Goal: Task Accomplishment & Management: Use online tool/utility

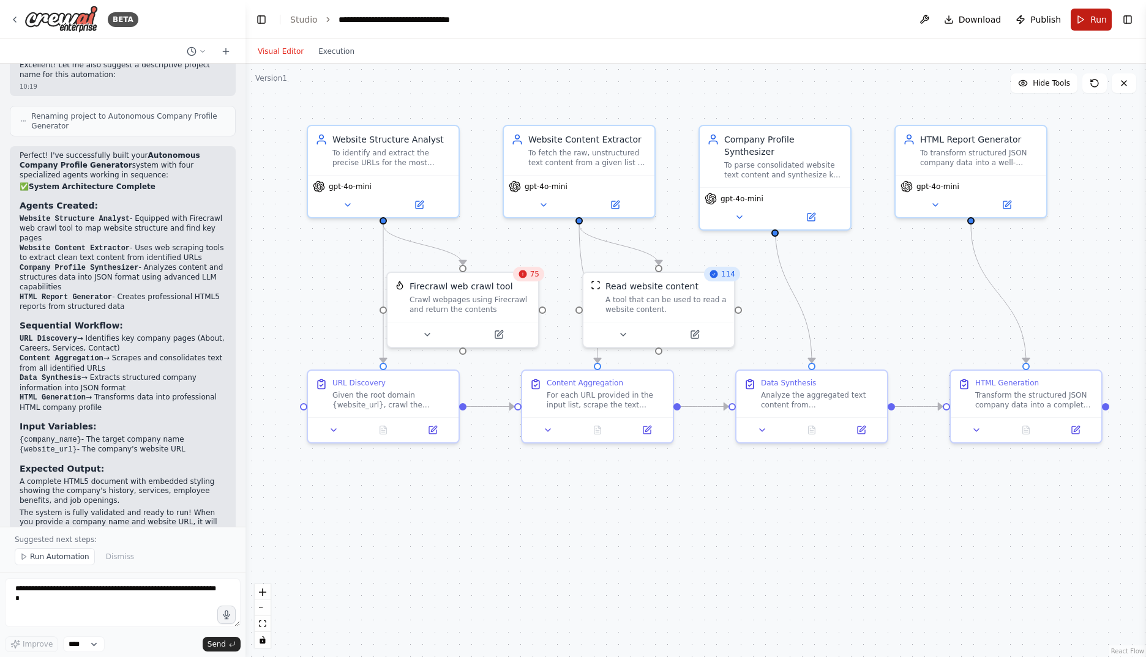
click at [1093, 23] on span "Run" at bounding box center [1098, 19] width 17 height 12
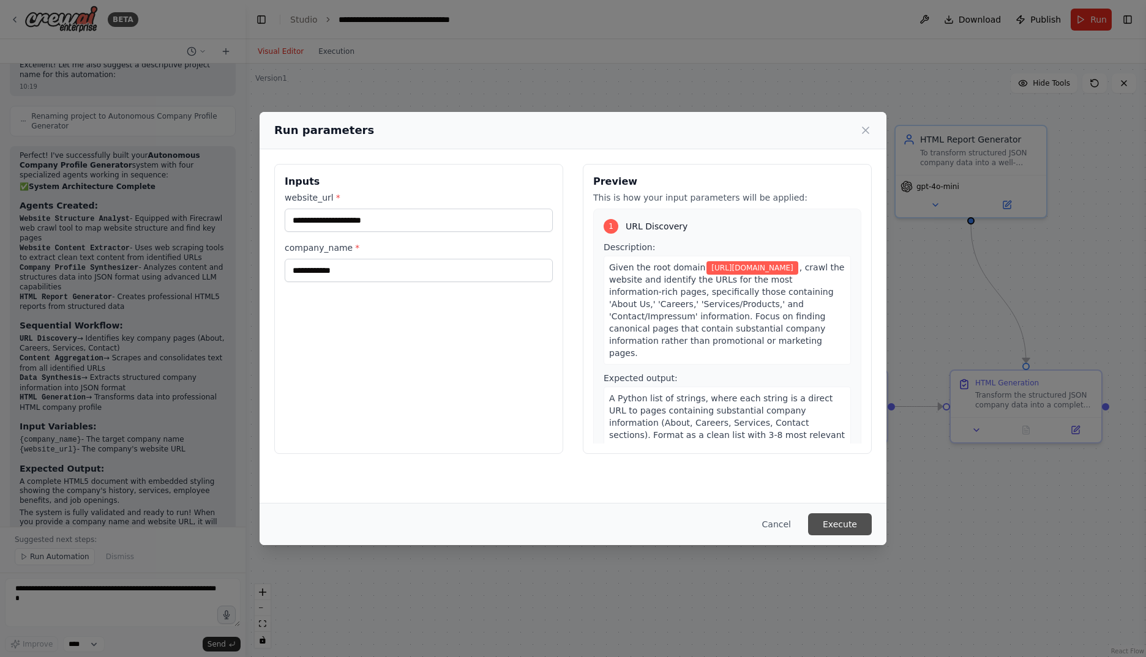
click at [850, 522] on button "Execute" at bounding box center [840, 525] width 64 height 22
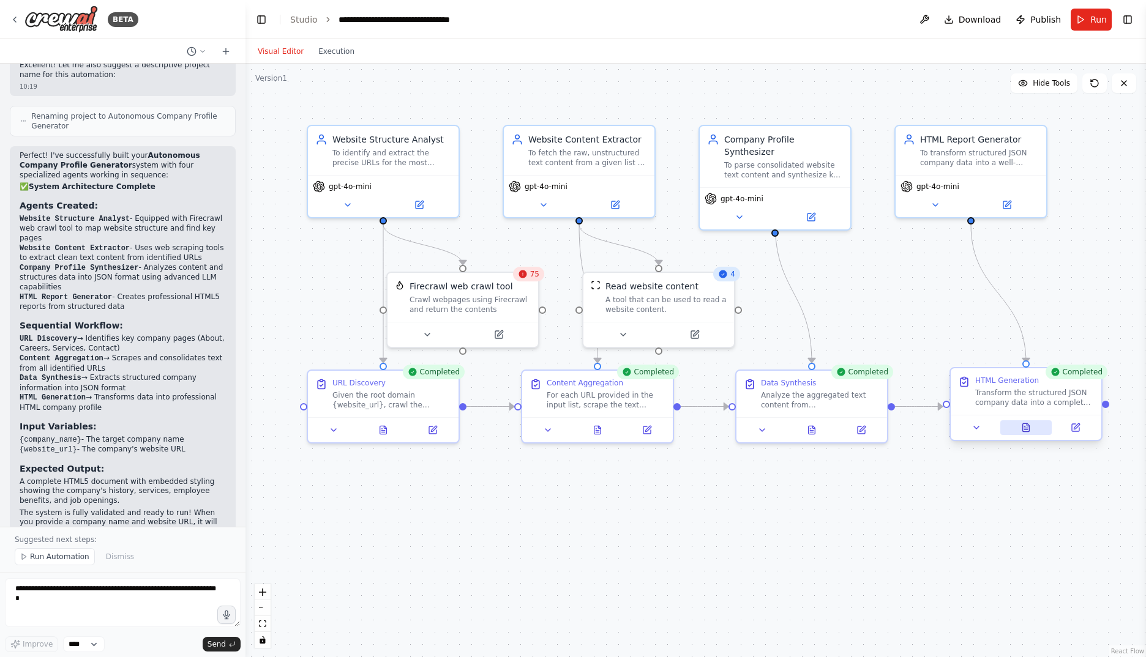
click at [1034, 430] on button at bounding box center [1026, 428] width 52 height 15
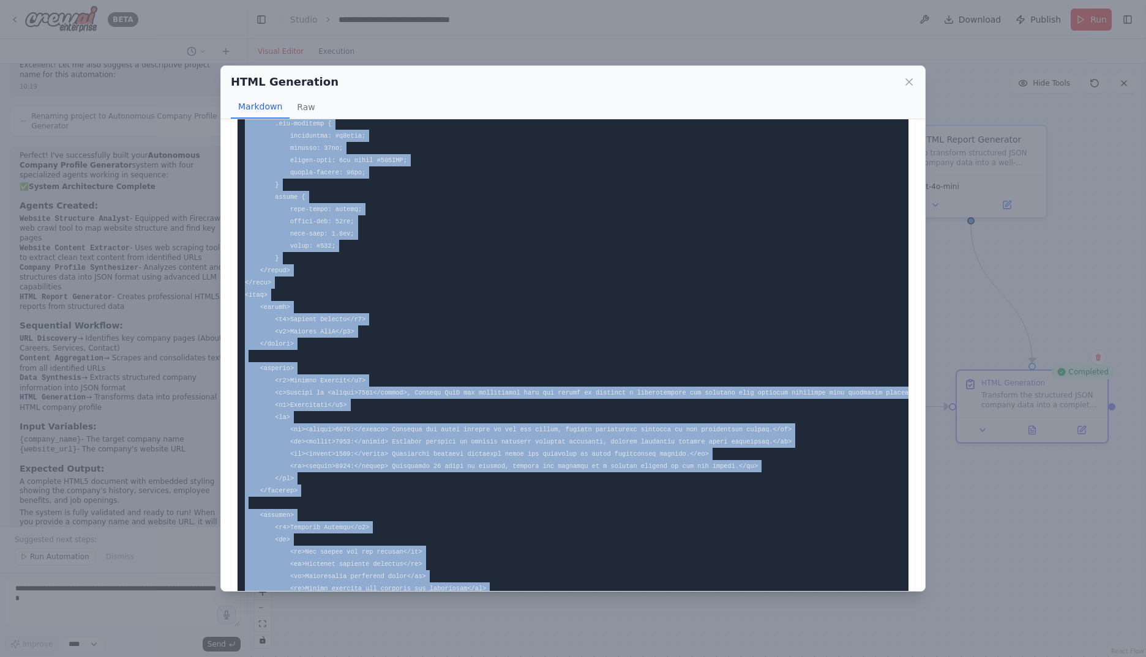
scroll to position [997, 0]
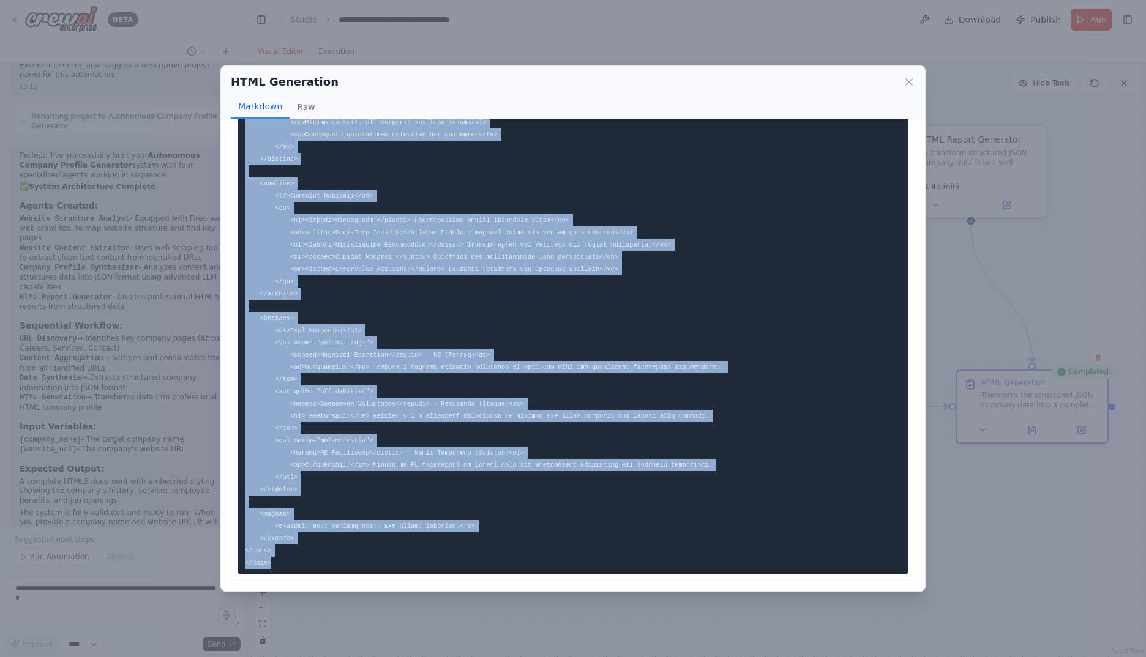
drag, startPoint x: 243, startPoint y: 146, endPoint x: 391, endPoint y: 552, distance: 432.0
drag, startPoint x: 391, startPoint y: 552, endPoint x: 312, endPoint y: 383, distance: 186.7
copy code "<!DOCTYPE html> <html lang="en"> <head> <meta charset="UTF-8"> <meta name="view…"
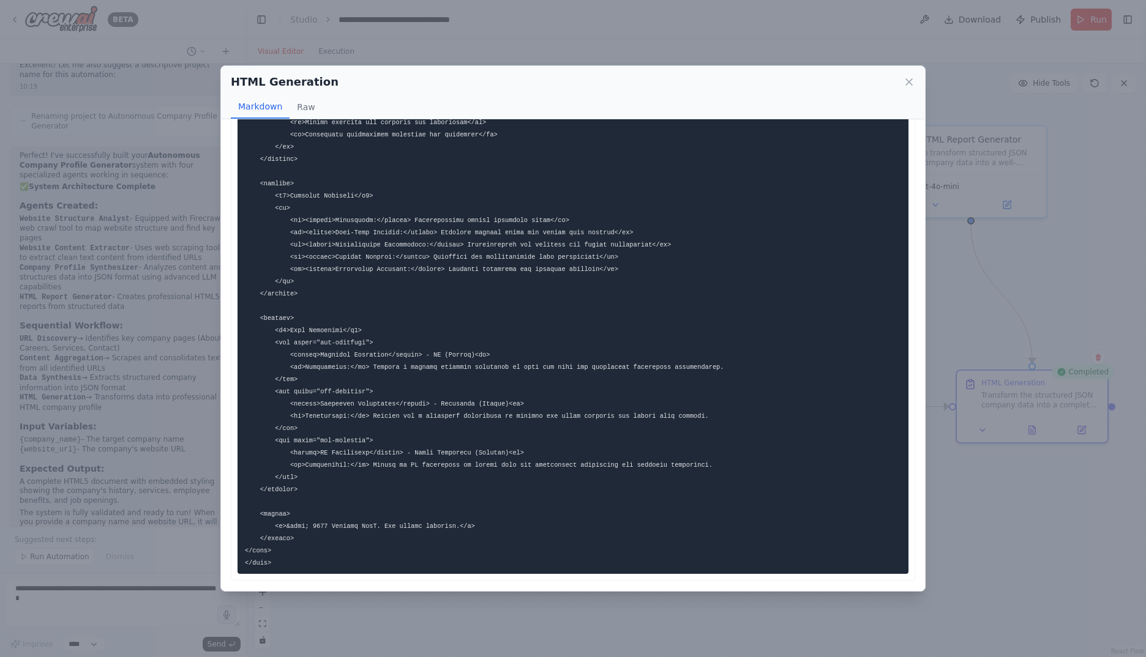
click at [908, 91] on div "HTML Generation" at bounding box center [573, 81] width 684 height 17
click at [908, 84] on icon at bounding box center [909, 82] width 12 height 12
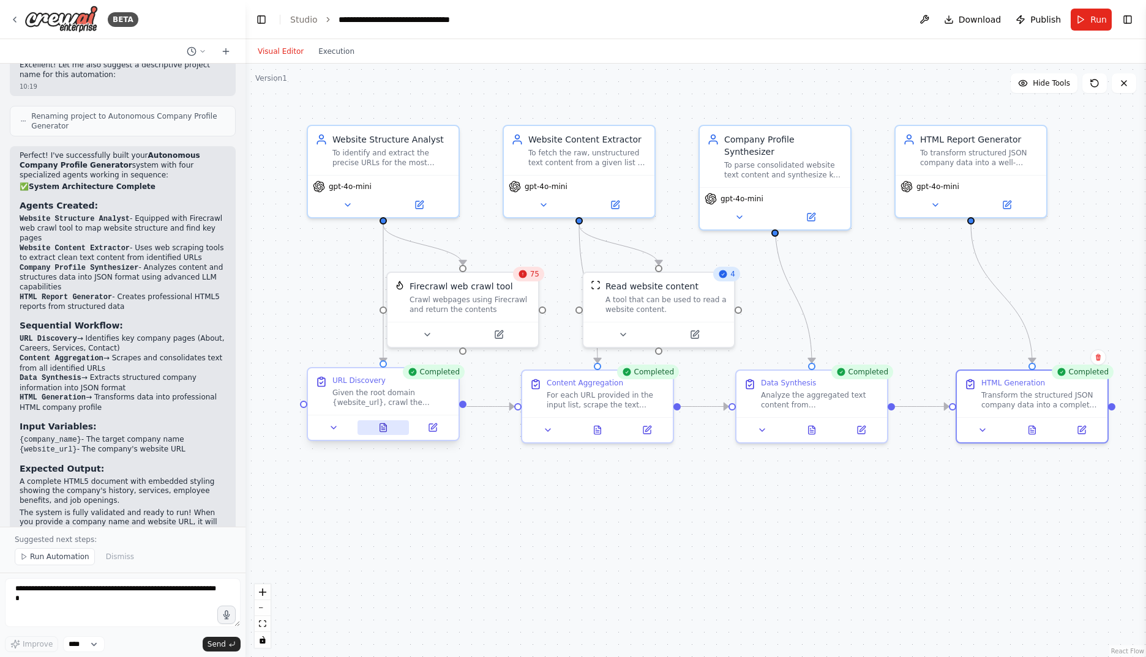
click at [382, 429] on icon at bounding box center [383, 428] width 7 height 8
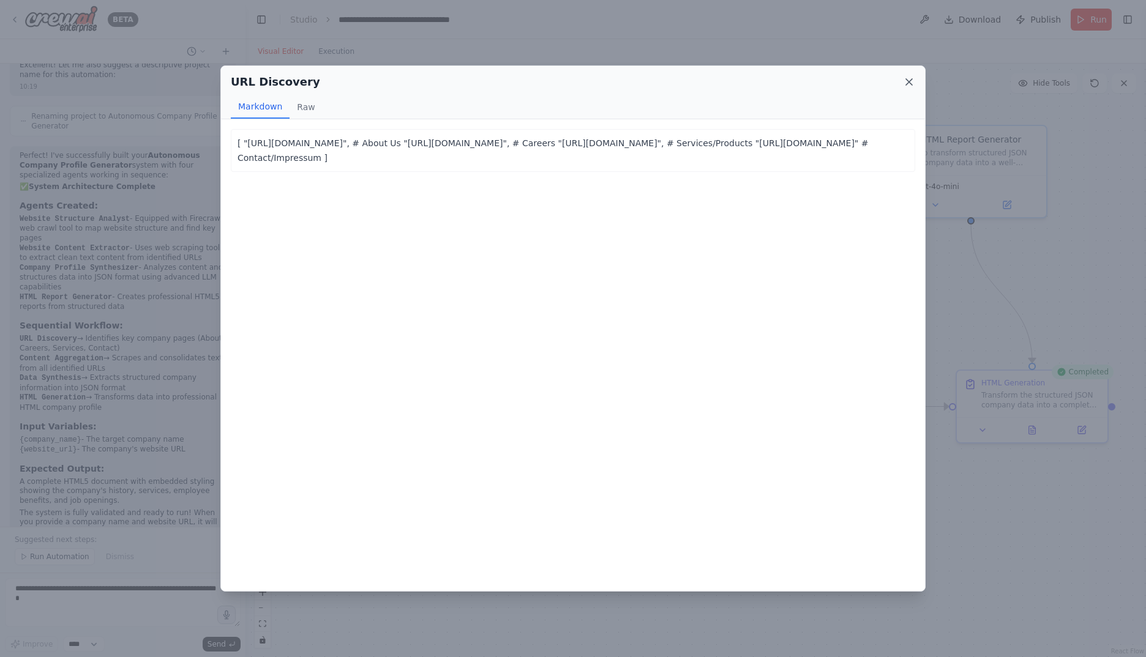
click at [908, 80] on icon at bounding box center [909, 82] width 12 height 12
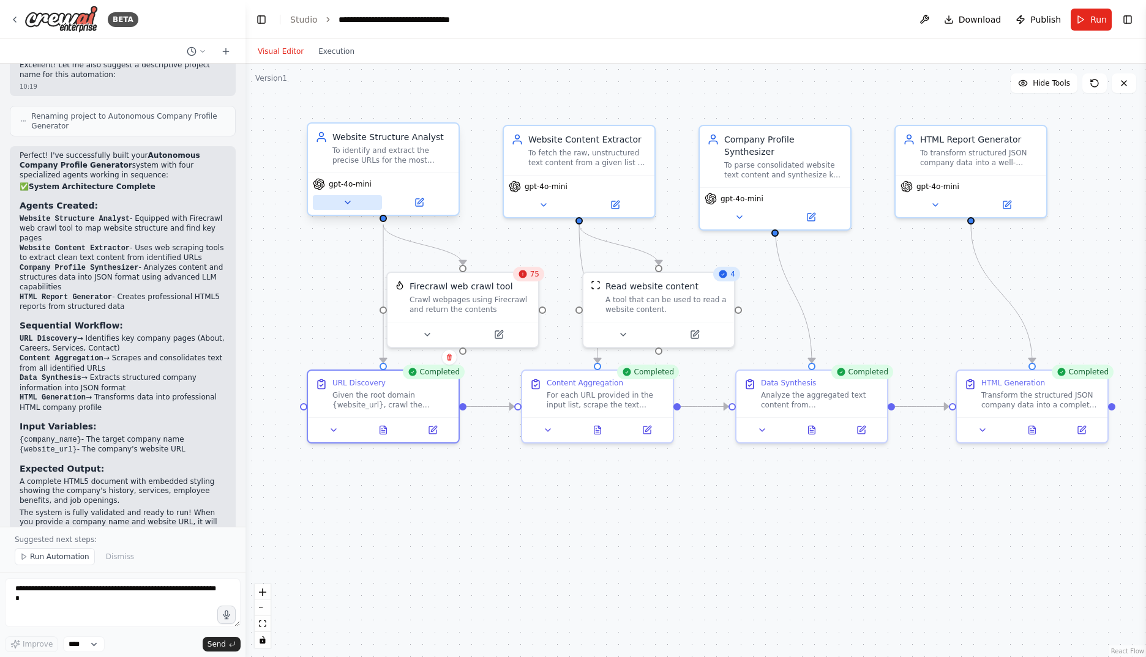
click at [354, 202] on button at bounding box center [347, 202] width 69 height 15
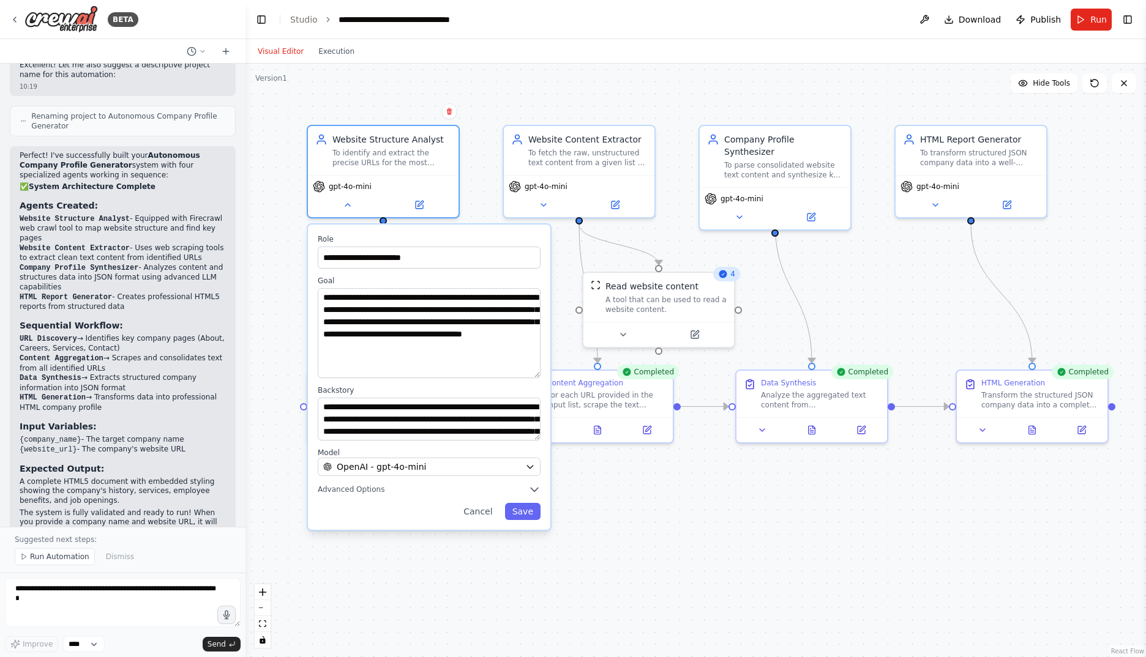
drag, startPoint x: 538, startPoint y: 326, endPoint x: 541, endPoint y: 373, distance: 47.2
click at [541, 373] on div "**********" at bounding box center [429, 377] width 242 height 305
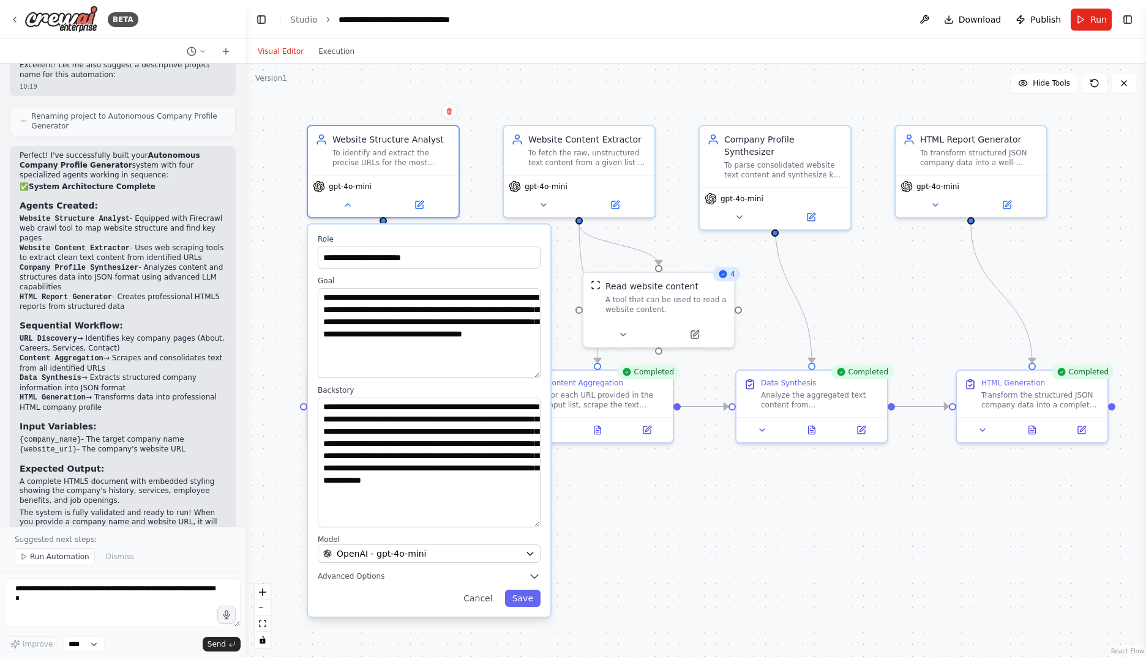
drag, startPoint x: 539, startPoint y: 438, endPoint x: 553, endPoint y: 525, distance: 88.1
click at [553, 525] on div "**********" at bounding box center [695, 361] width 900 height 594
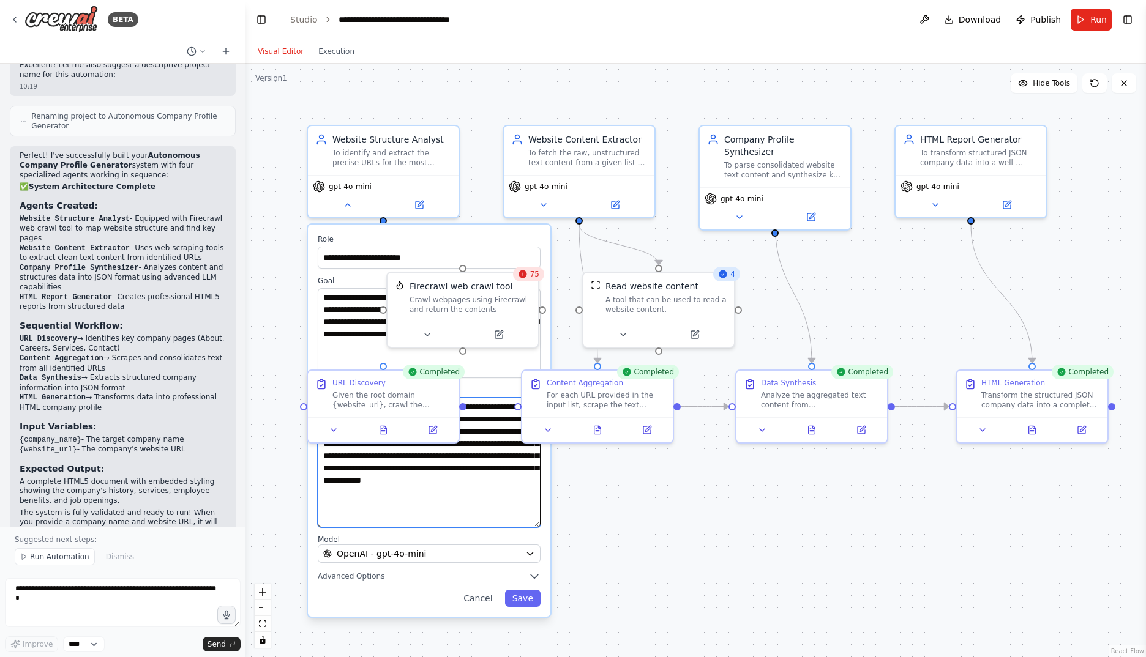
click at [498, 514] on textarea "**********" at bounding box center [429, 463] width 223 height 130
click at [263, 13] on button "Toggle Left Sidebar" at bounding box center [261, 19] width 17 height 17
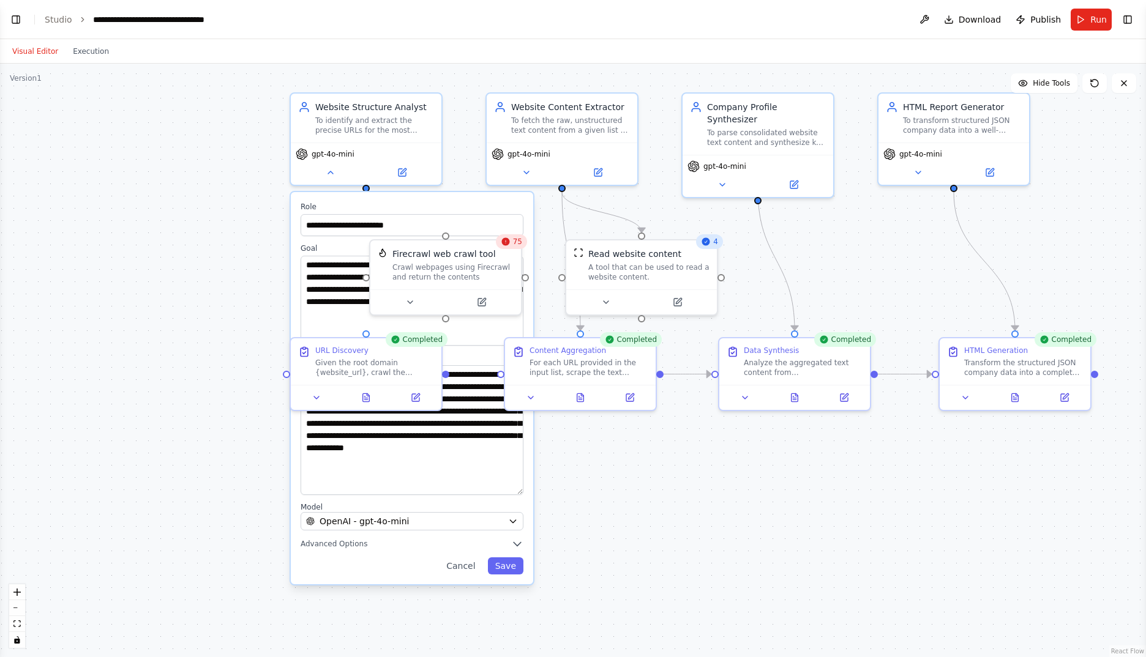
drag, startPoint x: 512, startPoint y: 508, endPoint x: 761, endPoint y: 481, distance: 251.2
click at [761, 481] on div "**********" at bounding box center [573, 361] width 1146 height 594
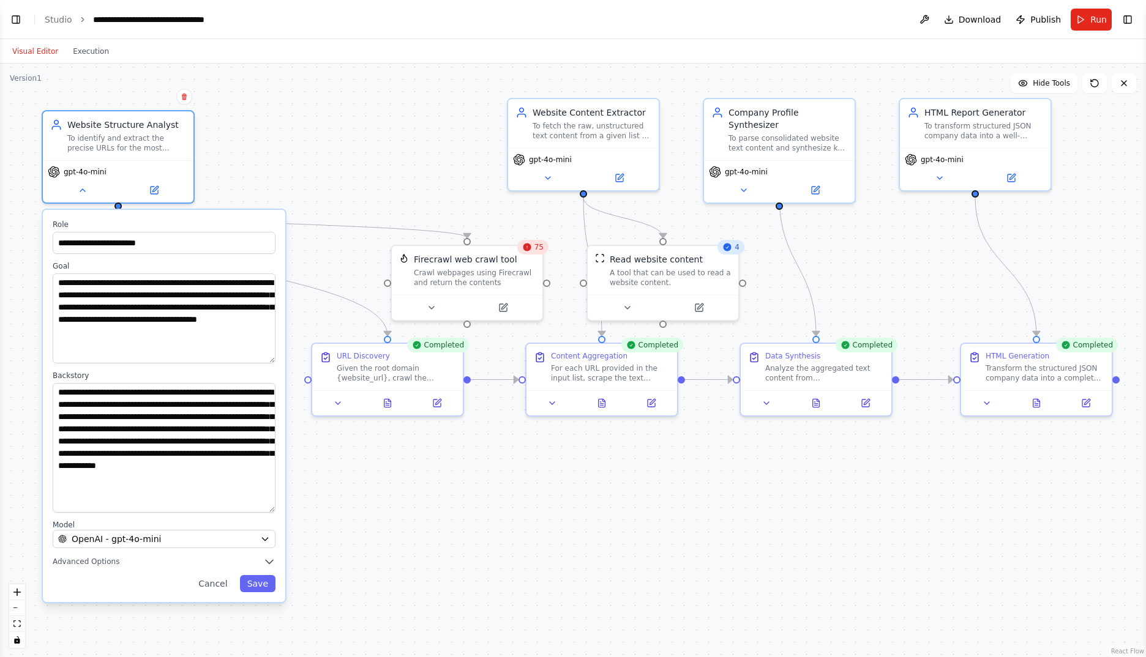
drag, startPoint x: 491, startPoint y: 200, endPoint x: 221, endPoint y: 210, distance: 270.1
click at [221, 210] on div "**********" at bounding box center [164, 406] width 242 height 392
click at [86, 184] on icon at bounding box center [83, 188] width 10 height 10
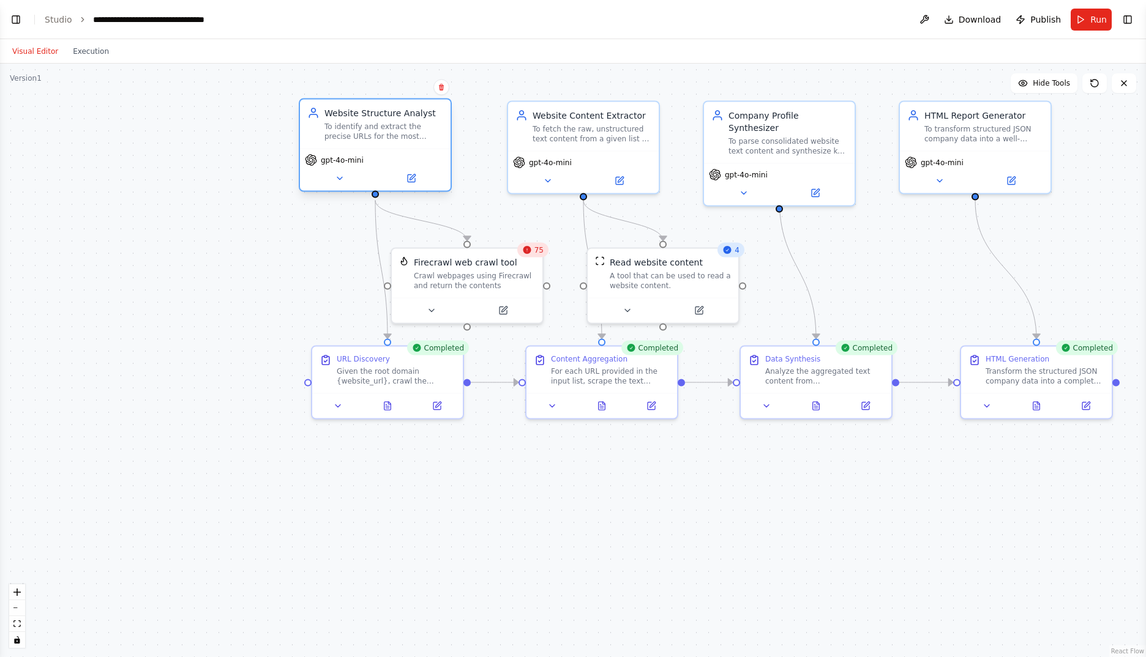
drag, startPoint x: 118, startPoint y: 119, endPoint x: 370, endPoint y: 107, distance: 253.1
click at [370, 107] on div "Website Structure Analyst" at bounding box center [383, 113] width 119 height 12
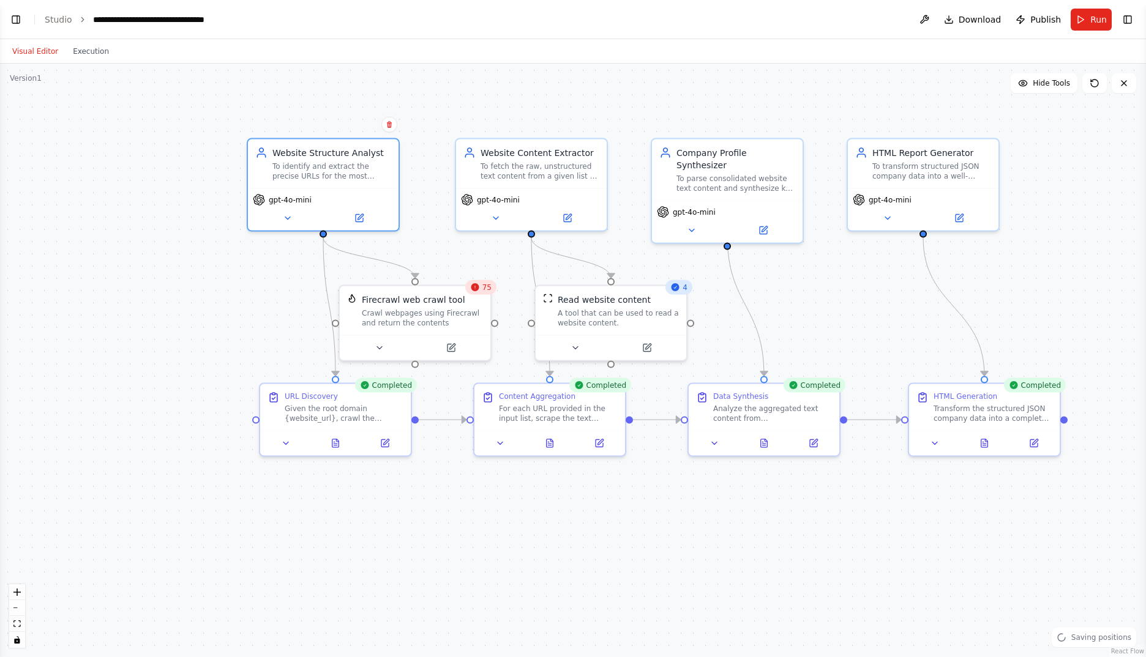
drag, startPoint x: 624, startPoint y: 576, endPoint x: 572, endPoint y: 613, distance: 64.0
click at [572, 613] on div ".deletable-edge-delete-btn { width: 20px; height: 20px; border: 0px solid #ffff…" at bounding box center [573, 361] width 1146 height 594
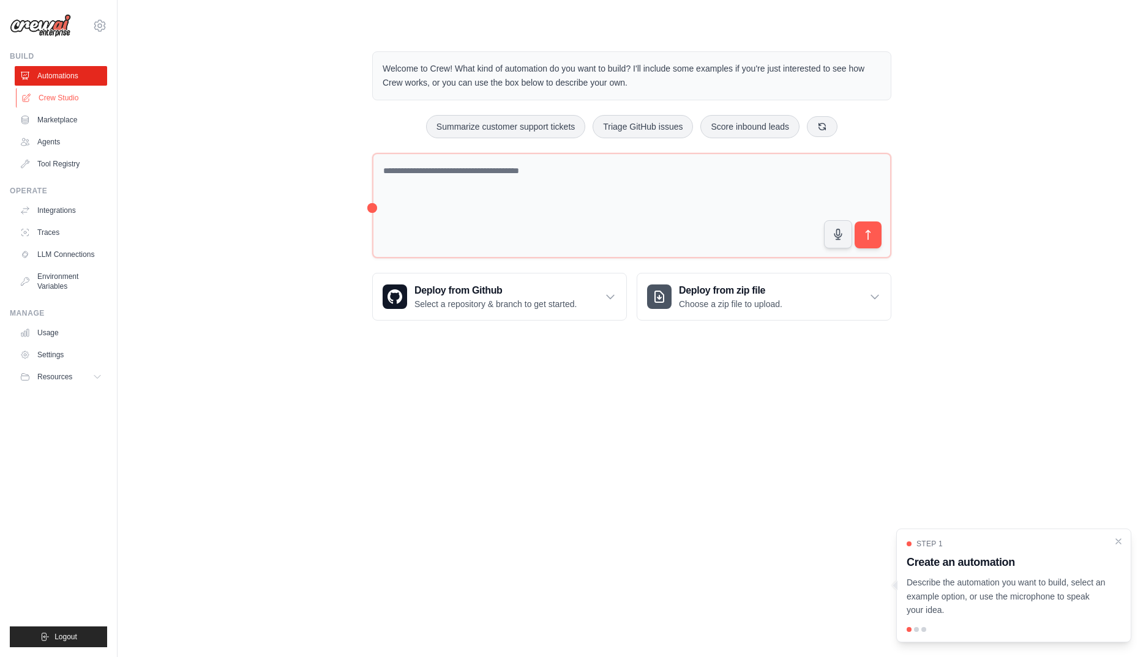
click at [47, 103] on link "Crew Studio" at bounding box center [62, 98] width 92 height 20
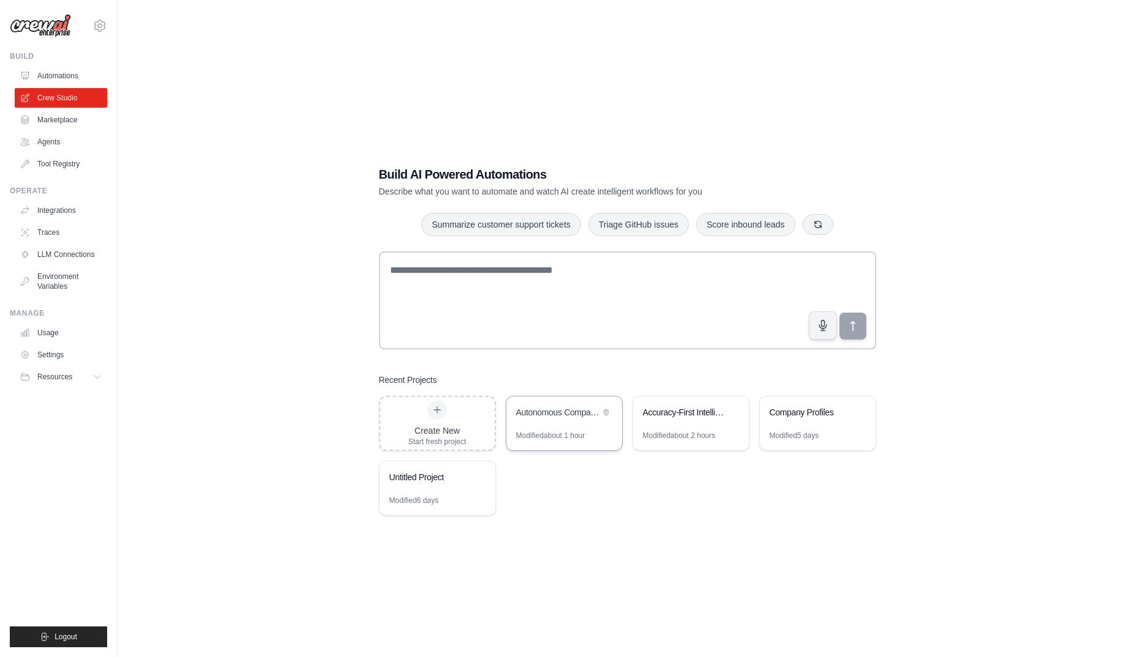
click at [557, 428] on div "Autonomous Company Profile Generator" at bounding box center [564, 414] width 116 height 34
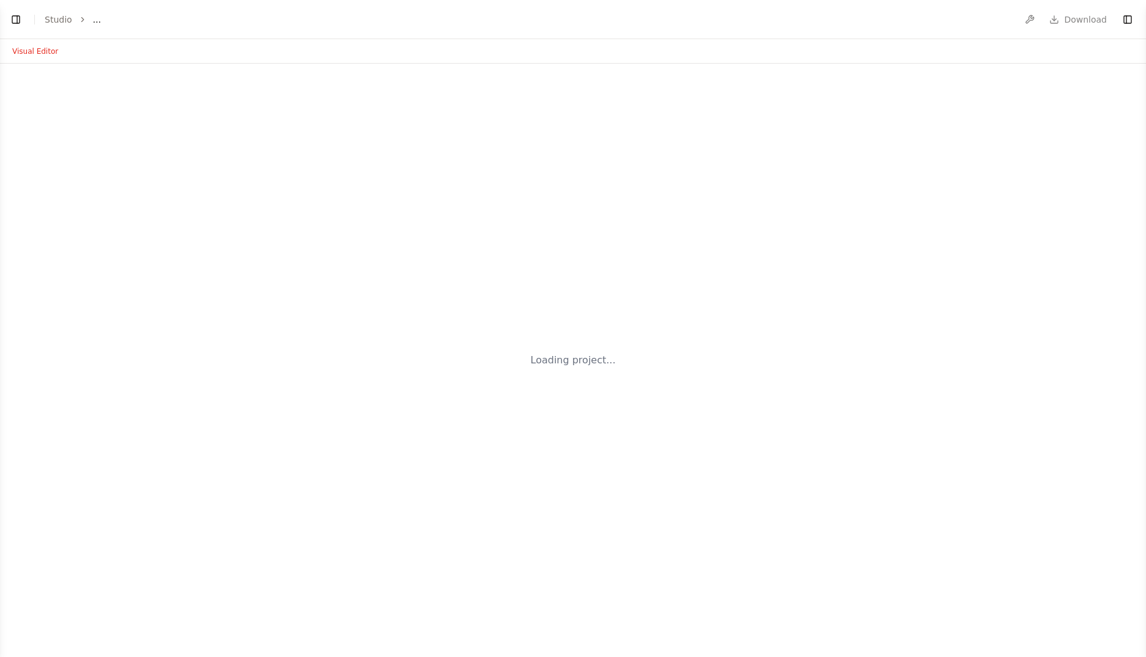
select select "****"
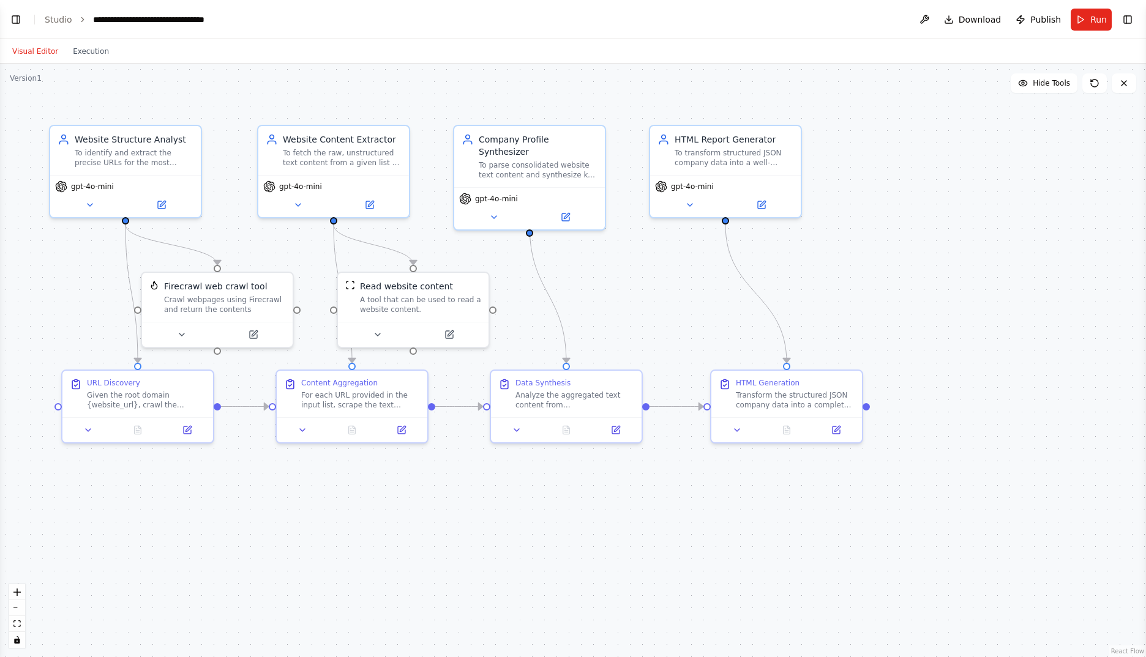
scroll to position [1695, 0]
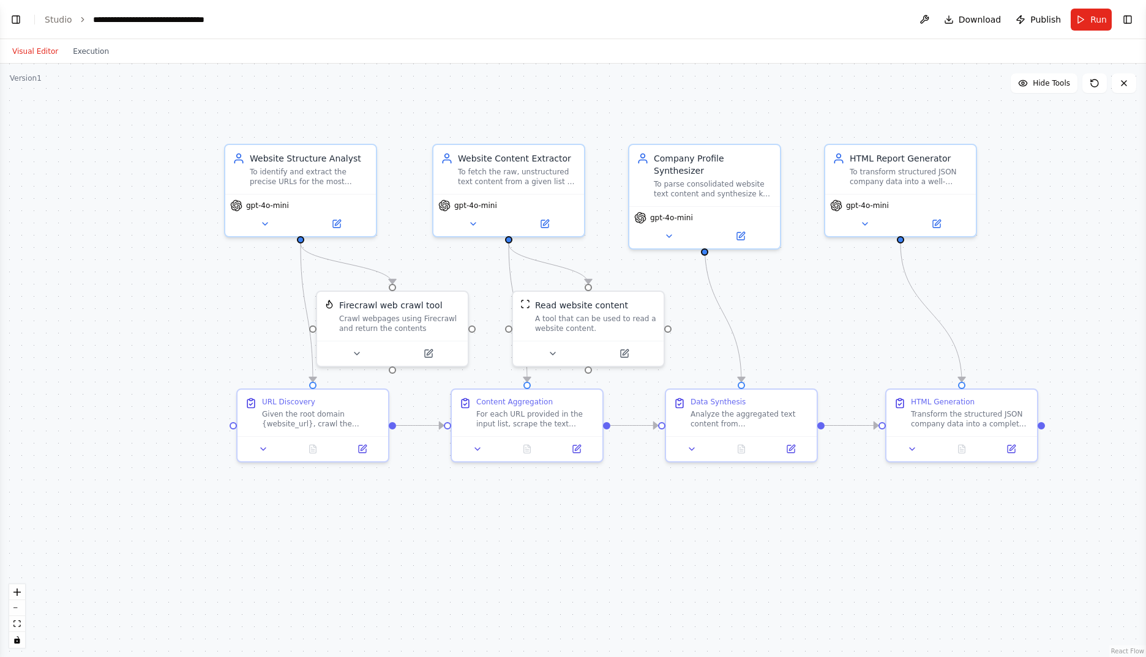
drag, startPoint x: 546, startPoint y: 520, endPoint x: 722, endPoint y: 539, distance: 176.7
click at [722, 539] on div ".deletable-edge-delete-btn { width: 20px; height: 20px; border: 0px solid #ffff…" at bounding box center [573, 361] width 1146 height 594
click at [271, 222] on button at bounding box center [264, 221] width 69 height 15
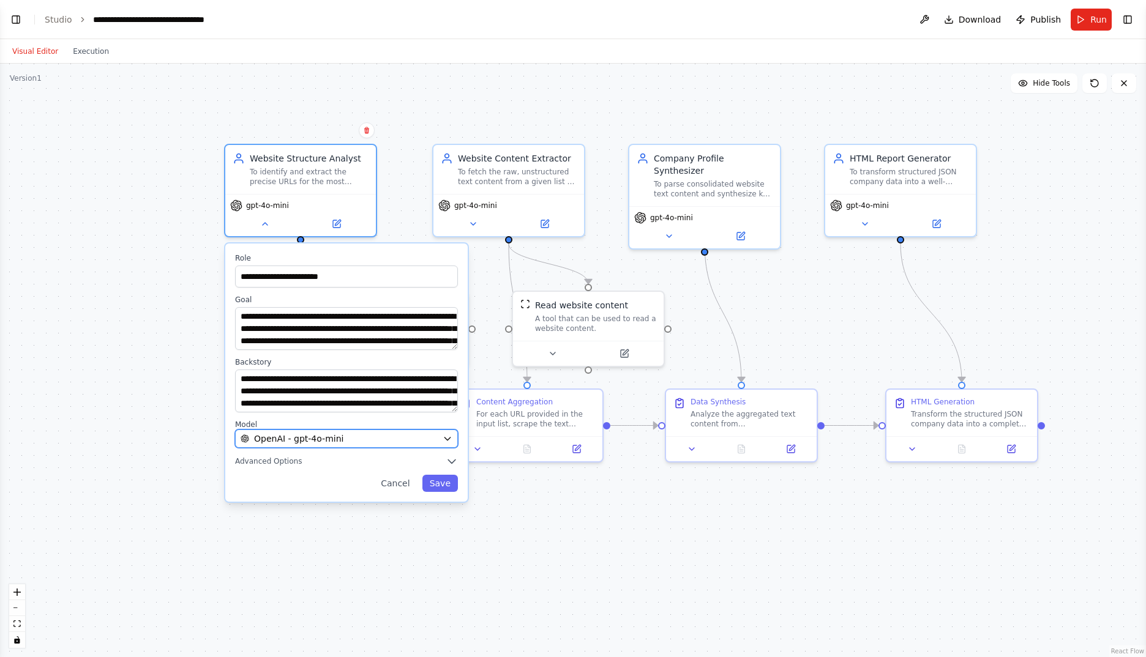
click at [444, 438] on icon "button" at bounding box center [447, 439] width 6 height 3
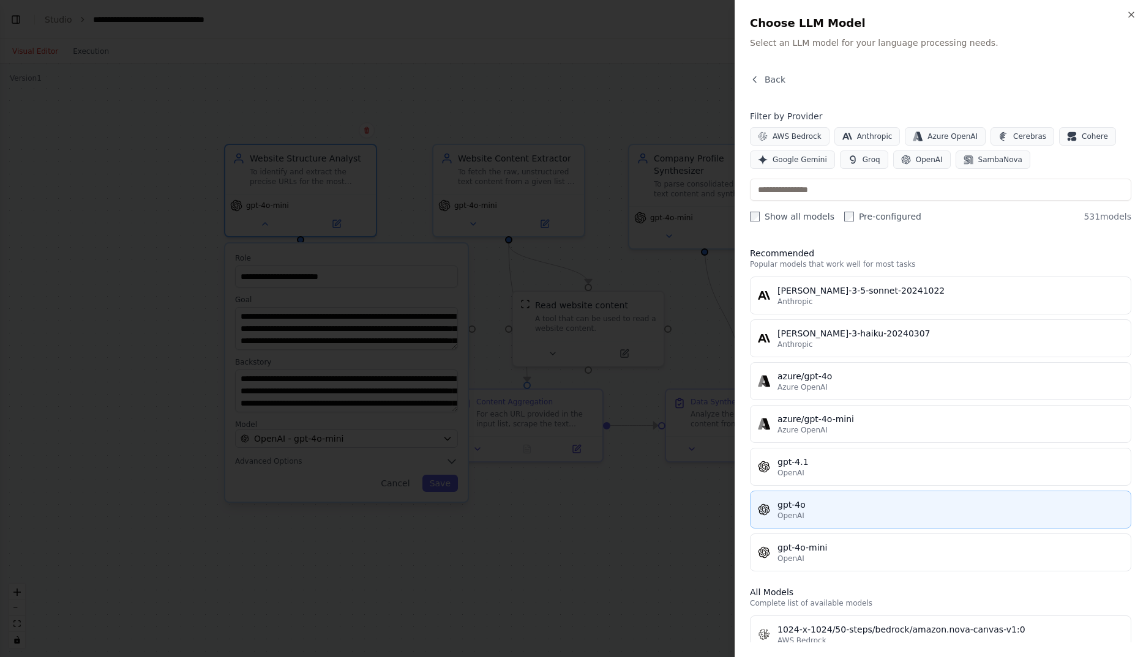
click at [886, 503] on div "gpt-4o" at bounding box center [950, 505] width 346 height 12
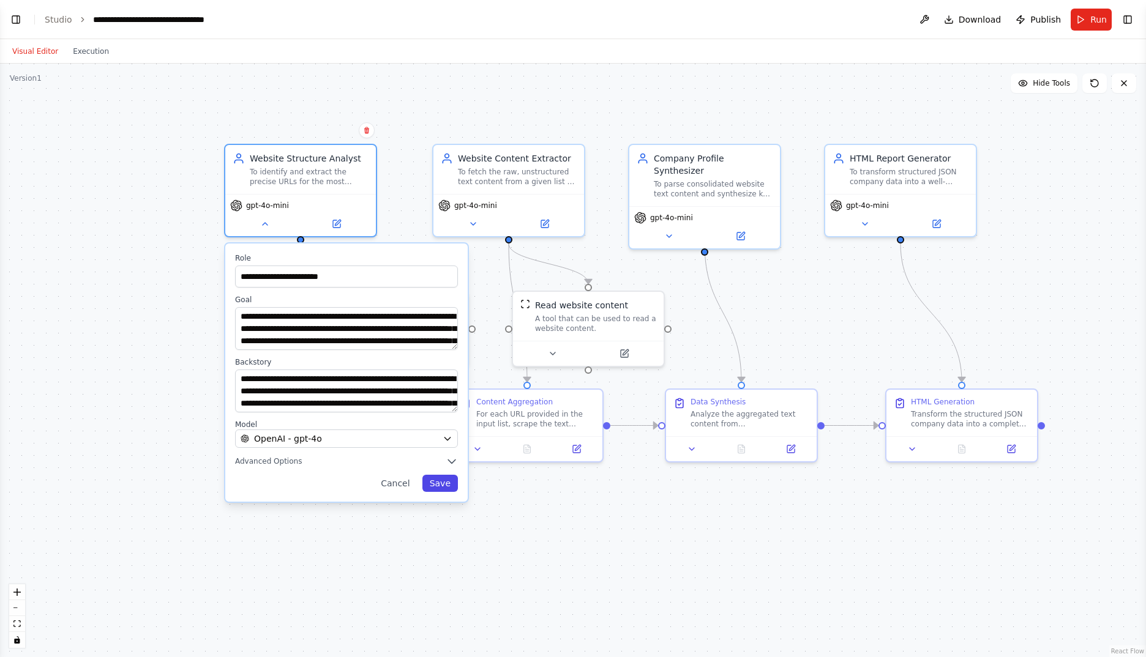
click at [435, 485] on button "Save" at bounding box center [440, 483] width 36 height 17
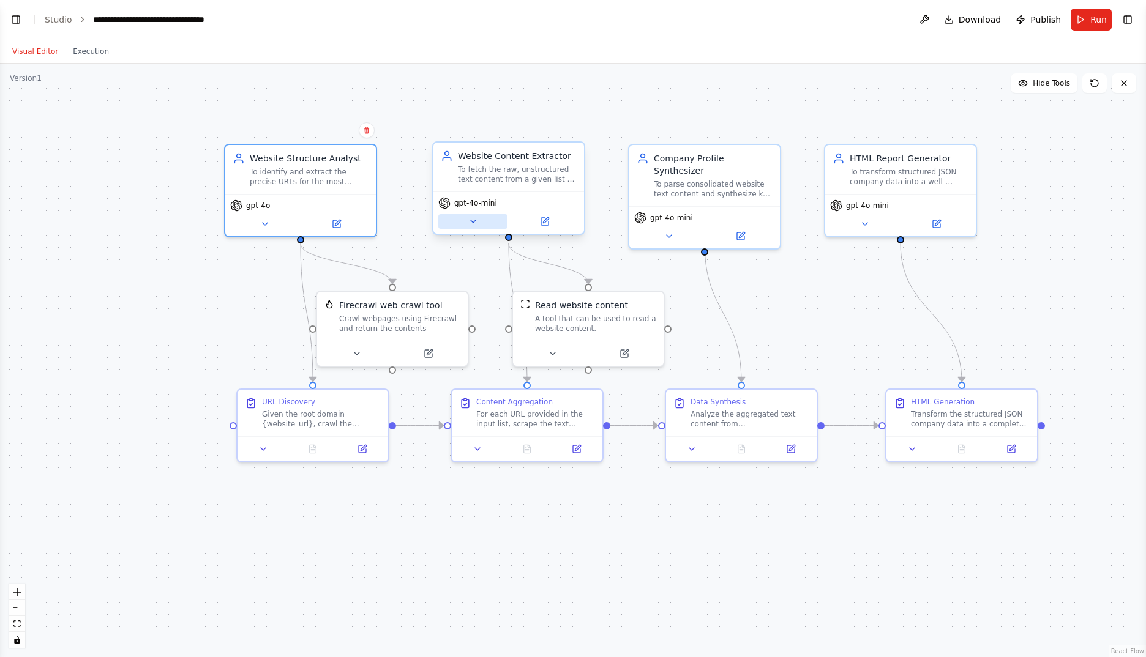
click at [458, 223] on button at bounding box center [472, 221] width 69 height 15
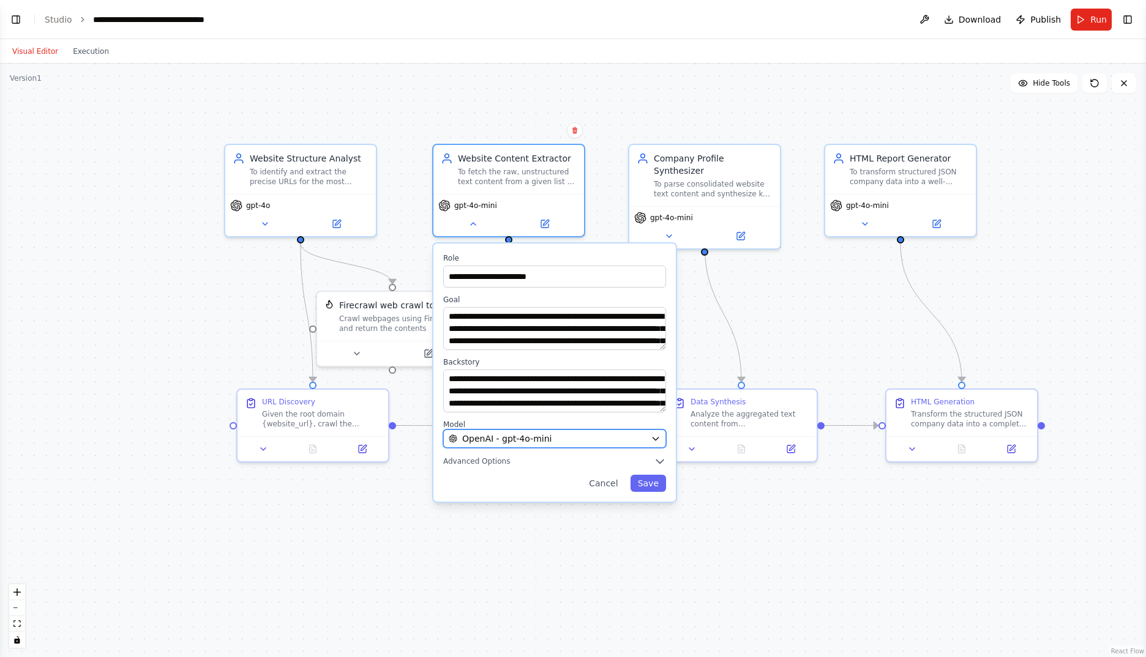
click at [580, 433] on div "OpenAI - gpt-4o-mini" at bounding box center [547, 439] width 197 height 12
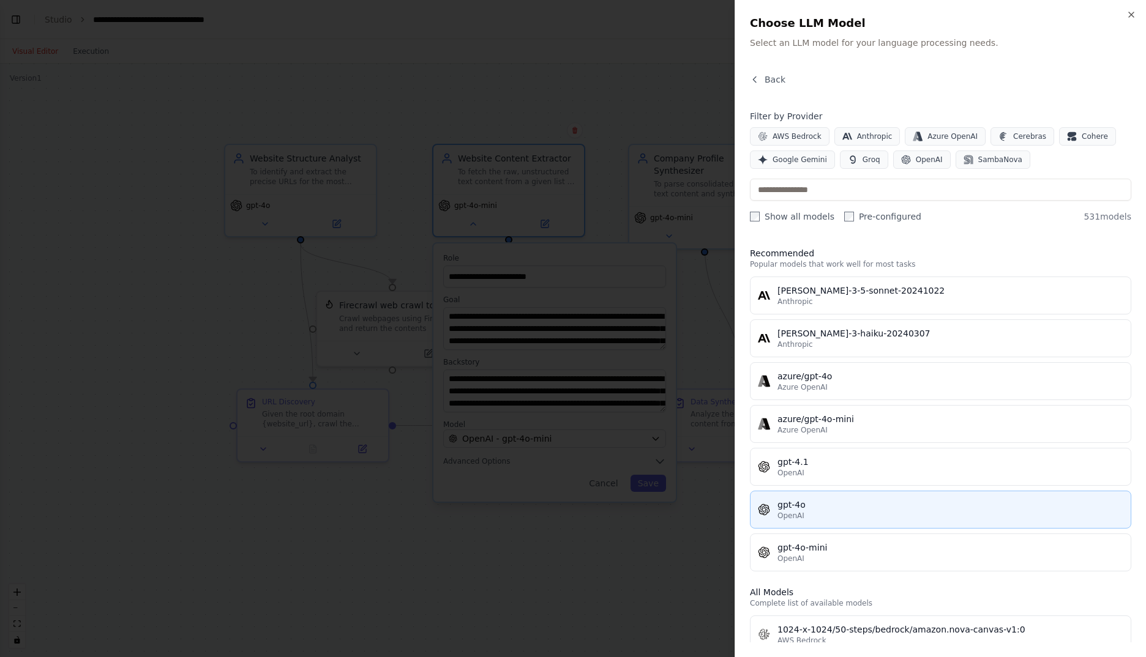
click at [908, 510] on div "gpt-4o" at bounding box center [950, 505] width 346 height 12
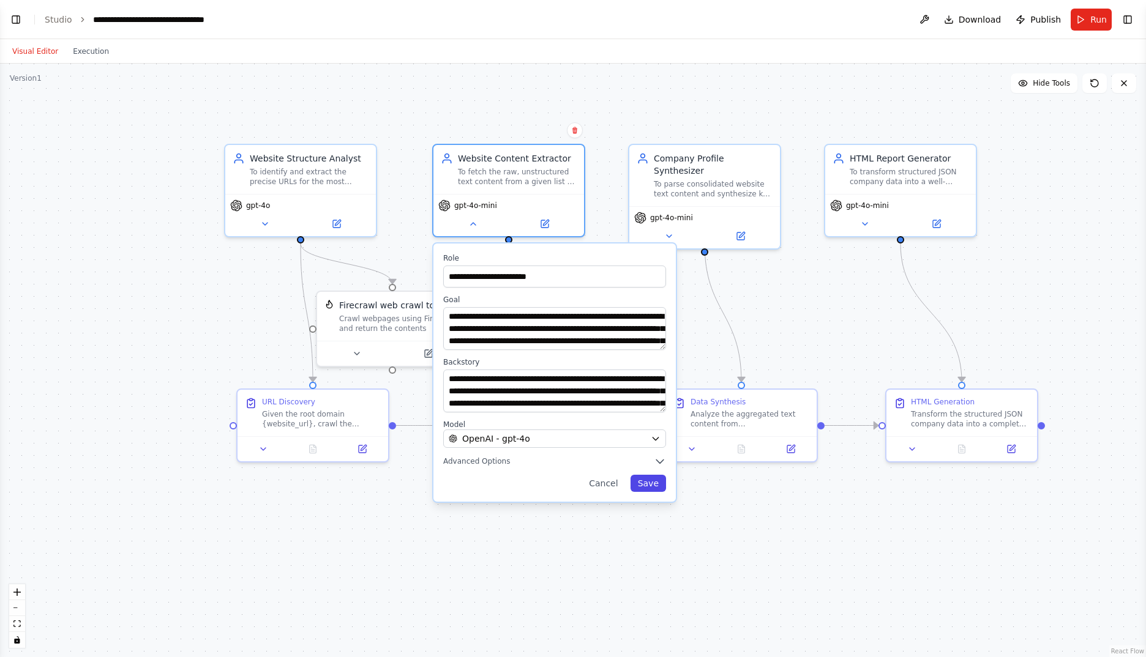
click at [654, 483] on button "Save" at bounding box center [648, 483] width 36 height 17
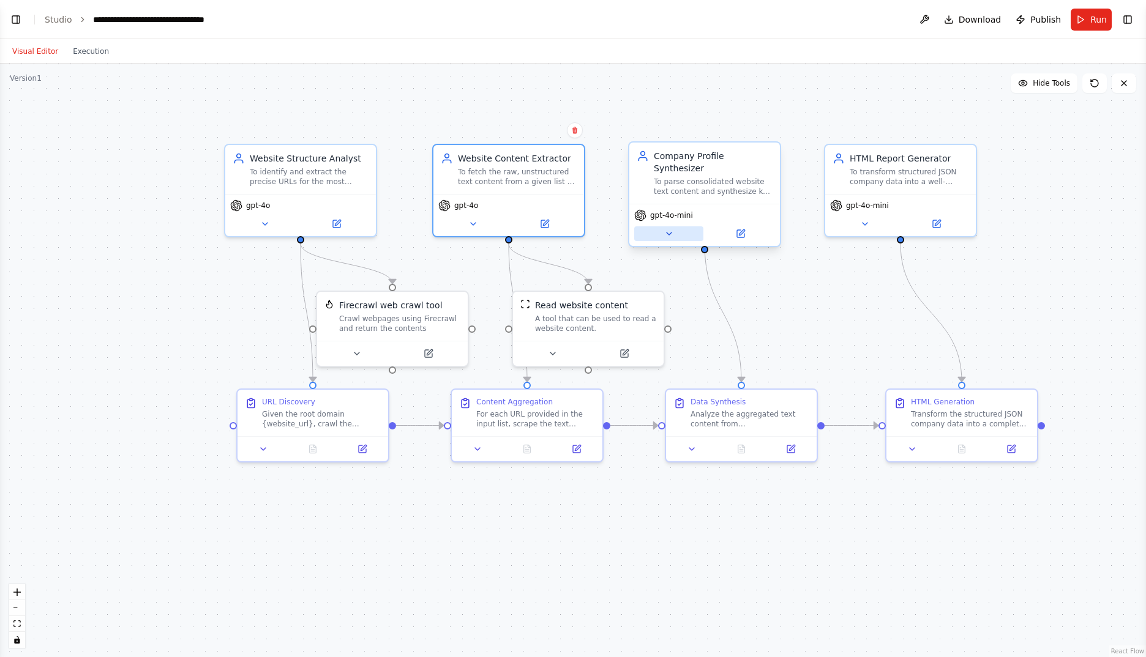
click at [673, 229] on icon at bounding box center [669, 234] width 10 height 10
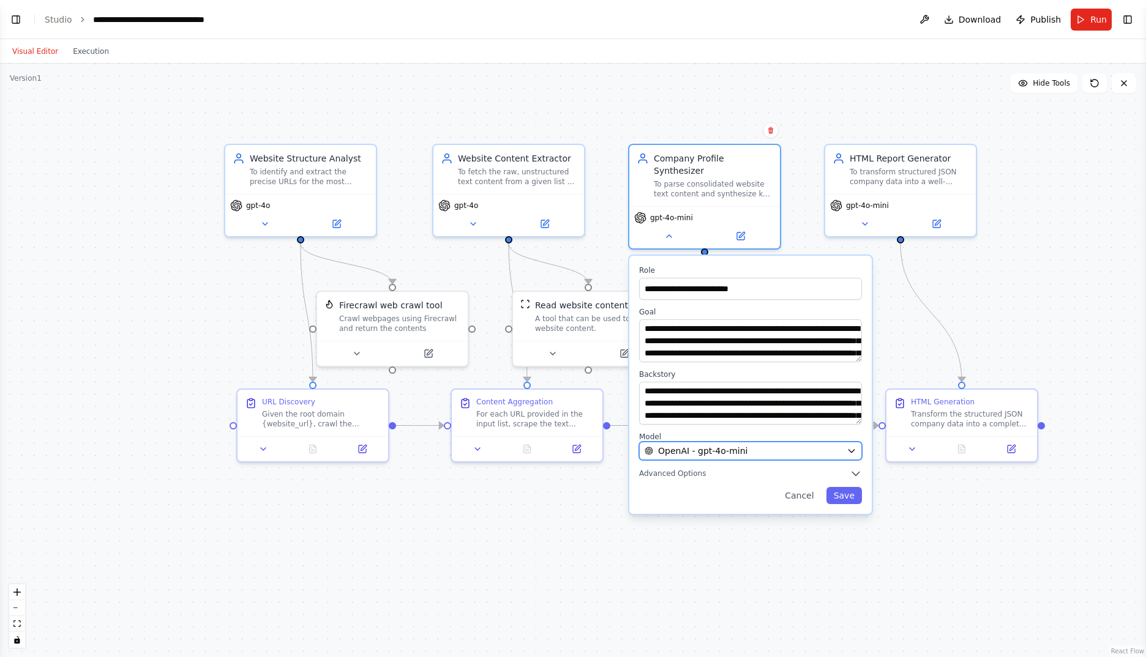
click at [788, 445] on div "OpenAI - gpt-4o-mini" at bounding box center [743, 451] width 197 height 12
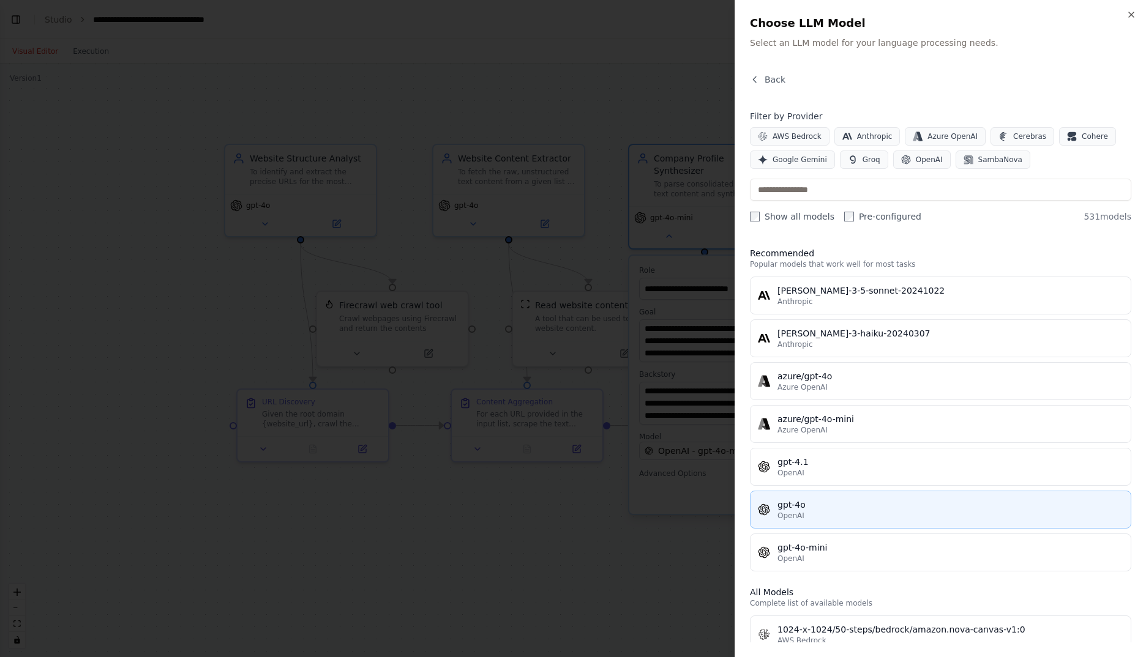
click at [828, 509] on div "gpt-4o" at bounding box center [950, 505] width 346 height 12
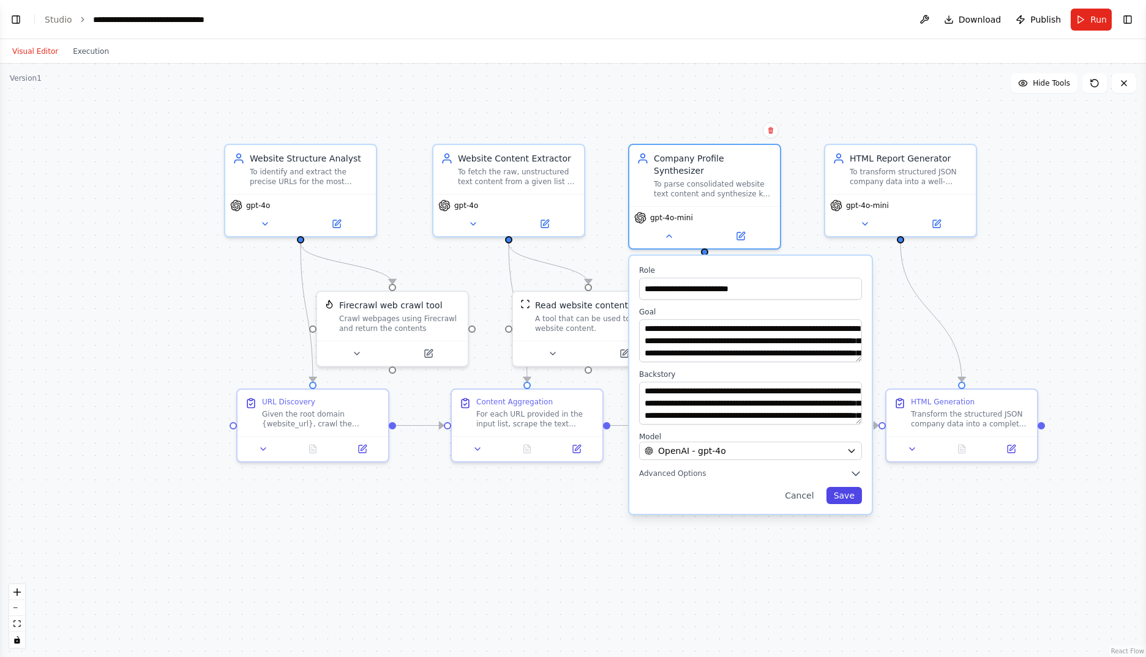
click at [841, 487] on button "Save" at bounding box center [844, 495] width 36 height 17
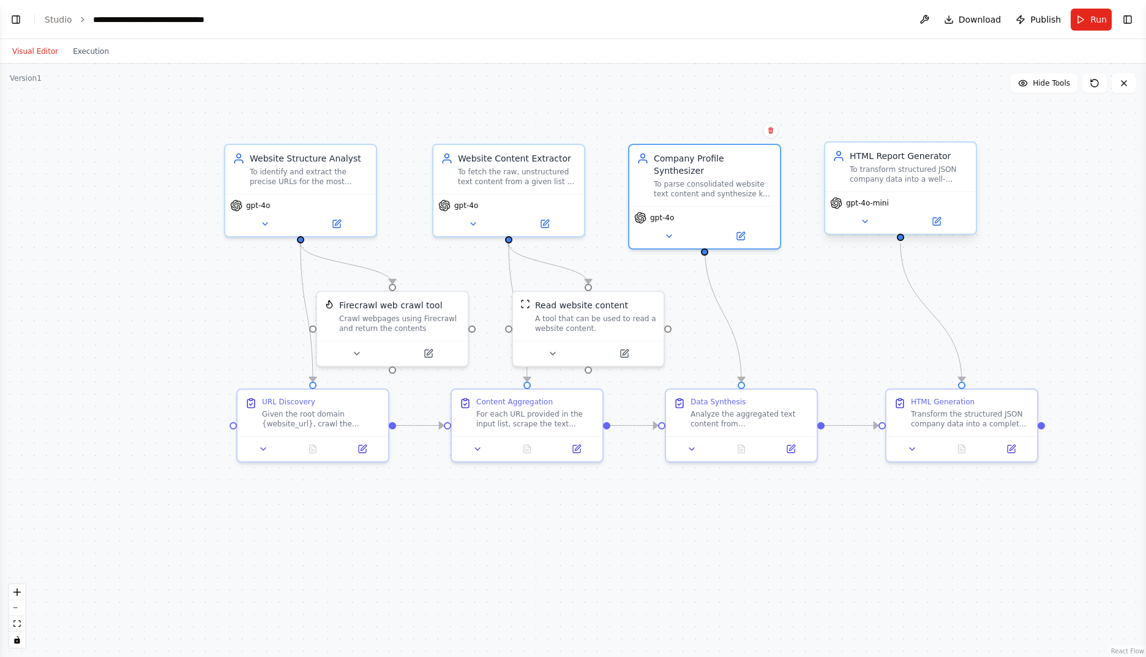
click at [872, 204] on span "gpt-4o-mini" at bounding box center [867, 203] width 43 height 10
click at [867, 222] on icon at bounding box center [865, 222] width 10 height 10
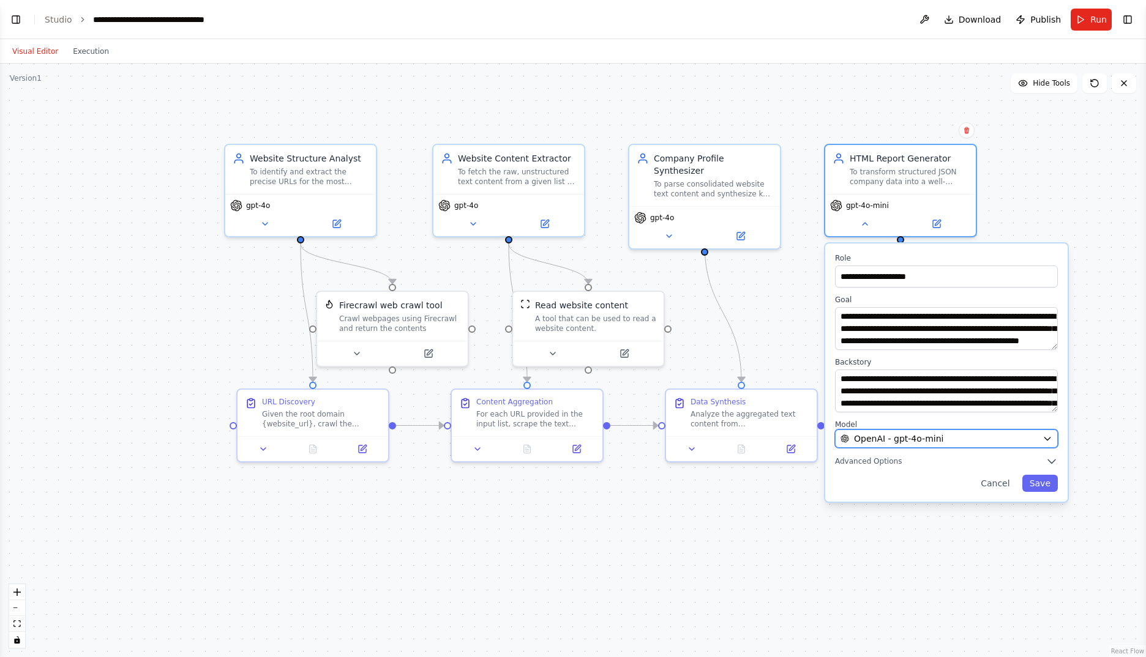
click at [975, 444] on div "OpenAI - gpt-4o-mini" at bounding box center [938, 439] width 197 height 12
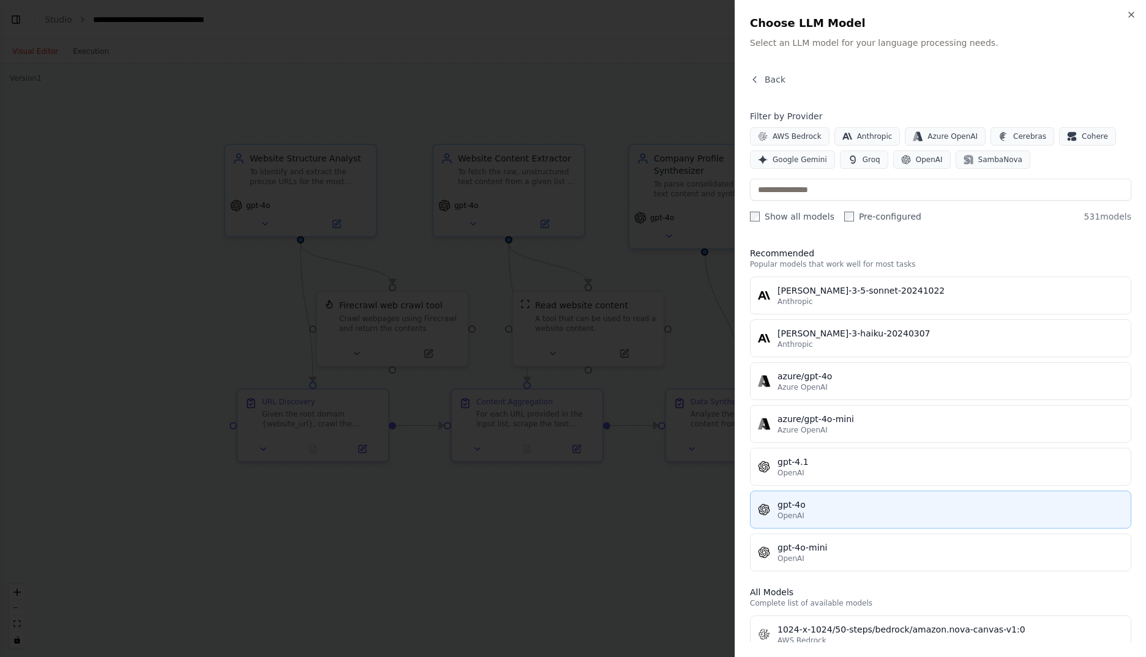
click at [888, 509] on div "gpt-4o" at bounding box center [950, 505] width 346 height 12
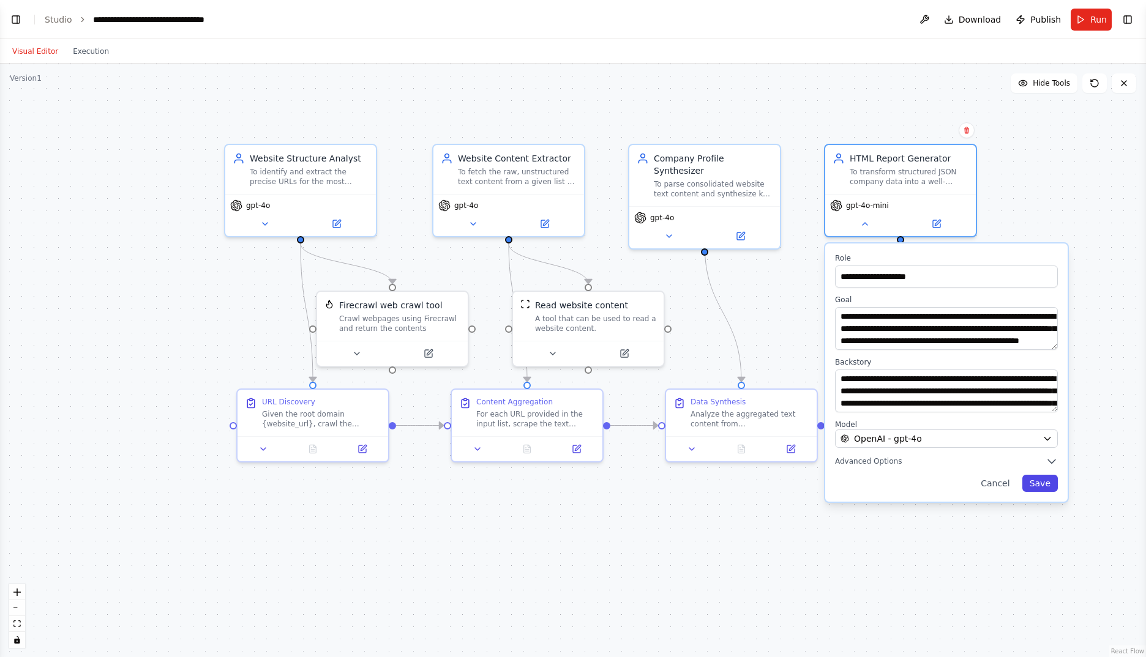
click at [1038, 485] on button "Save" at bounding box center [1040, 483] width 36 height 17
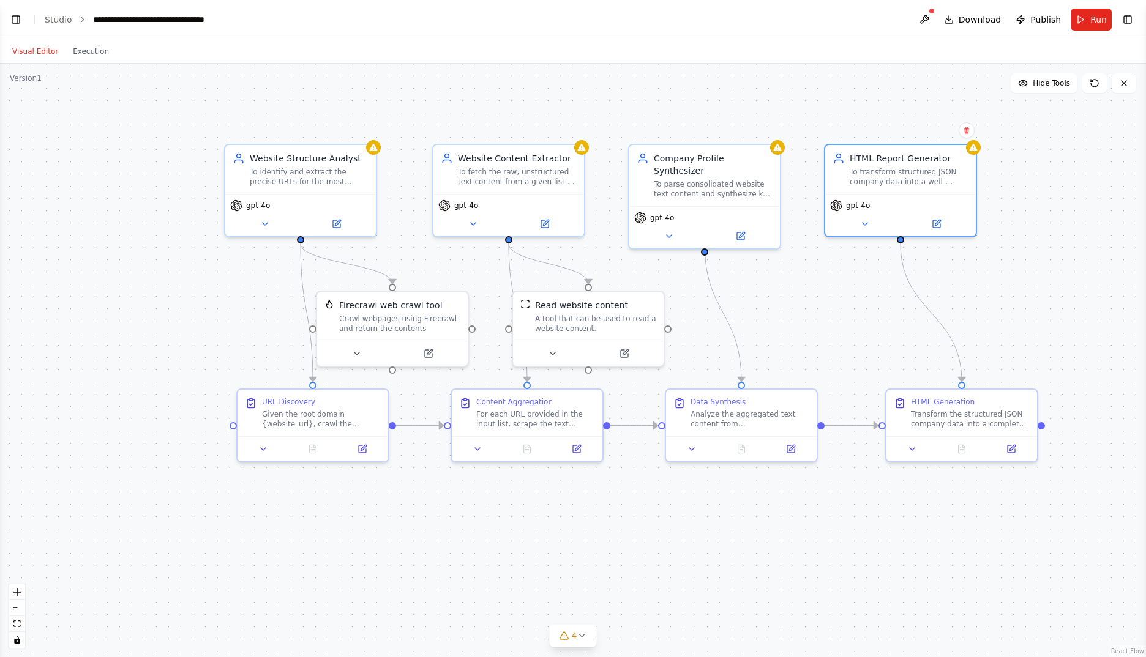
click at [933, 18] on button at bounding box center [924, 20] width 20 height 22
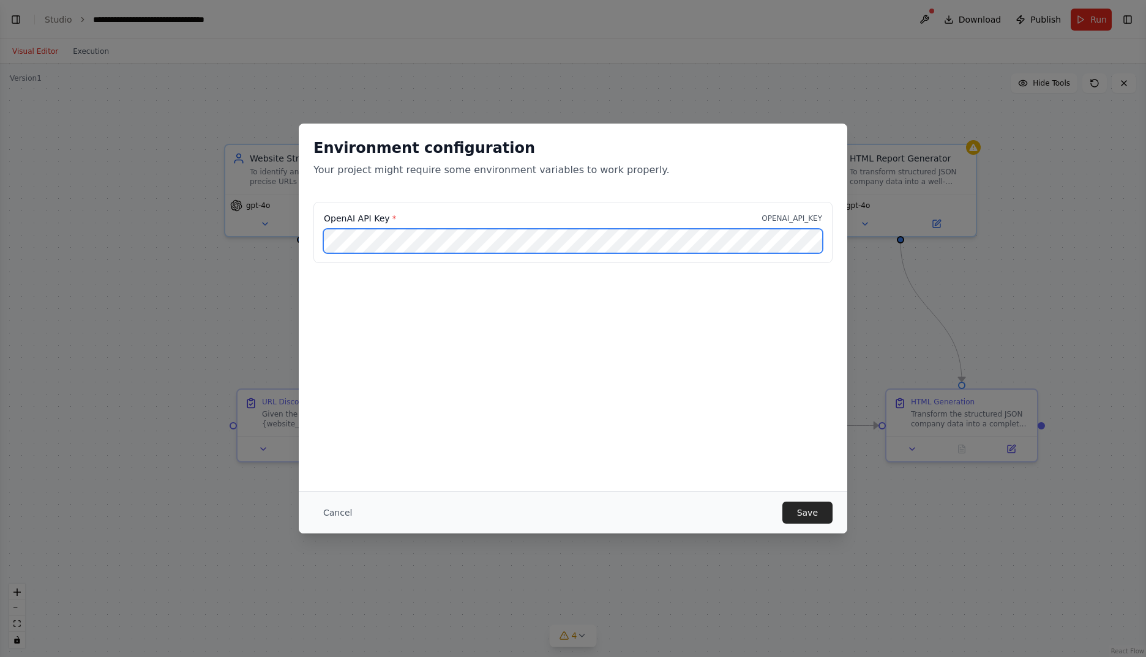
scroll to position [0, 0]
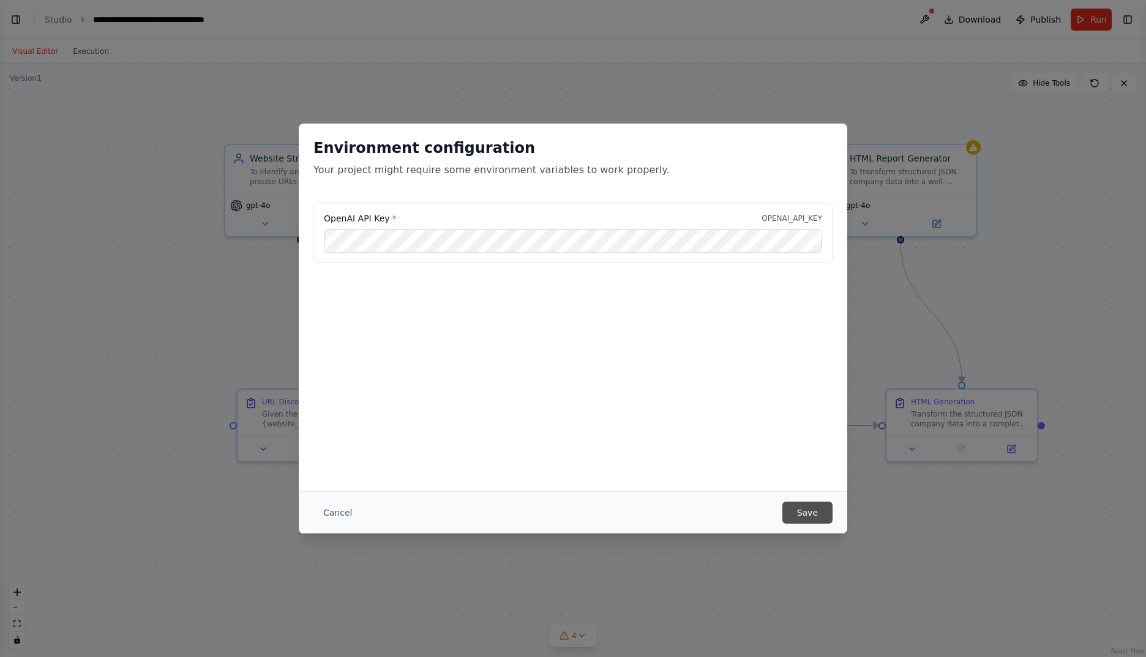
click at [815, 510] on button "Save" at bounding box center [807, 513] width 50 height 22
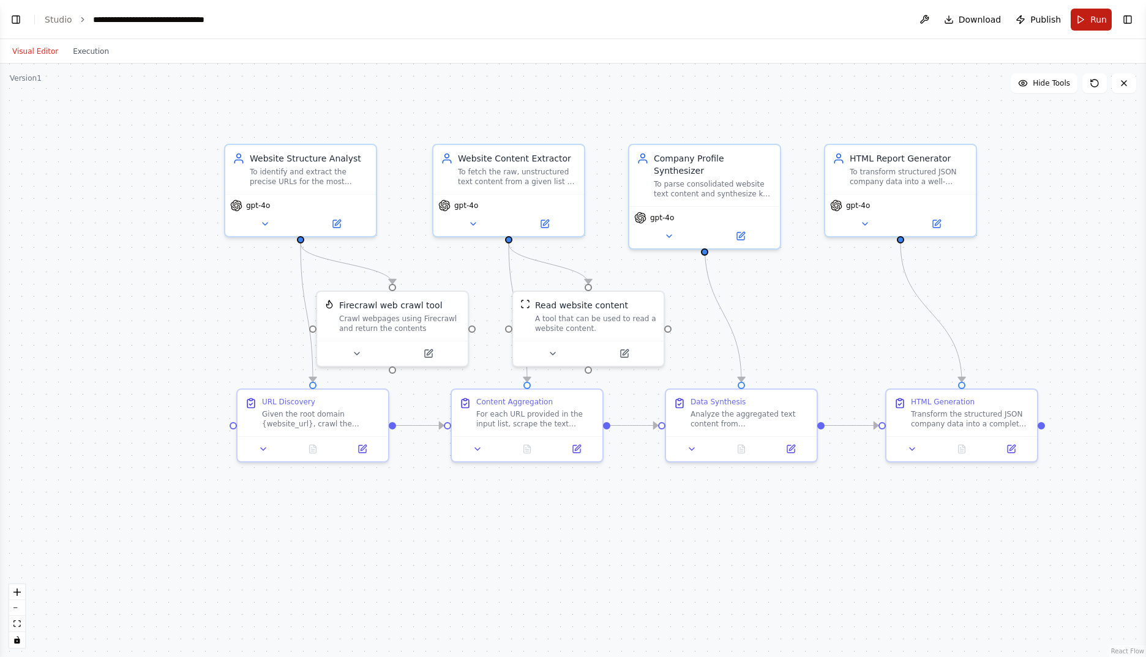
click at [1091, 15] on span "Run" at bounding box center [1098, 19] width 17 height 12
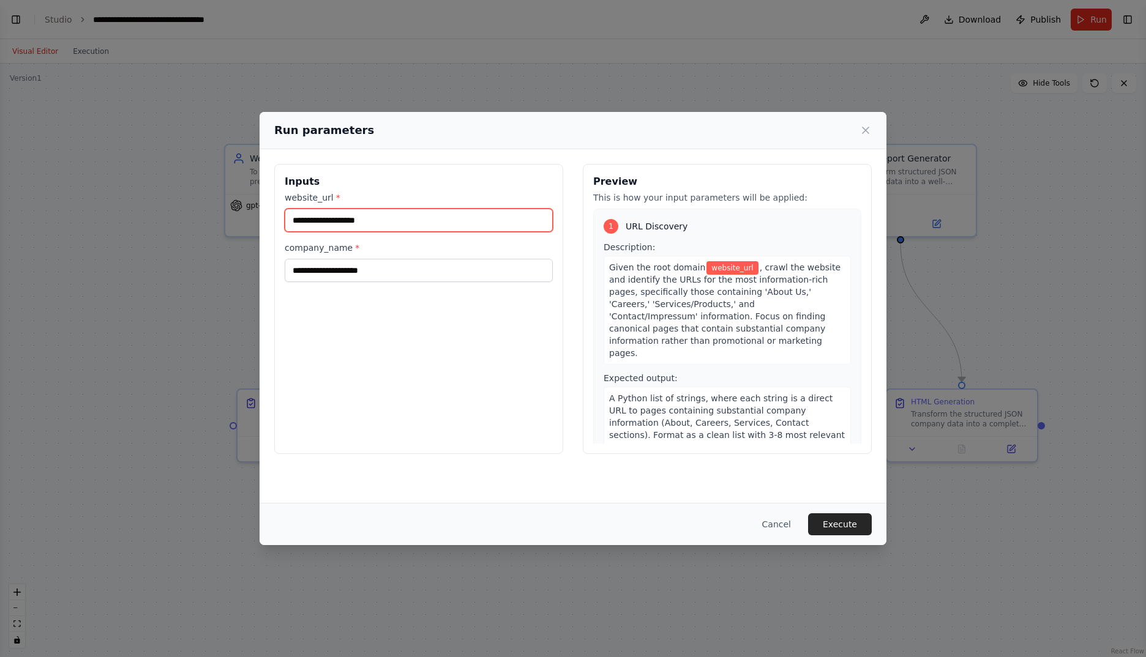
click at [340, 221] on input "website_url *" at bounding box center [419, 220] width 268 height 23
type input "**********"
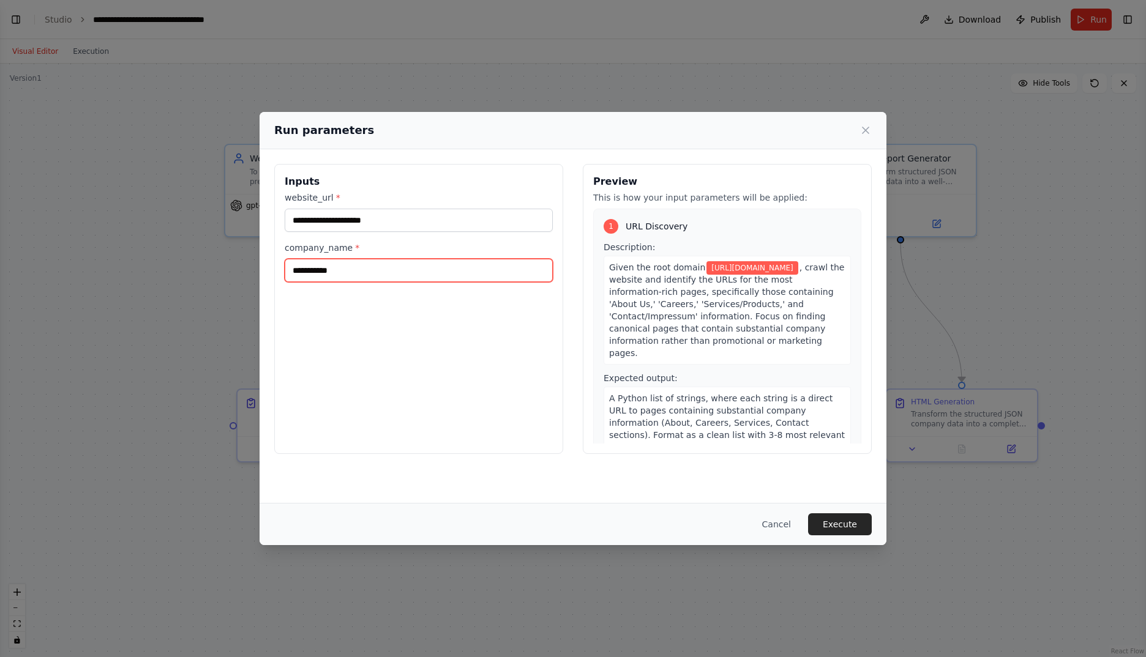
type input "**********"
click at [844, 522] on button "Execute" at bounding box center [840, 525] width 64 height 22
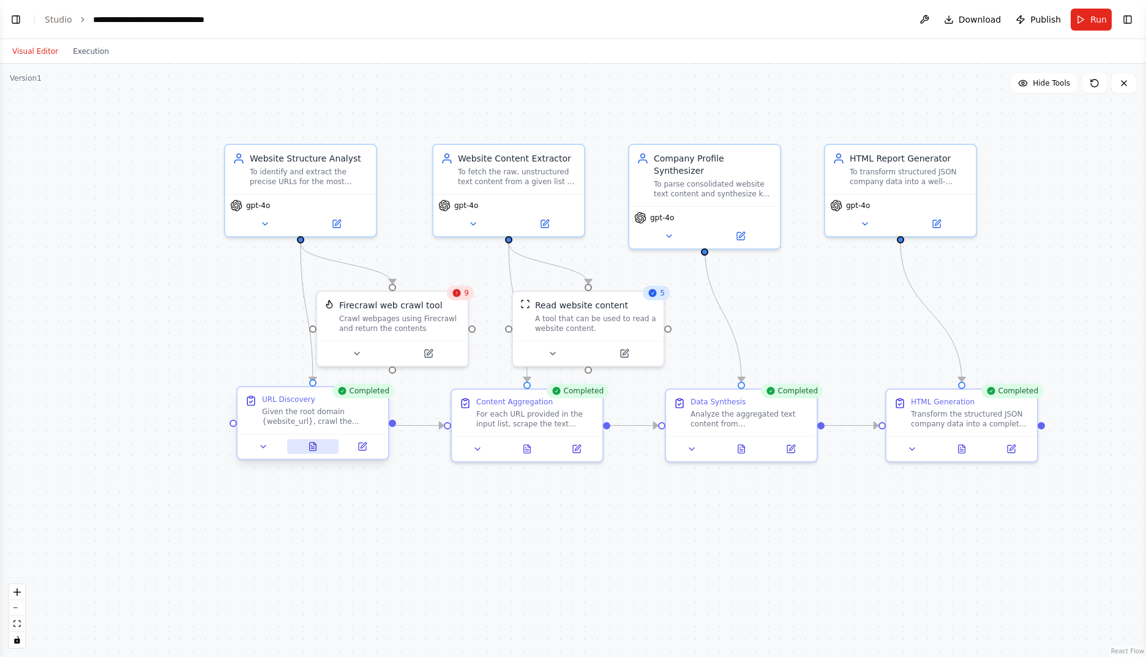
click at [314, 446] on icon at bounding box center [313, 447] width 7 height 8
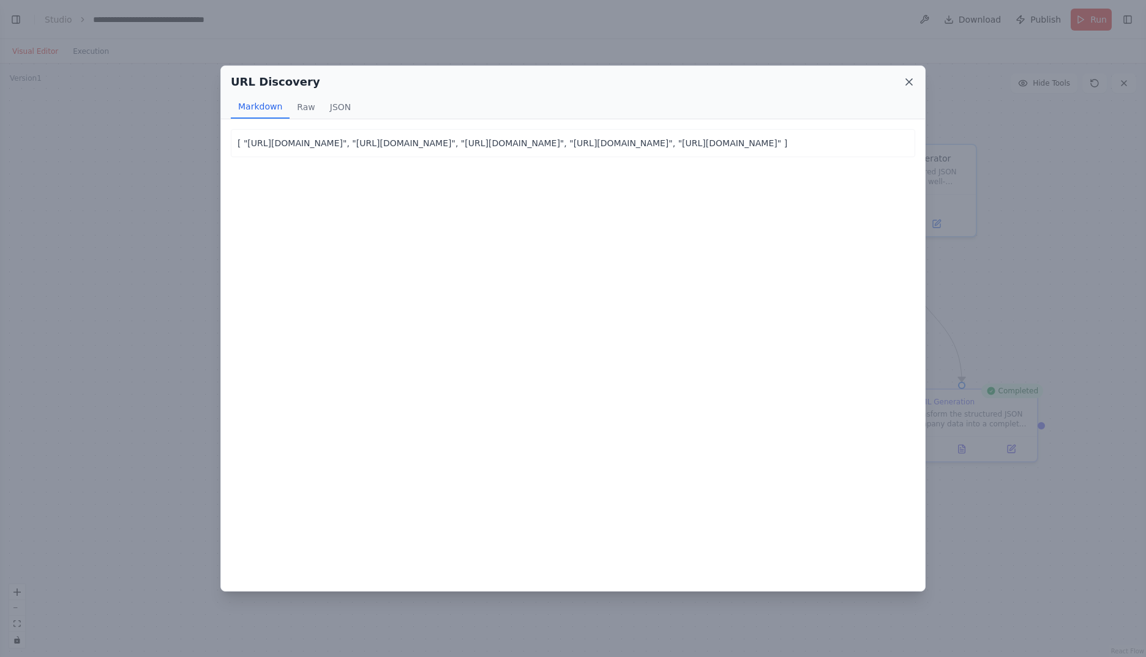
click at [907, 83] on icon at bounding box center [909, 82] width 12 height 12
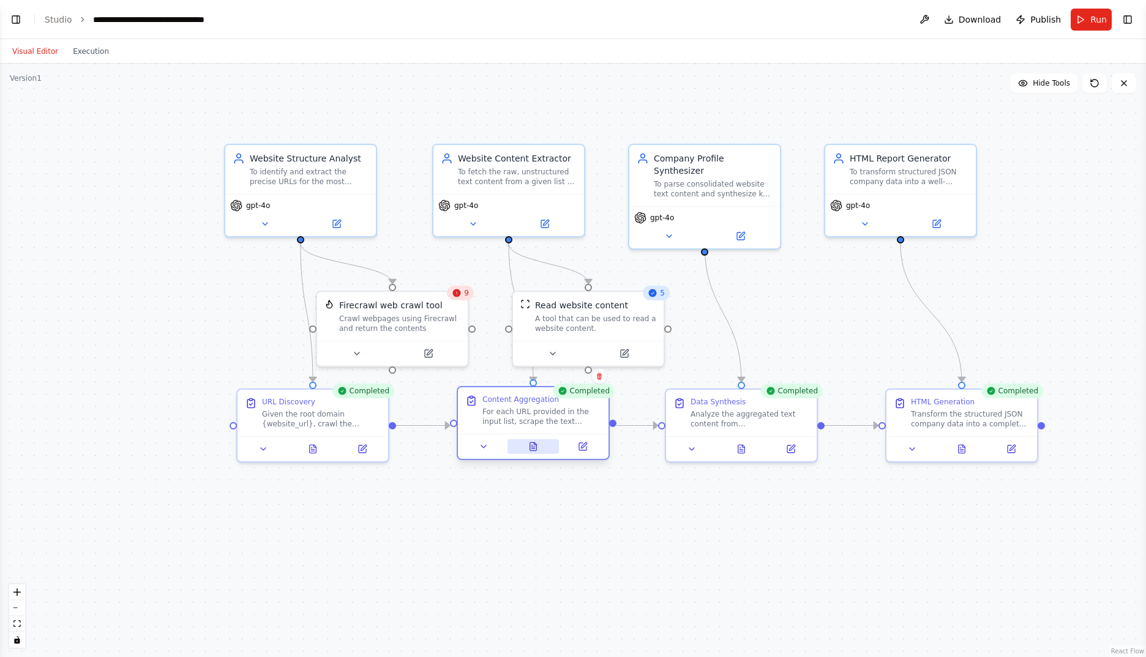
click at [518, 443] on button at bounding box center [533, 446] width 52 height 15
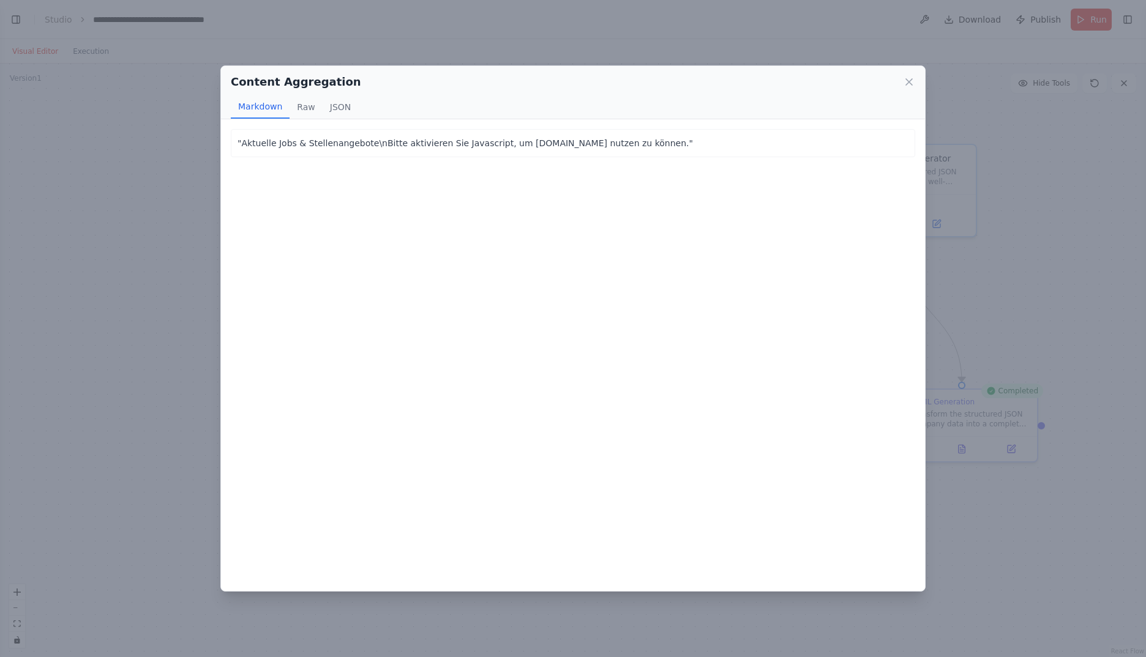
click at [910, 89] on div "Content Aggregation" at bounding box center [573, 81] width 684 height 17
click at [910, 86] on icon at bounding box center [909, 82] width 12 height 12
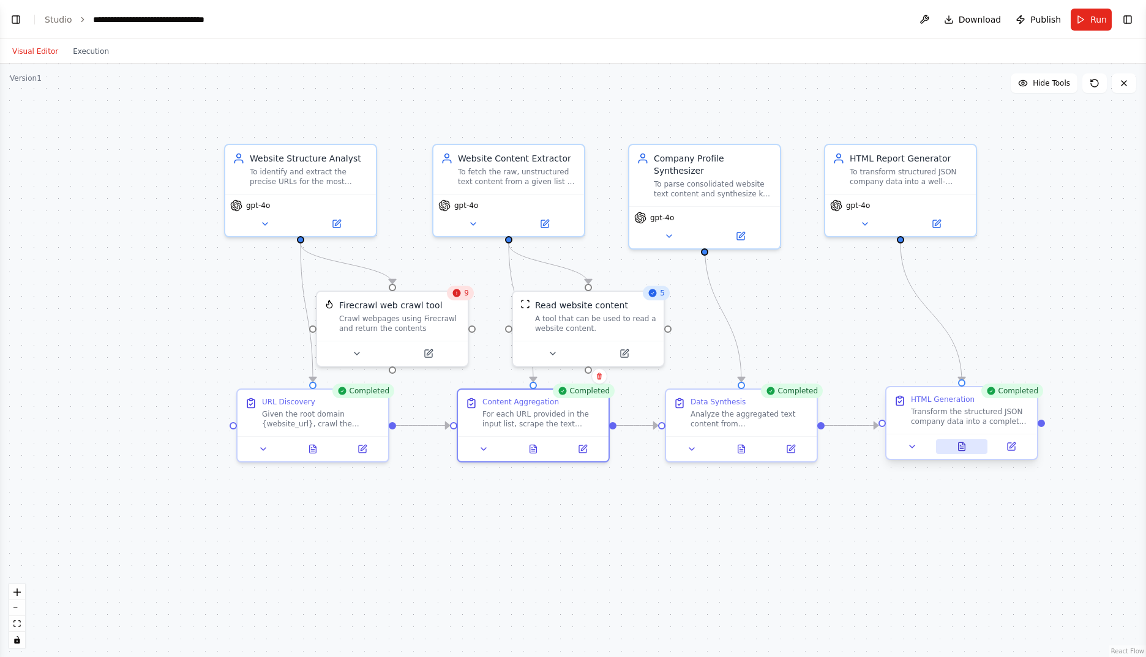
click at [968, 450] on button at bounding box center [962, 446] width 52 height 15
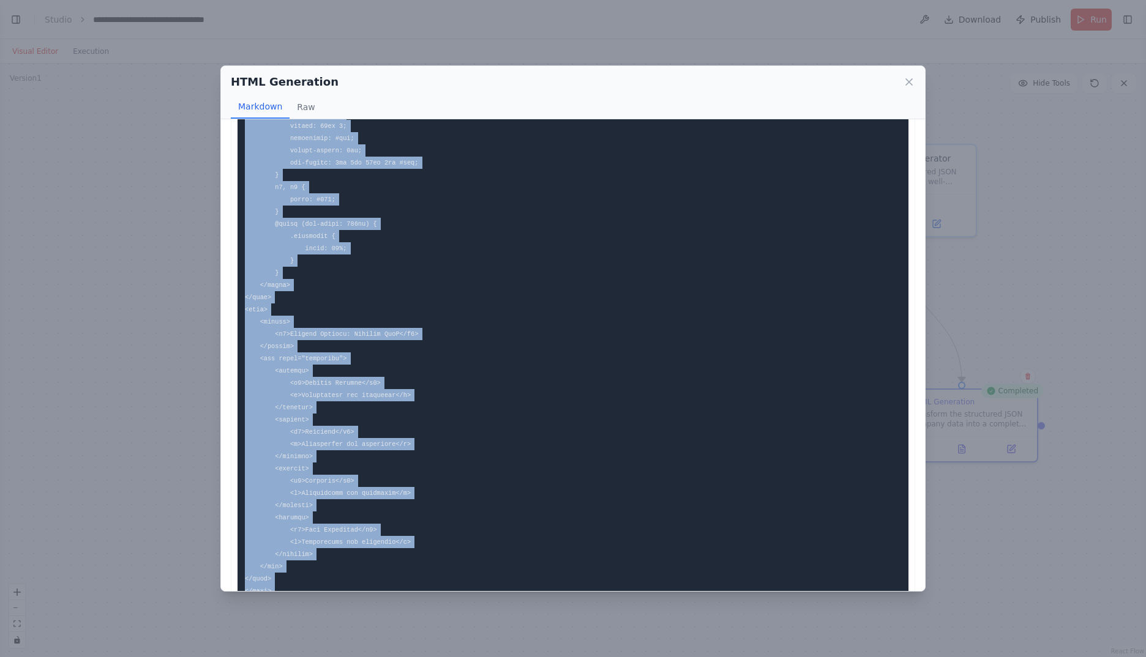
scroll to position [438, 0]
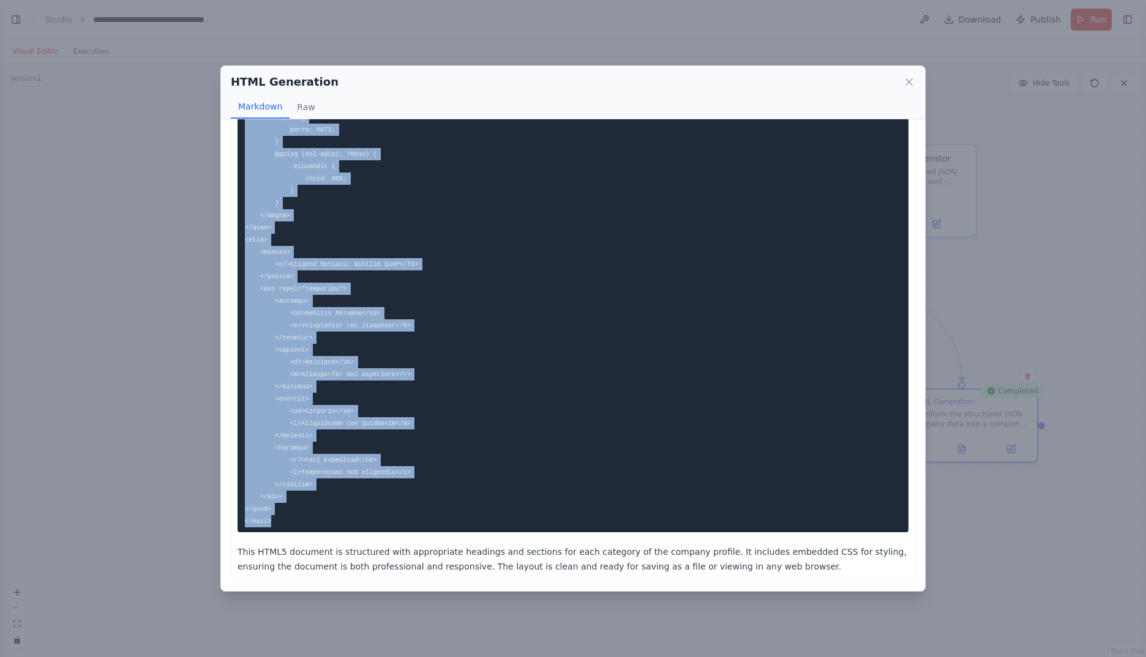
drag, startPoint x: 245, startPoint y: 146, endPoint x: 394, endPoint y: 520, distance: 402.5
click at [394, 520] on pre at bounding box center [572, 118] width 671 height 830
copy code "<!DOCTYPE html> <html lang="en"> <head> <meta charset="UTF-8"> <meta name="view…"
click at [912, 82] on icon at bounding box center [909, 82] width 12 height 12
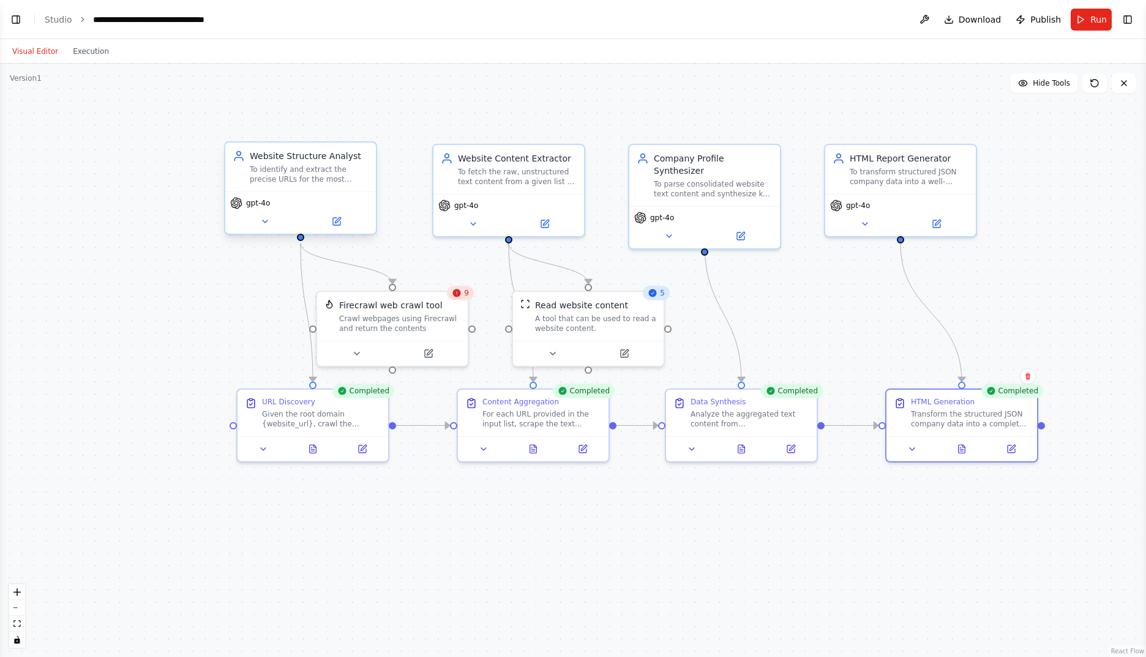
click at [261, 231] on div "gpt-4o" at bounding box center [300, 213] width 151 height 42
click at [261, 219] on icon at bounding box center [265, 222] width 10 height 10
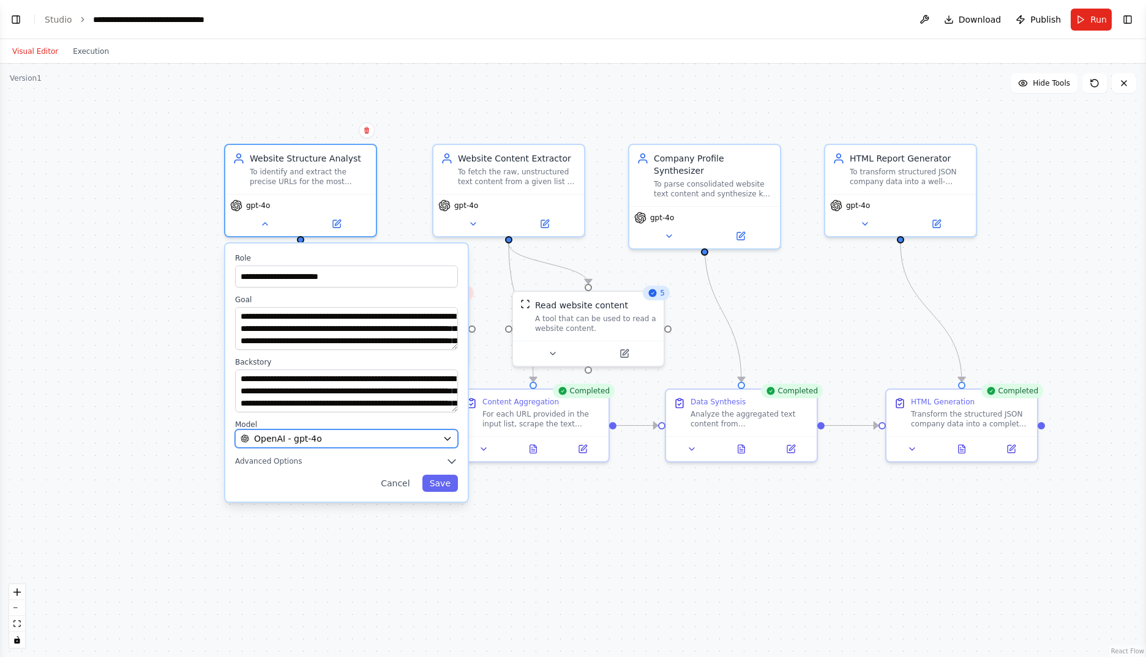
click at [438, 435] on button "OpenAI - gpt-4o" at bounding box center [346, 439] width 223 height 18
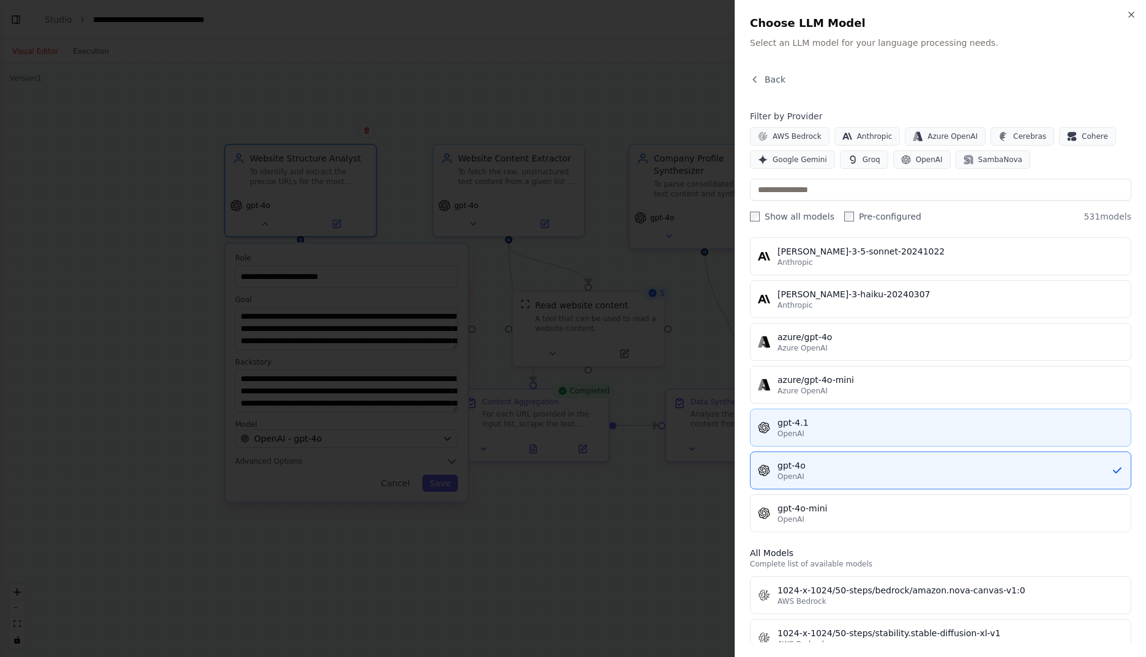
scroll to position [0, 0]
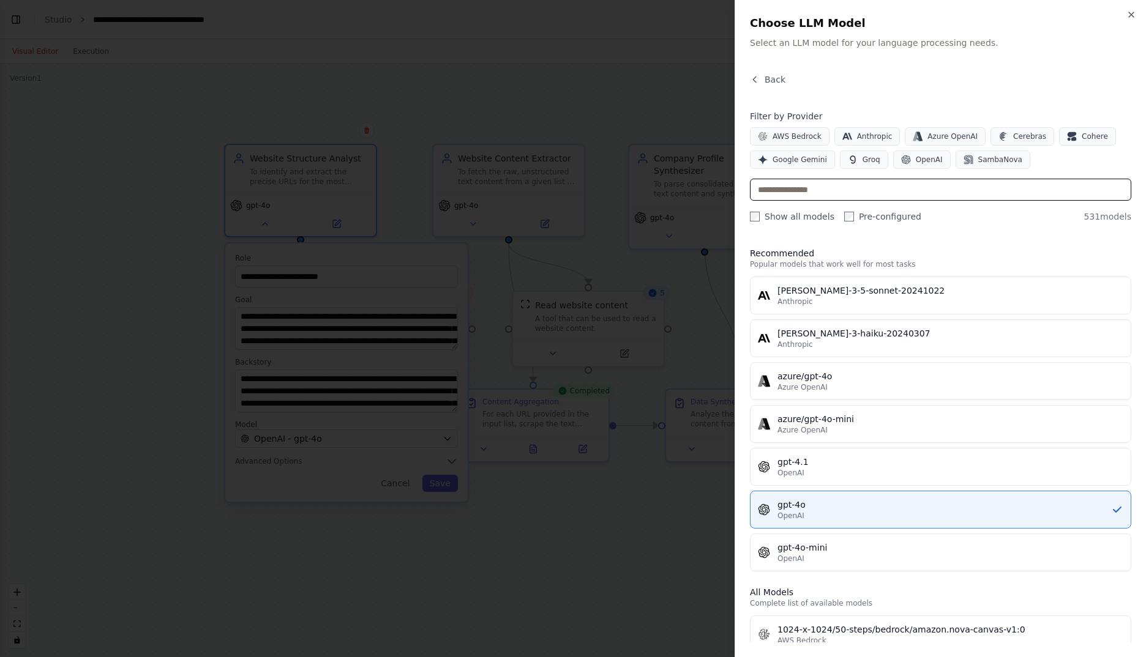
click at [896, 181] on input "text" at bounding box center [940, 190] width 381 height 22
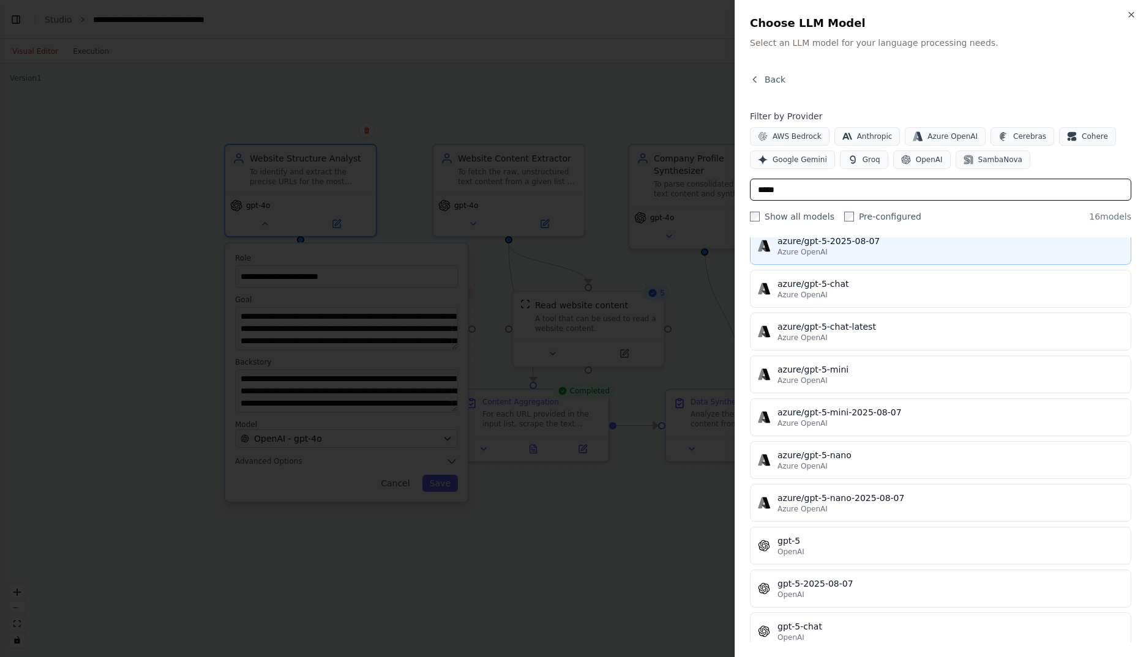
scroll to position [102, 0]
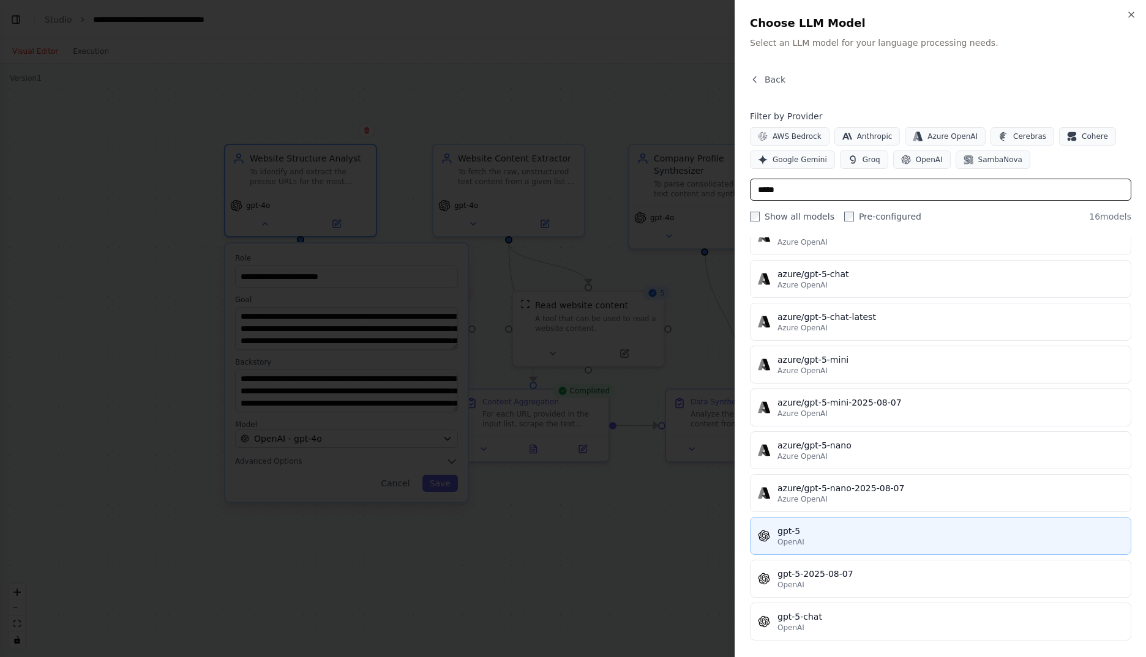
type input "*****"
click at [903, 531] on div "gpt-5" at bounding box center [950, 531] width 346 height 12
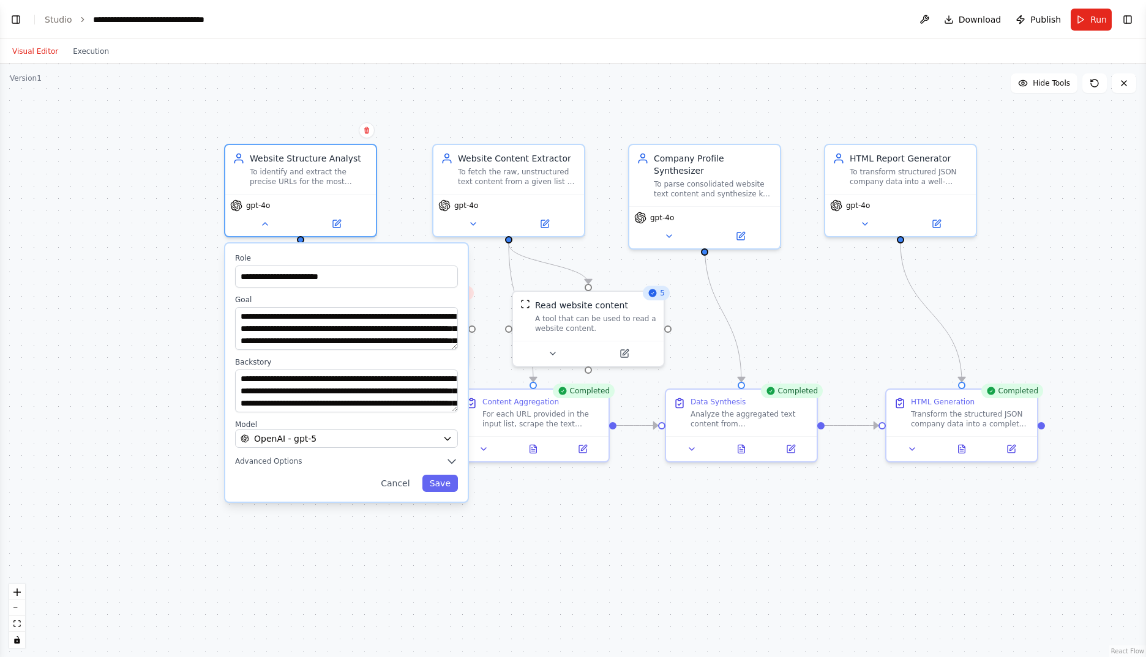
click at [447, 493] on div "**********" at bounding box center [346, 373] width 242 height 258
click at [447, 484] on button "Save" at bounding box center [440, 483] width 36 height 17
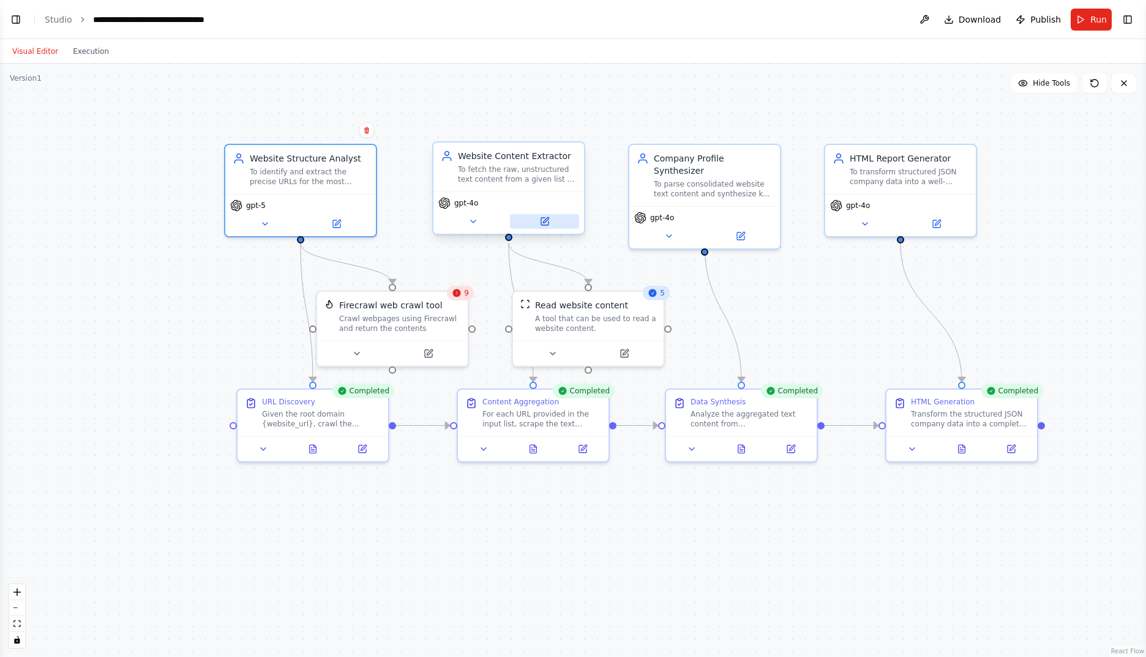
click at [547, 223] on icon at bounding box center [544, 221] width 7 height 7
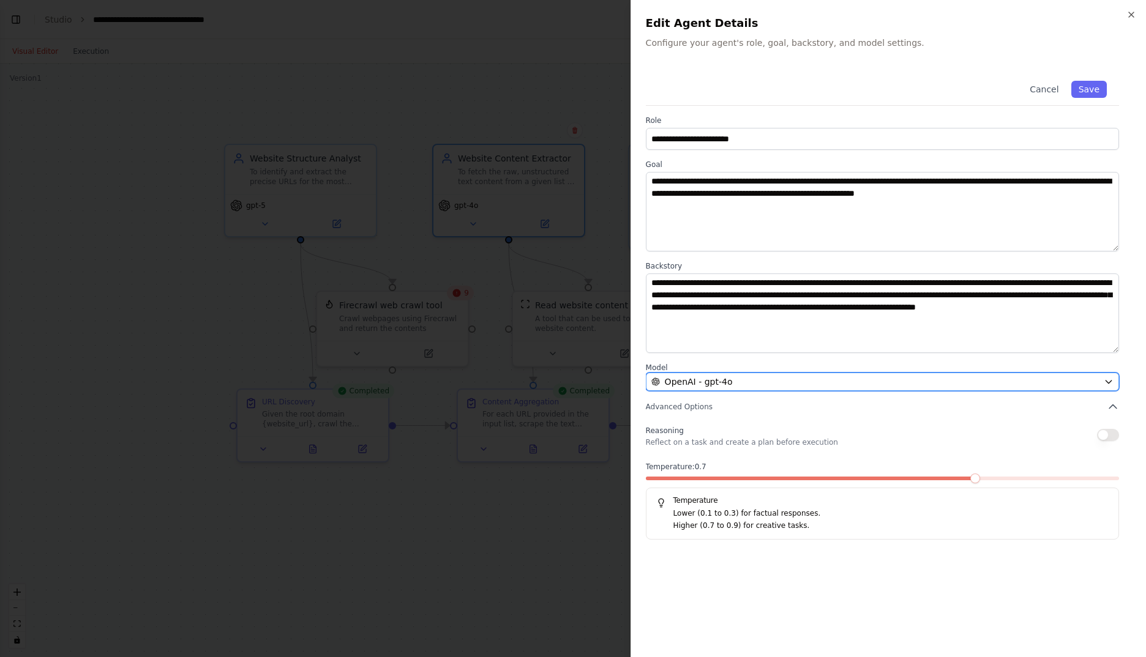
click at [817, 384] on div "OpenAI - gpt-4o" at bounding box center [874, 382] width 447 height 12
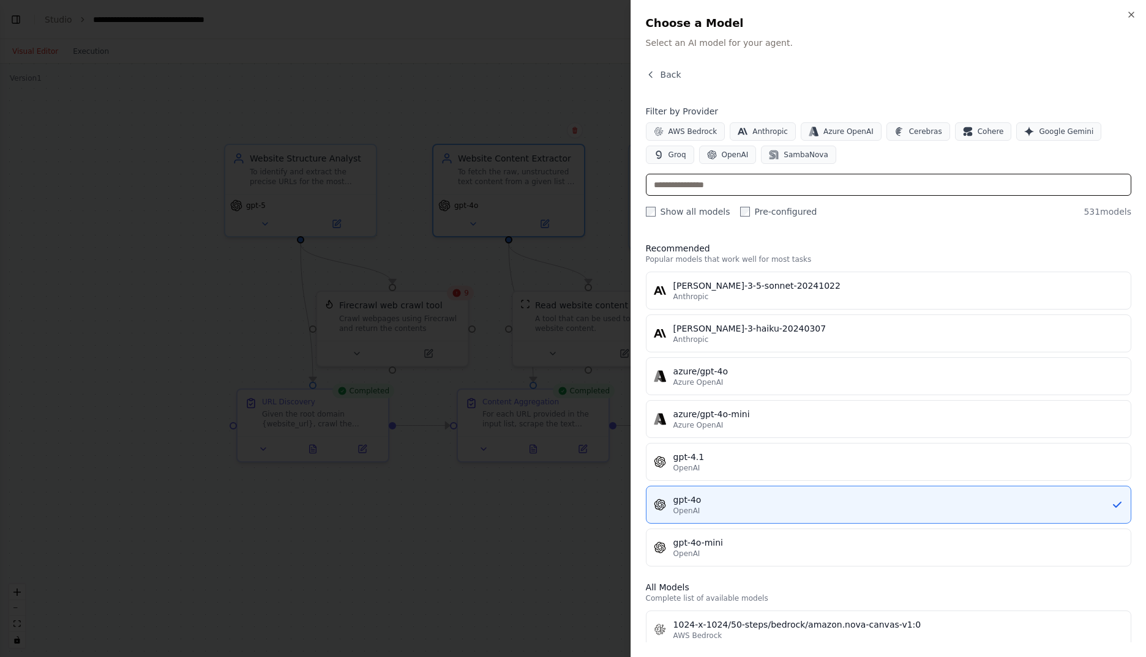
click at [791, 190] on input "text" at bounding box center [888, 185] width 485 height 22
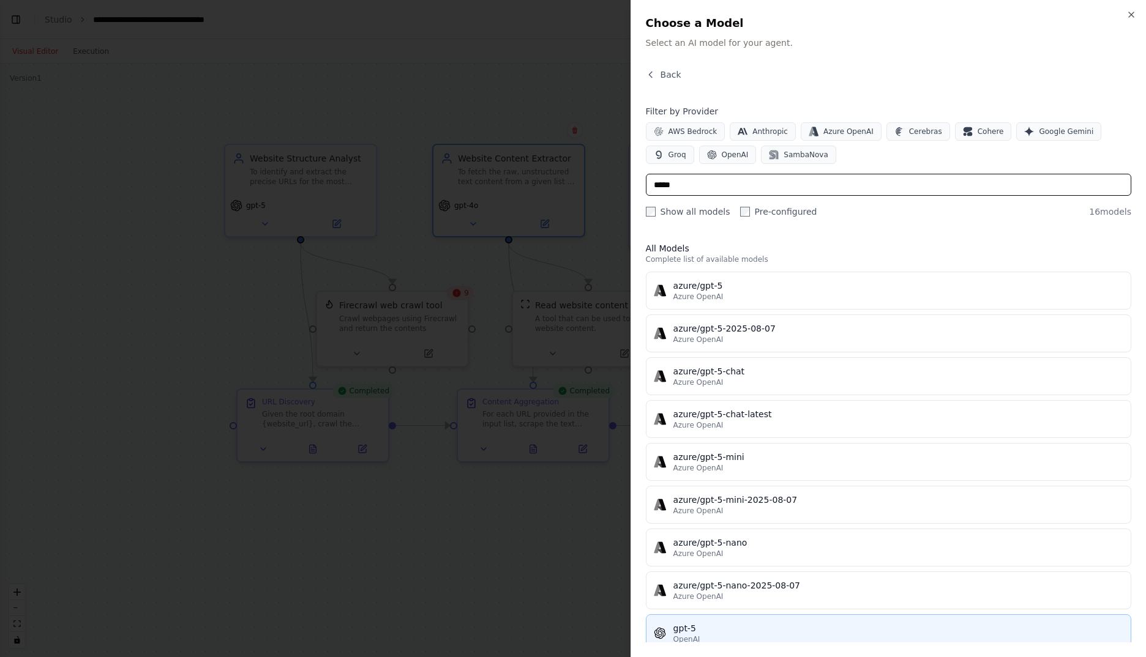
type input "*****"
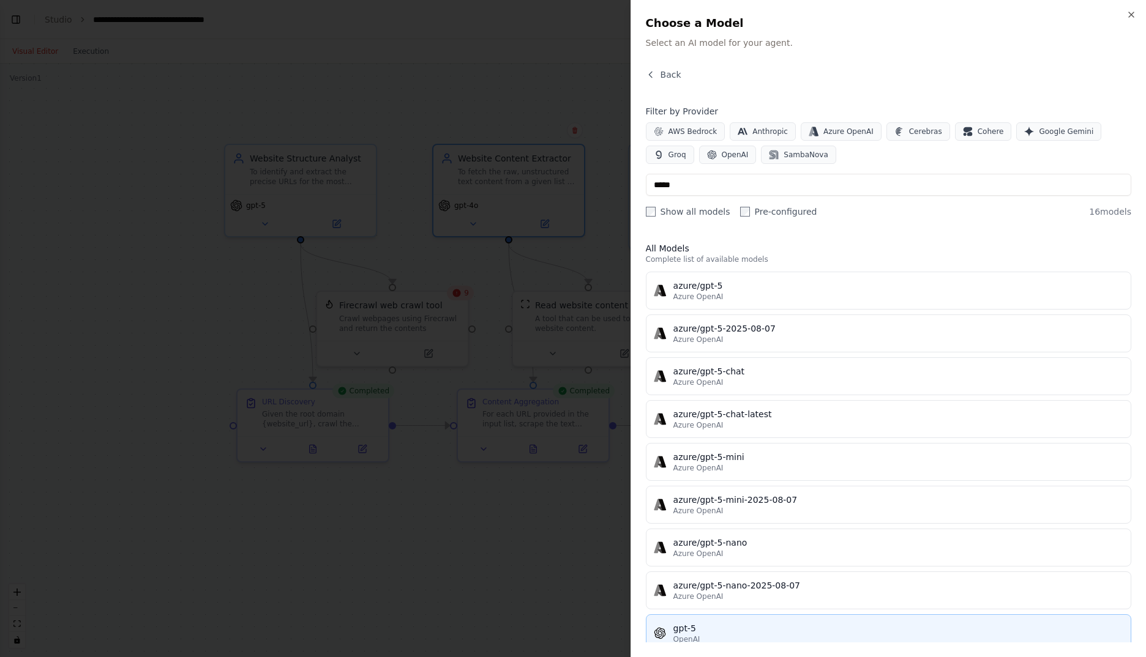
click at [771, 625] on div "gpt-5" at bounding box center [898, 629] width 450 height 12
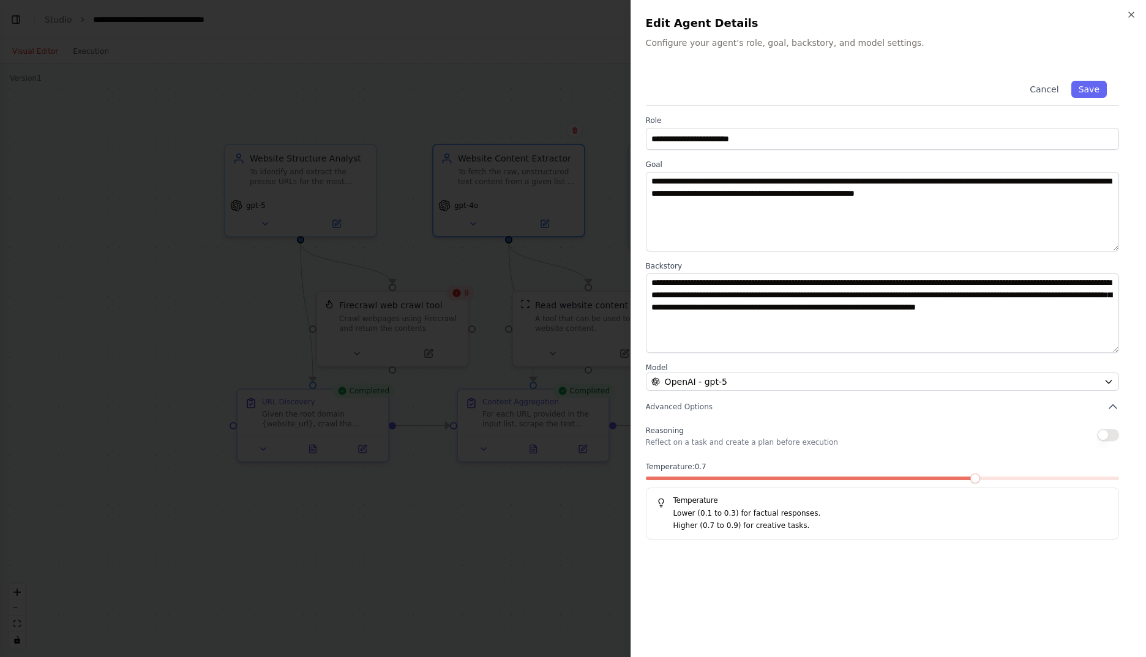
click at [754, 480] on div at bounding box center [882, 481] width 473 height 9
click at [741, 477] on span at bounding box center [693, 479] width 95 height 4
click at [1089, 89] on button "Save" at bounding box center [1089, 89] width 36 height 17
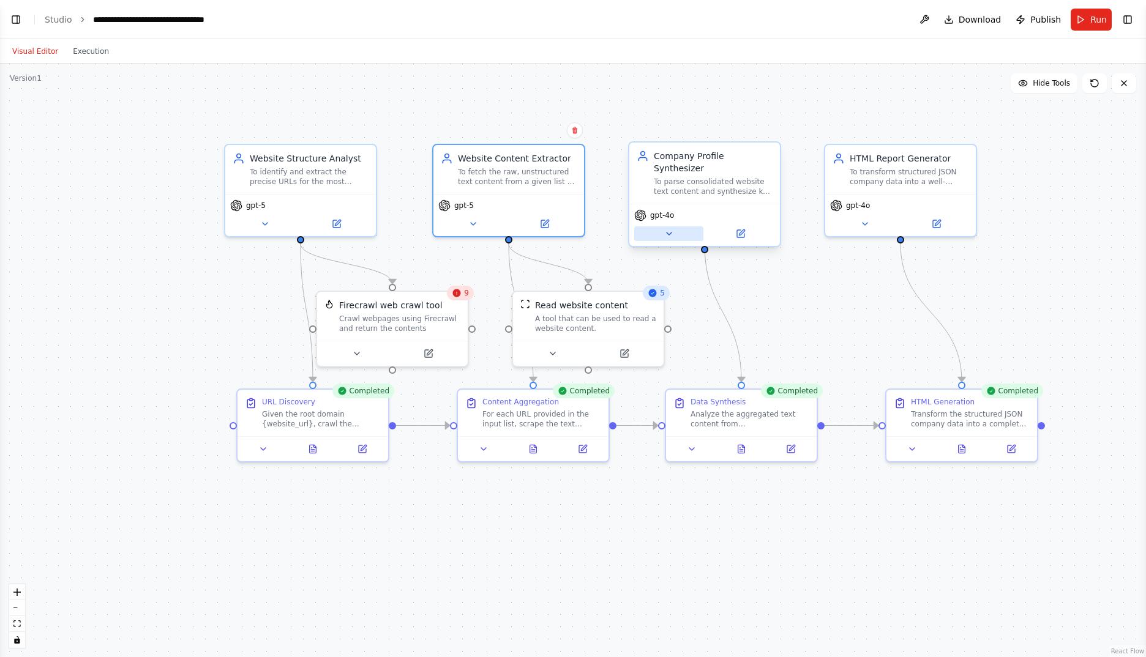
click at [676, 226] on button at bounding box center [668, 233] width 69 height 15
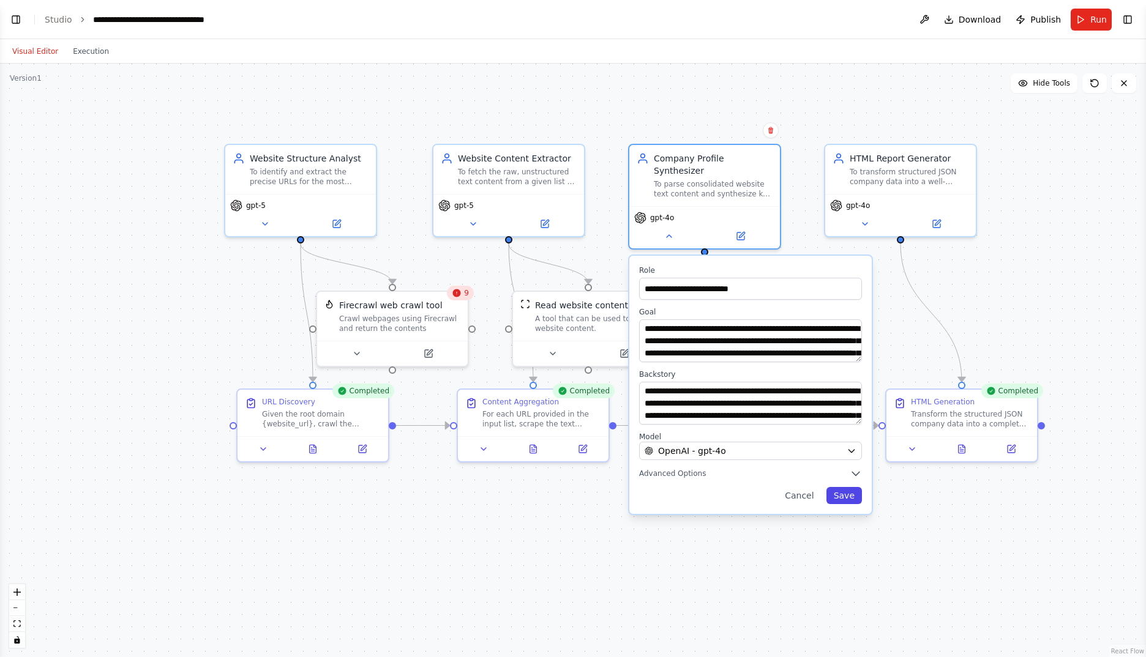
click at [847, 487] on button "Save" at bounding box center [844, 495] width 36 height 17
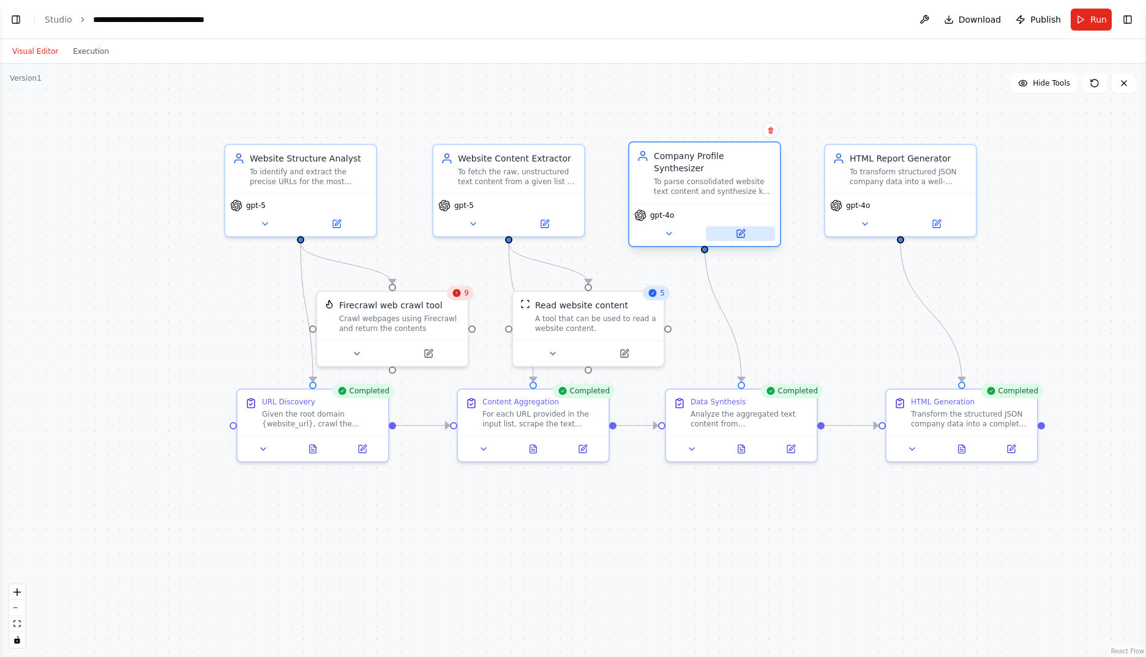
click at [744, 229] on icon at bounding box center [741, 234] width 10 height 10
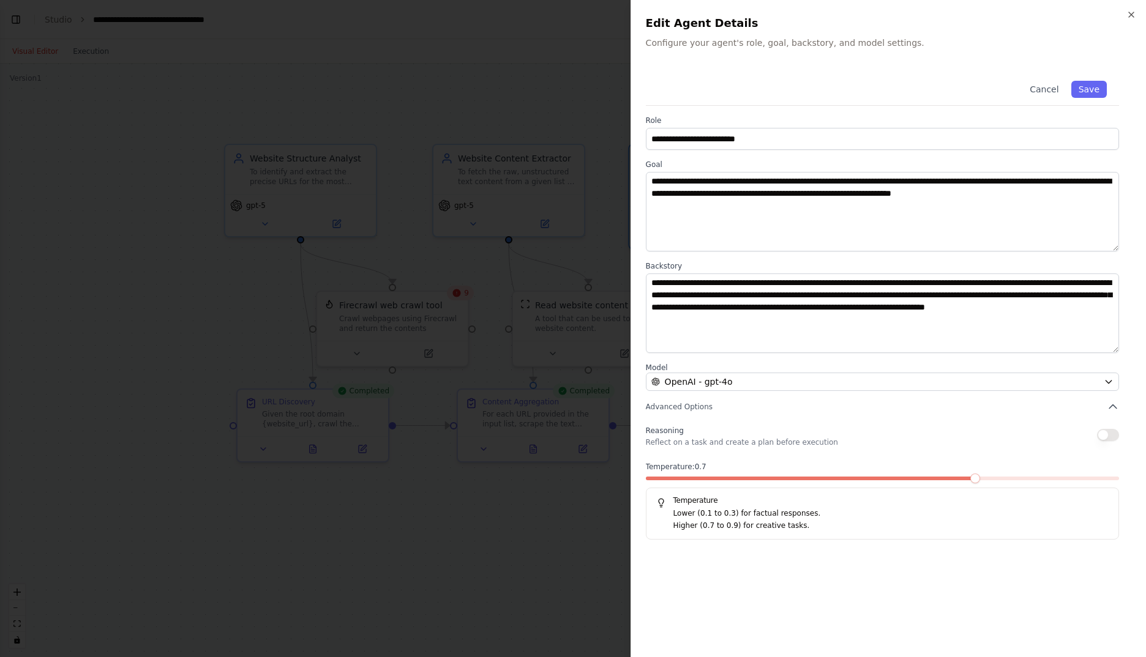
click at [704, 477] on span at bounding box center [811, 479] width 331 height 4
click at [738, 477] on span at bounding box center [743, 479] width 10 height 10
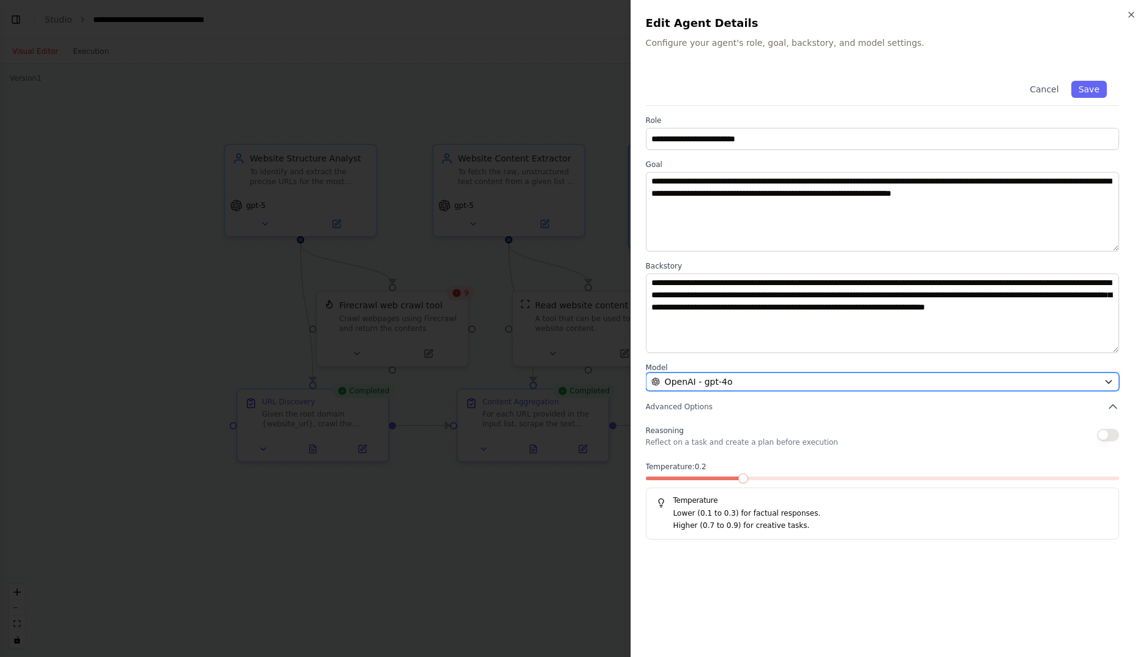
click at [811, 386] on div "OpenAI - gpt-4o" at bounding box center [874, 382] width 447 height 12
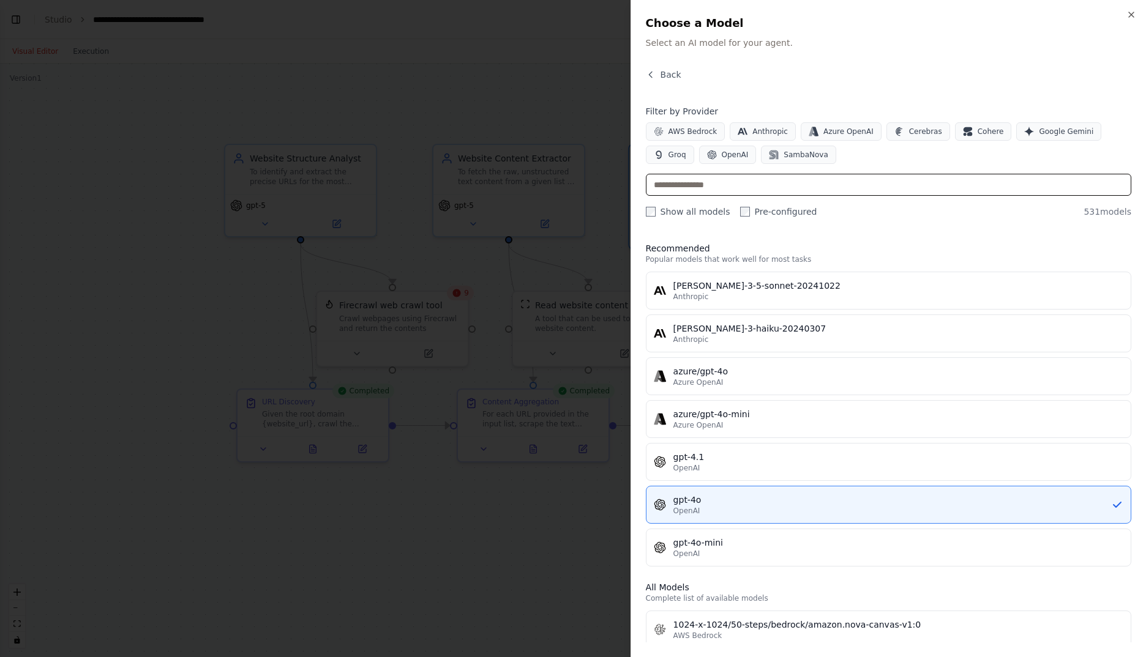
click at [726, 174] on input "text" at bounding box center [888, 185] width 485 height 22
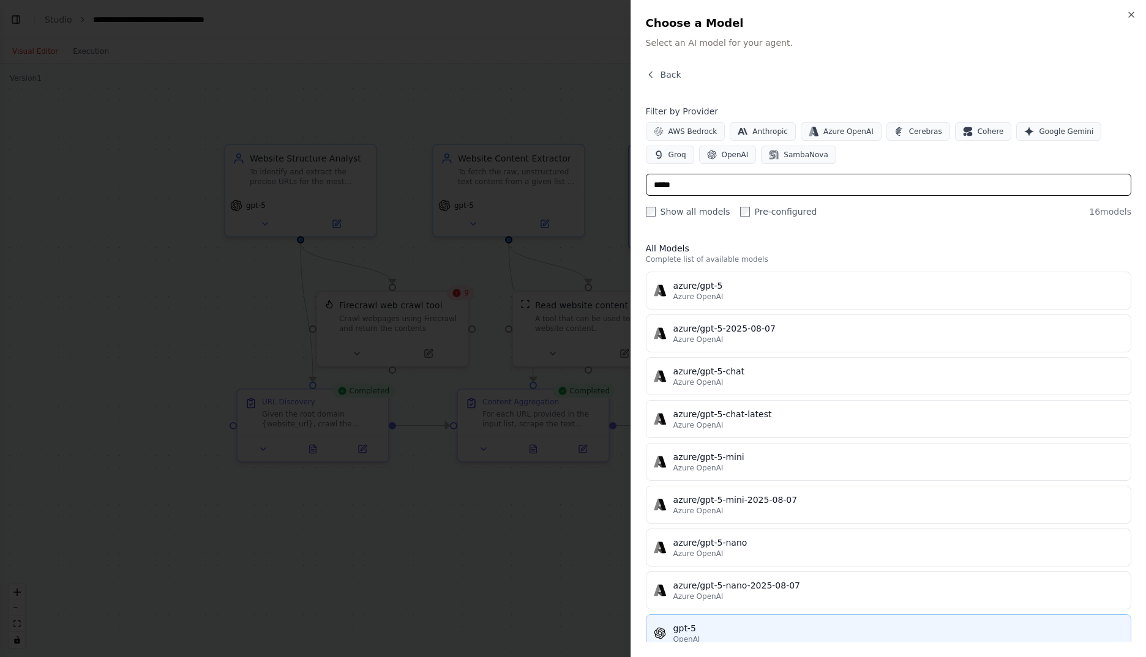
type input "*****"
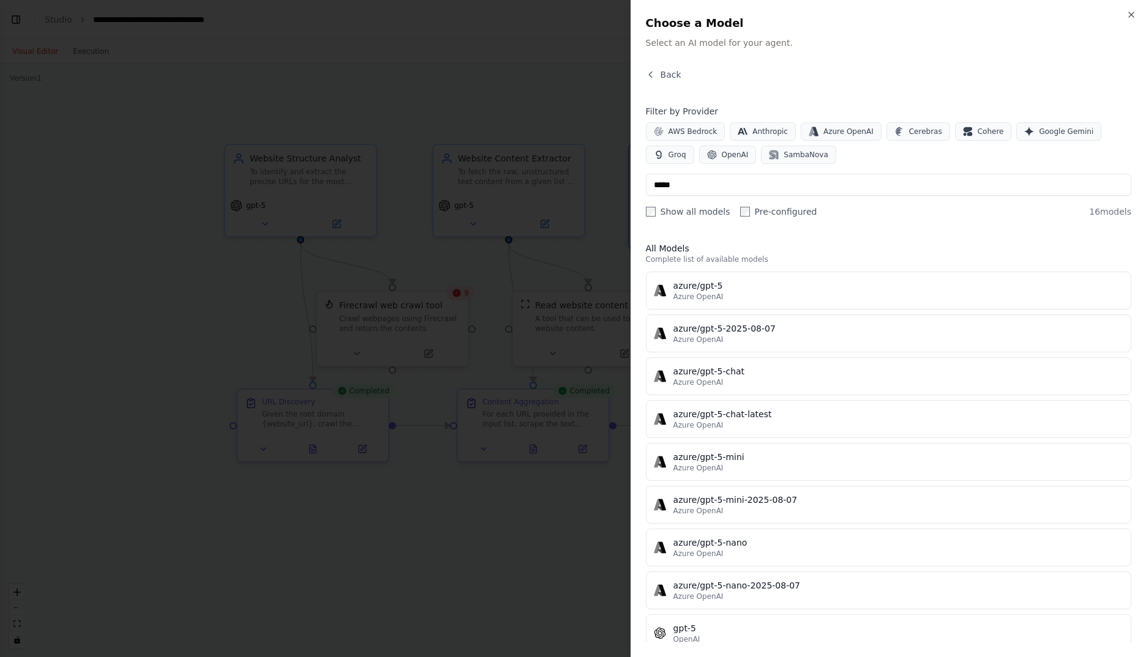
click at [762, 630] on div "gpt-5" at bounding box center [898, 629] width 450 height 12
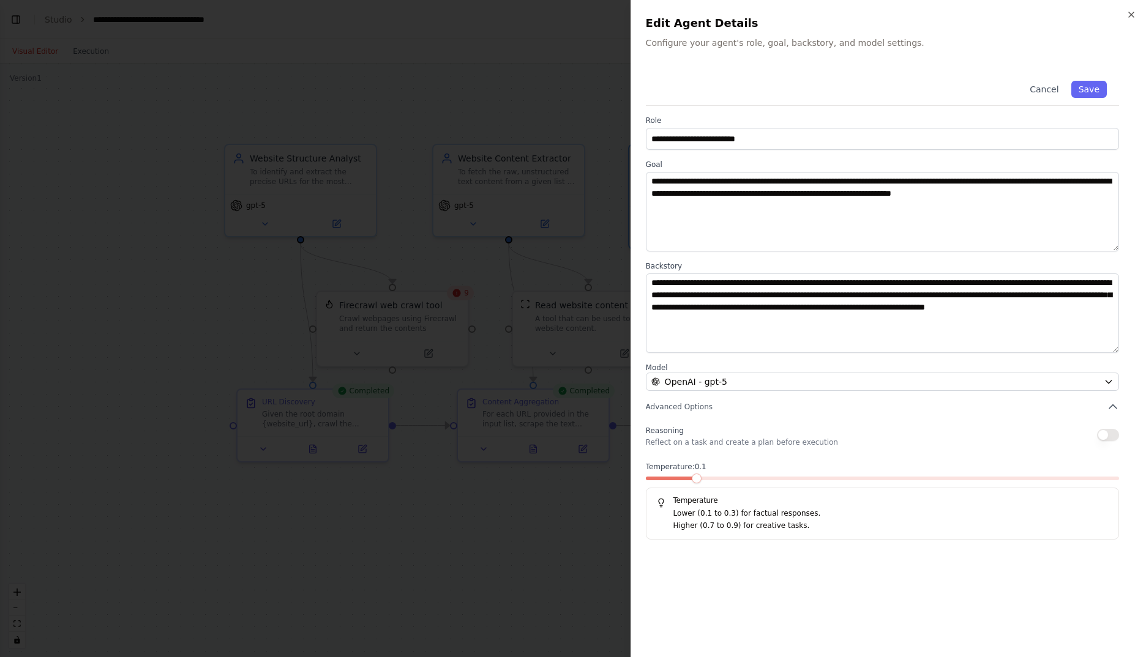
click at [693, 479] on span at bounding box center [669, 479] width 47 height 4
click at [732, 479] on span at bounding box center [882, 479] width 473 height 4
click at [1089, 91] on button "Save" at bounding box center [1089, 89] width 36 height 17
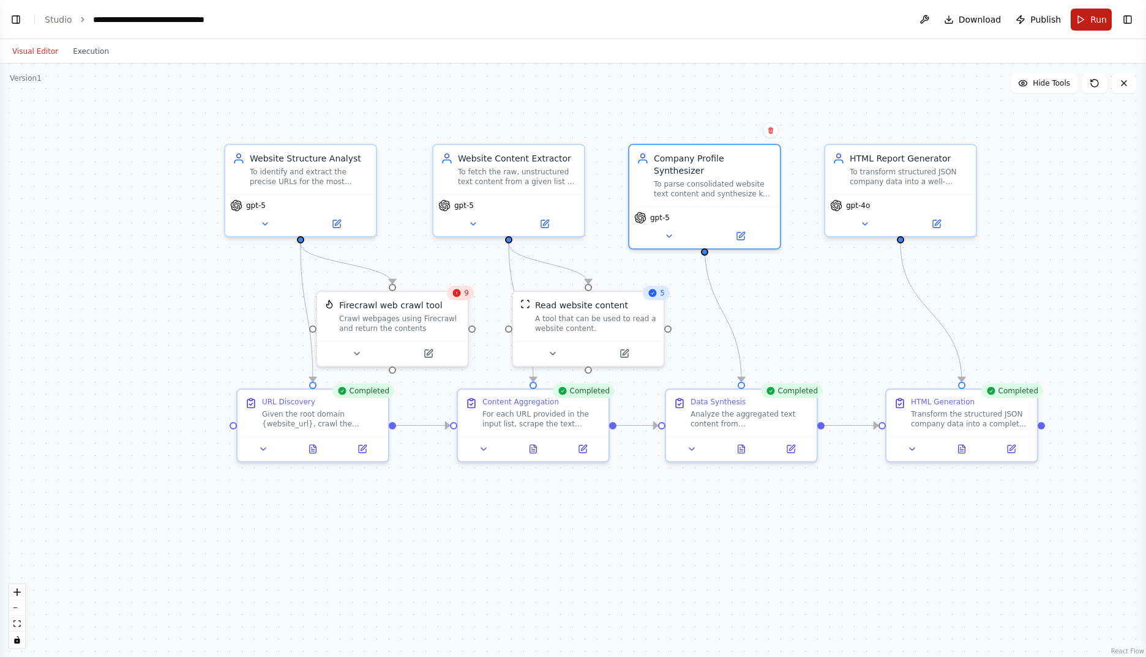
click at [1097, 18] on span "Run" at bounding box center [1098, 19] width 17 height 12
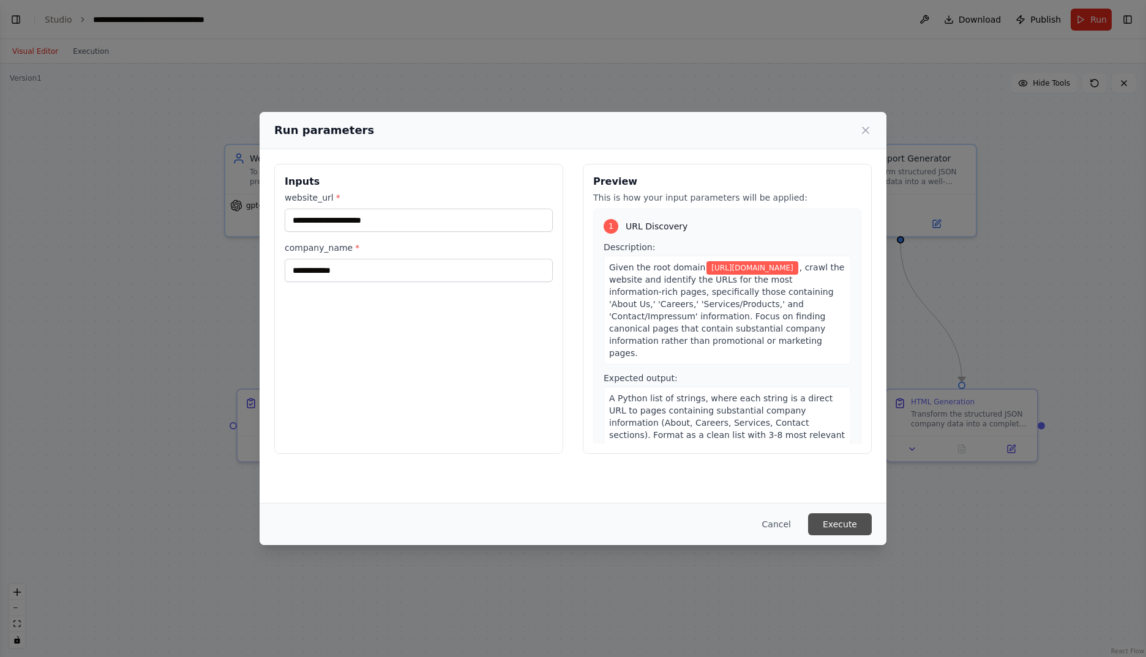
click at [850, 528] on button "Execute" at bounding box center [840, 525] width 64 height 22
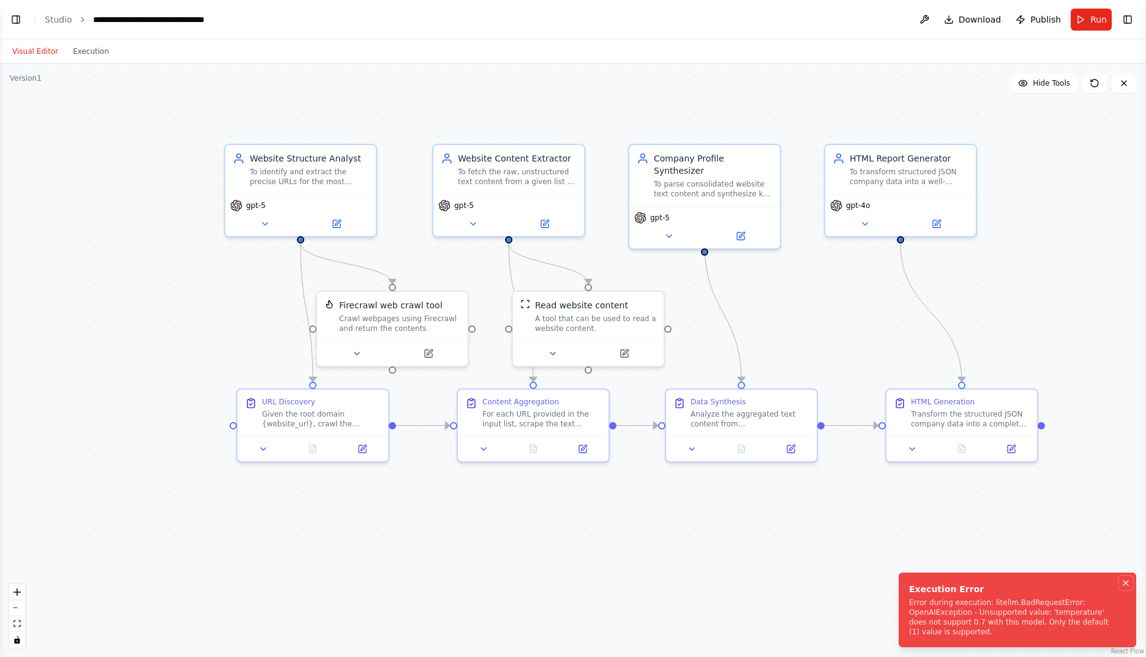
drag, startPoint x: 1127, startPoint y: 593, endPoint x: 1112, endPoint y: 598, distance: 16.1
click at [1127, 588] on icon "Notifications (F8)" at bounding box center [1126, 583] width 10 height 10
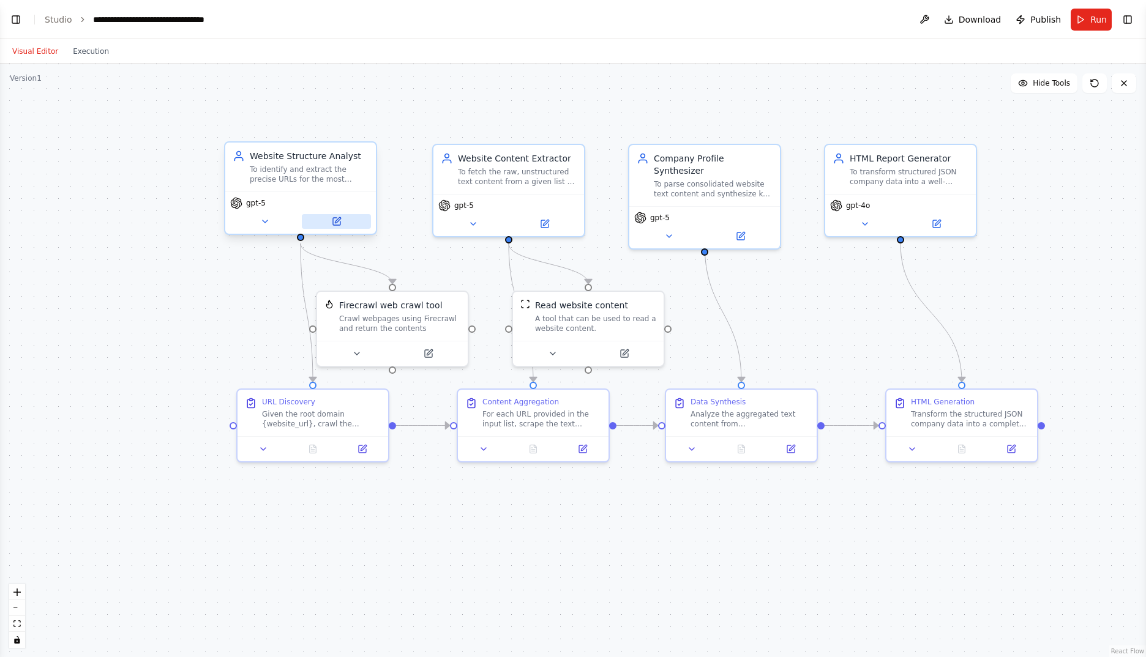
click at [340, 222] on icon at bounding box center [336, 221] width 7 height 7
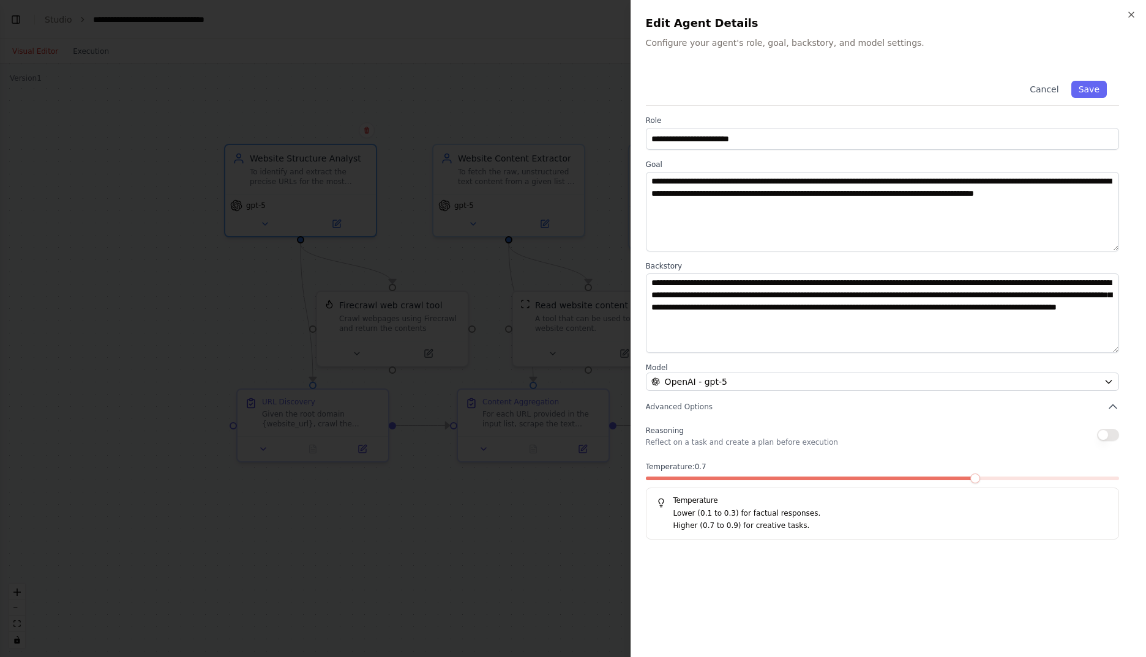
click at [682, 476] on div "Temperature: 0.7 Temperature Lower (0.1 to 0.3) for factual responses. Higher (…" at bounding box center [882, 501] width 473 height 78
click at [682, 479] on span at bounding box center [811, 479] width 331 height 4
click at [1096, 86] on button "Save" at bounding box center [1089, 89] width 36 height 17
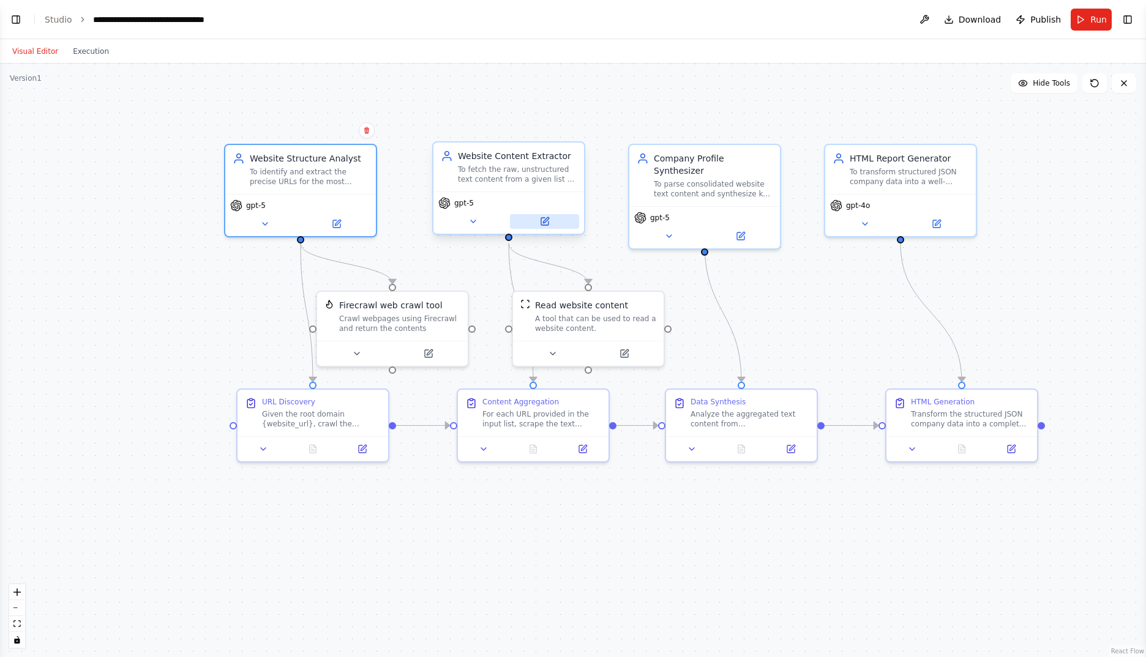
click at [534, 219] on button at bounding box center [544, 221] width 69 height 15
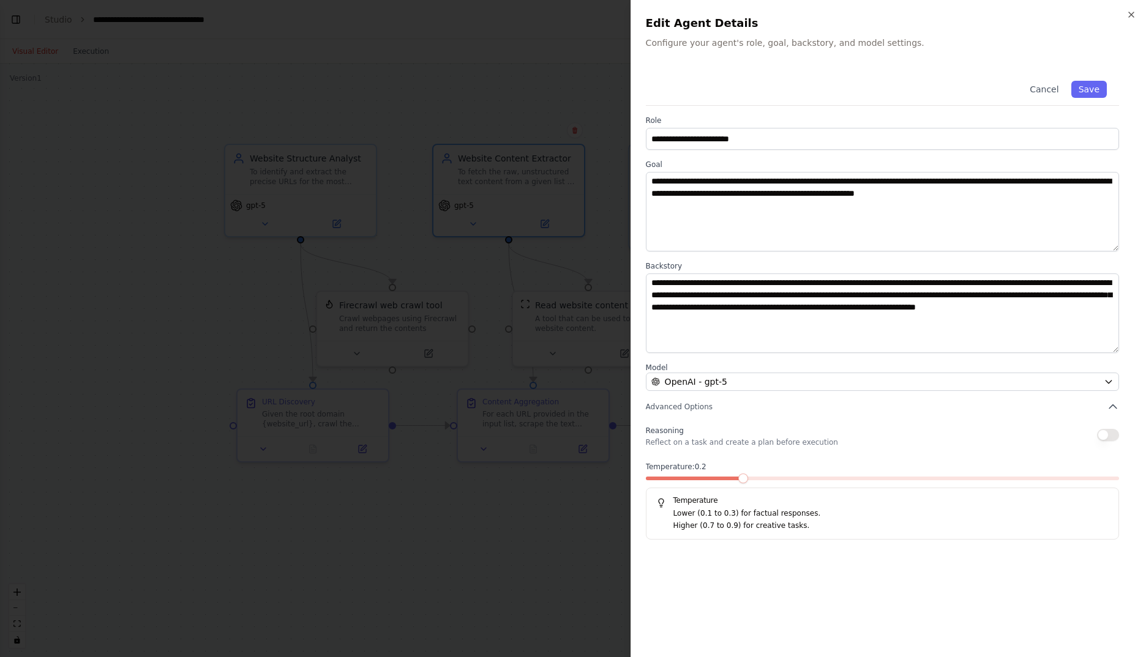
click at [664, 479] on span at bounding box center [693, 479] width 95 height 4
click at [656, 480] on span at bounding box center [651, 479] width 10 height 10
click at [670, 480] on span at bounding box center [669, 479] width 47 height 4
click at [1080, 84] on button "Save" at bounding box center [1089, 89] width 36 height 17
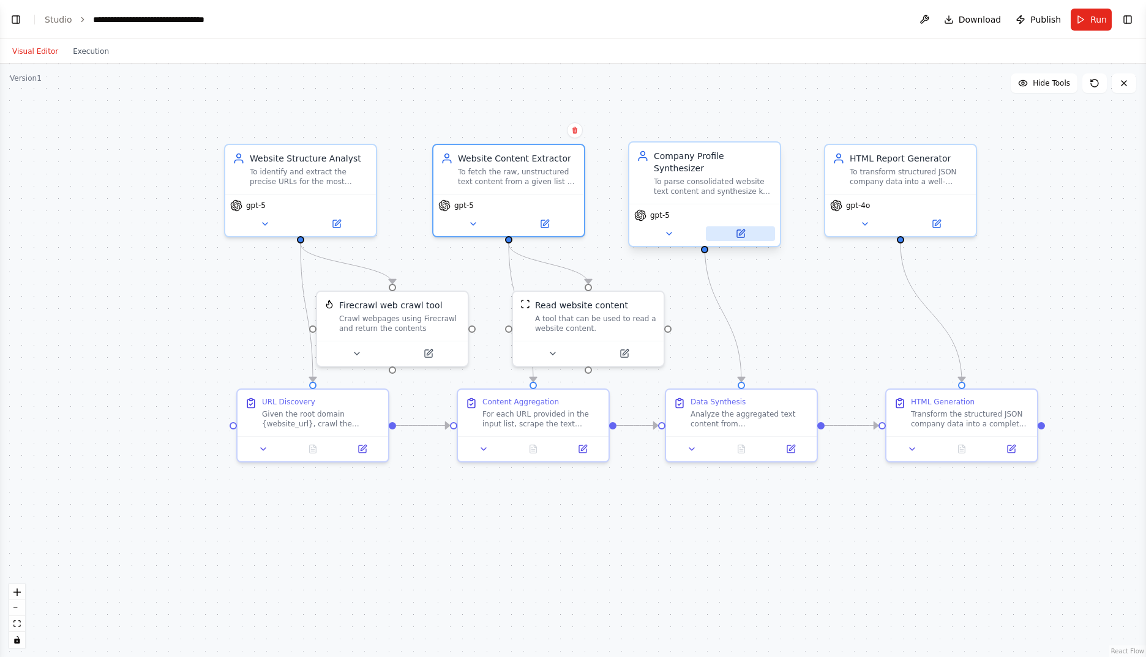
click at [742, 230] on icon at bounding box center [742, 233] width 6 height 6
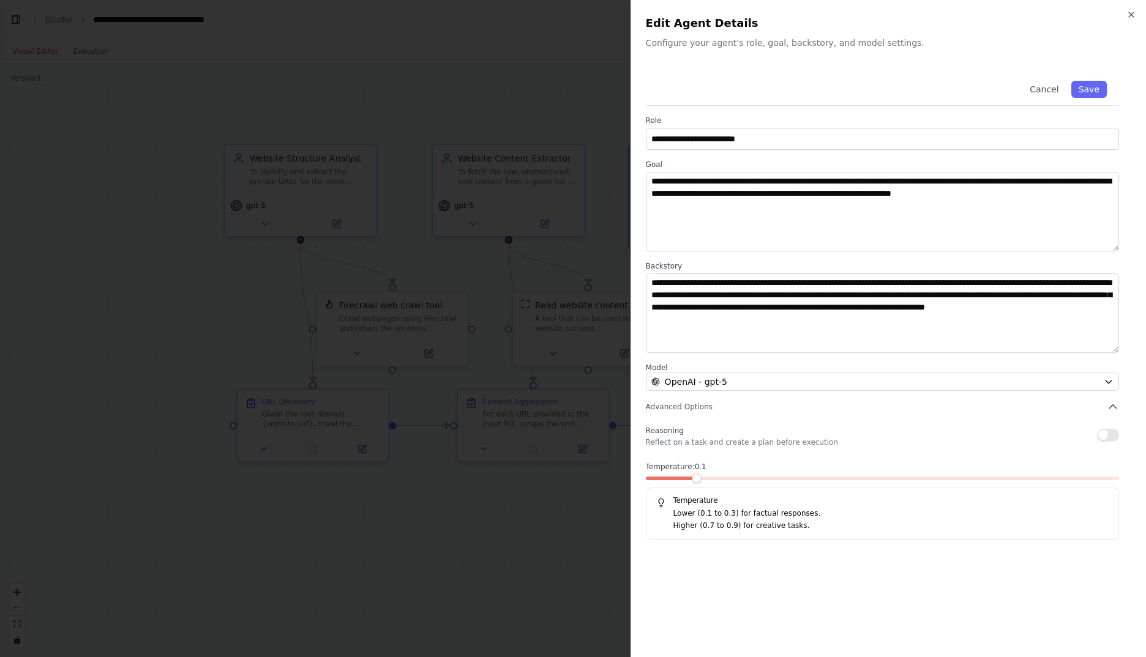
click at [698, 481] on span at bounding box center [697, 479] width 10 height 10
click at [1093, 92] on button "Save" at bounding box center [1089, 89] width 36 height 17
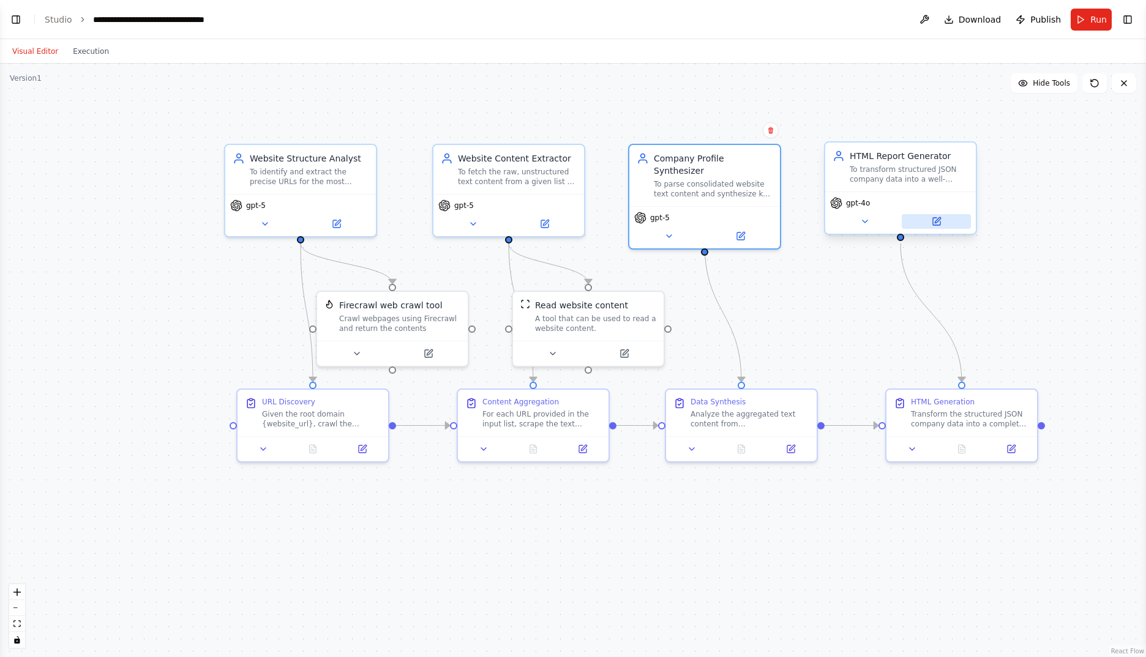
click at [943, 221] on button at bounding box center [936, 221] width 69 height 15
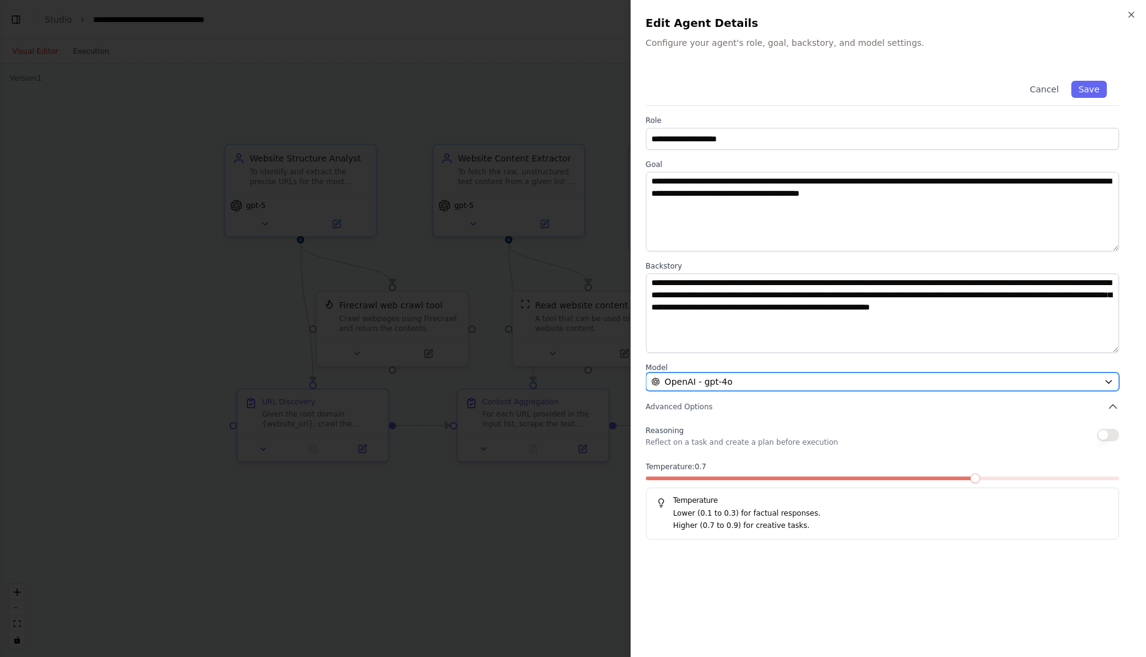
click at [840, 385] on div "OpenAI - gpt-4o" at bounding box center [874, 382] width 447 height 12
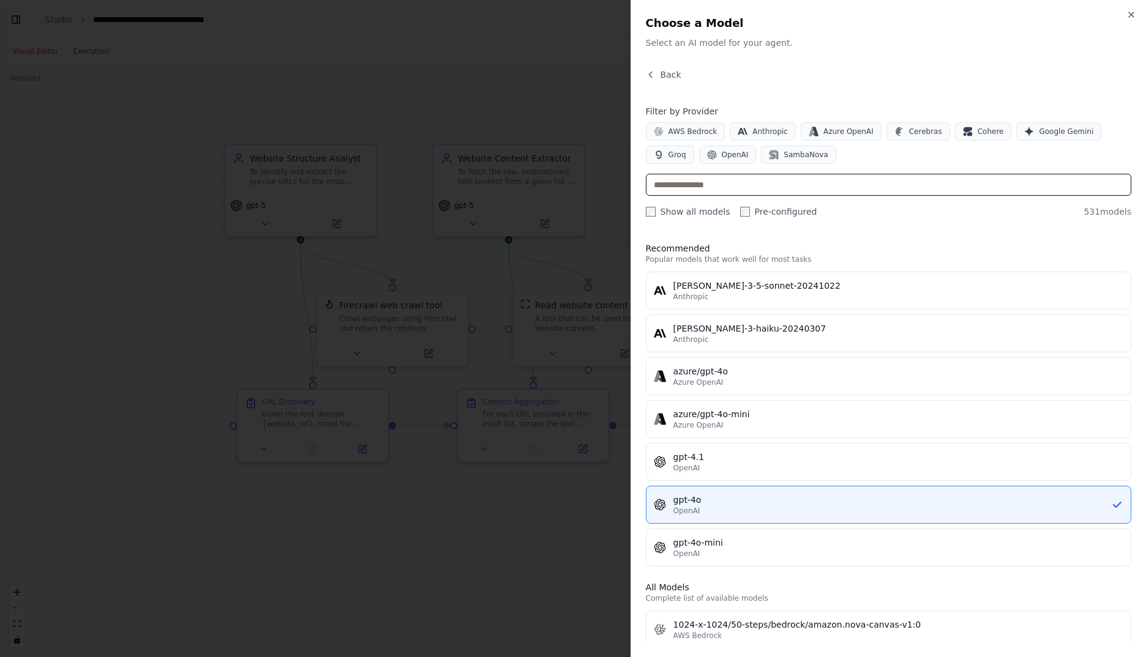
click at [796, 190] on input "text" at bounding box center [888, 185] width 485 height 22
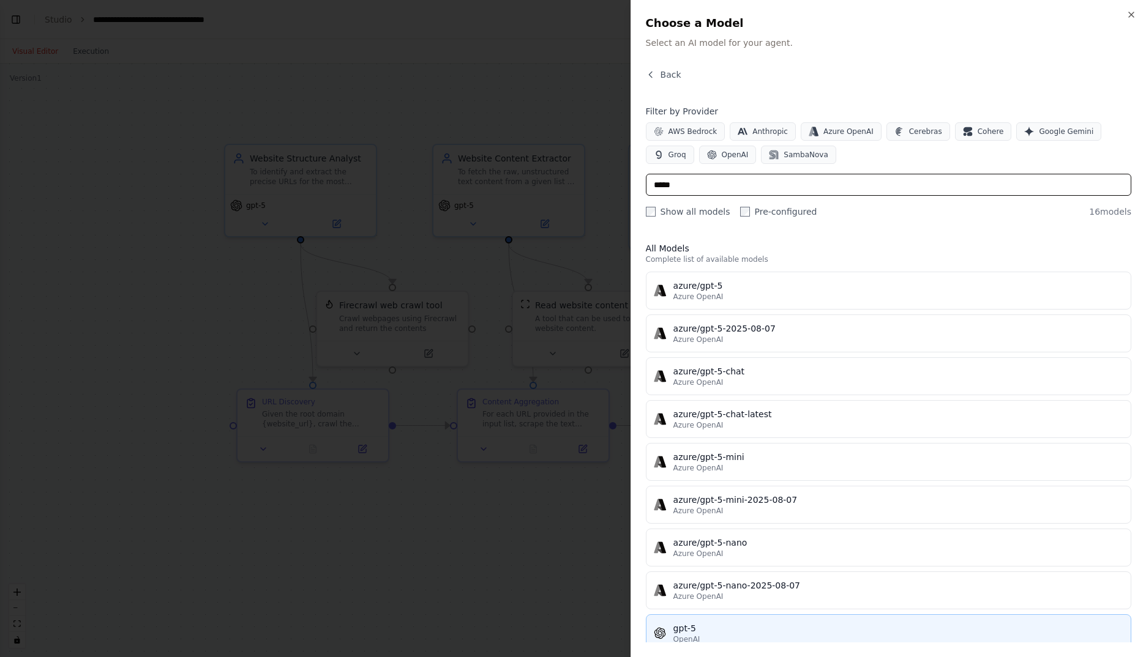
type input "*****"
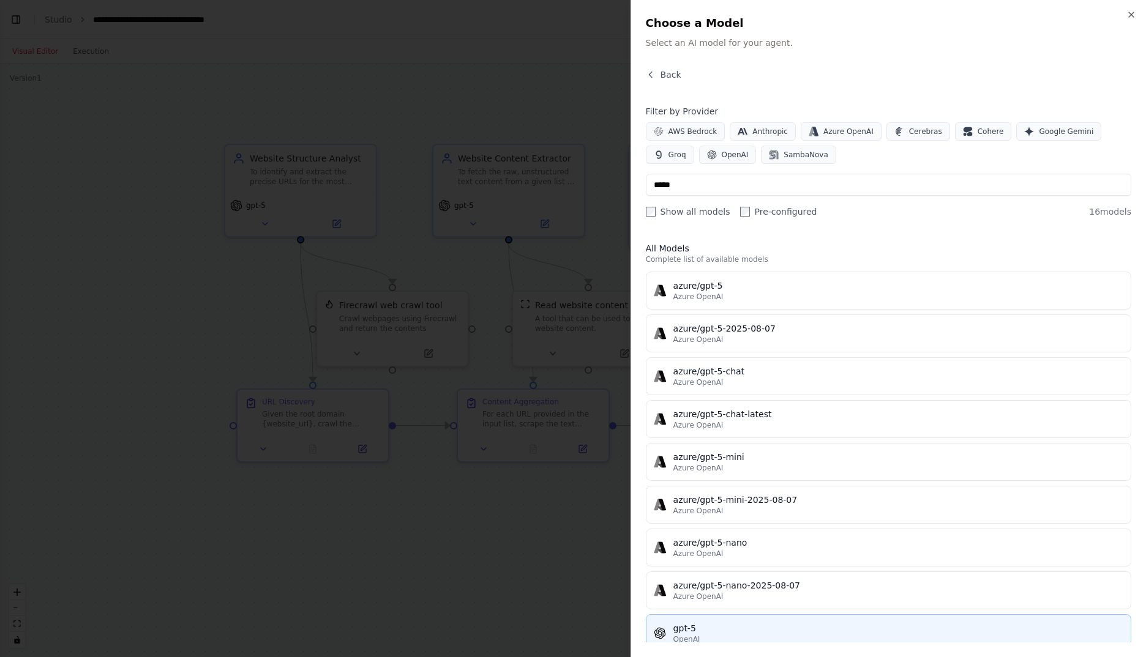
click at [798, 625] on div "gpt-5" at bounding box center [898, 629] width 450 height 12
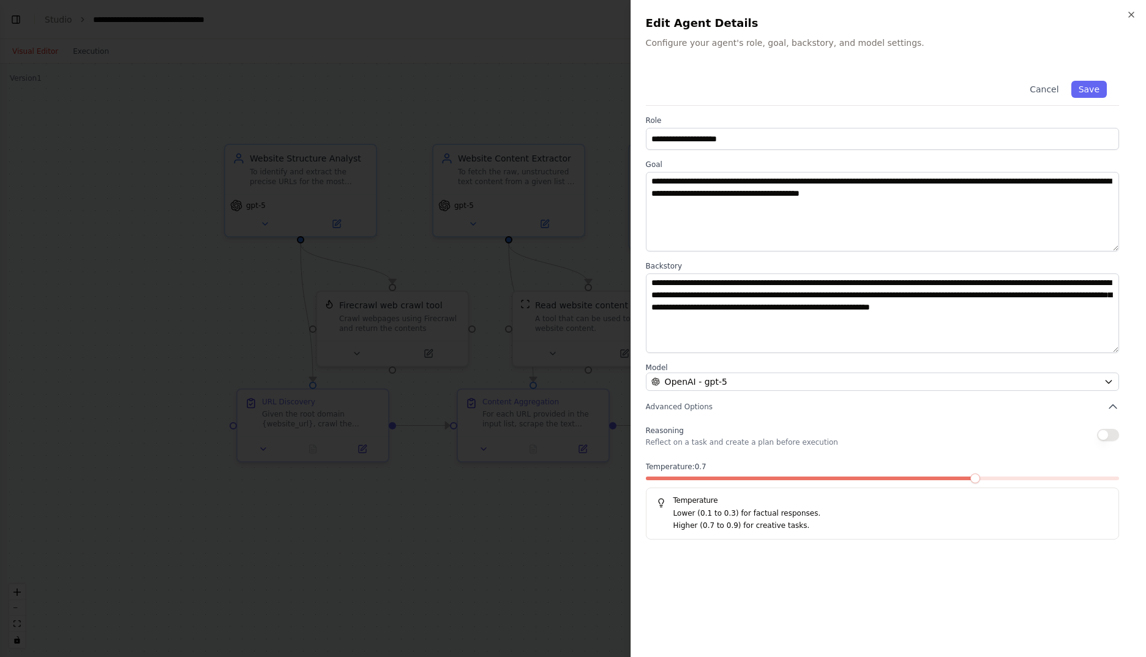
click at [730, 479] on span at bounding box center [811, 479] width 331 height 4
click at [701, 477] on span at bounding box center [697, 479] width 10 height 10
click at [1092, 88] on button "Save" at bounding box center [1089, 89] width 36 height 17
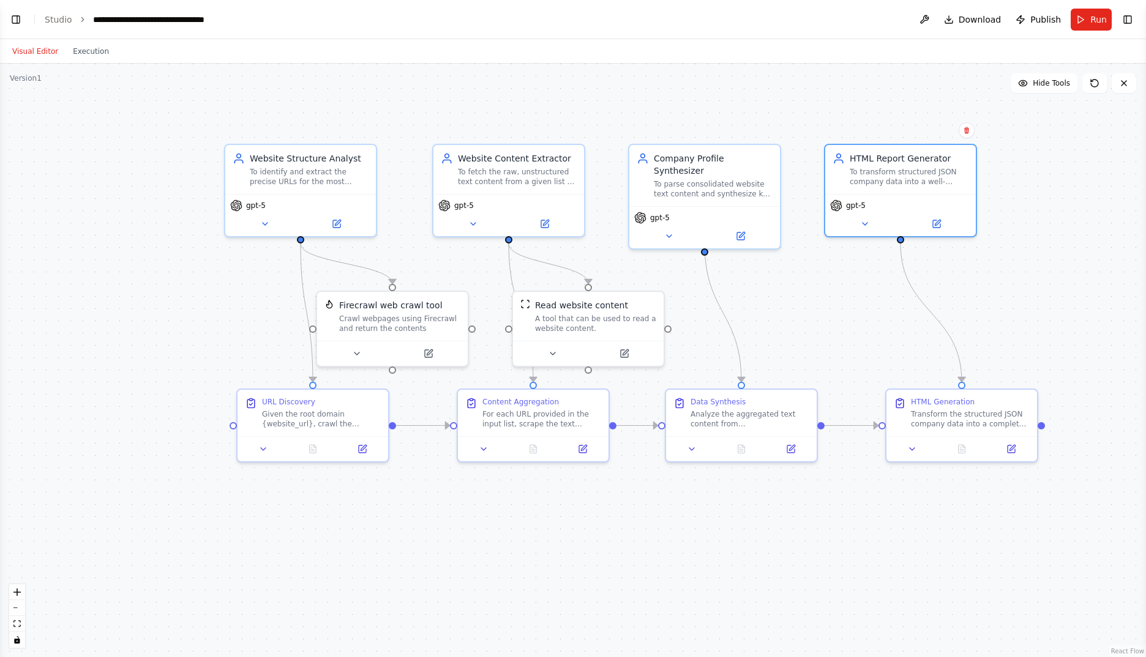
click at [152, 301] on div ".deletable-edge-delete-btn { width: 20px; height: 20px; border: 0px solid #ffff…" at bounding box center [573, 361] width 1146 height 594
click at [1093, 17] on span "Run" at bounding box center [1098, 19] width 17 height 12
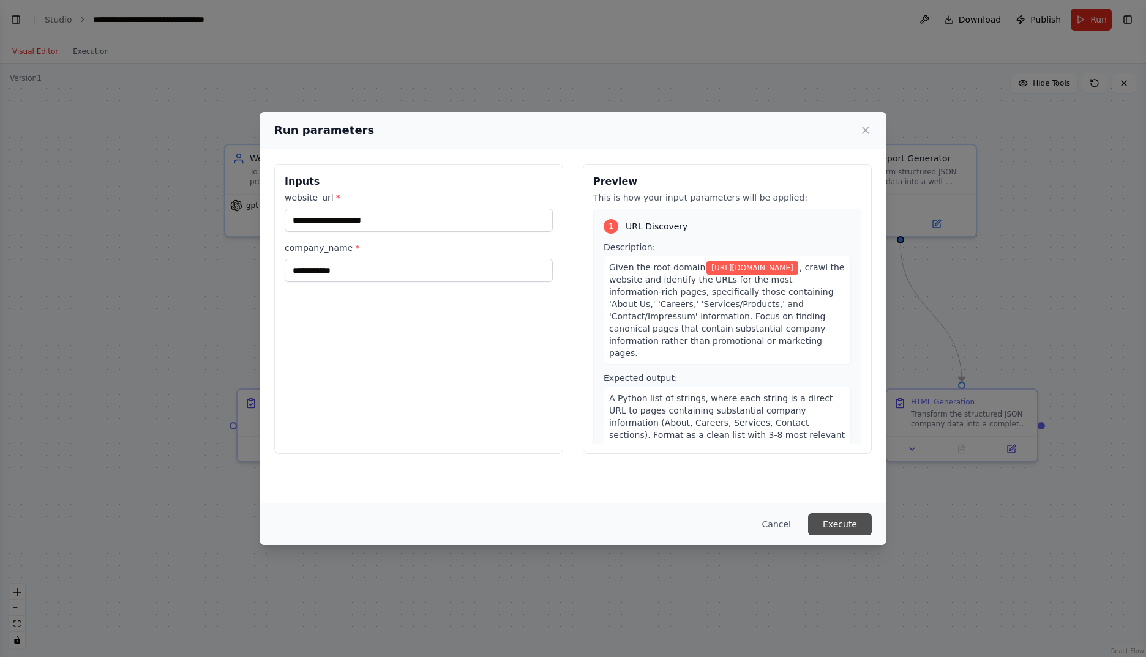
click at [832, 525] on button "Execute" at bounding box center [840, 525] width 64 height 22
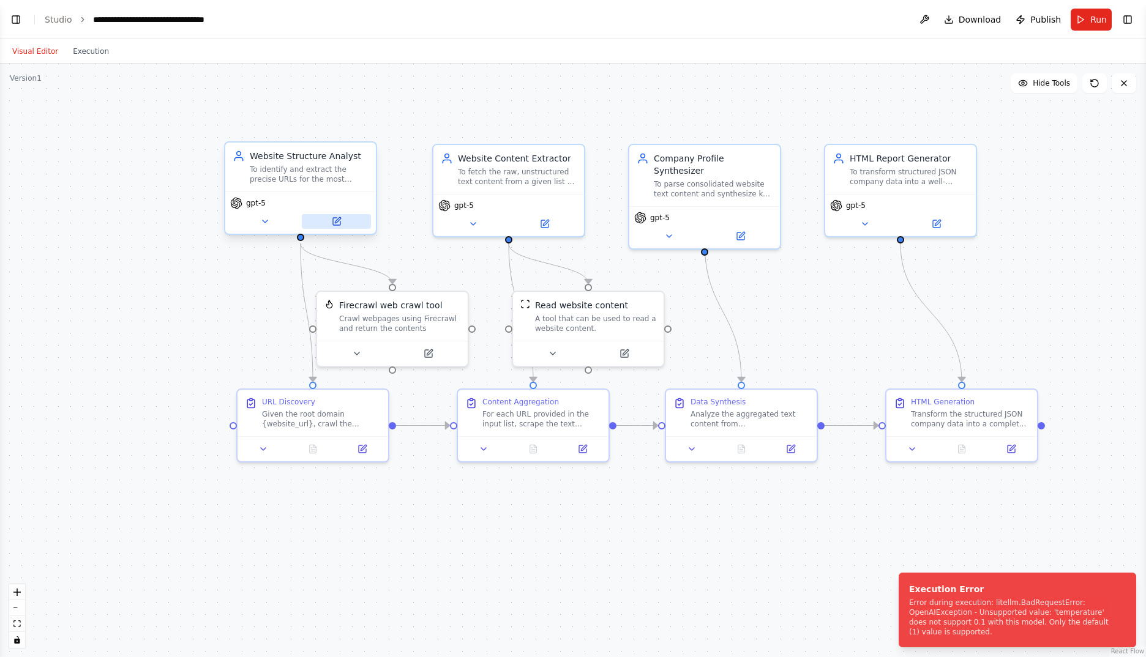
click at [335, 215] on button at bounding box center [336, 221] width 69 height 15
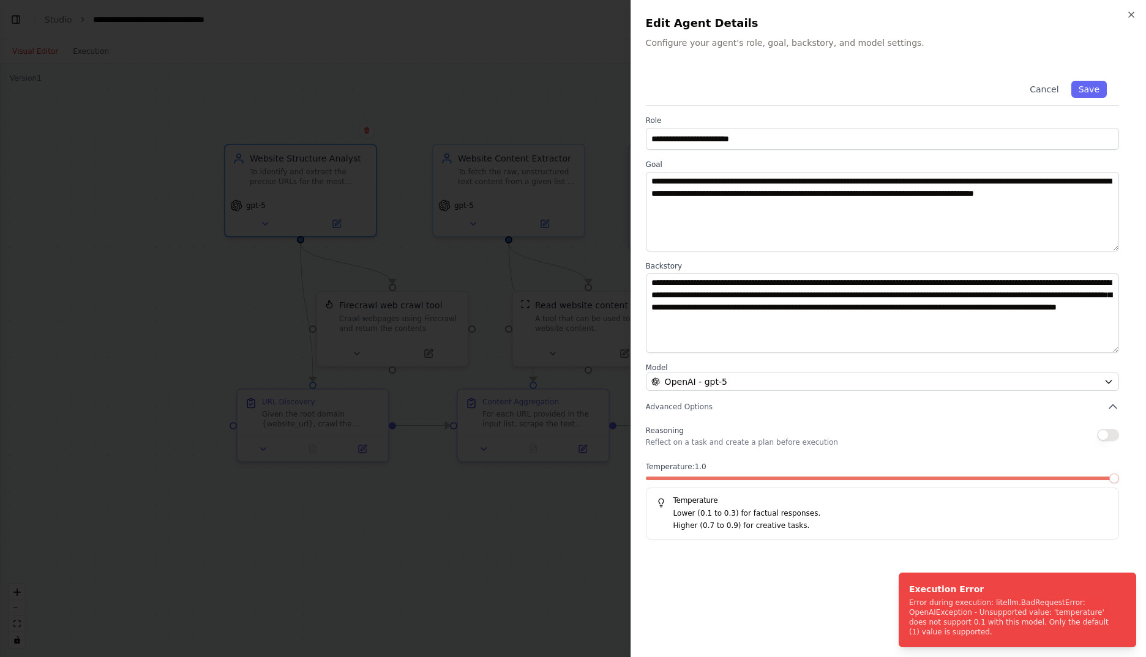
click at [1110, 484] on span at bounding box center [1114, 479] width 10 height 10
click at [1091, 90] on button "Save" at bounding box center [1089, 89] width 36 height 17
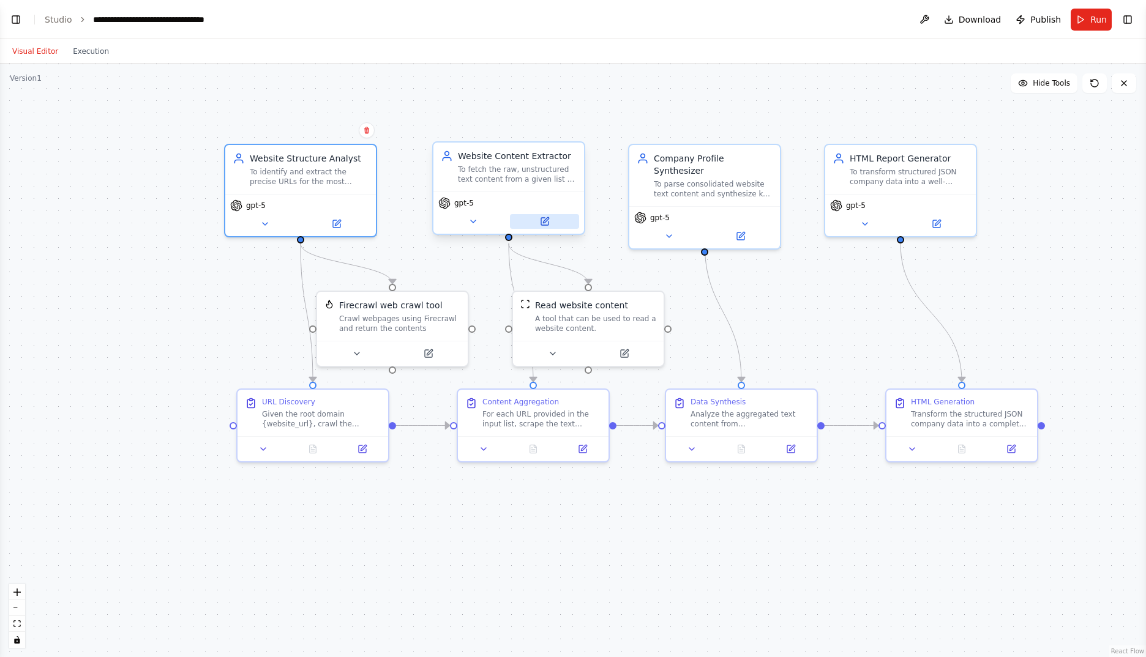
click at [548, 222] on icon at bounding box center [544, 221] width 7 height 7
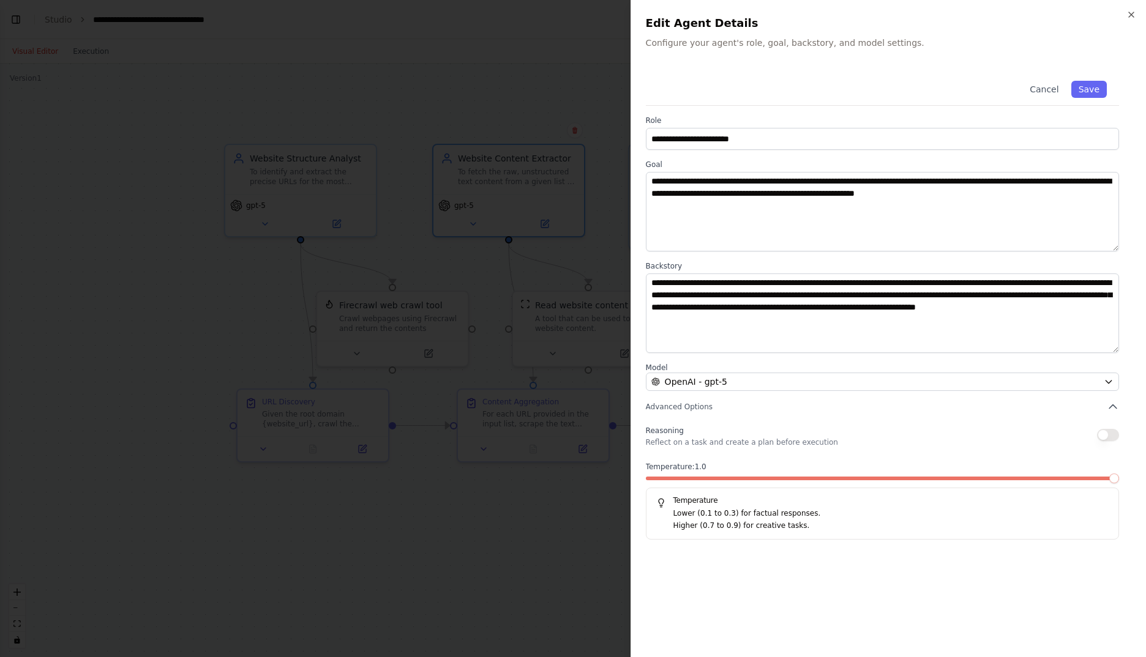
click at [1119, 474] on span at bounding box center [1114, 479] width 10 height 10
click at [1089, 85] on button "Save" at bounding box center [1089, 89] width 36 height 17
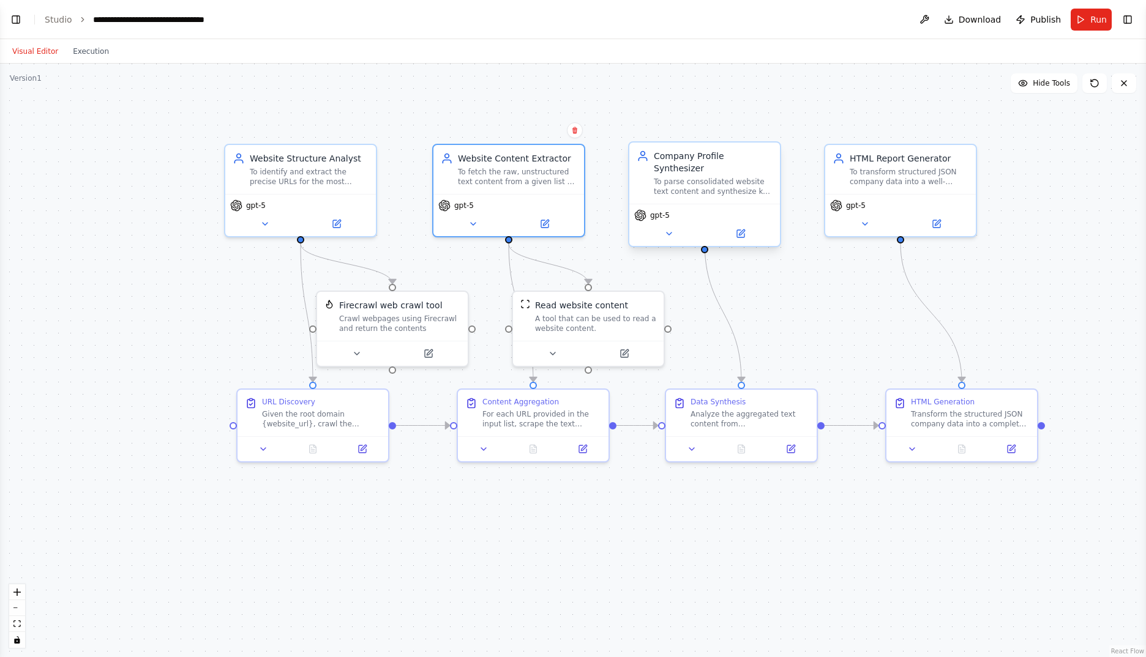
click at [755, 212] on div "gpt-5" at bounding box center [704, 225] width 151 height 42
click at [755, 226] on button at bounding box center [740, 233] width 69 height 15
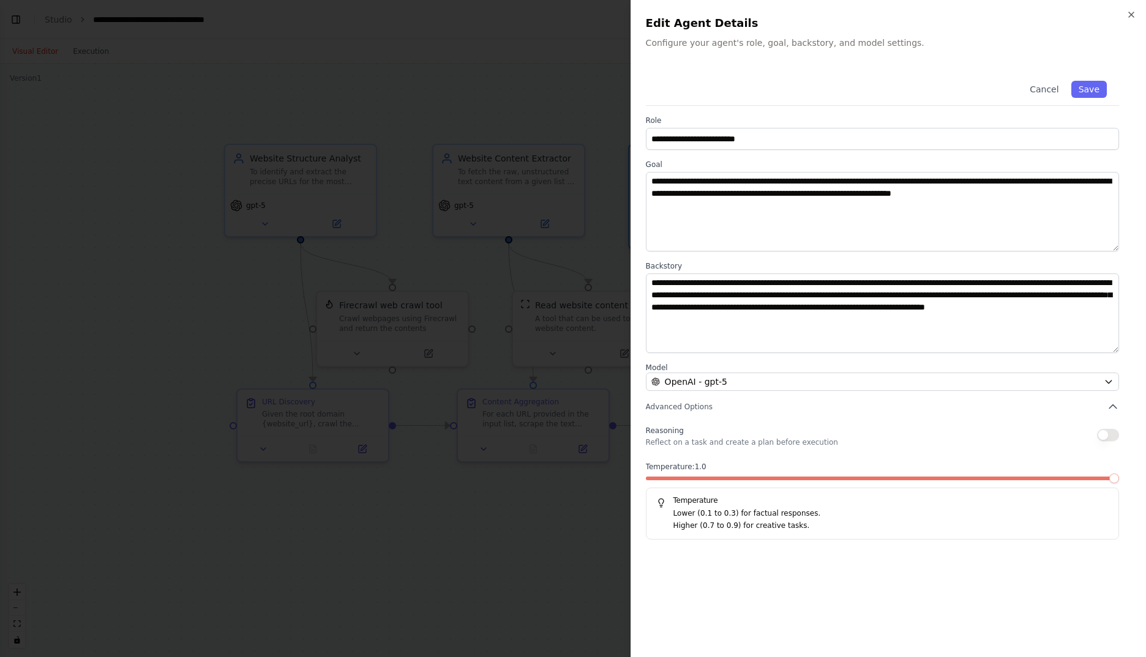
click at [1119, 484] on span at bounding box center [1114, 479] width 10 height 10
click at [1095, 91] on button "Save" at bounding box center [1089, 89] width 36 height 17
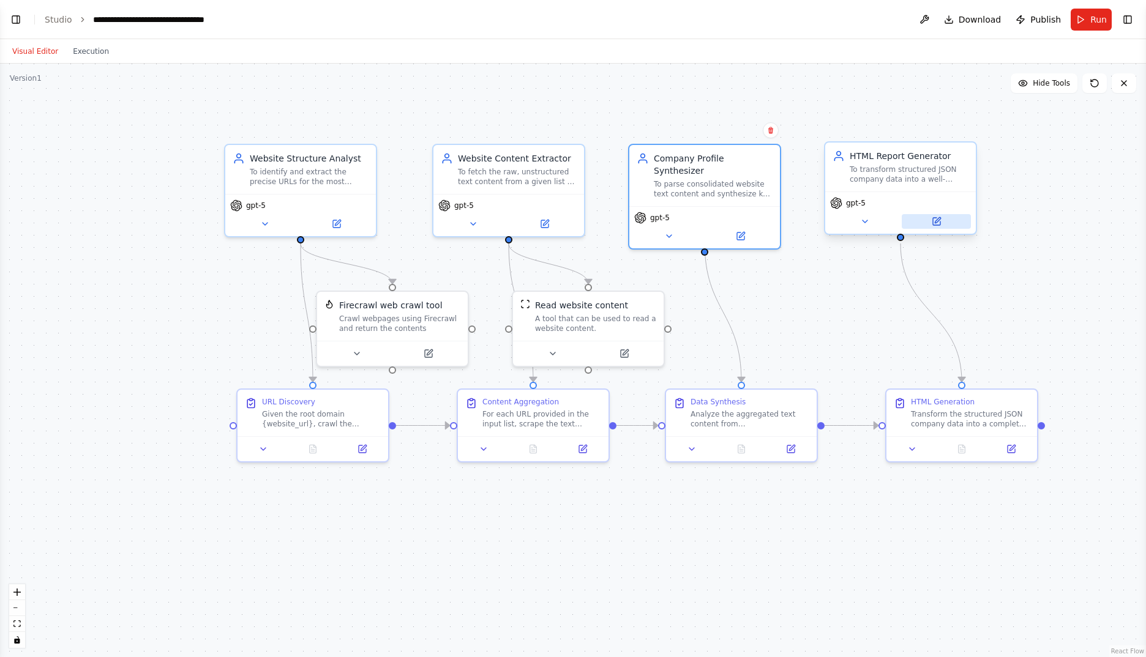
click at [929, 221] on button at bounding box center [936, 221] width 69 height 15
click at [928, 225] on button at bounding box center [936, 221] width 69 height 15
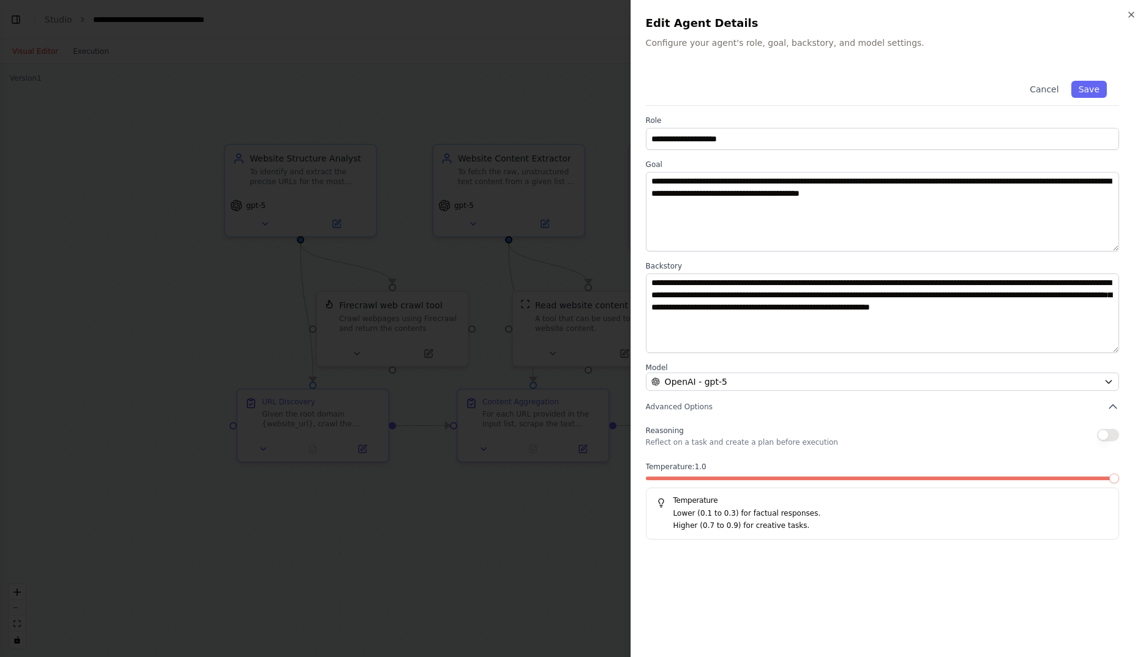
click at [1118, 484] on span at bounding box center [1114, 479] width 10 height 10
click at [1097, 90] on button "Save" at bounding box center [1089, 89] width 36 height 17
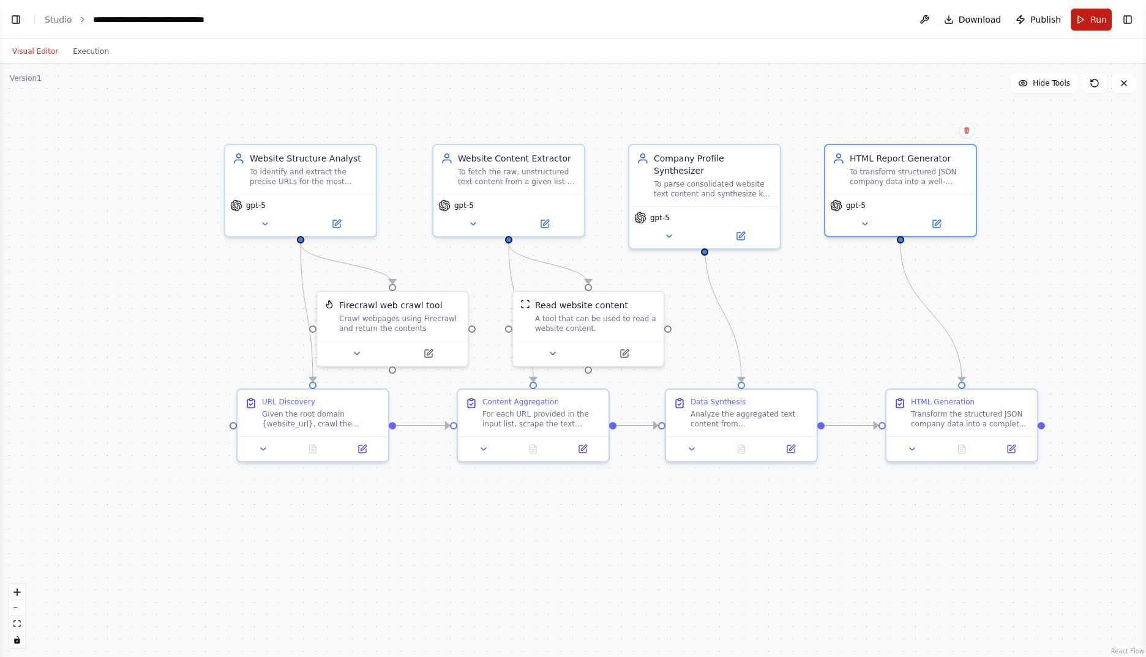
click at [1094, 18] on span "Run" at bounding box center [1098, 19] width 17 height 12
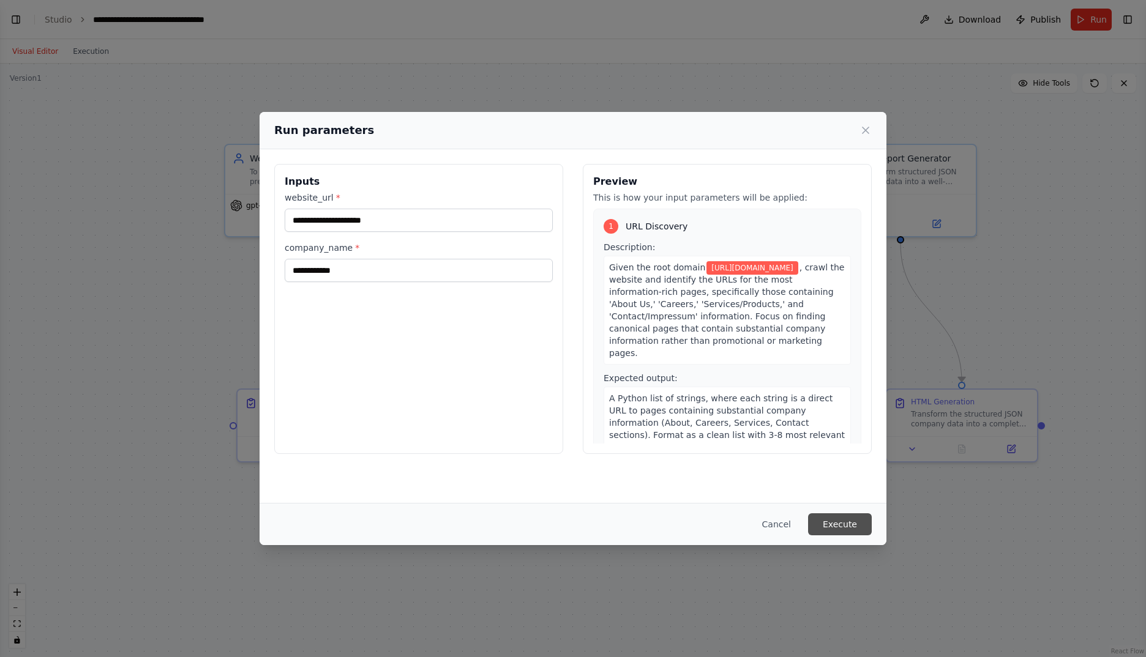
click at [834, 523] on button "Execute" at bounding box center [840, 525] width 64 height 22
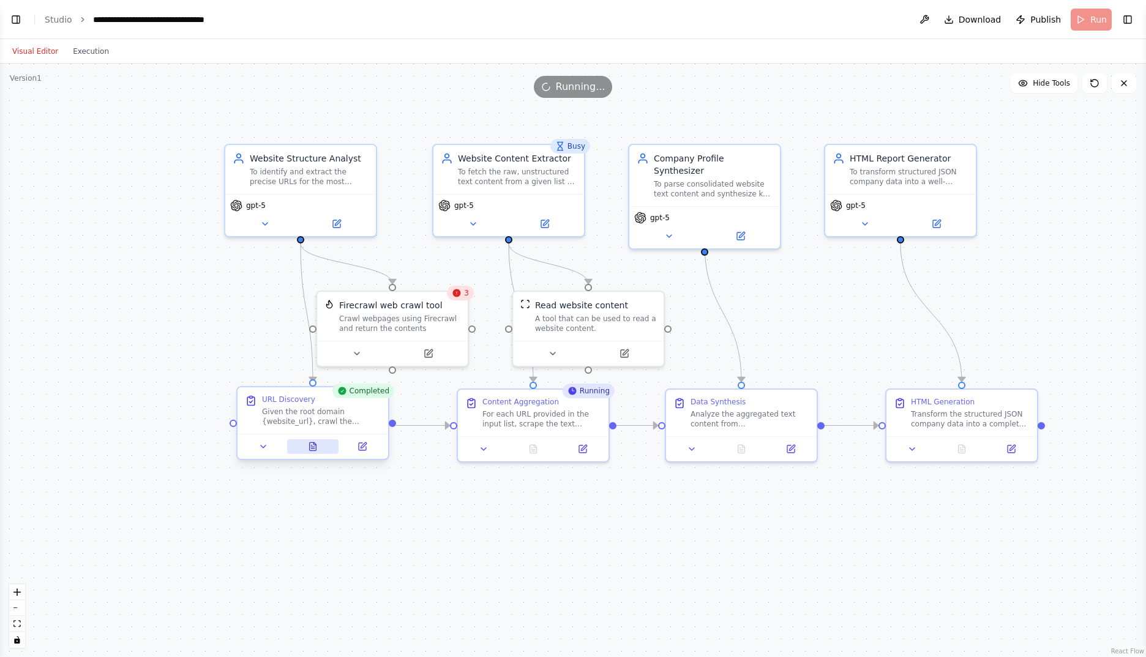
click at [316, 449] on icon at bounding box center [313, 447] width 7 height 8
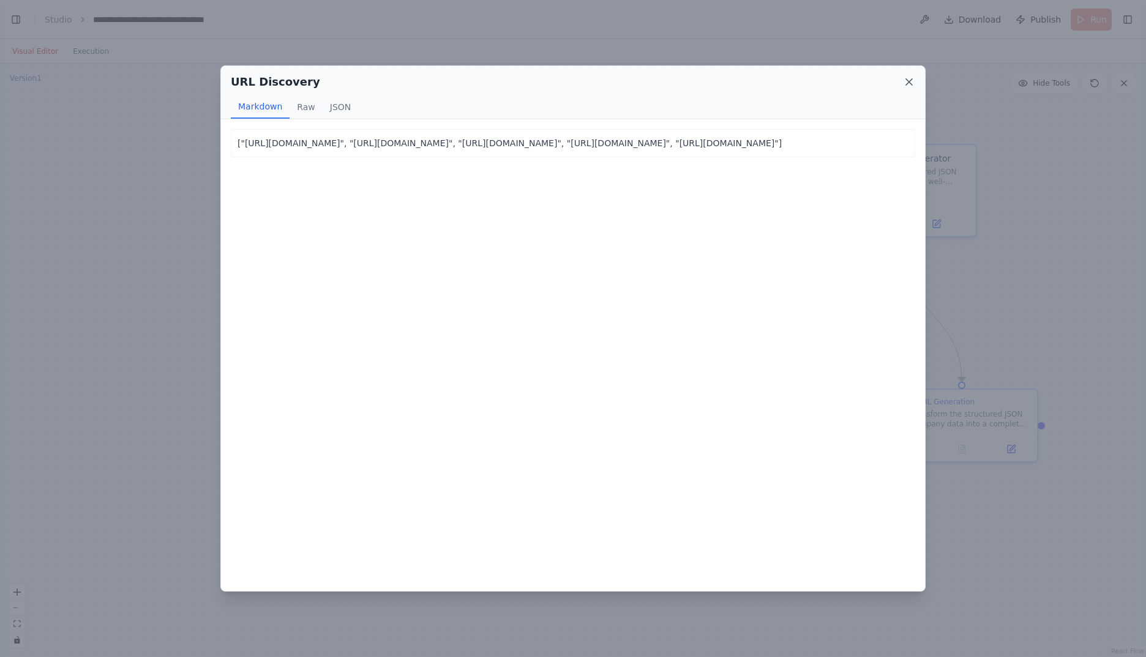
click at [910, 82] on icon at bounding box center [909, 82] width 6 height 6
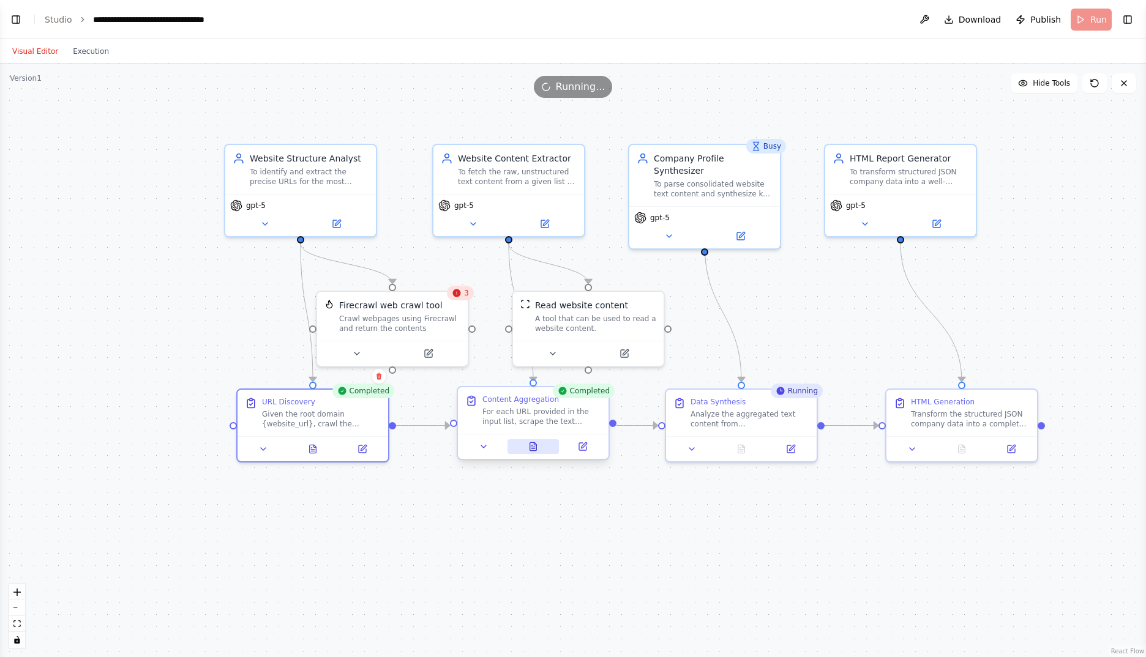
click at [534, 452] on button at bounding box center [533, 446] width 52 height 15
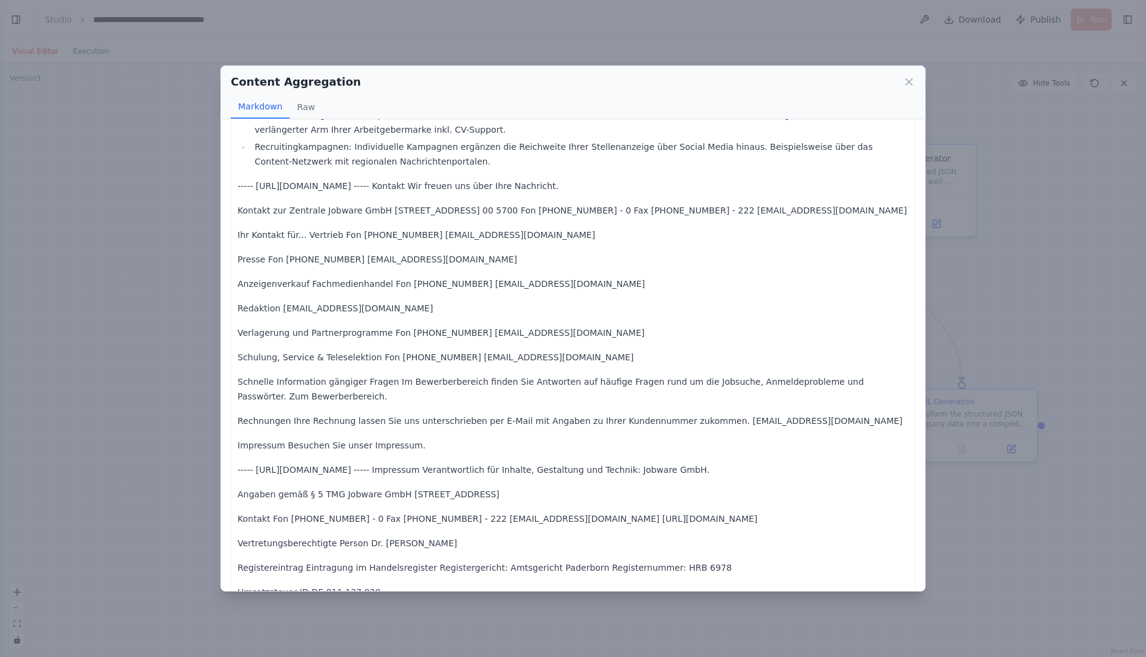
scroll to position [2071, 0]
click at [912, 86] on icon at bounding box center [909, 82] width 12 height 12
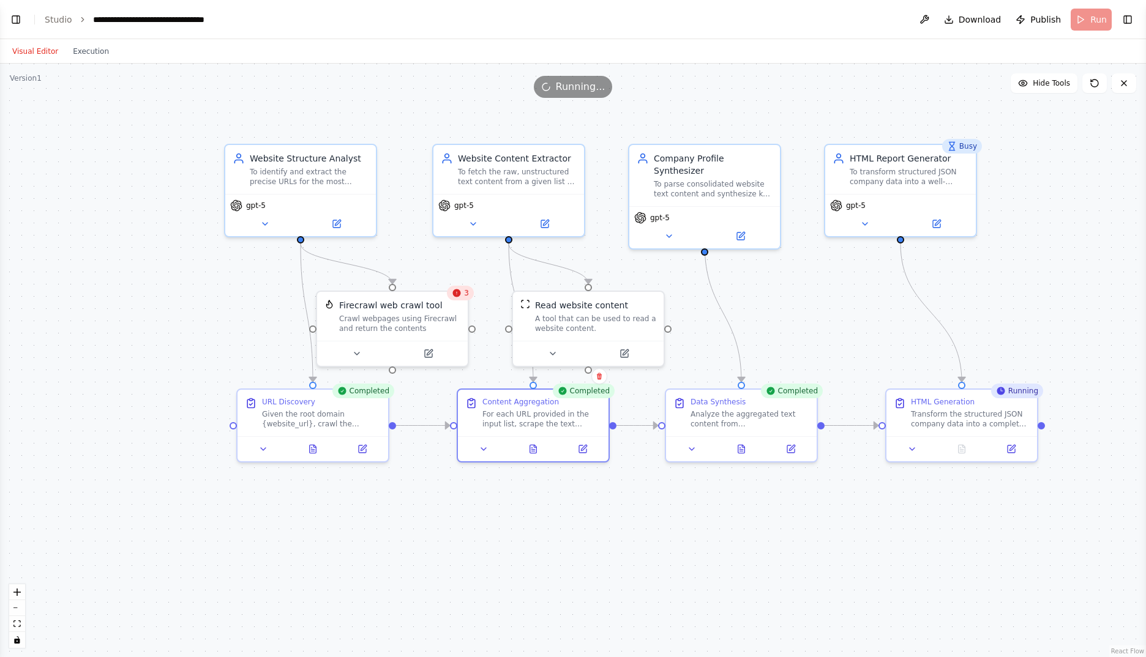
drag, startPoint x: 623, startPoint y: 355, endPoint x: 622, endPoint y: 368, distance: 12.9
click at [623, 354] on button at bounding box center [623, 353] width 69 height 15
click at [635, 352] on icon at bounding box center [631, 351] width 10 height 10
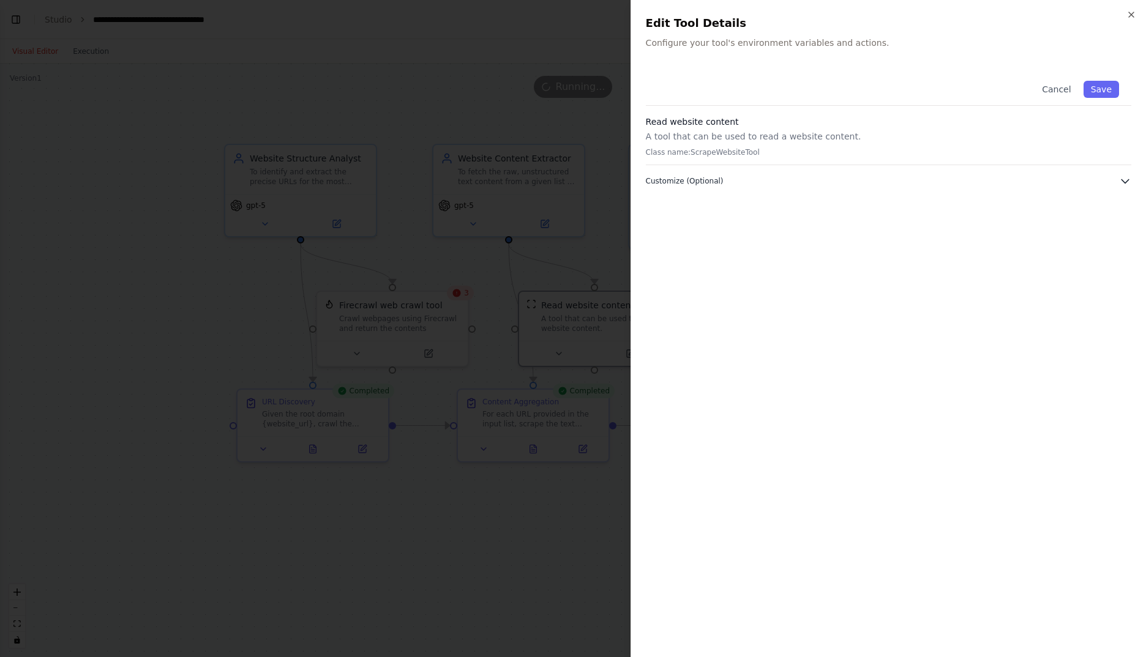
click at [1130, 176] on icon "button" at bounding box center [1125, 181] width 12 height 12
click at [1075, 69] on div "Cancel Save" at bounding box center [888, 87] width 485 height 37
drag, startPoint x: 1075, startPoint y: 69, endPoint x: 1010, endPoint y: 38, distance: 72.3
click at [1010, 38] on p "Configure your tool's environment variables and actions." at bounding box center [888, 43] width 485 height 12
click at [1134, 13] on icon "button" at bounding box center [1131, 15] width 10 height 10
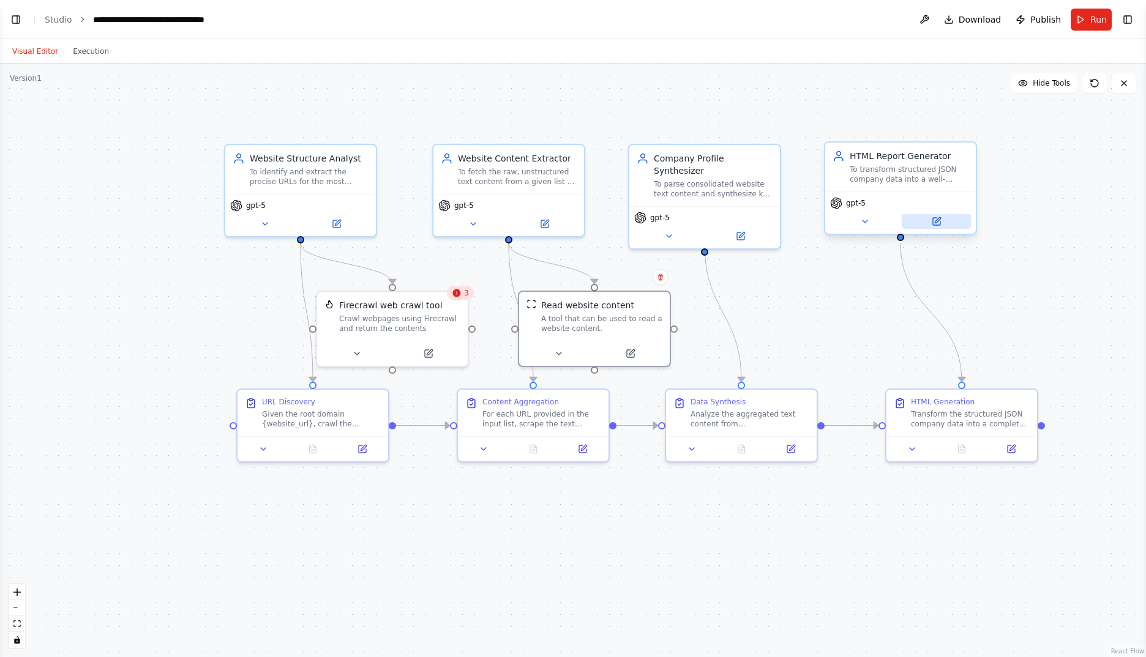
click at [932, 220] on icon at bounding box center [937, 222] width 10 height 10
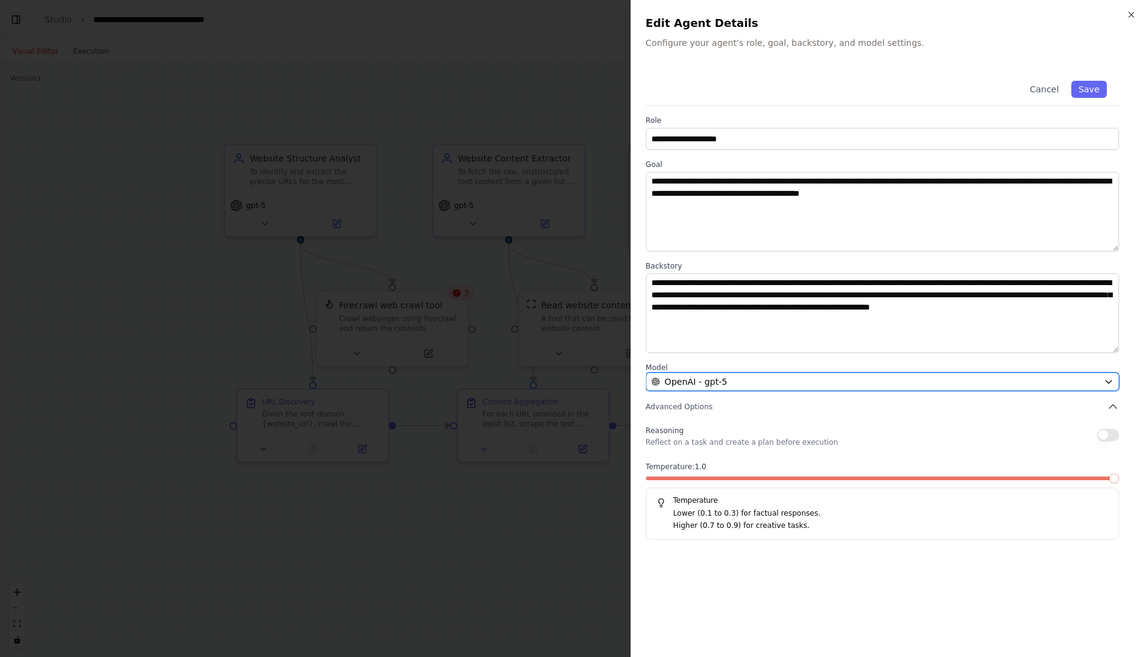
click at [895, 378] on div "OpenAI - gpt-5" at bounding box center [874, 382] width 447 height 12
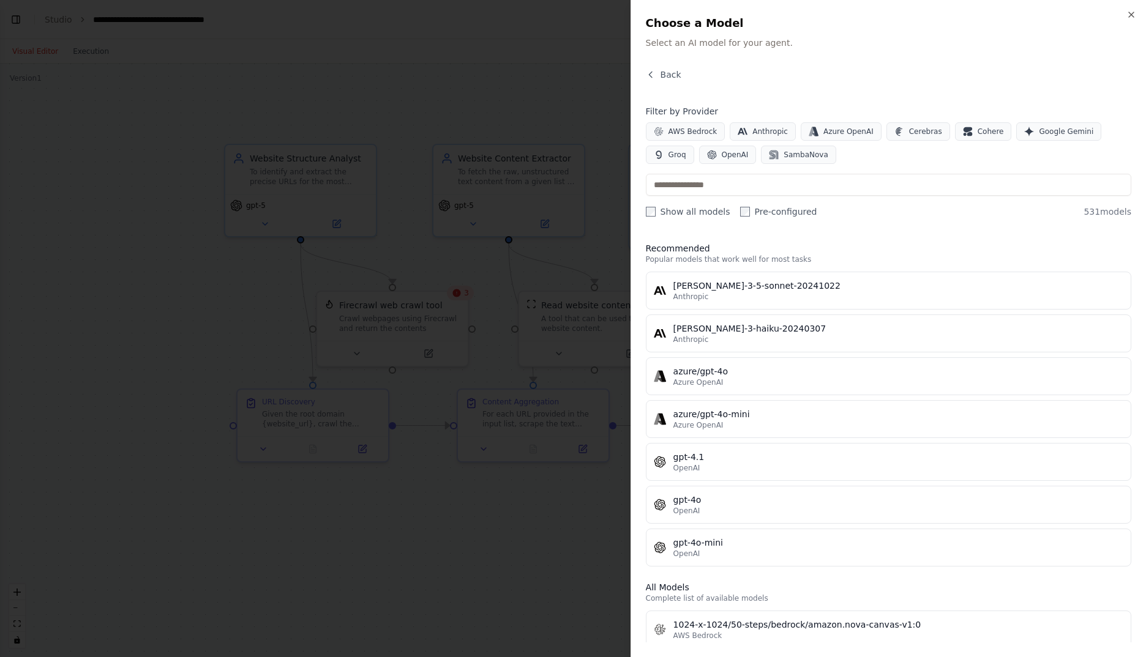
click at [792, 550] on div "OpenAI" at bounding box center [898, 554] width 450 height 10
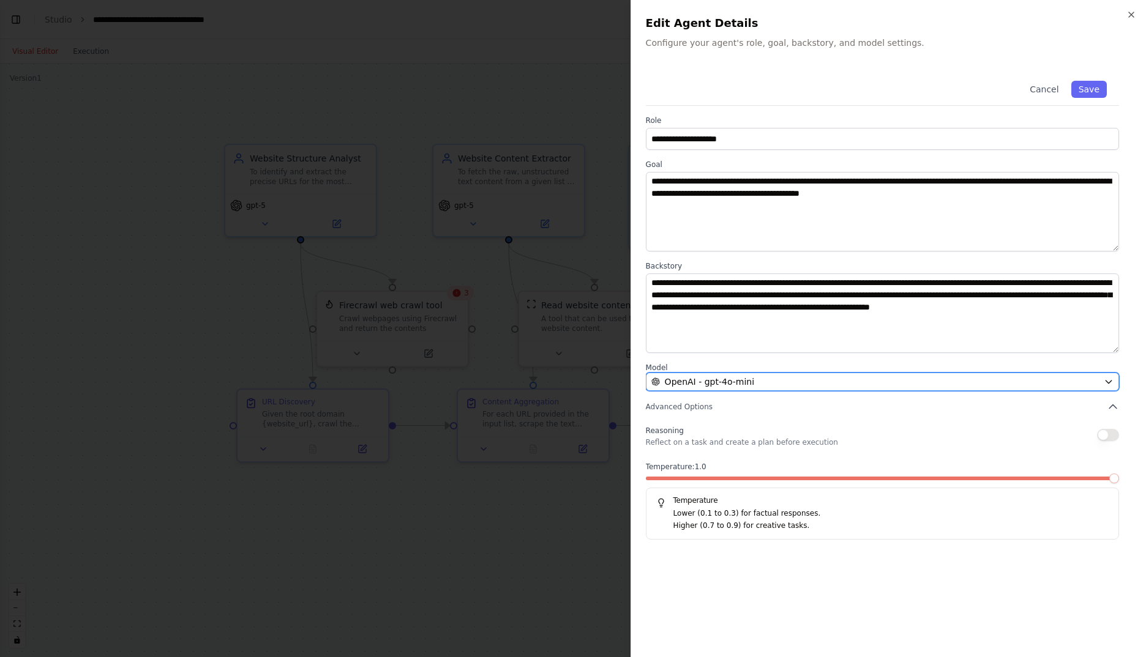
click at [778, 379] on div "OpenAI - gpt-4o-mini" at bounding box center [874, 382] width 447 height 12
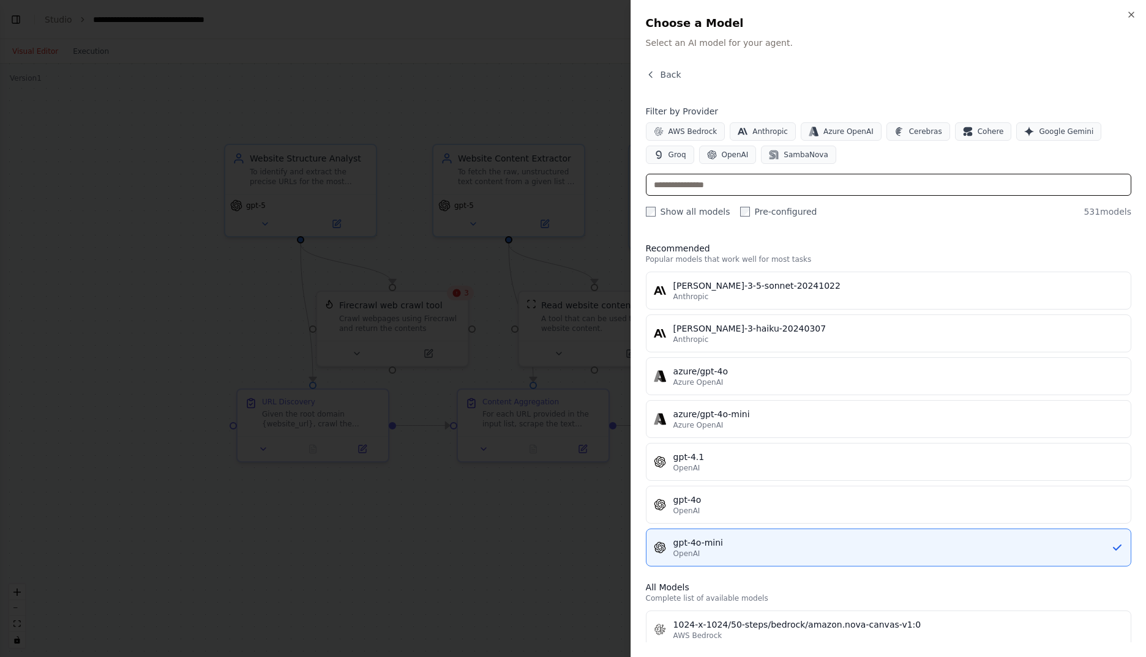
click at [790, 182] on input "text" at bounding box center [888, 185] width 485 height 22
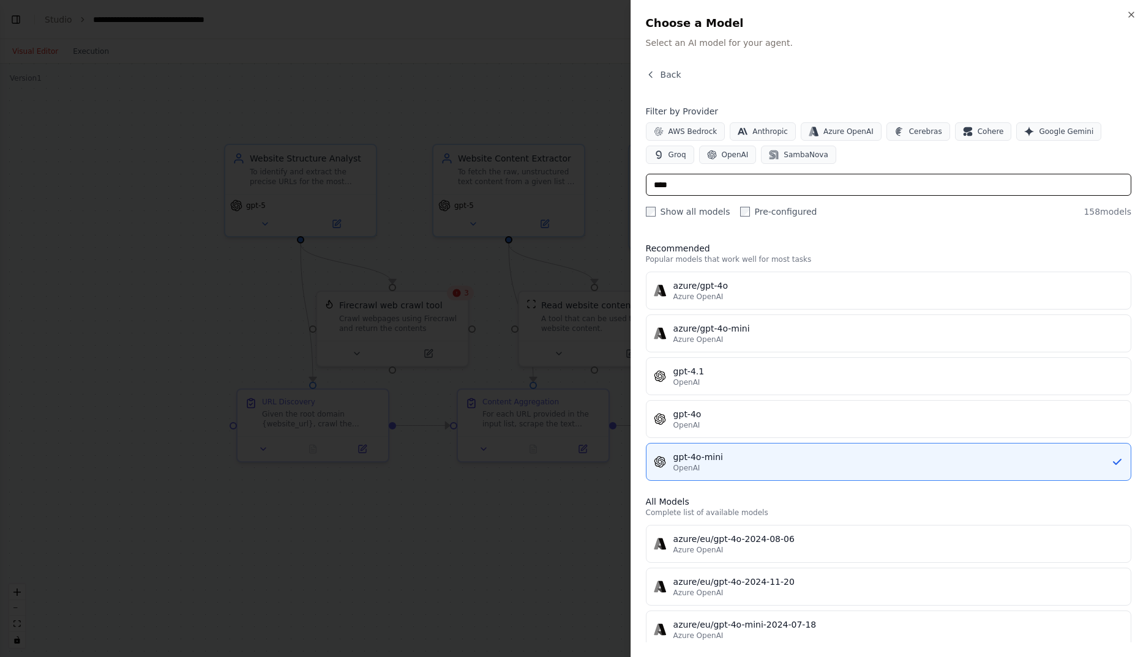
type input "*****"
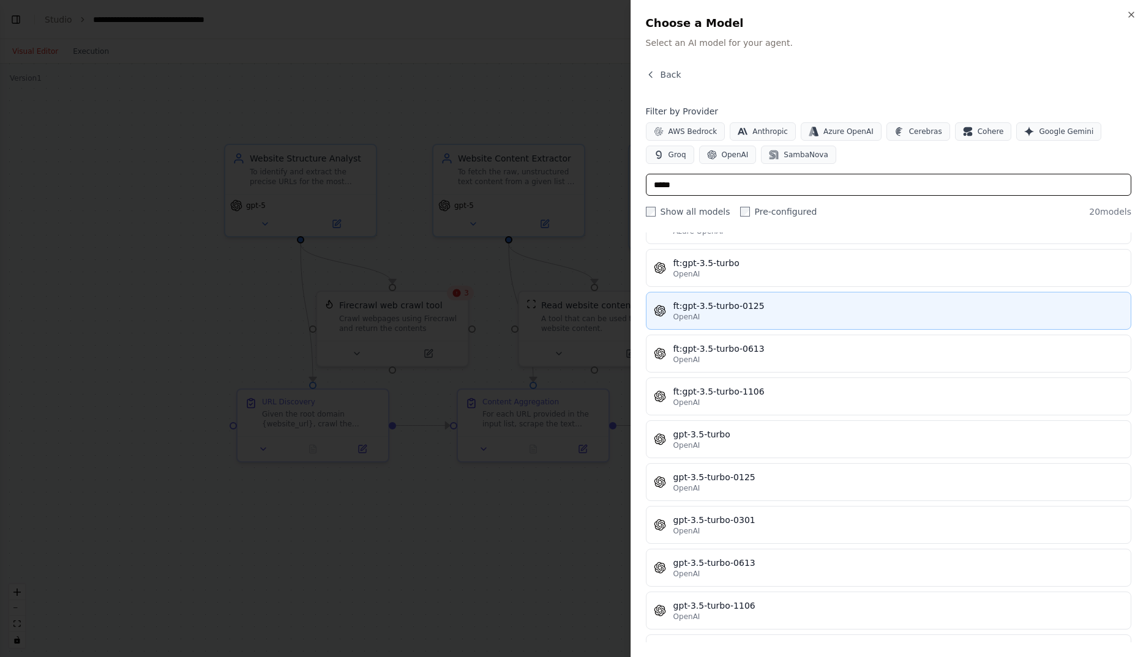
scroll to position [491, 0]
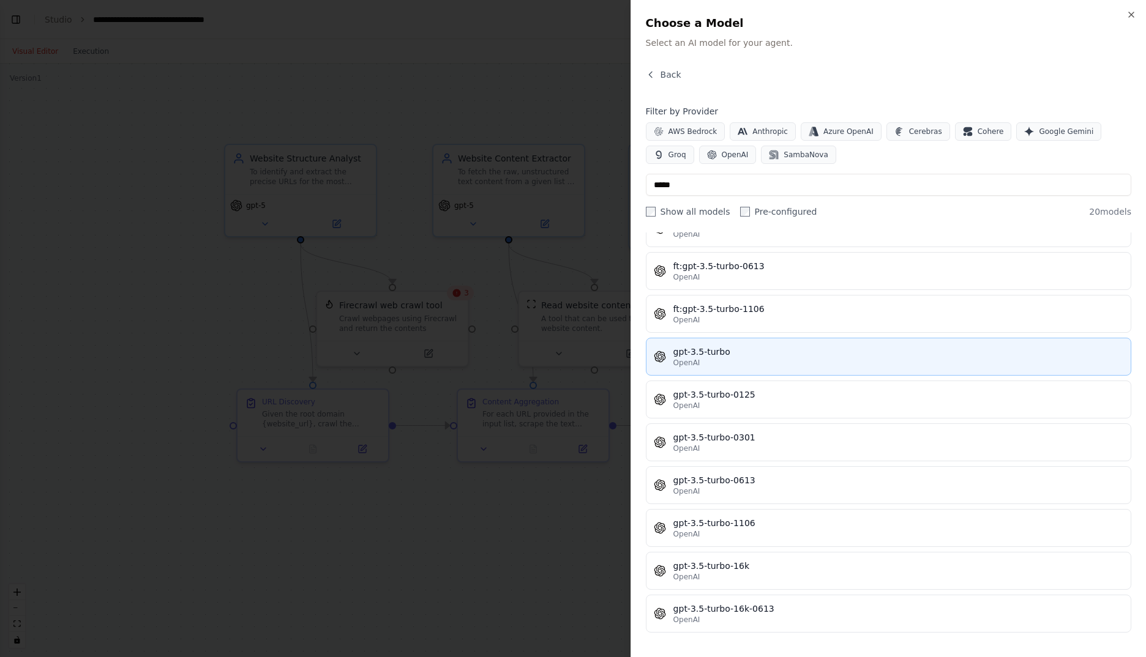
click at [899, 360] on div "OpenAI" at bounding box center [898, 363] width 450 height 10
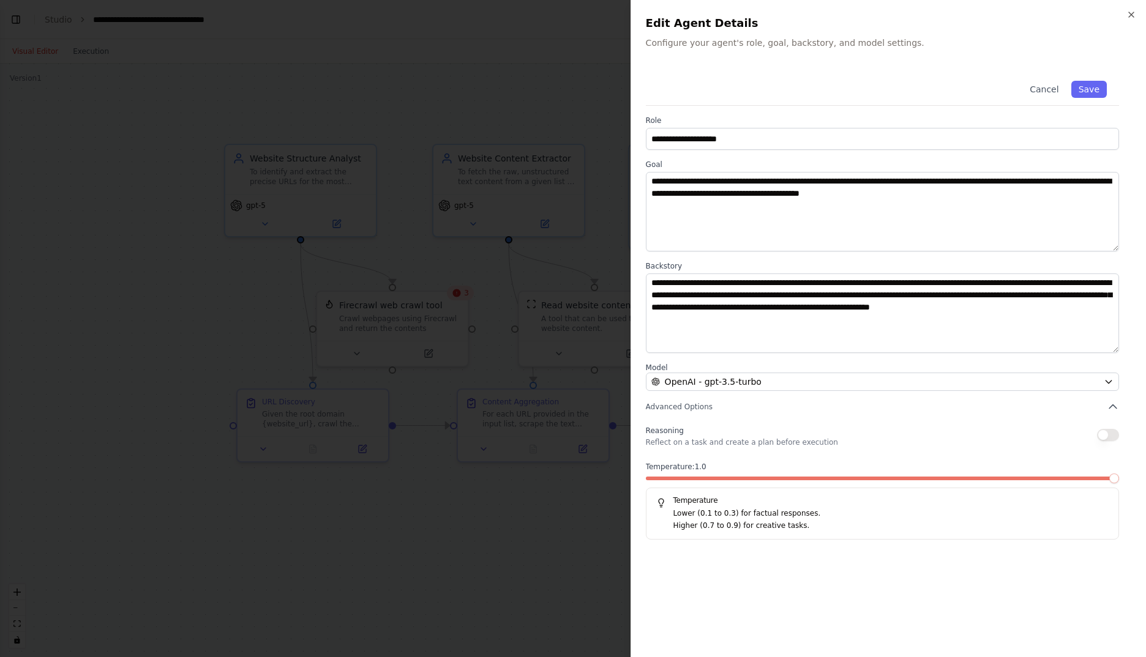
click at [820, 476] on div "Temperature: 1.0 Temperature Lower (0.1 to 0.3) for factual responses. Higher (…" at bounding box center [882, 501] width 473 height 78
click at [757, 473] on div "Temperature: 1.0 Temperature Lower (0.1 to 0.3) for factual responses. Higher (…" at bounding box center [882, 501] width 473 height 78
click at [741, 480] on span at bounding box center [693, 479] width 95 height 4
click at [738, 482] on span at bounding box center [743, 479] width 10 height 10
click at [1026, 484] on span at bounding box center [1022, 479] width 10 height 10
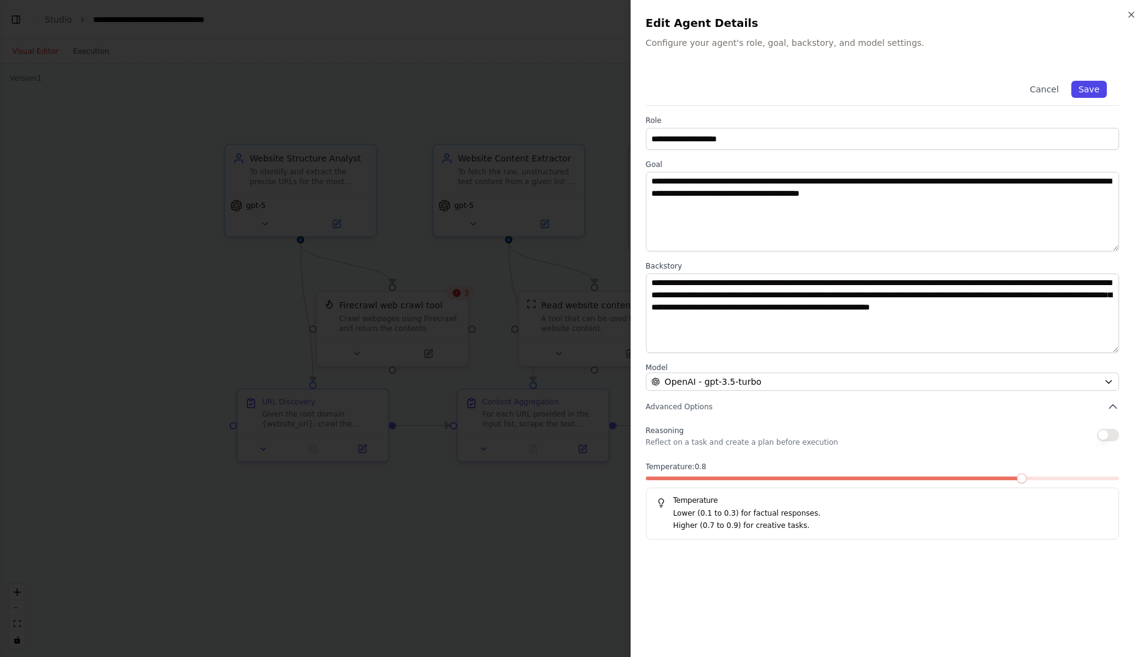
click at [1088, 89] on button "Save" at bounding box center [1089, 89] width 36 height 17
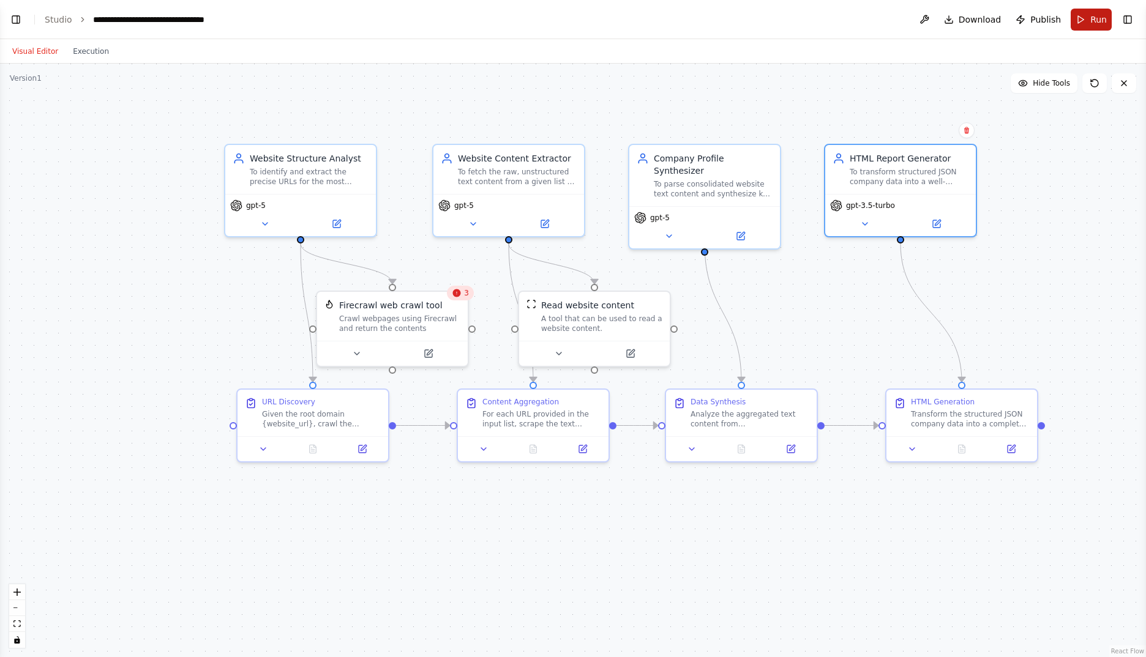
click at [1090, 17] on button "Run" at bounding box center [1091, 20] width 41 height 22
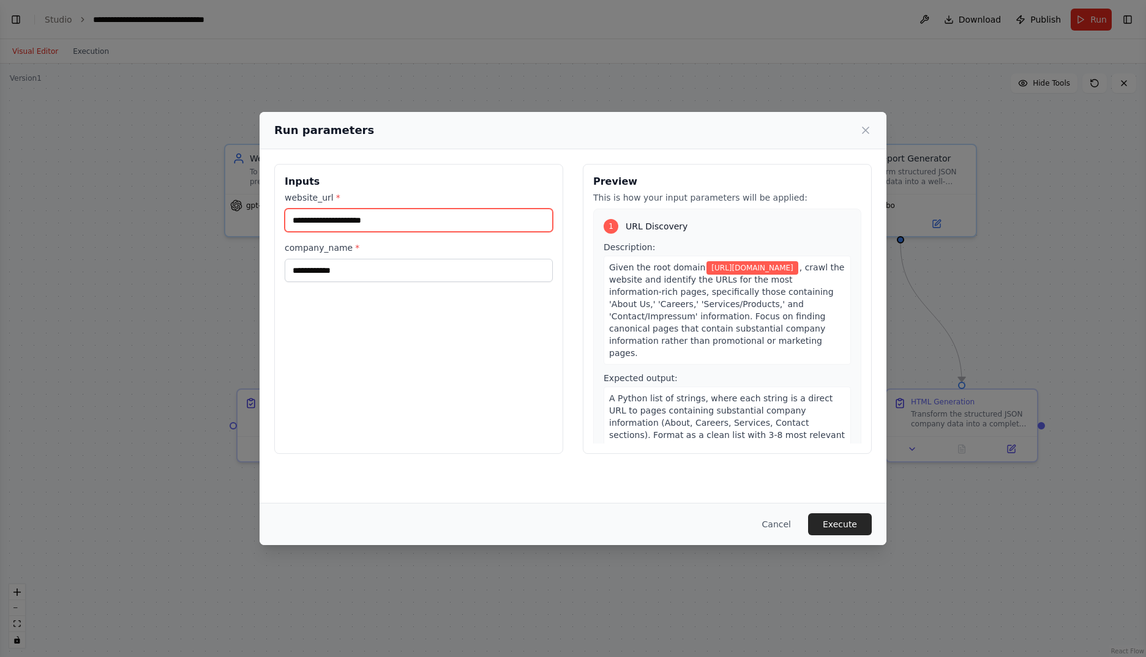
click at [408, 223] on input "**********" at bounding box center [419, 220] width 268 height 23
paste input "**********"
type input "**********"
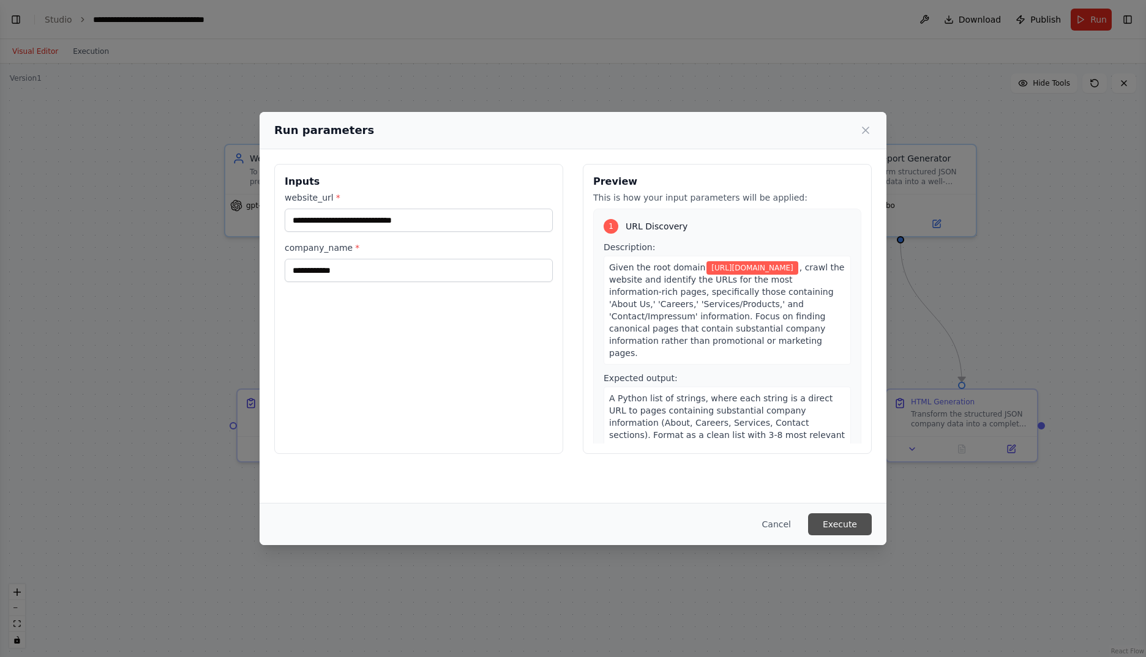
click at [839, 517] on button "Execute" at bounding box center [840, 525] width 64 height 22
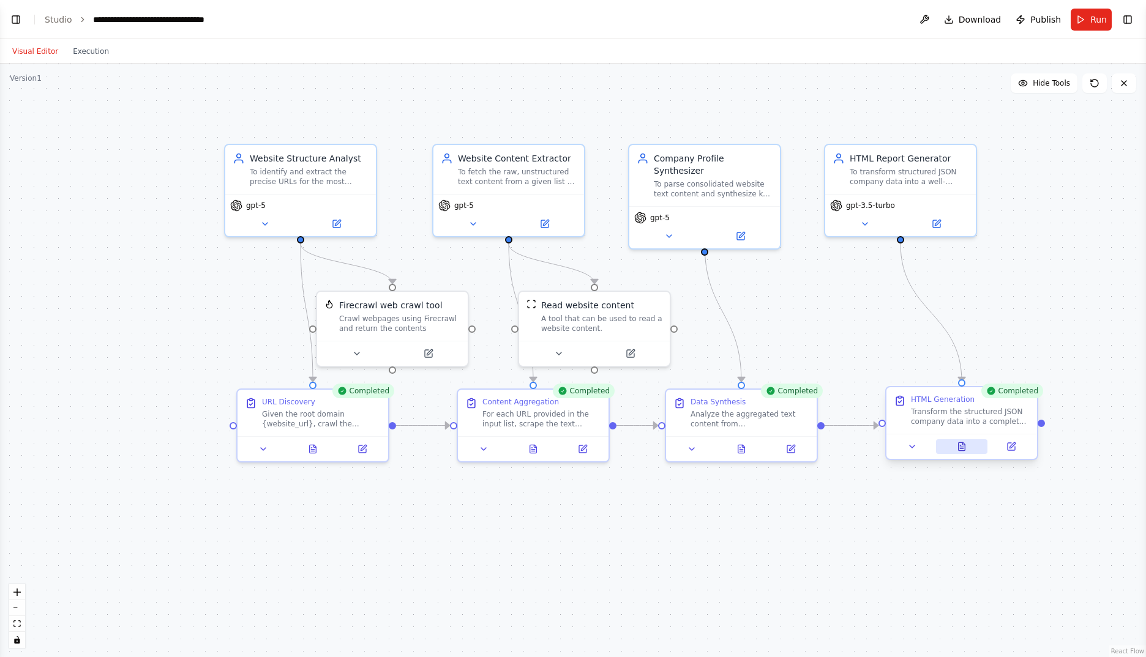
click at [963, 447] on icon at bounding box center [962, 447] width 7 height 8
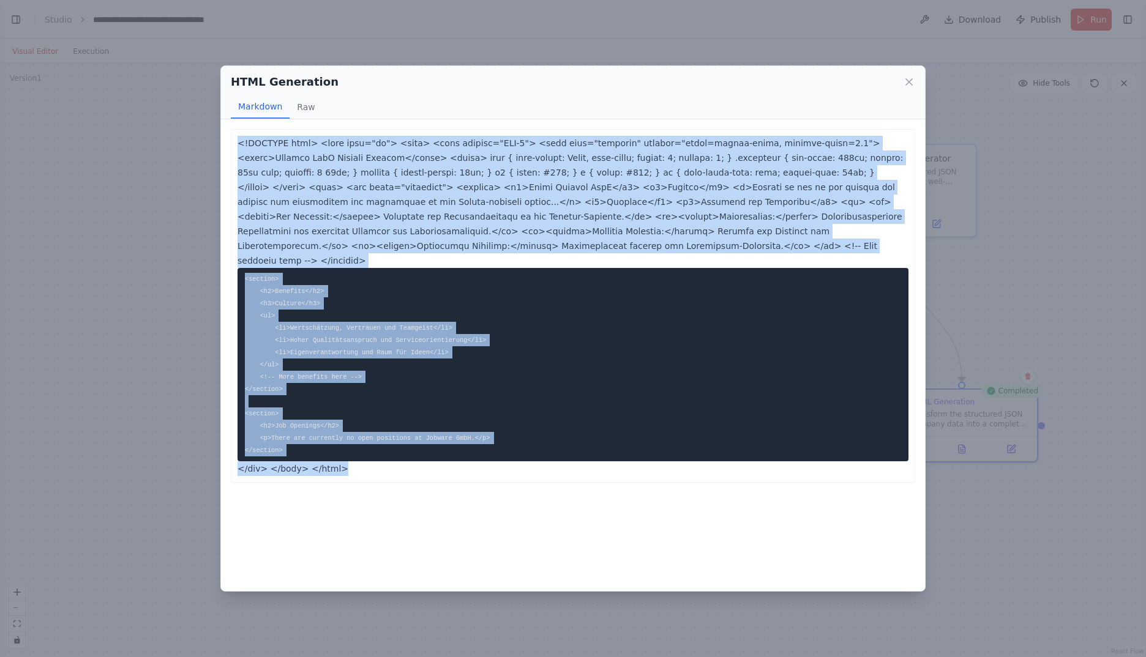
drag, startPoint x: 348, startPoint y: 443, endPoint x: 182, endPoint y: 148, distance: 337.9
click at [182, 148] on div "HTML Generation Markdown Raw <!DOCTYPE html> <section> <h2>Benefits</h2> <h3>Cu…" at bounding box center [573, 328] width 1146 height 657
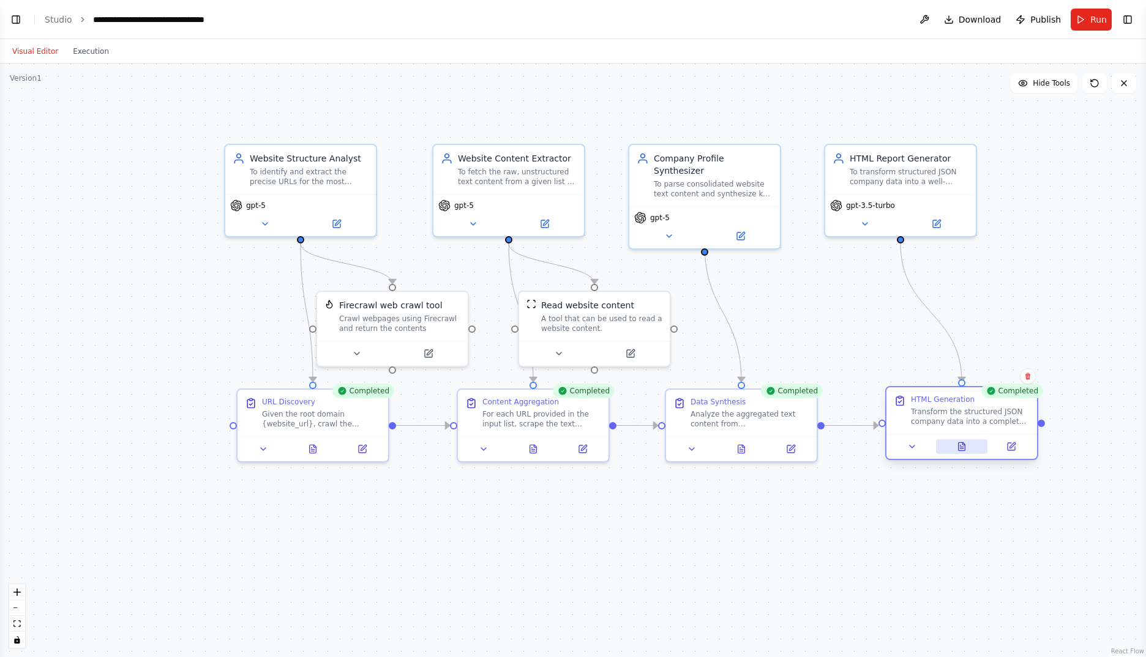
click at [972, 446] on button at bounding box center [962, 446] width 52 height 15
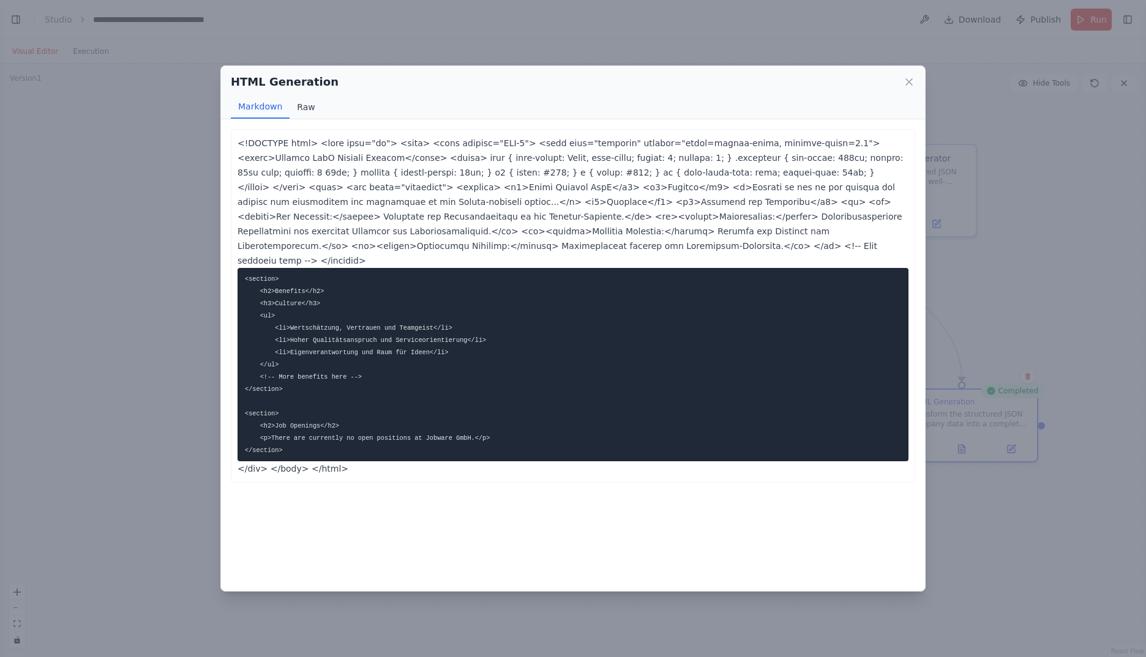
click at [296, 103] on button "Raw" at bounding box center [306, 106] width 32 height 23
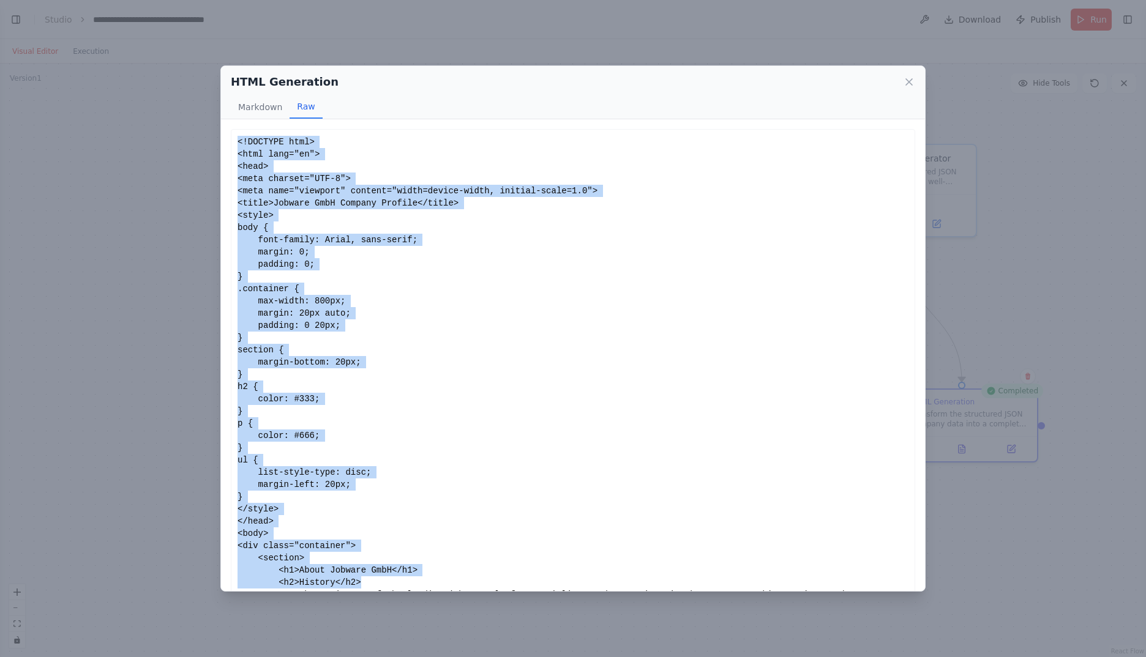
scroll to position [88, 0]
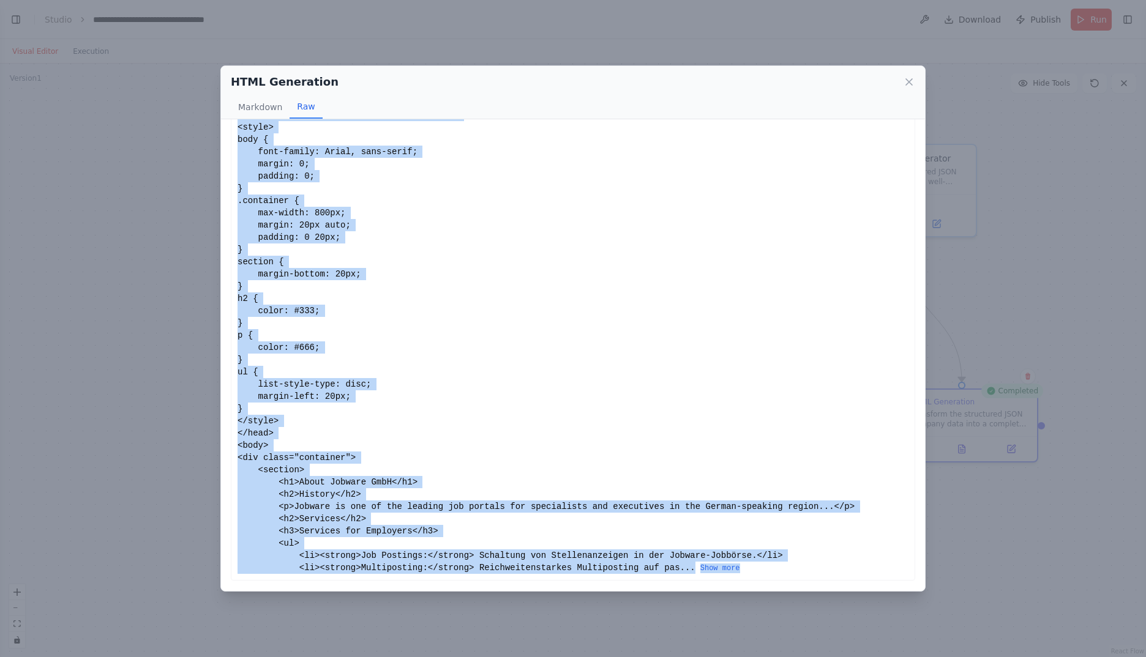
drag, startPoint x: 239, startPoint y: 141, endPoint x: 715, endPoint y: 593, distance: 655.9
click at [715, 593] on div "HTML Generation Markdown Raw <!DOCTYPE html> <section> <h2>Benefits</h2> <h3>Cu…" at bounding box center [573, 328] width 1146 height 657
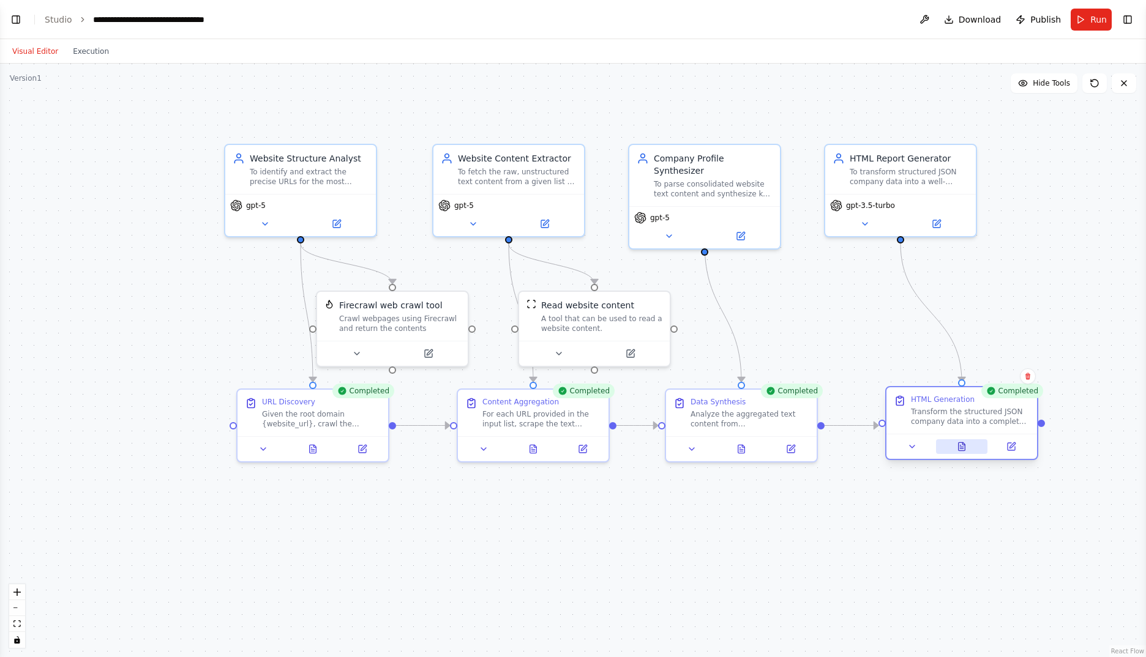
click at [963, 448] on icon at bounding box center [962, 447] width 7 height 8
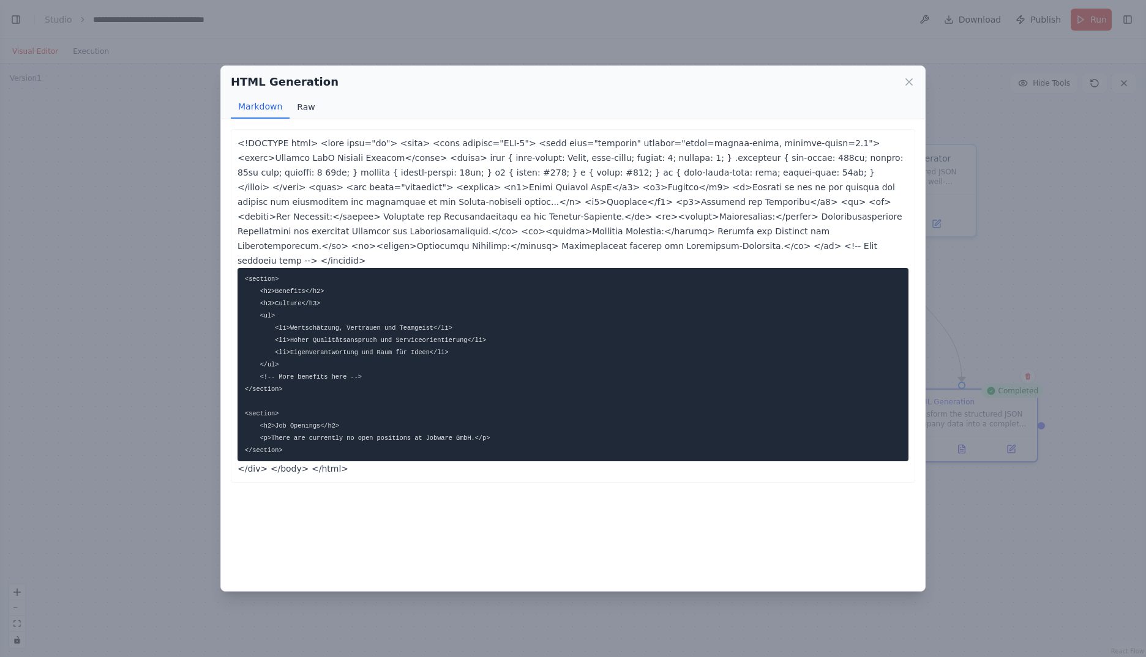
click at [309, 108] on button "Raw" at bounding box center [306, 106] width 32 height 23
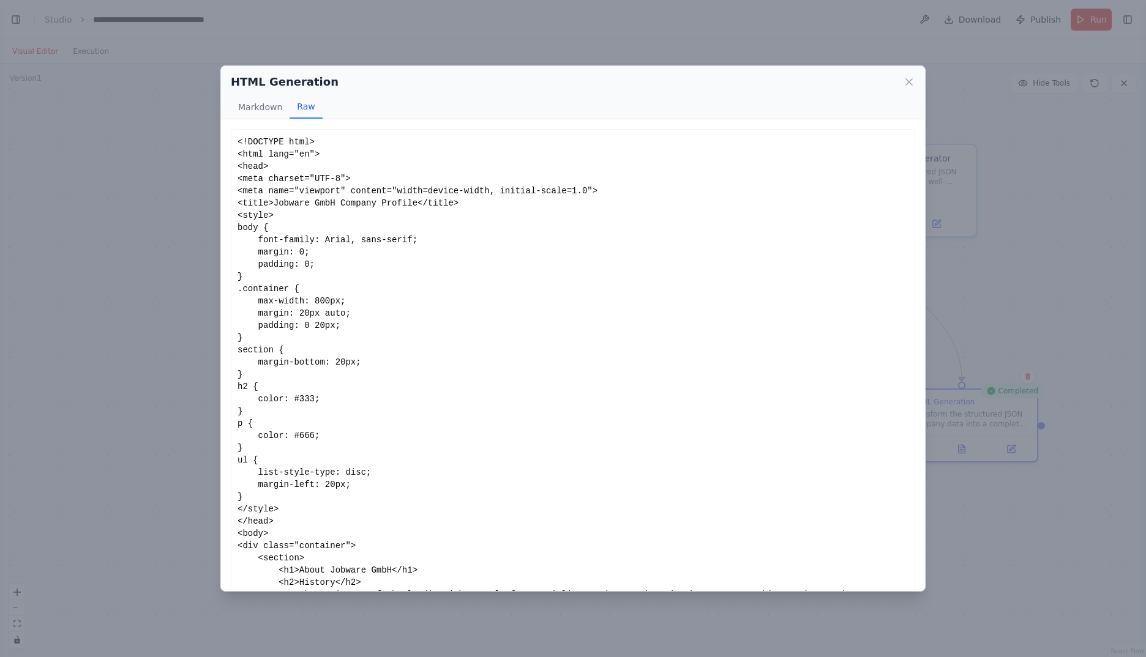
scroll to position [88, 0]
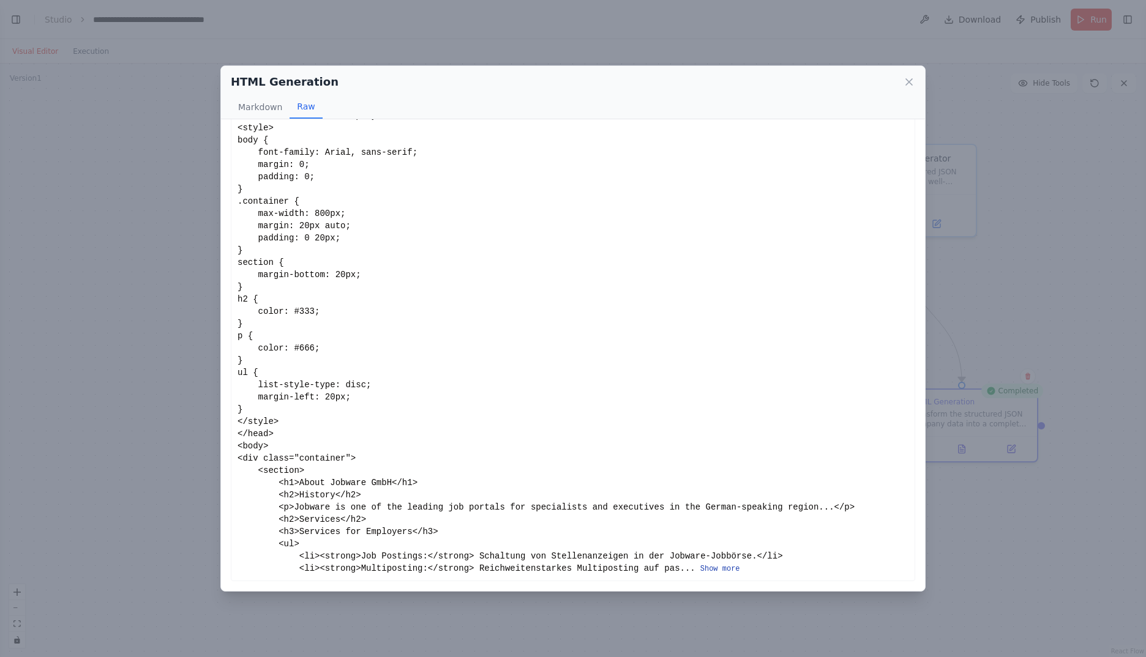
click at [700, 568] on button "Show more" at bounding box center [720, 569] width 40 height 10
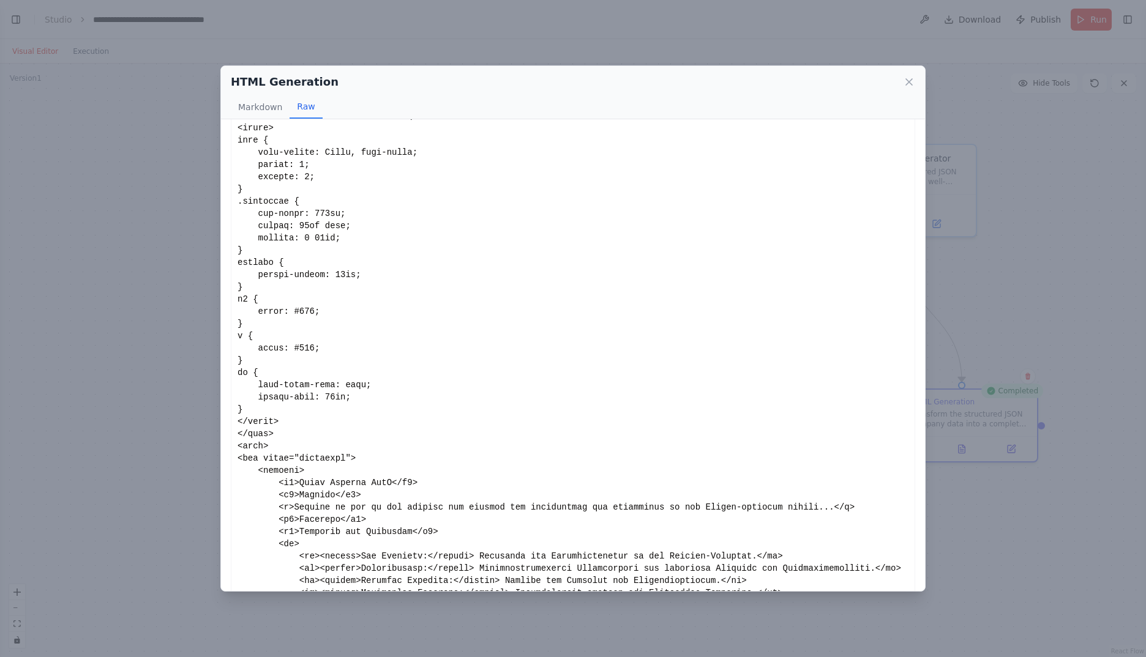
click at [677, 439] on div "Show less" at bounding box center [572, 458] width 671 height 820
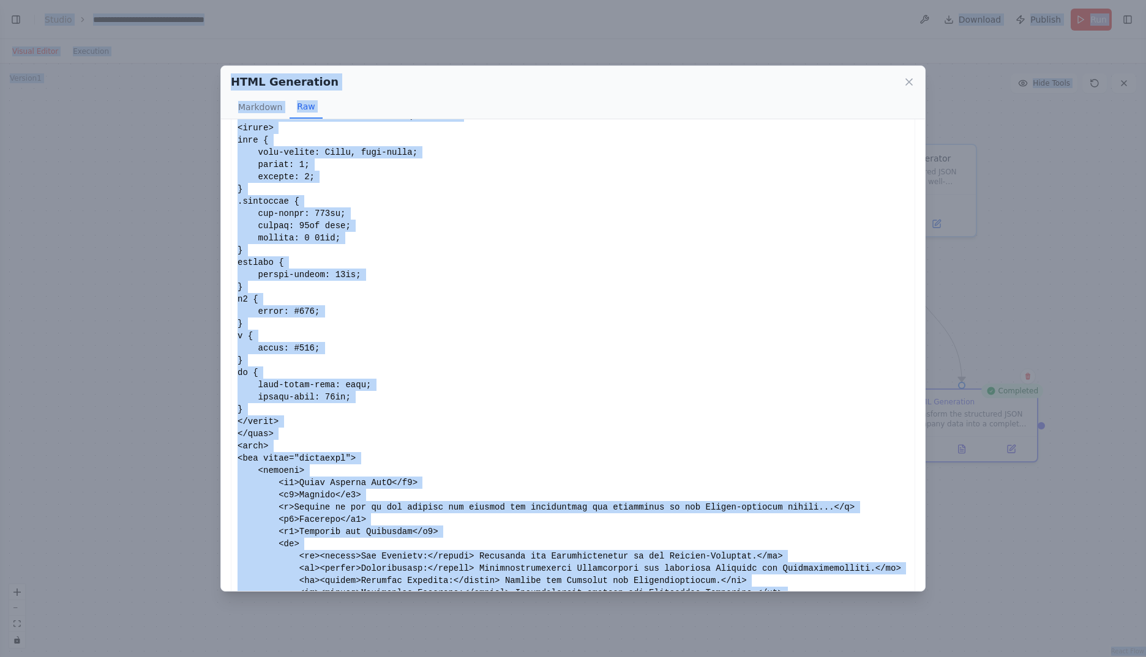
drag, startPoint x: 626, startPoint y: 419, endPoint x: 615, endPoint y: 420, distance: 11.6
click at [626, 420] on div "Show less" at bounding box center [572, 458] width 671 height 820
click at [454, 276] on div "Show less" at bounding box center [572, 458] width 671 height 820
click at [301, 223] on div "Show less" at bounding box center [572, 458] width 671 height 820
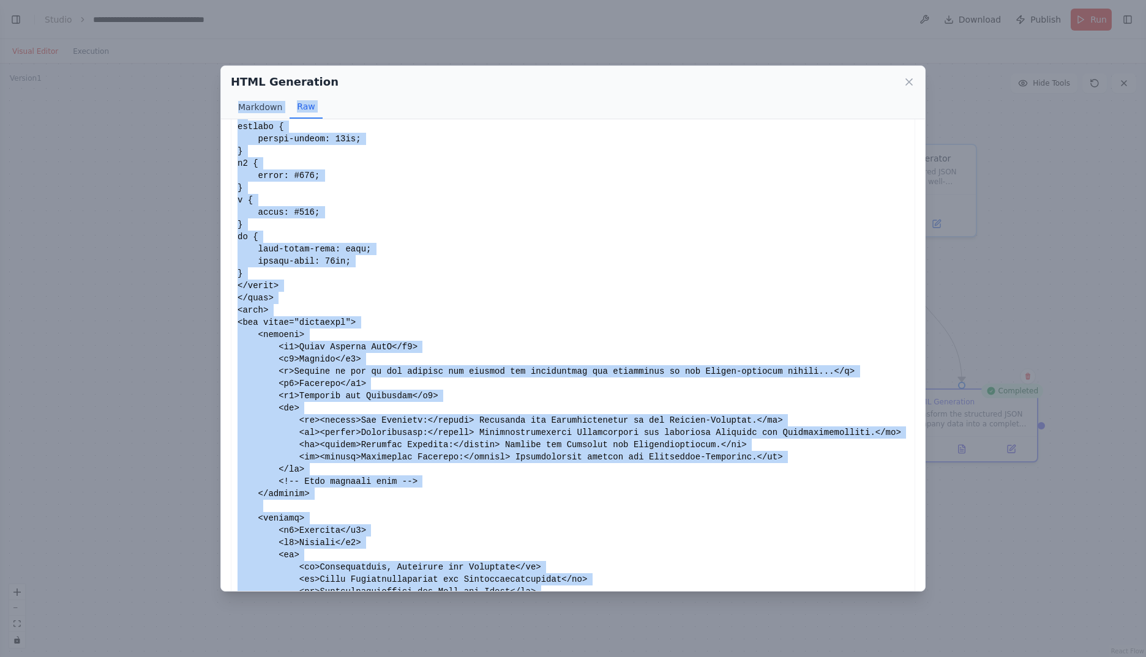
scroll to position [0, 0]
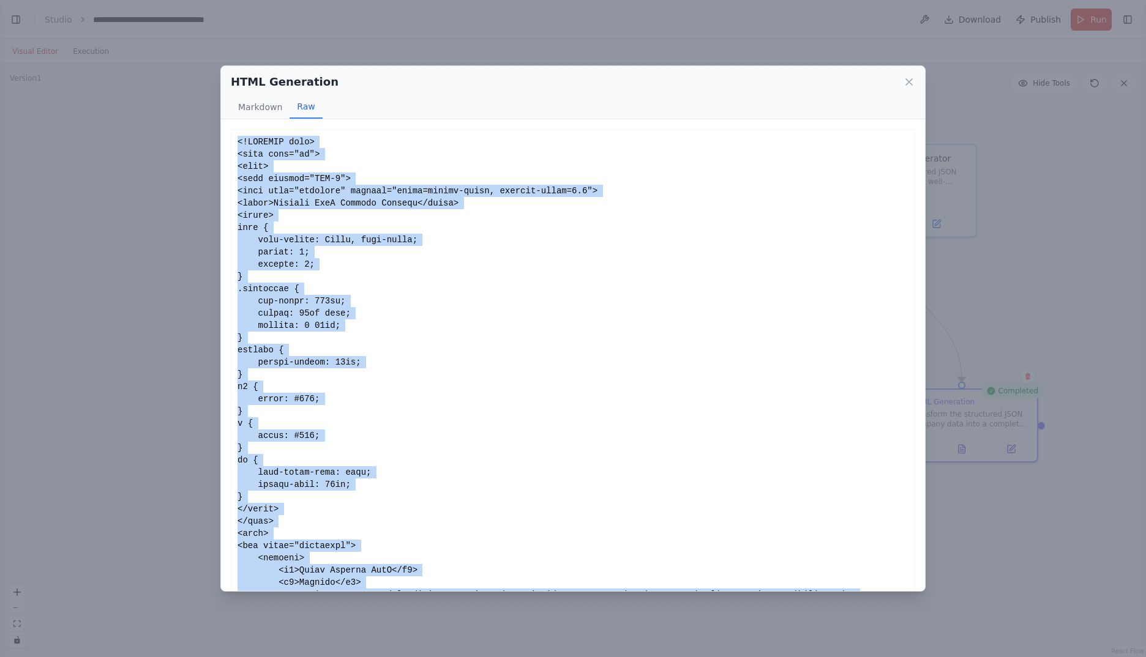
drag, startPoint x: 269, startPoint y: 566, endPoint x: 239, endPoint y: 148, distance: 419.1
click at [239, 148] on div "Show less" at bounding box center [572, 546] width 671 height 820
drag, startPoint x: 239, startPoint y: 148, endPoint x: 256, endPoint y: 147, distance: 17.1
copy div "<!DOCTYPE html> <html lang="en"> <head> <meta charset="UTF-8"> <meta name="view…"
click at [904, 81] on icon at bounding box center [909, 82] width 12 height 12
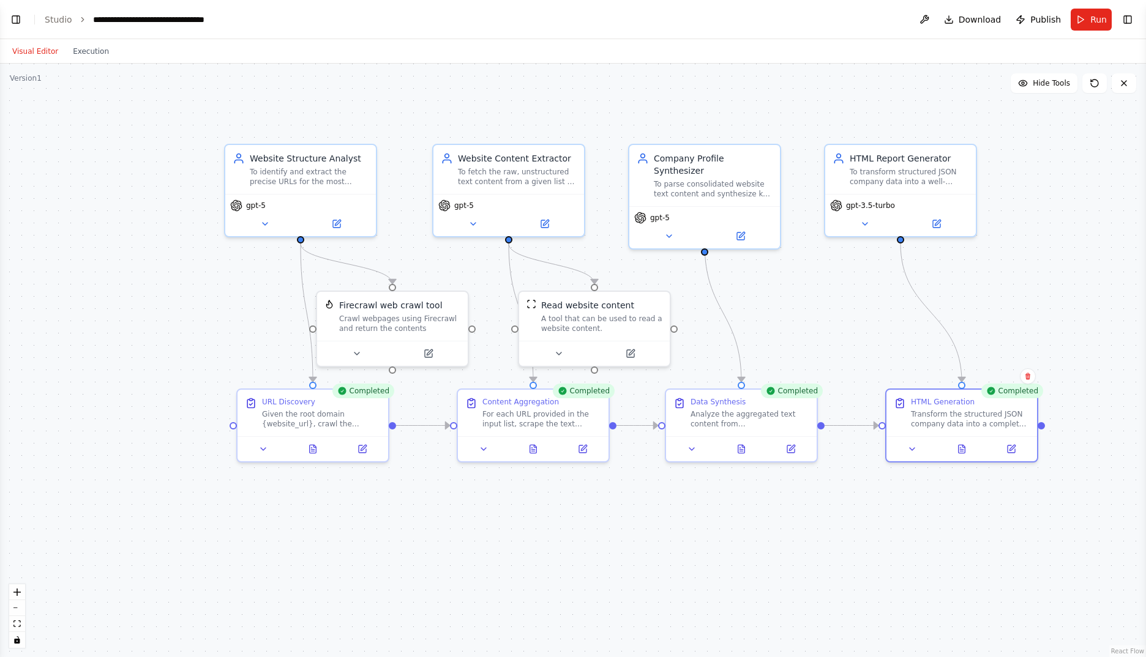
click at [132, 354] on div ".deletable-edge-delete-btn { width: 20px; height: 20px; border: 0px solid #ffff…" at bounding box center [573, 361] width 1146 height 594
click at [329, 222] on button at bounding box center [336, 221] width 69 height 15
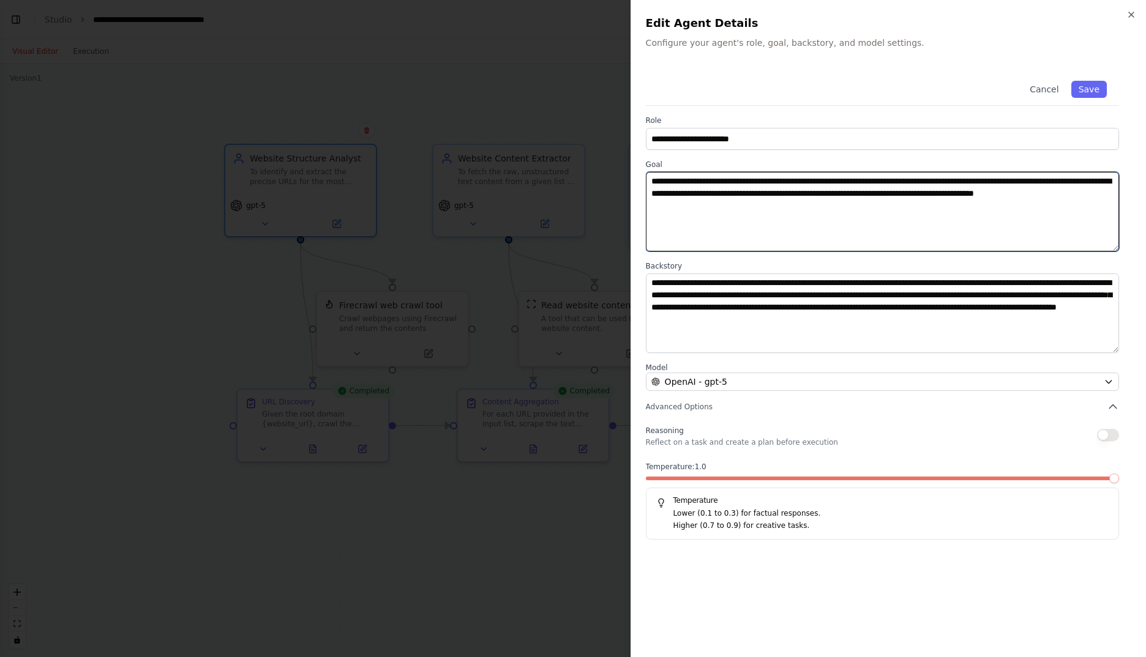
drag, startPoint x: 709, startPoint y: 182, endPoint x: 746, endPoint y: 208, distance: 44.7
click at [746, 208] on textarea "**********" at bounding box center [882, 212] width 473 height 80
click at [792, 203] on textarea "**********" at bounding box center [882, 212] width 473 height 80
paste textarea "**********"
type textarea "**********"
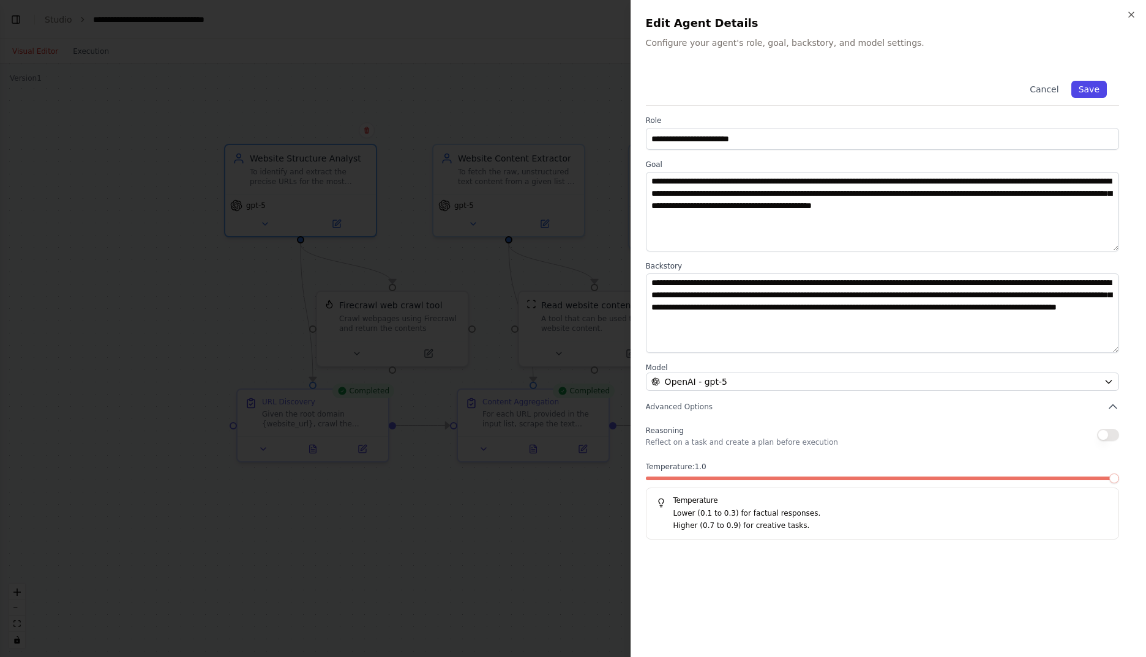
click at [1096, 88] on button "Save" at bounding box center [1089, 89] width 36 height 17
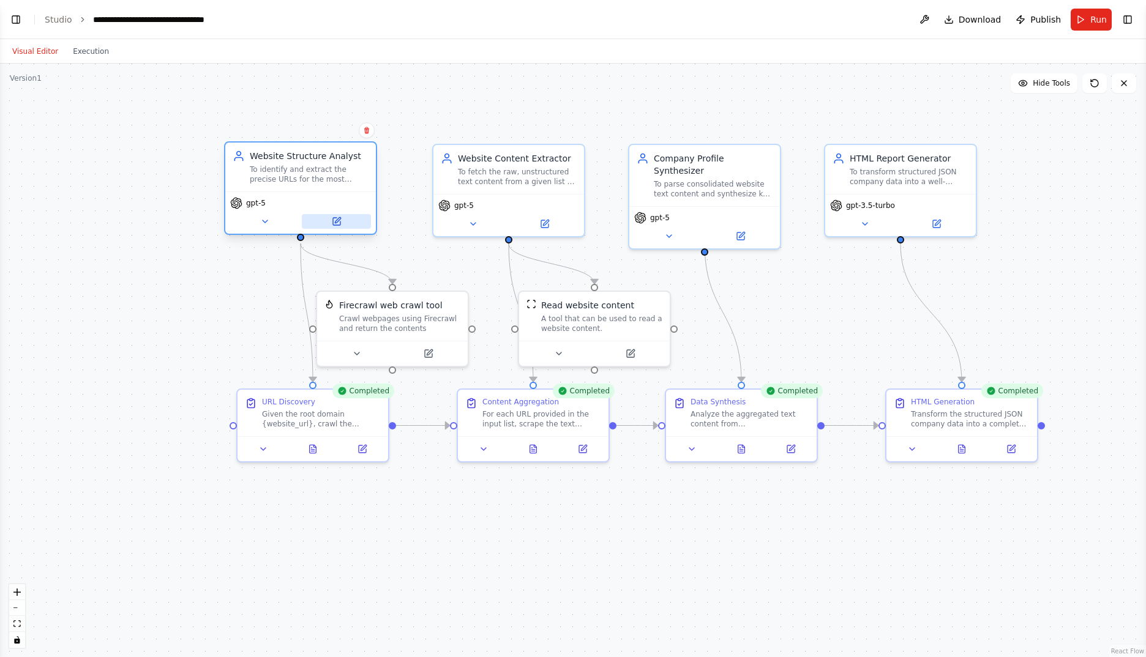
click at [345, 222] on button at bounding box center [336, 221] width 69 height 15
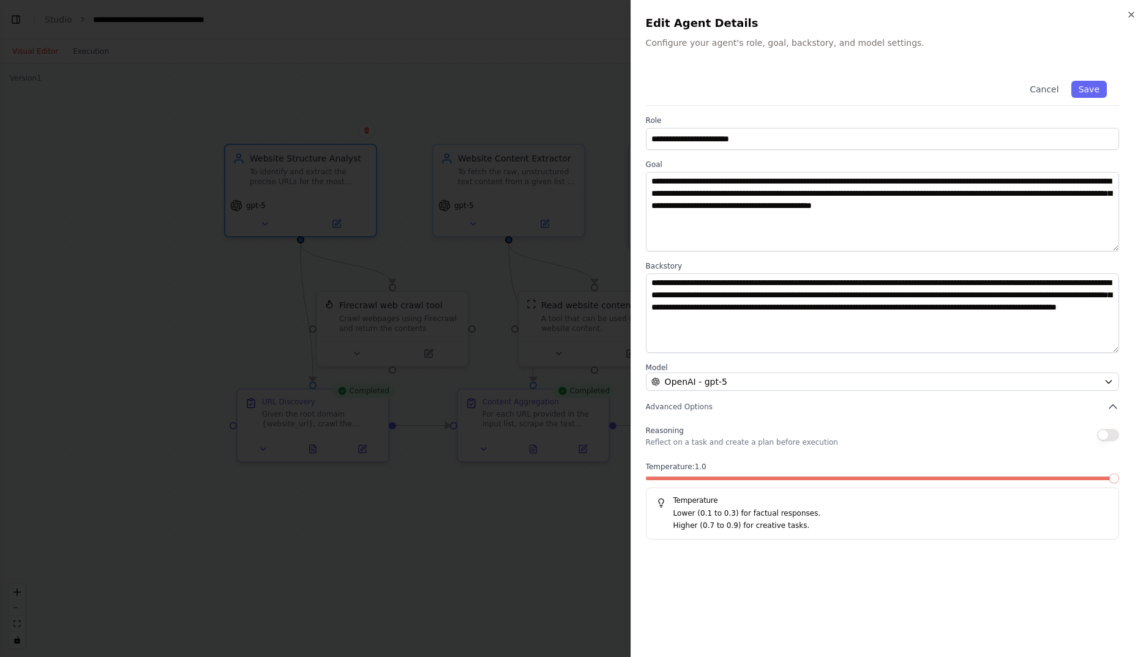
click at [1104, 436] on button "button" at bounding box center [1108, 435] width 22 height 12
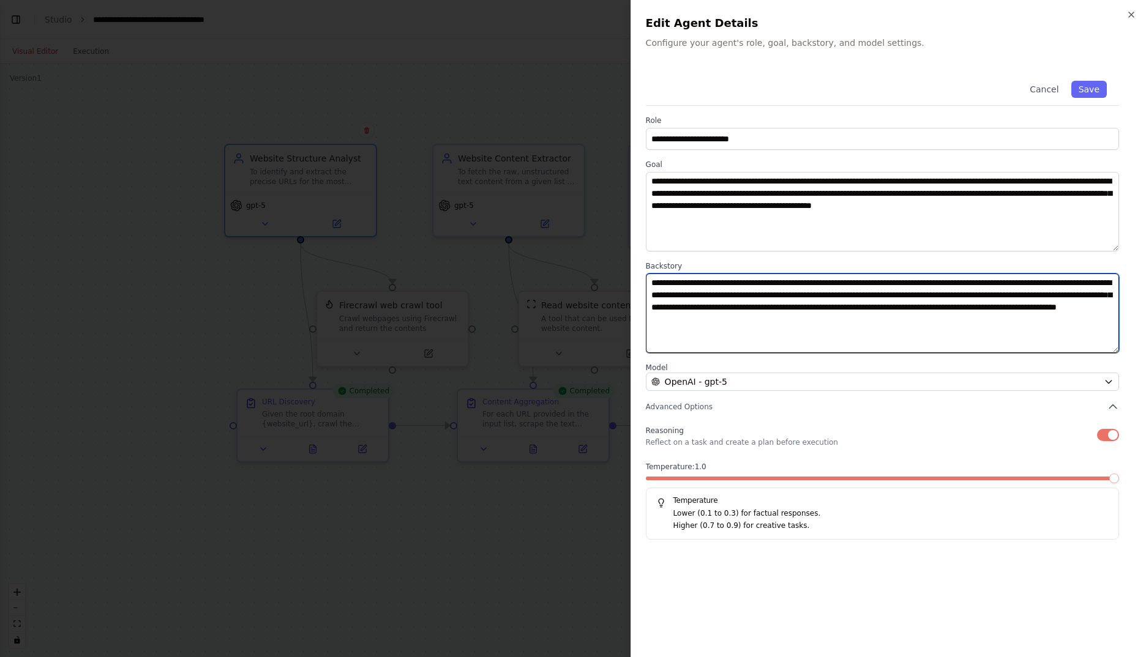
click at [965, 317] on textarea "**********" at bounding box center [882, 314] width 473 height 80
paste textarea "**********"
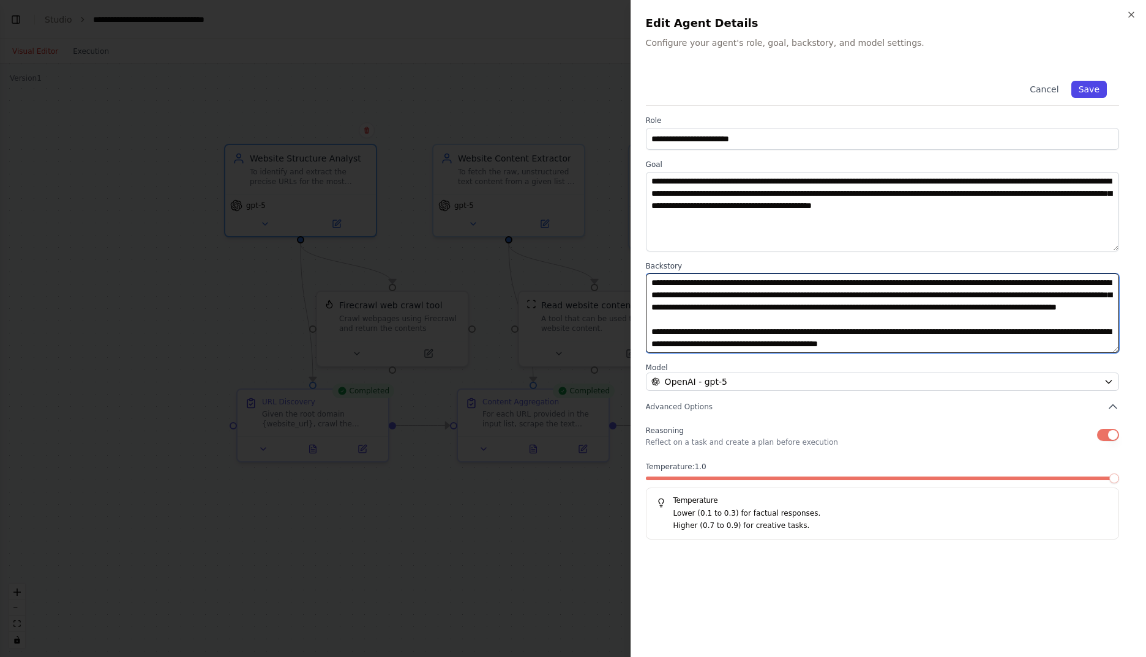
type textarea "**********"
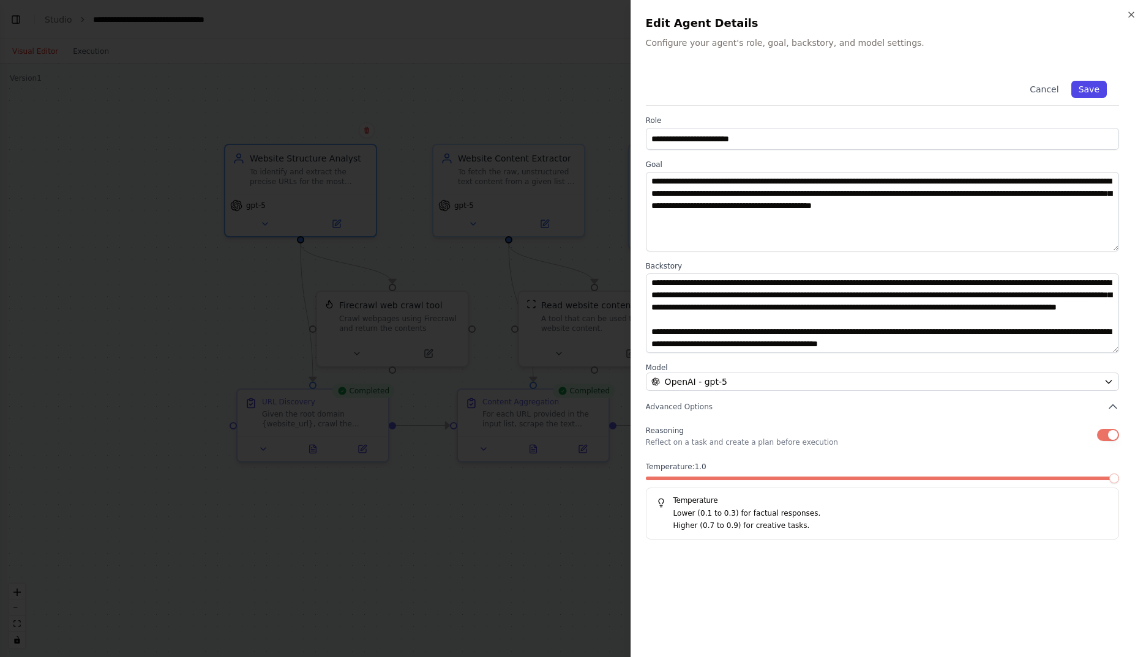
click at [1093, 86] on button "Save" at bounding box center [1089, 89] width 36 height 17
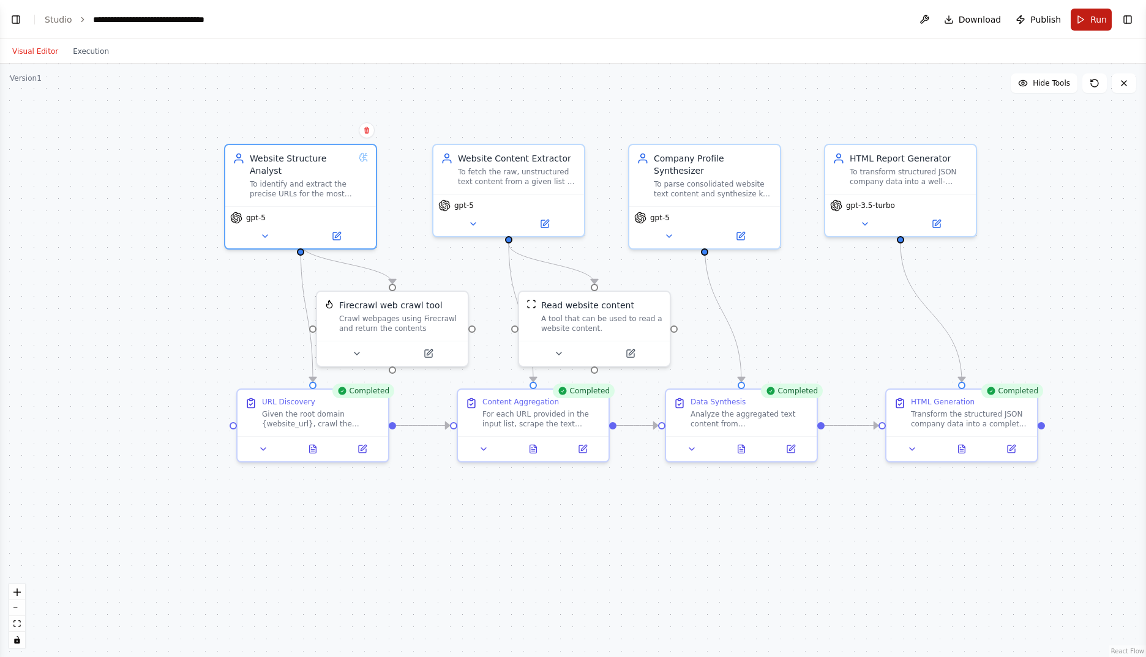
click at [1093, 22] on span "Run" at bounding box center [1098, 19] width 17 height 12
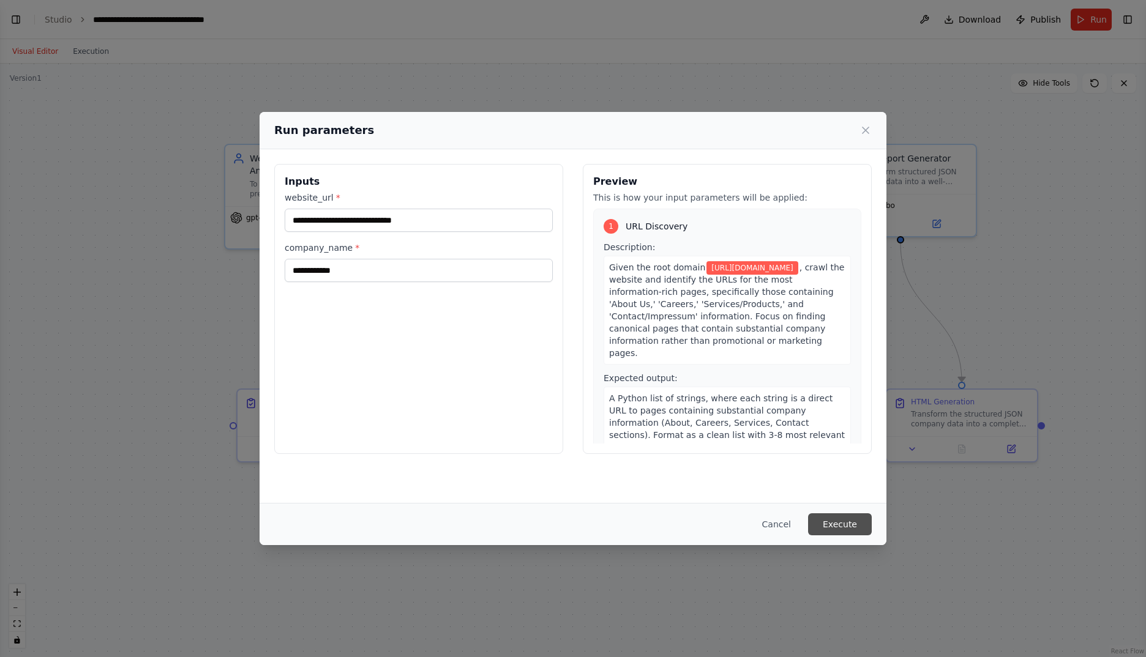
click at [839, 523] on button "Execute" at bounding box center [840, 525] width 64 height 22
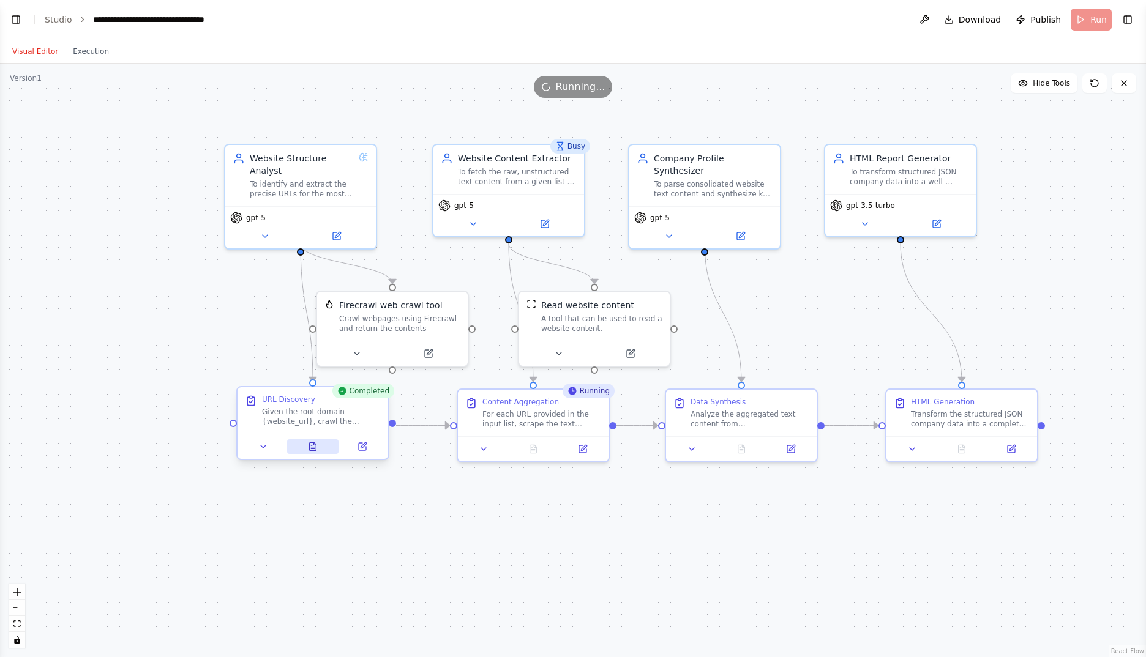
click at [317, 447] on icon at bounding box center [313, 447] width 10 height 10
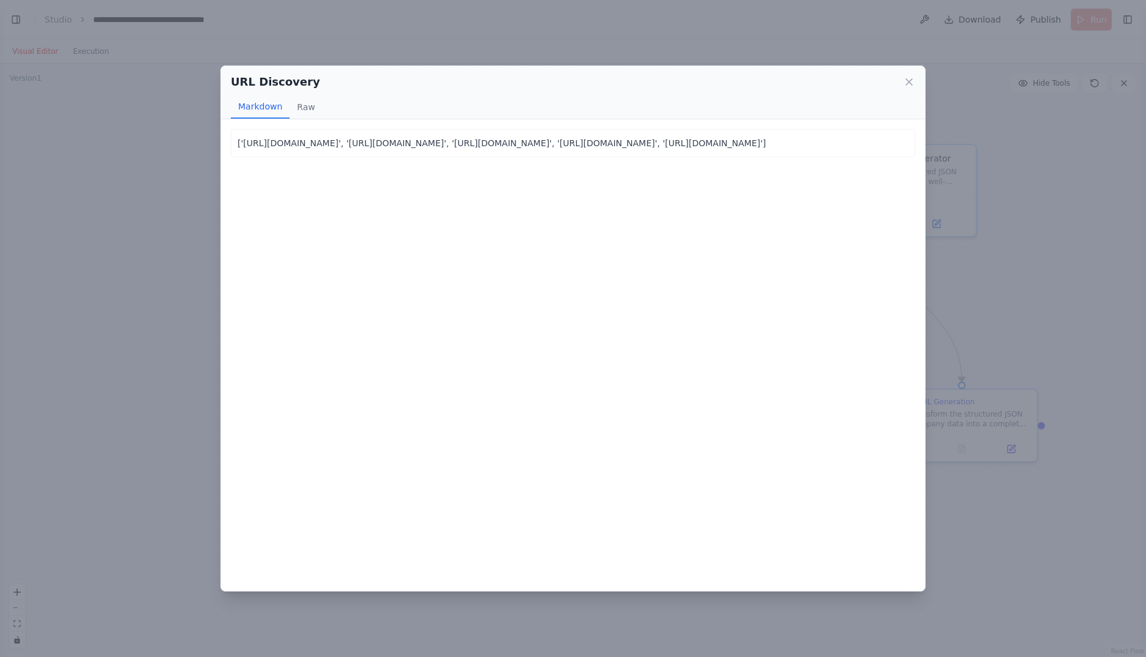
drag, startPoint x: 908, startPoint y: 80, endPoint x: 914, endPoint y: 65, distance: 16.7
click at [908, 81] on icon at bounding box center [909, 82] width 12 height 12
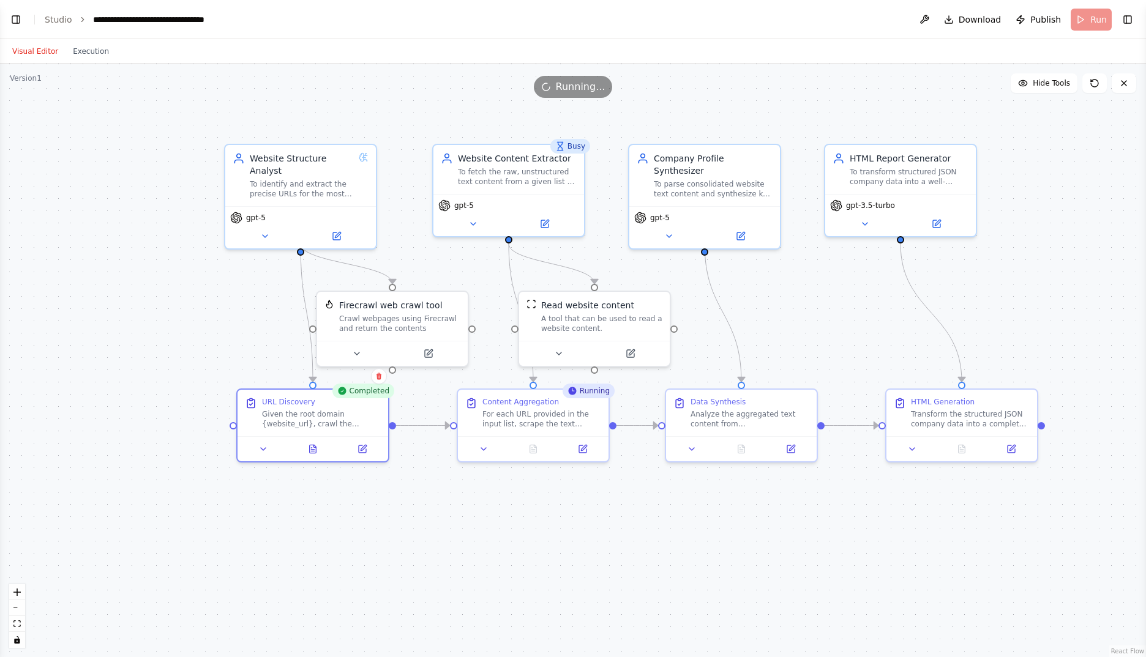
click at [586, 585] on div ".deletable-edge-delete-btn { width: 20px; height: 20px; border: 0px solid #ffff…" at bounding box center [573, 361] width 1146 height 594
click at [534, 451] on icon at bounding box center [533, 447] width 7 height 8
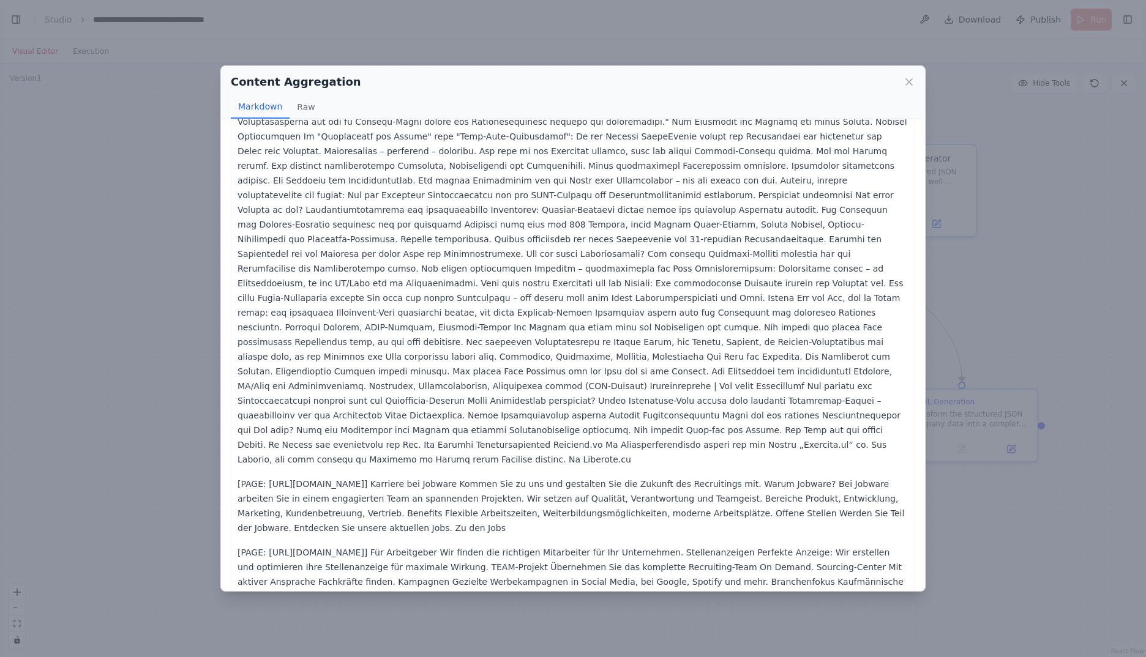
scroll to position [291, 0]
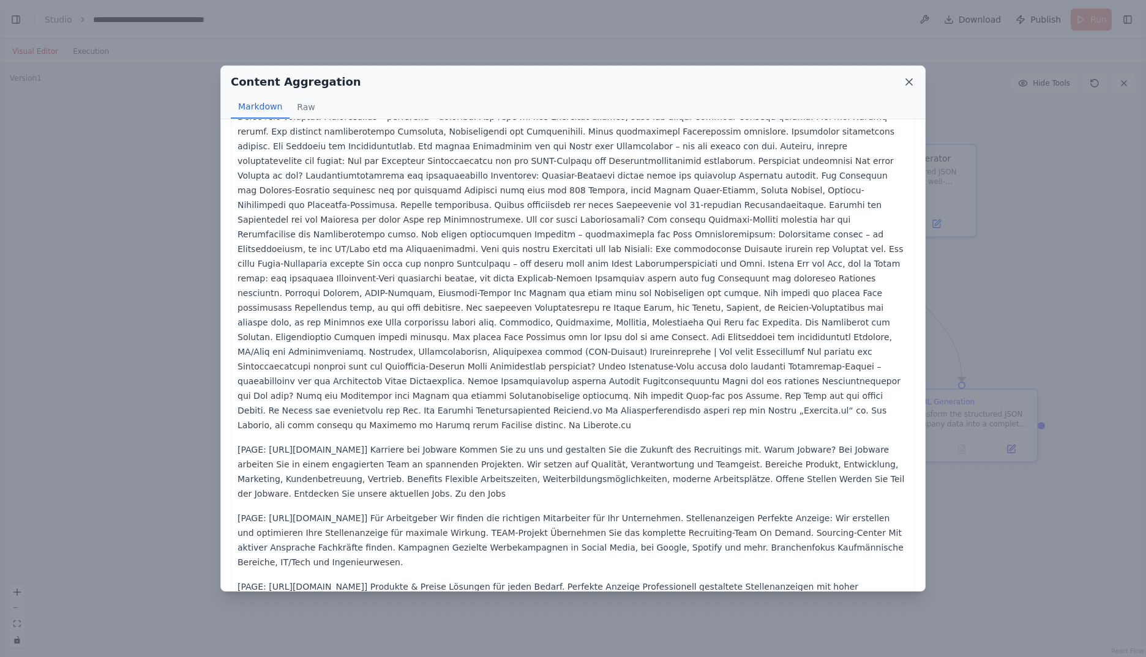
click at [911, 77] on icon at bounding box center [909, 82] width 12 height 12
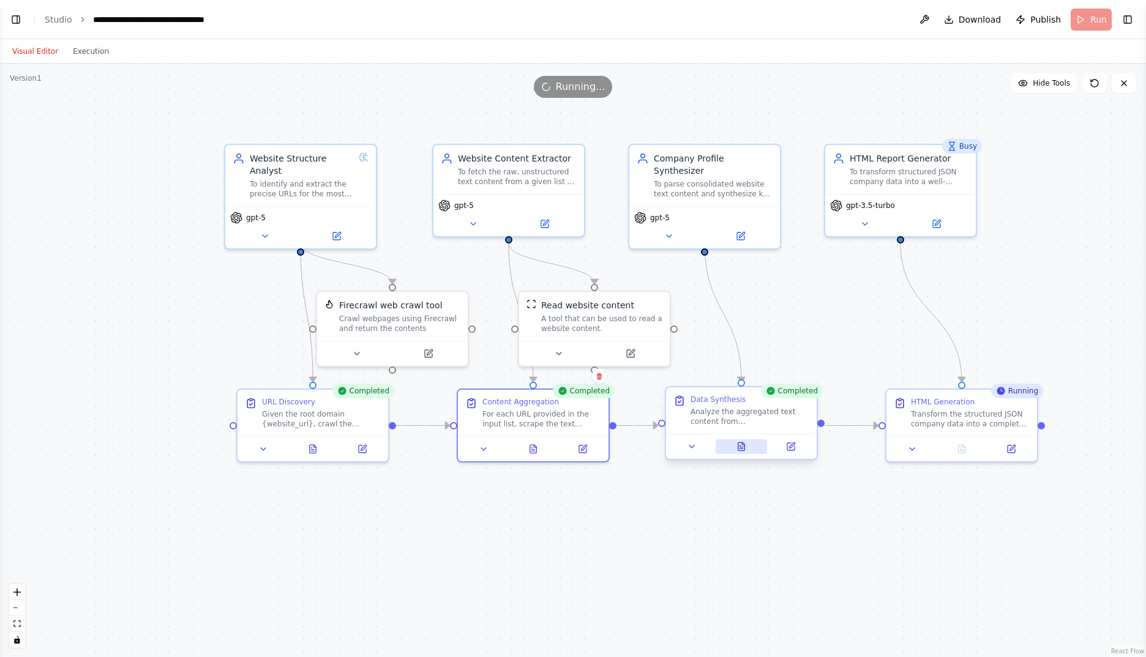
click at [742, 445] on icon at bounding box center [743, 444] width 2 height 2
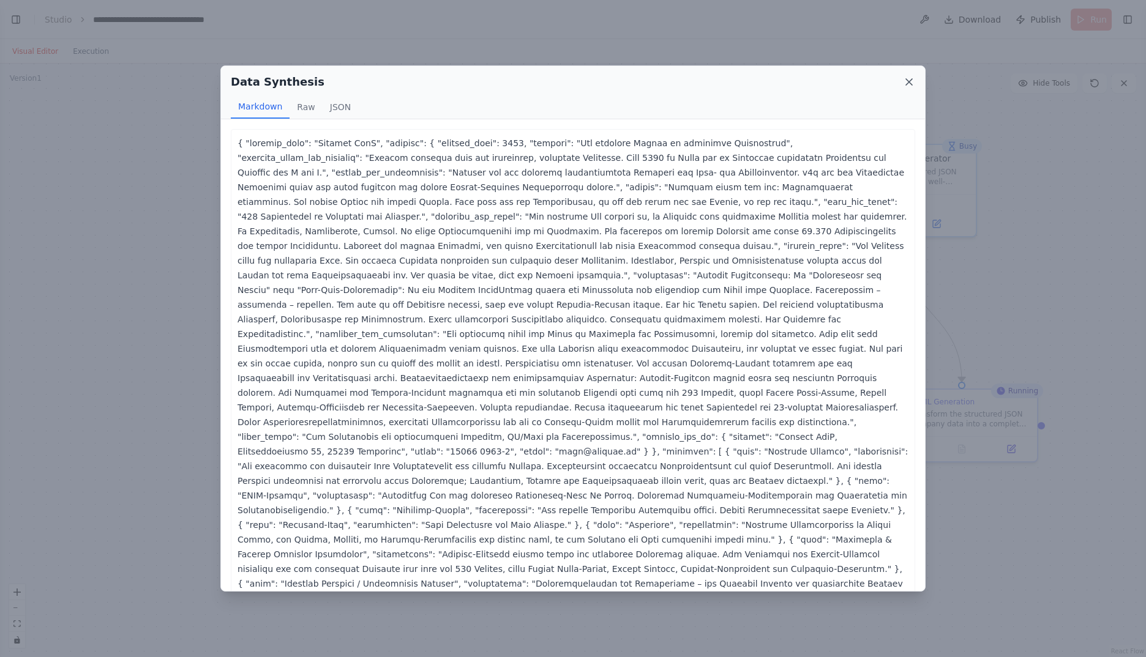
click at [914, 85] on icon at bounding box center [909, 82] width 12 height 12
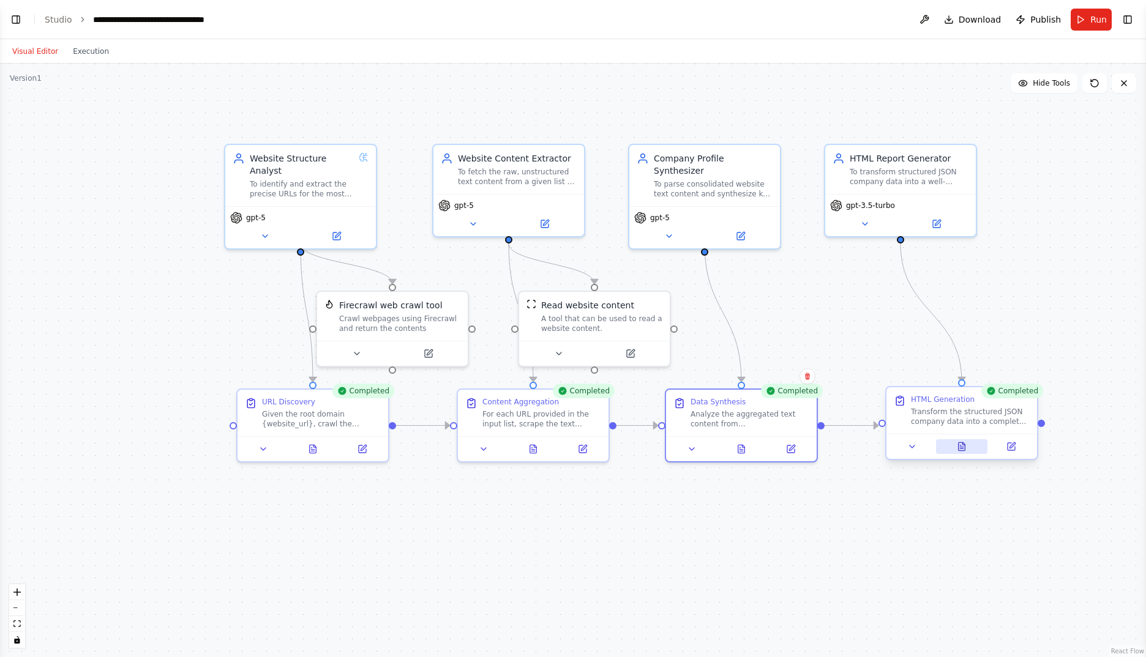
click at [962, 445] on icon at bounding box center [963, 444] width 2 height 2
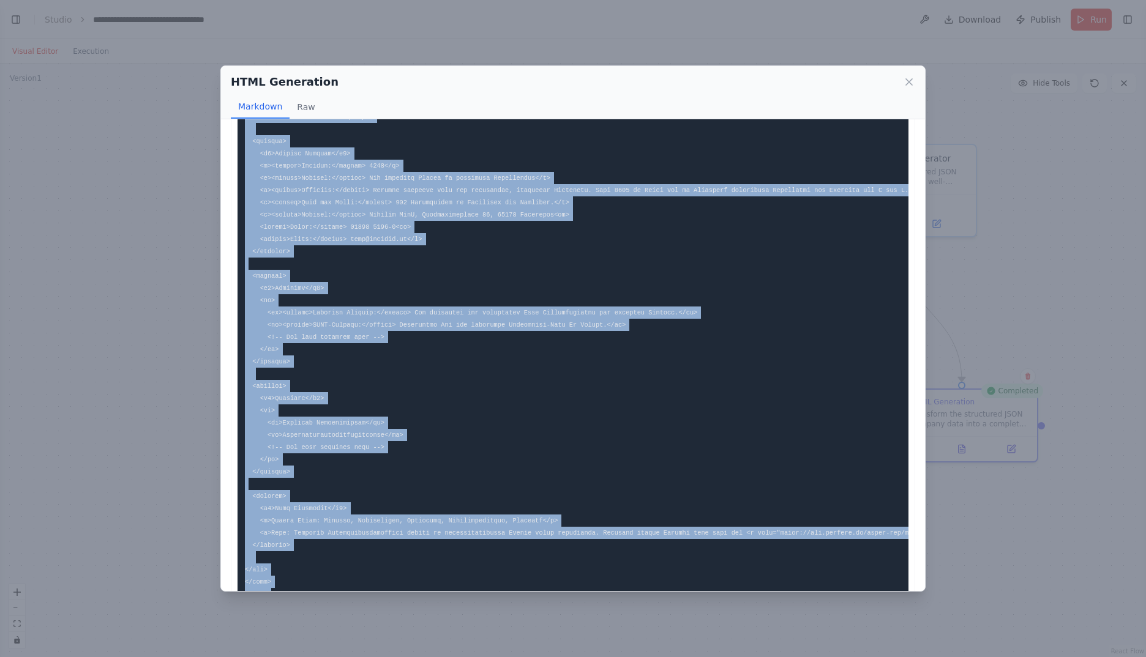
scroll to position [529, 0]
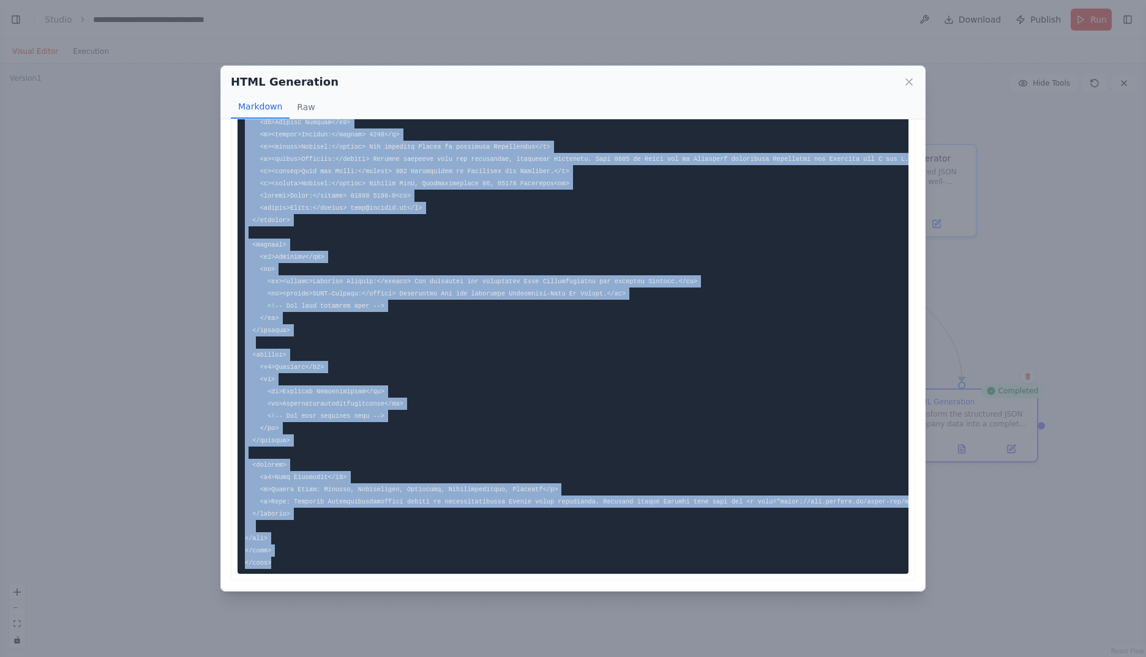
drag, startPoint x: 245, startPoint y: 148, endPoint x: 359, endPoint y: 548, distance: 415.6
click at [359, 548] on pre at bounding box center [572, 98] width 671 height 952
copy code "<!DOCTYPE html> <html lang="en"> <head> <meta charset="UTF-8"> <meta name="view…"
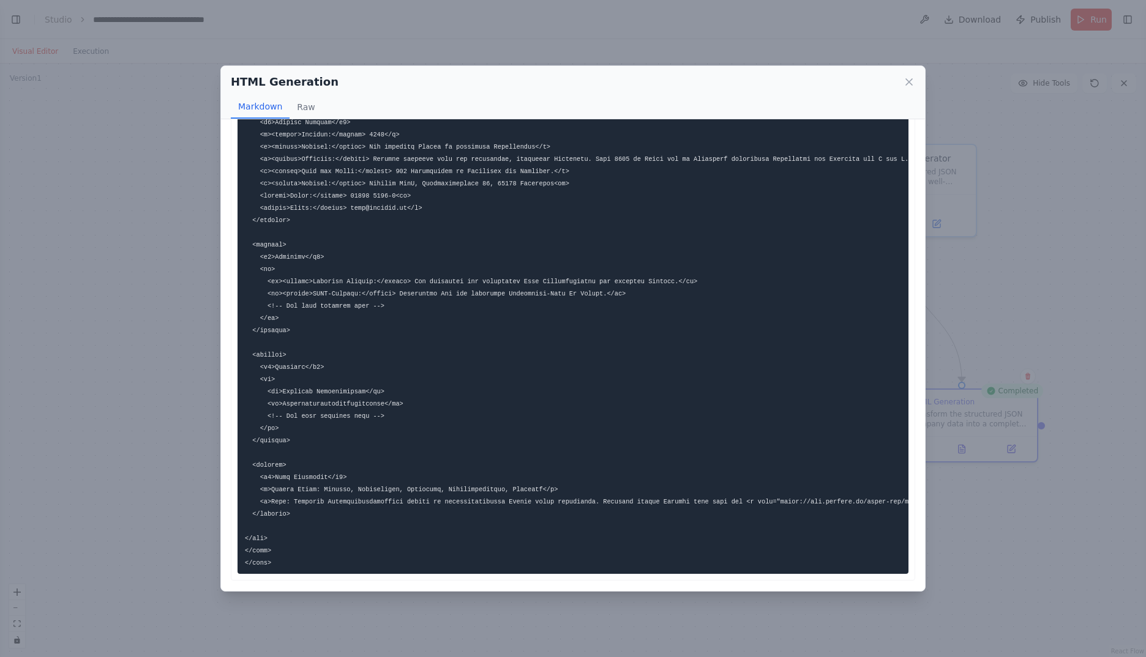
click at [909, 73] on div "HTML Generation" at bounding box center [573, 81] width 684 height 17
click at [907, 79] on icon at bounding box center [909, 82] width 12 height 12
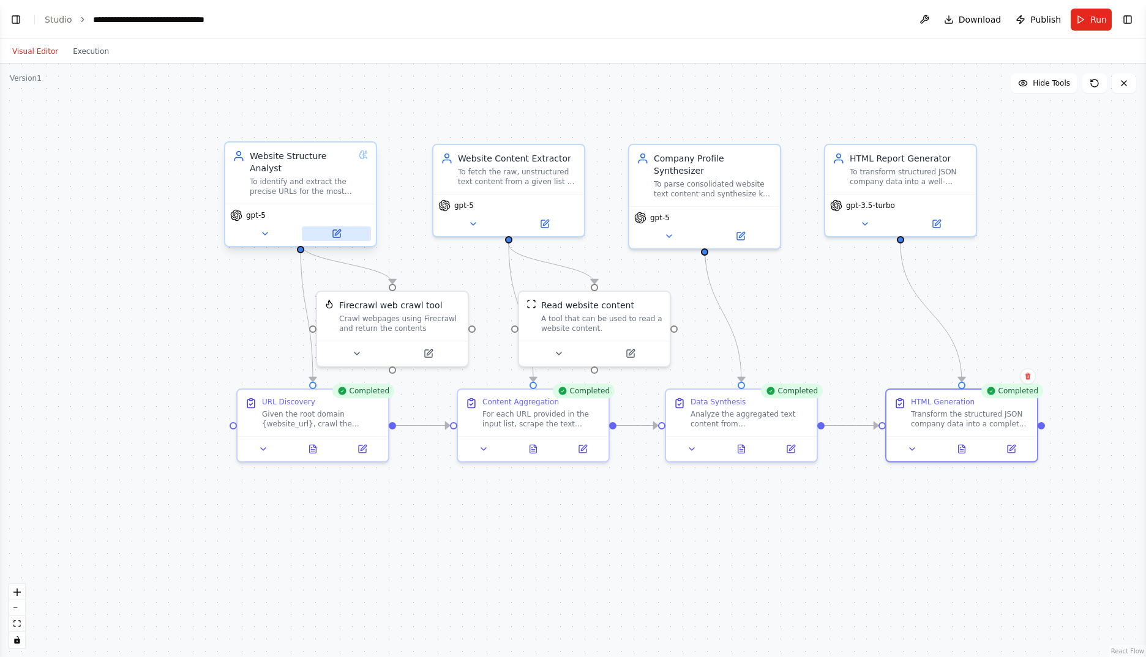
click at [339, 230] on icon at bounding box center [336, 233] width 7 height 7
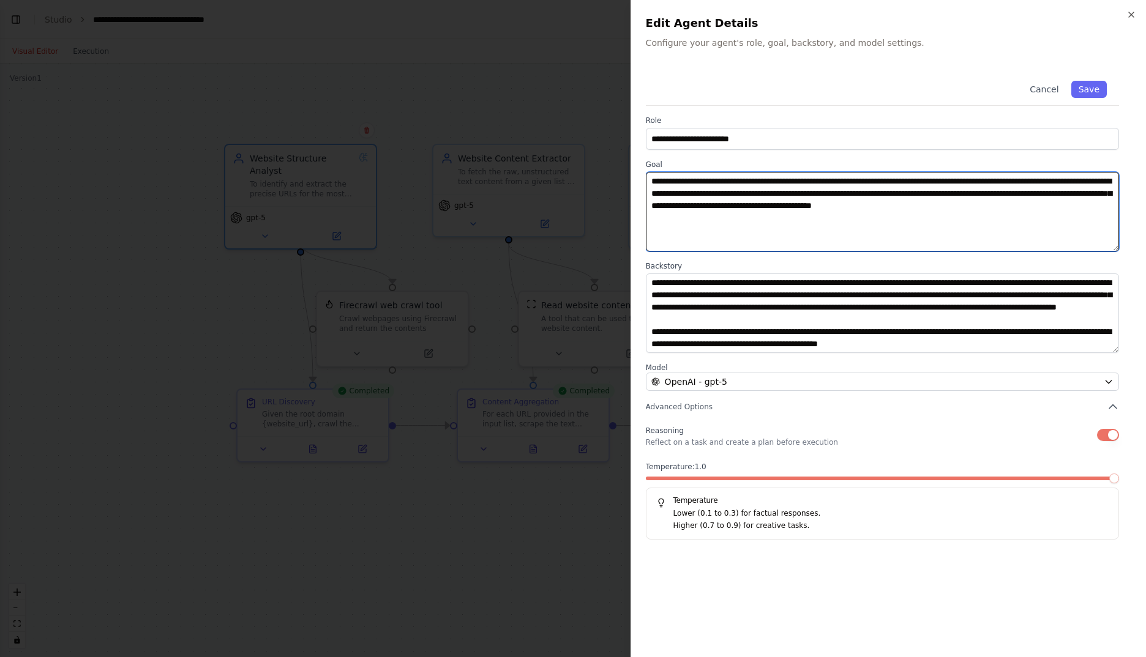
drag, startPoint x: 1091, startPoint y: 206, endPoint x: 642, endPoint y: 179, distance: 449.5
click at [642, 179] on div "**********" at bounding box center [887, 328] width 515 height 657
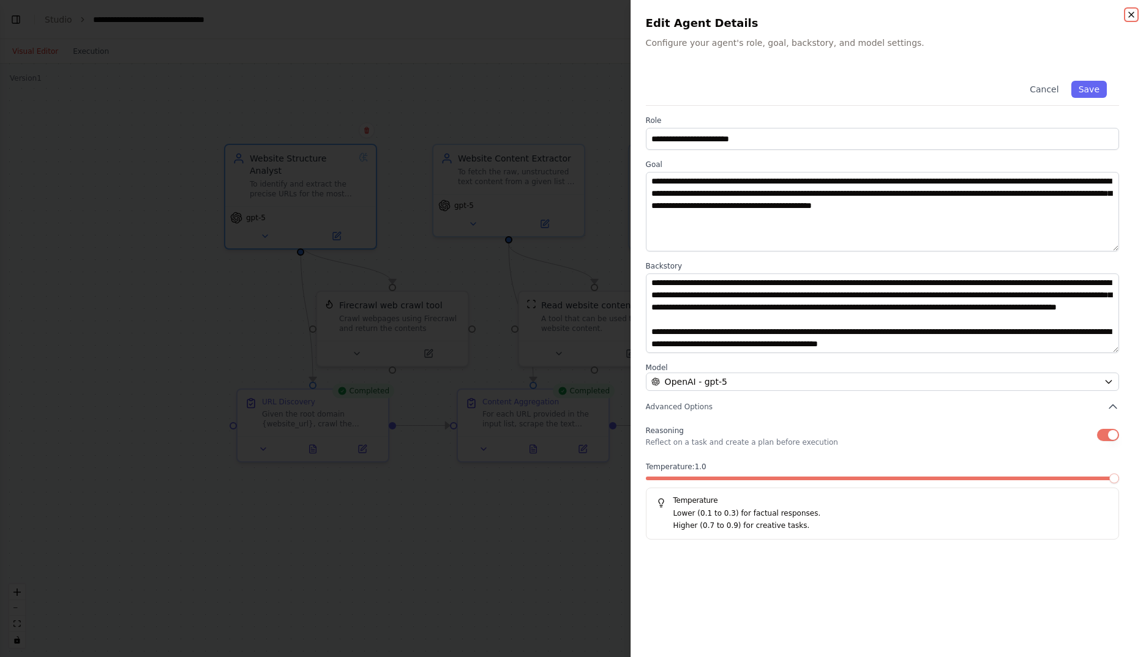
click at [1132, 17] on icon "button" at bounding box center [1131, 15] width 10 height 10
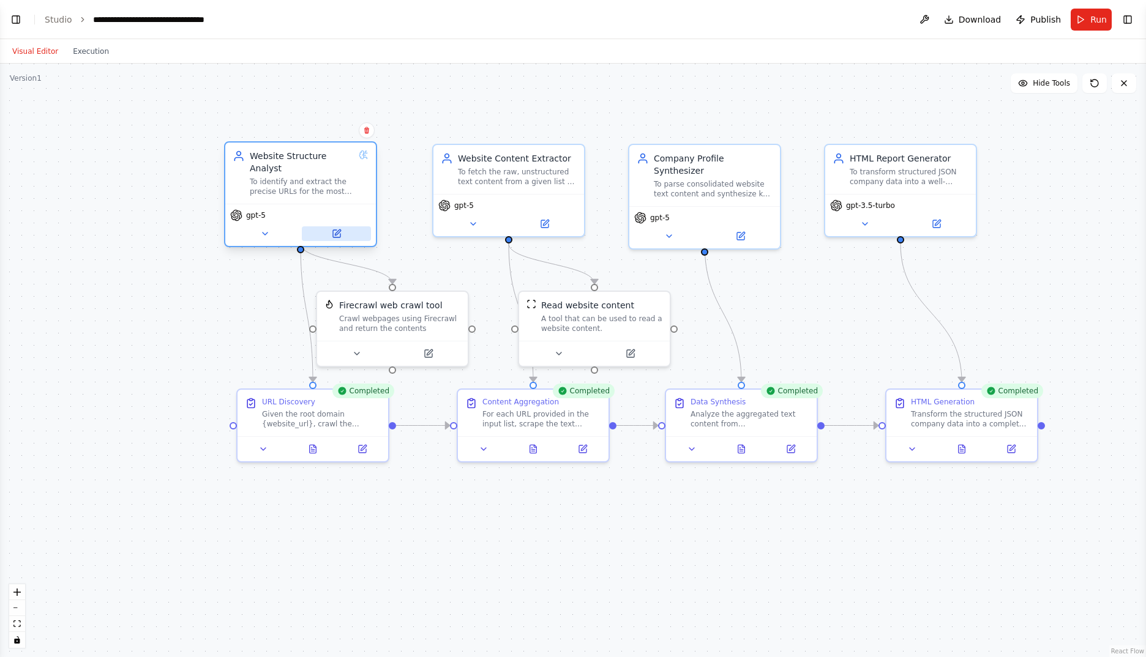
click at [340, 230] on icon at bounding box center [338, 233] width 6 height 6
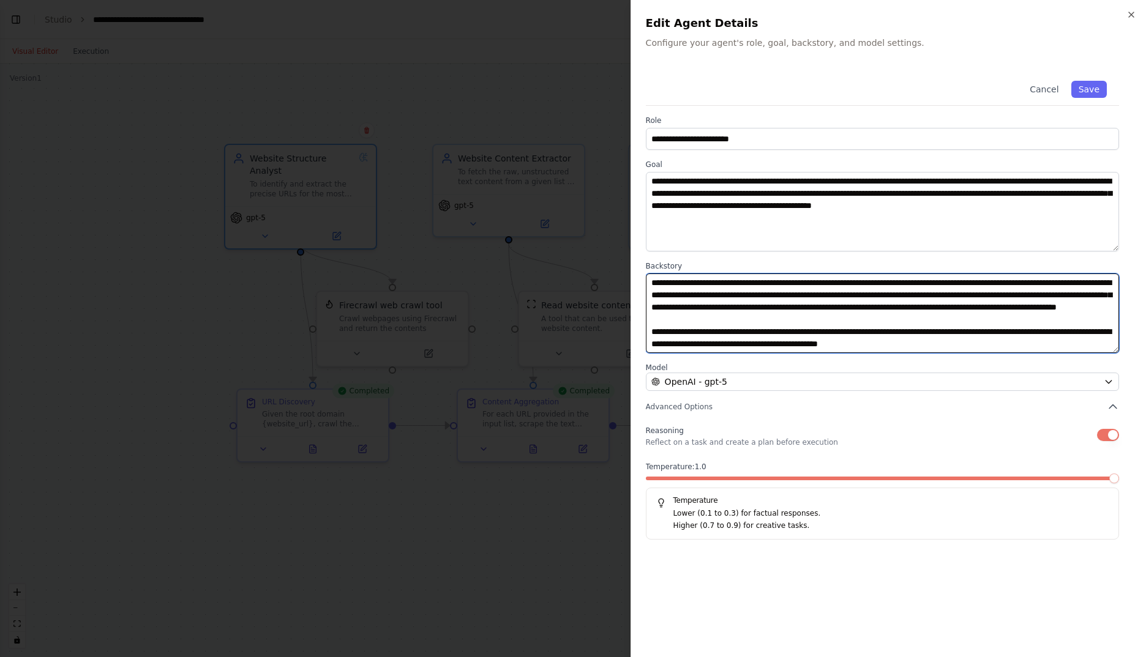
click at [985, 342] on textarea "**********" at bounding box center [882, 314] width 473 height 80
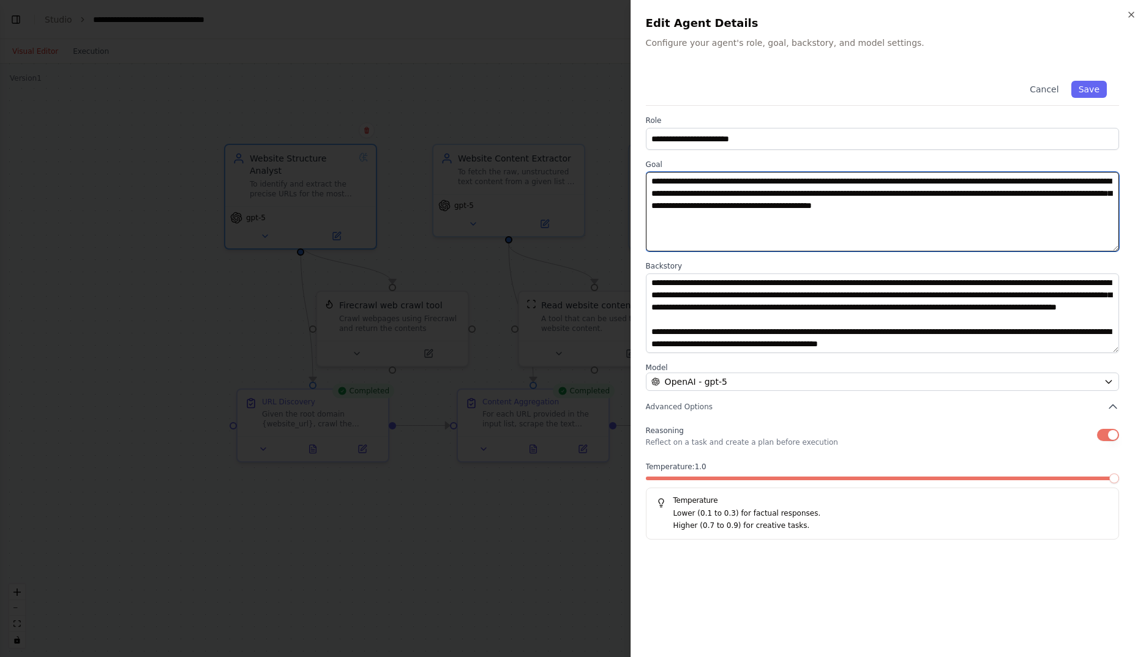
click at [827, 201] on textarea "**********" at bounding box center [882, 212] width 473 height 80
paste textarea
type textarea "**********"
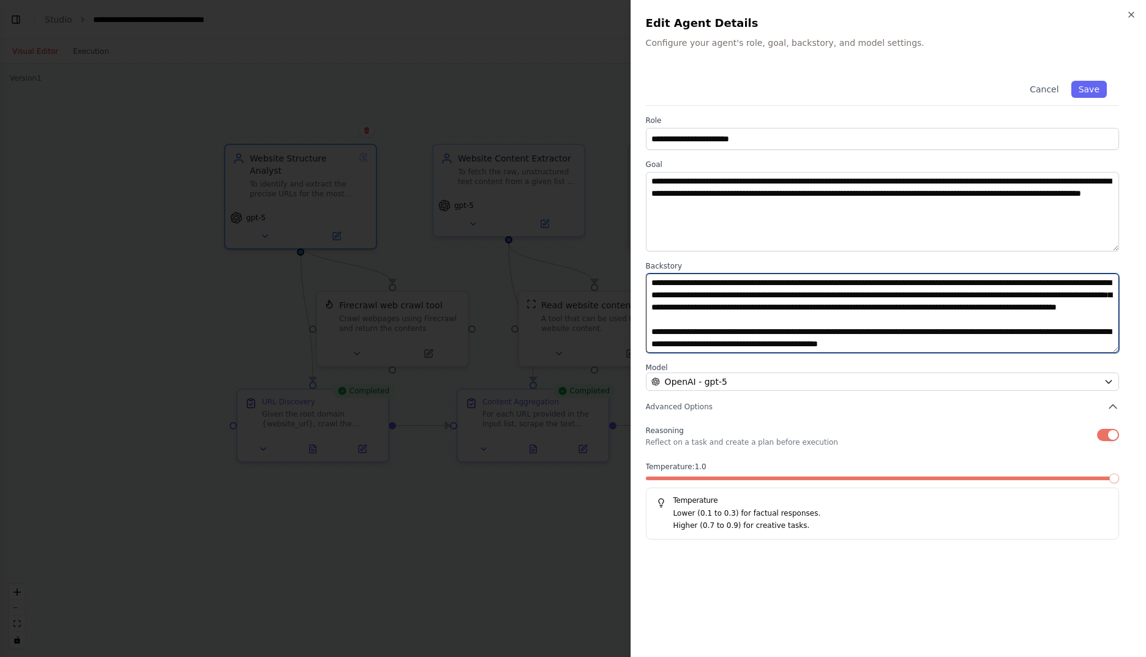
click at [987, 347] on textarea "**********" at bounding box center [882, 314] width 473 height 80
paste textarea "**********"
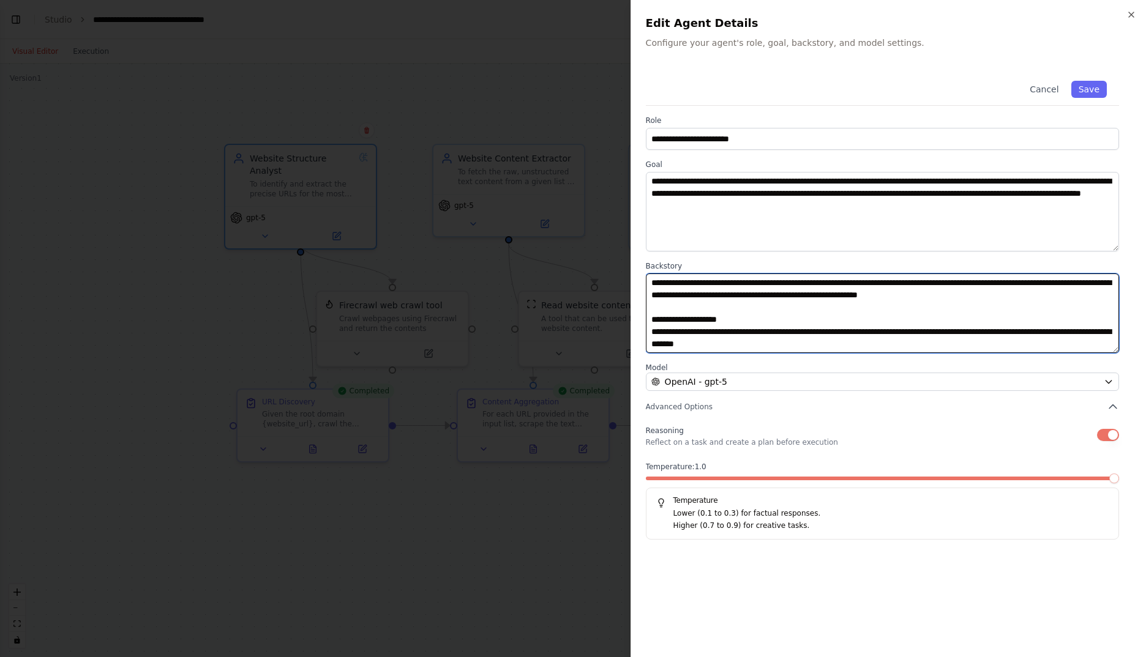
scroll to position [193, 0]
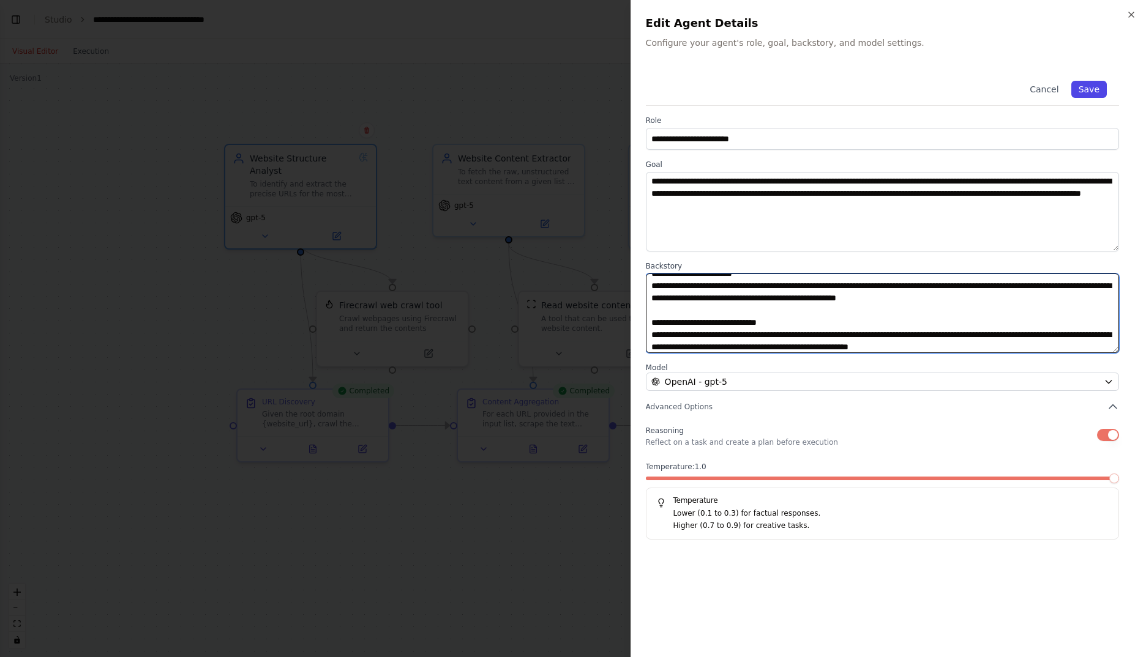
type textarea "**********"
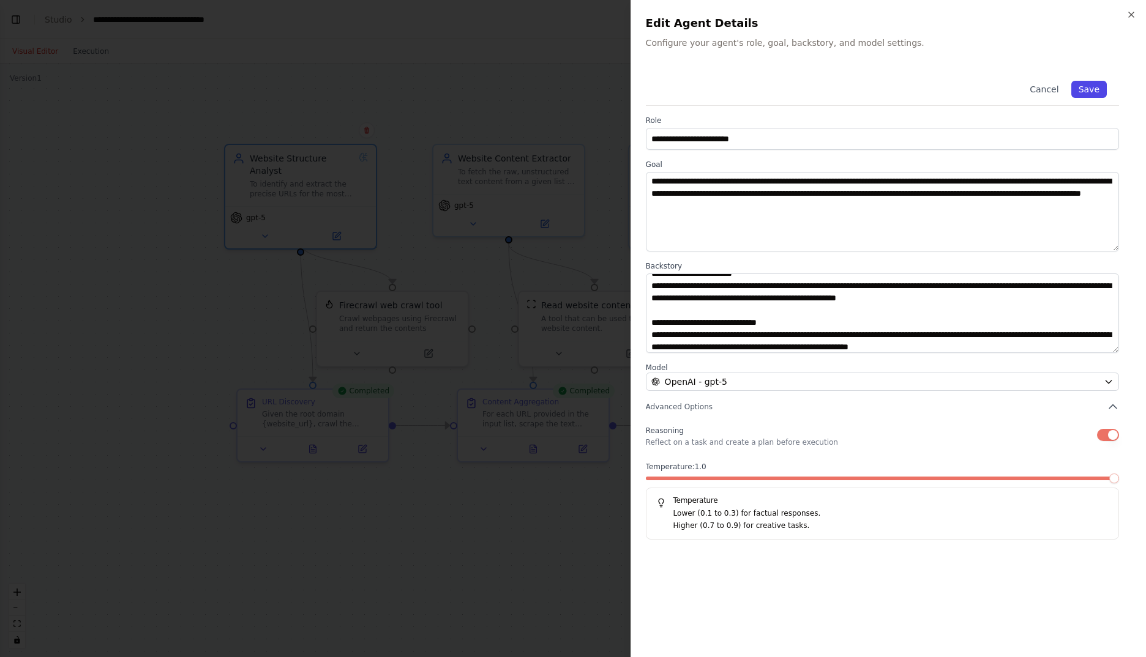
click at [1081, 91] on button "Save" at bounding box center [1089, 89] width 36 height 17
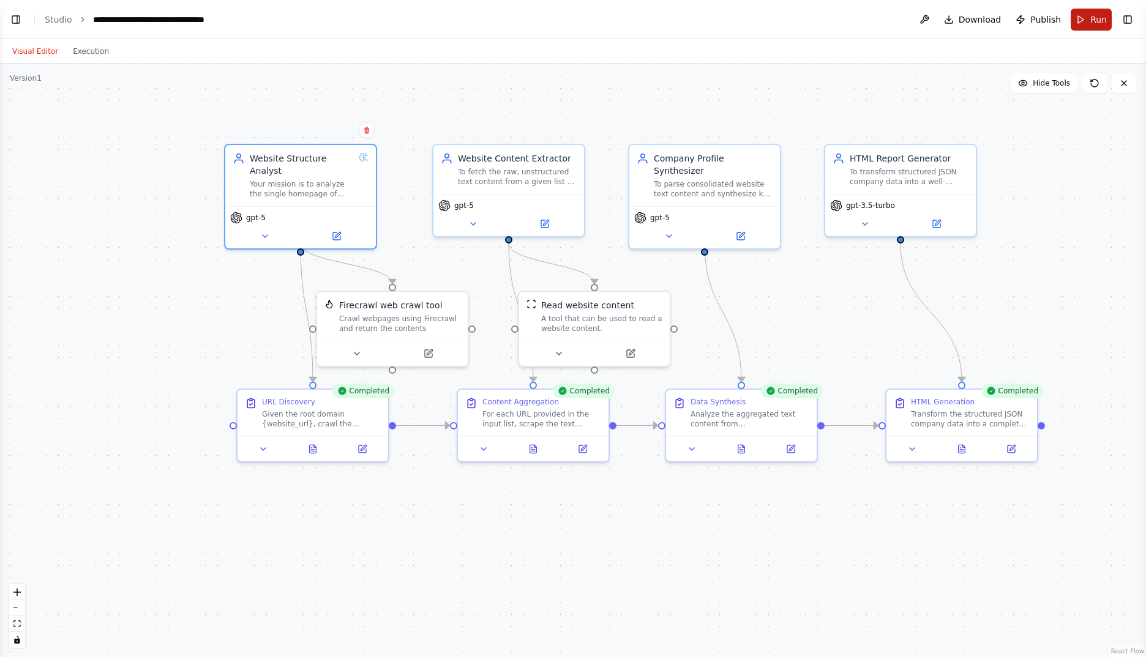
click at [1096, 18] on span "Run" at bounding box center [1098, 19] width 17 height 12
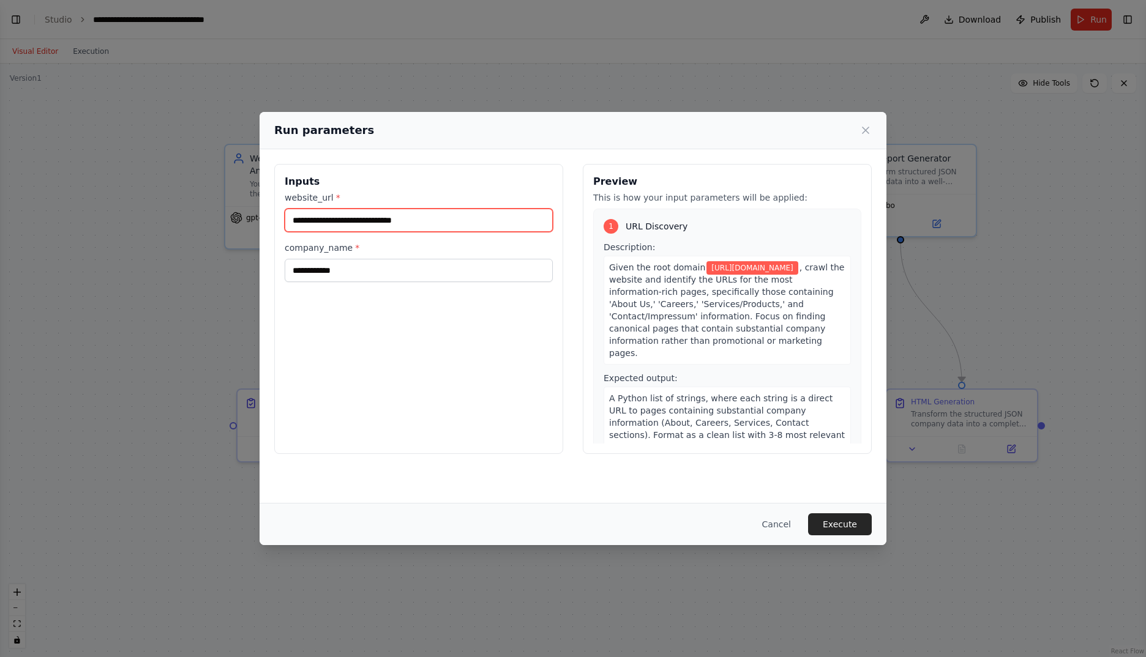
click at [444, 224] on input "**********" at bounding box center [419, 220] width 268 height 23
type input "**********"
click at [845, 522] on button "Execute" at bounding box center [840, 525] width 64 height 22
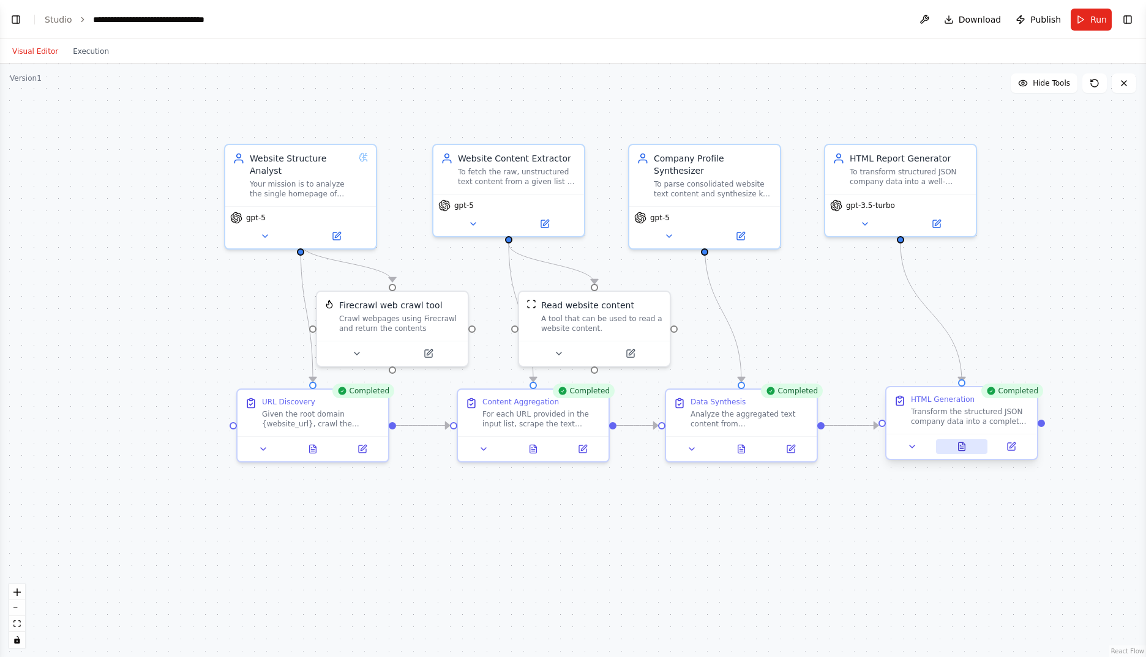
click at [963, 449] on icon at bounding box center [961, 449] width 3 height 0
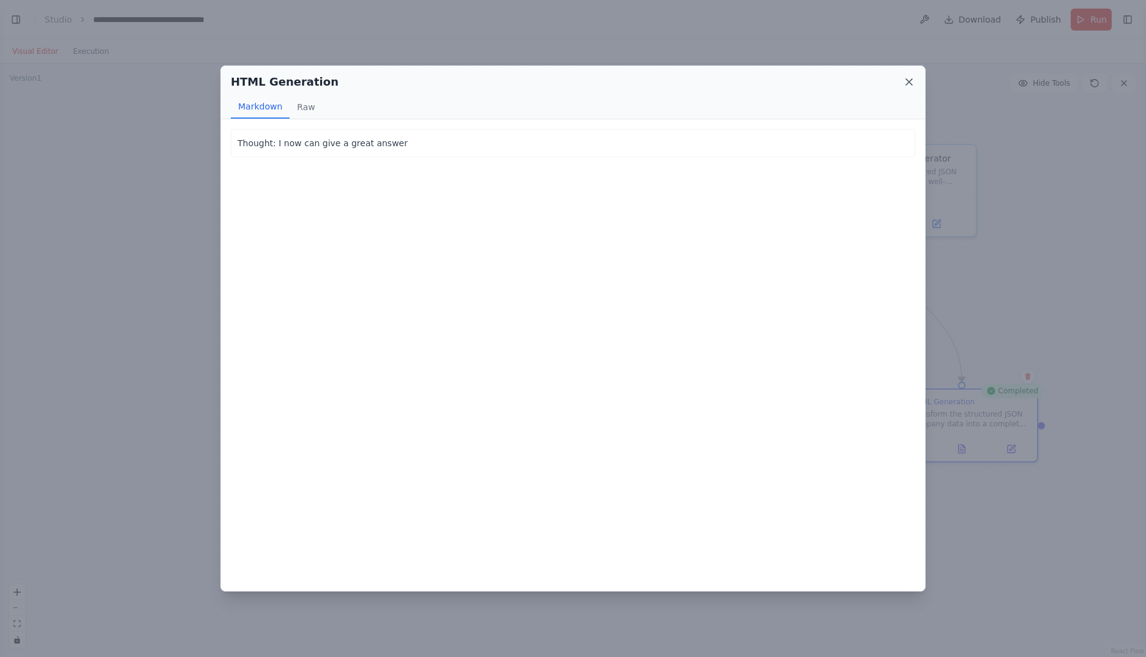
click at [910, 81] on icon at bounding box center [909, 82] width 6 height 6
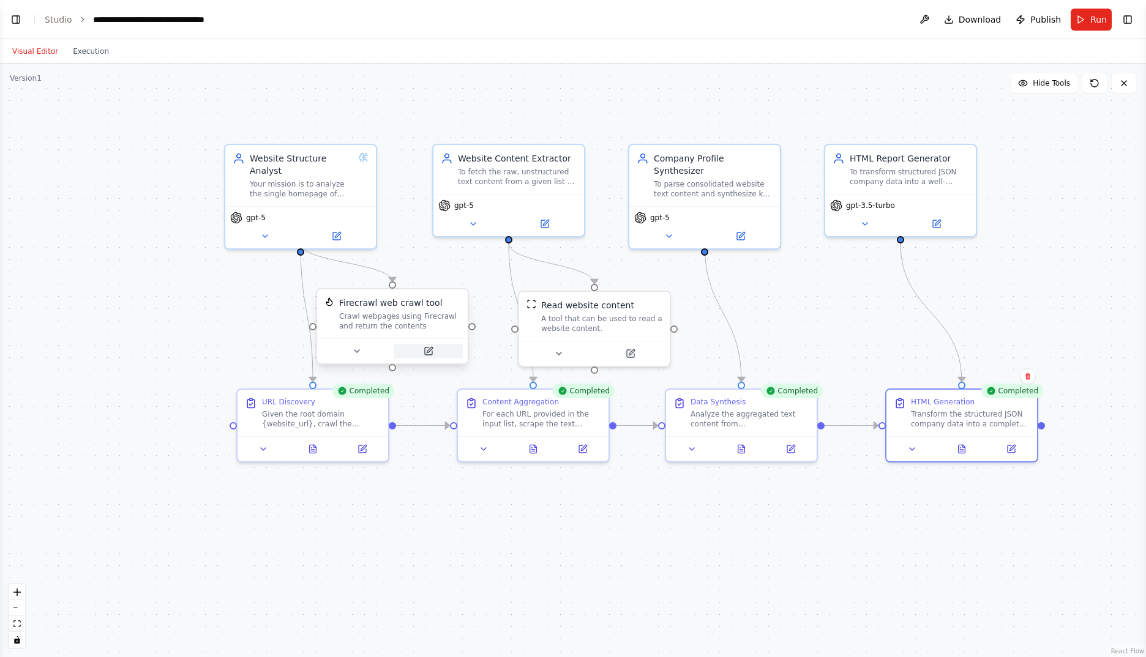
click at [434, 350] on button at bounding box center [428, 351] width 69 height 15
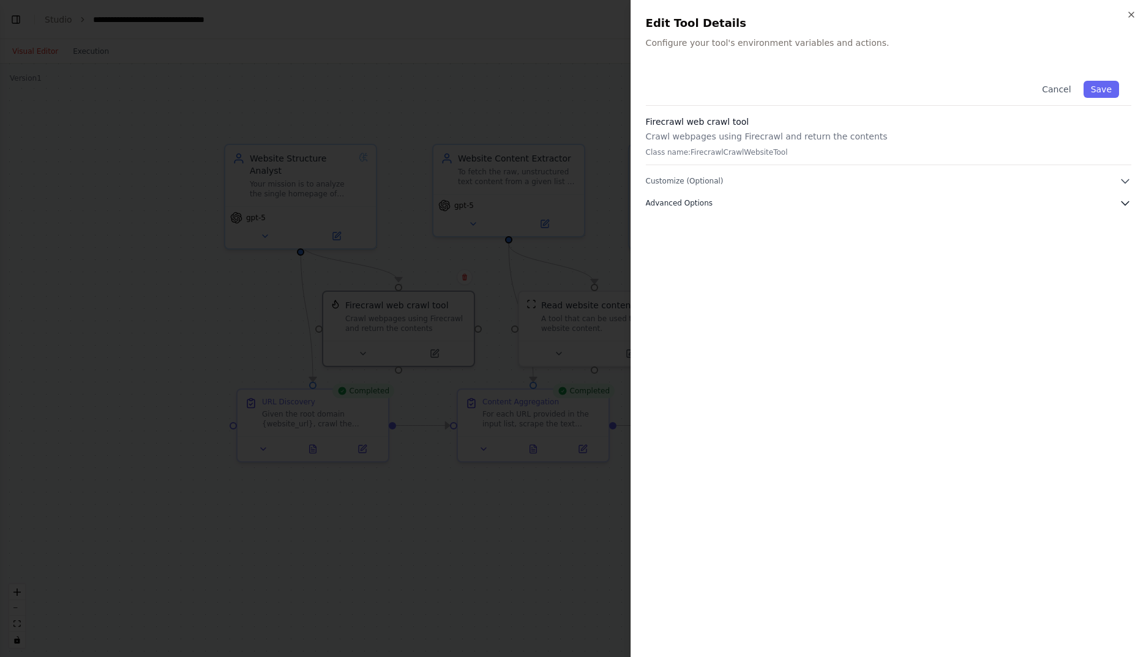
click at [875, 200] on button "Advanced Options" at bounding box center [888, 203] width 485 height 12
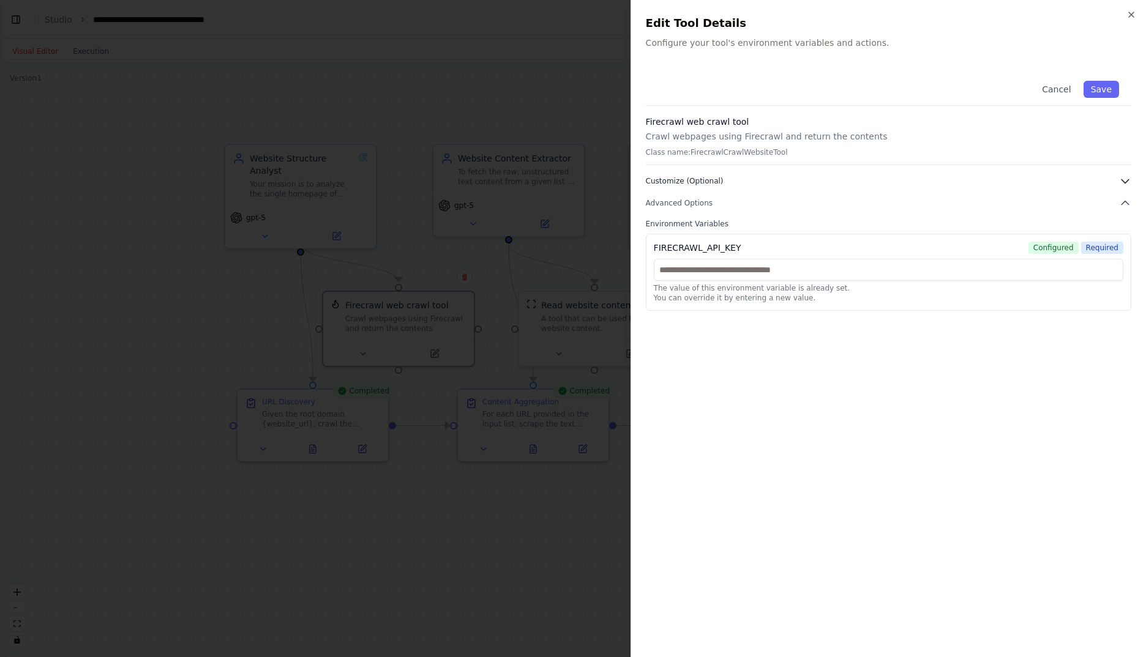
click at [850, 179] on button "Customize (Optional)" at bounding box center [888, 181] width 485 height 12
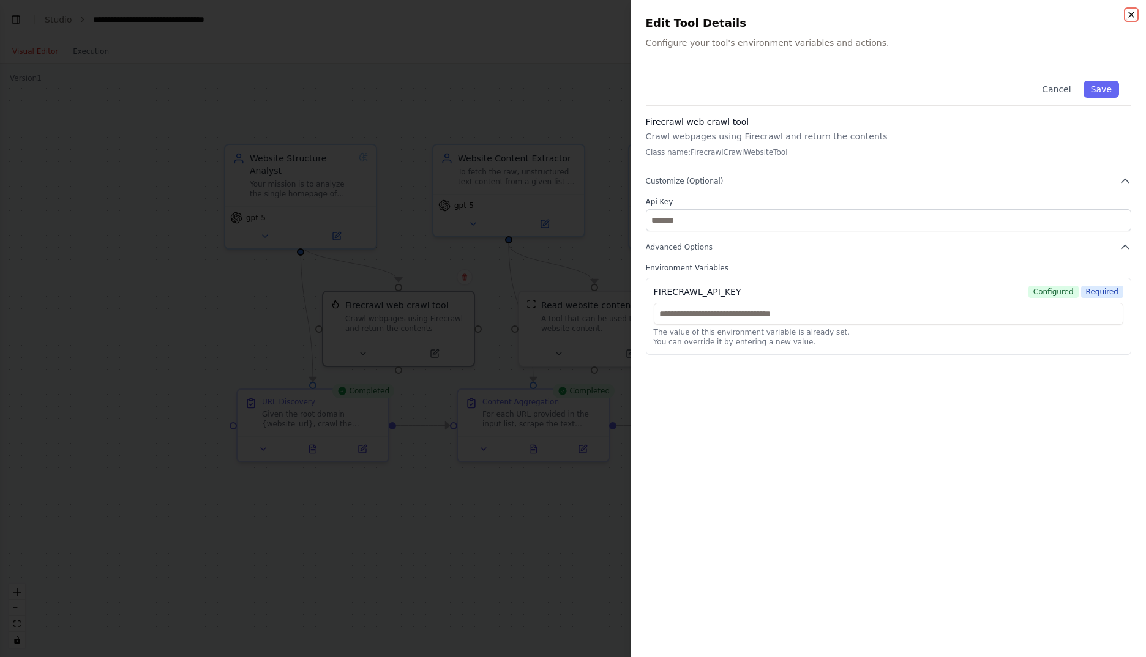
click at [1128, 14] on icon "button" at bounding box center [1131, 15] width 10 height 10
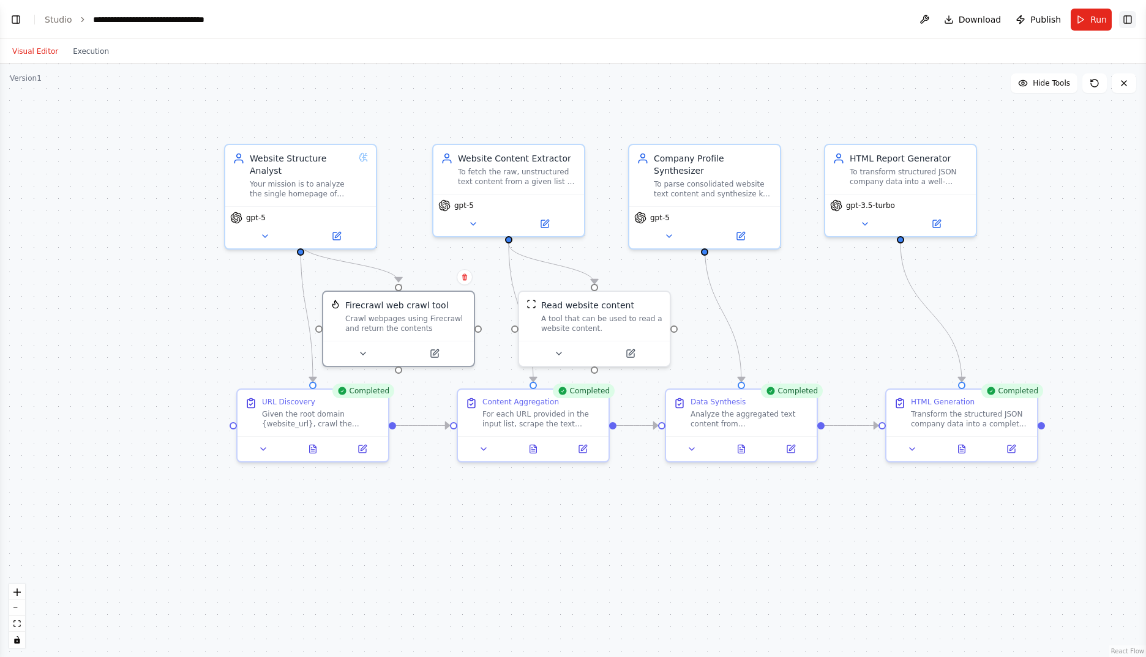
click at [1133, 21] on button "Toggle Right Sidebar" at bounding box center [1127, 19] width 17 height 17
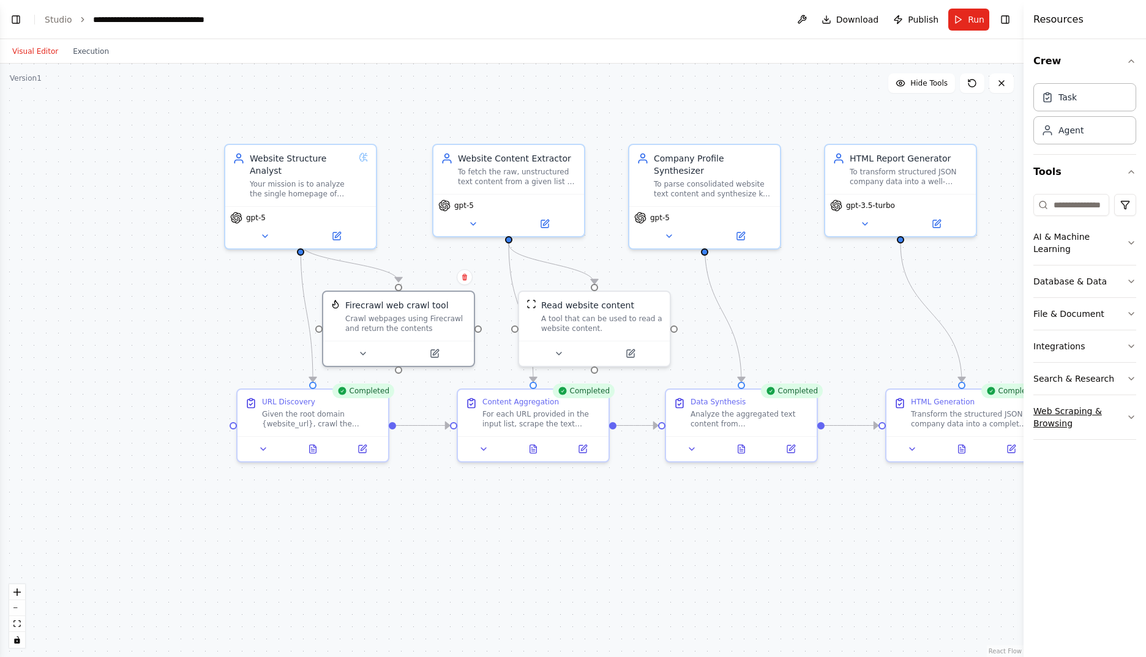
click at [1101, 405] on button "Web Scraping & Browsing" at bounding box center [1084, 417] width 103 height 44
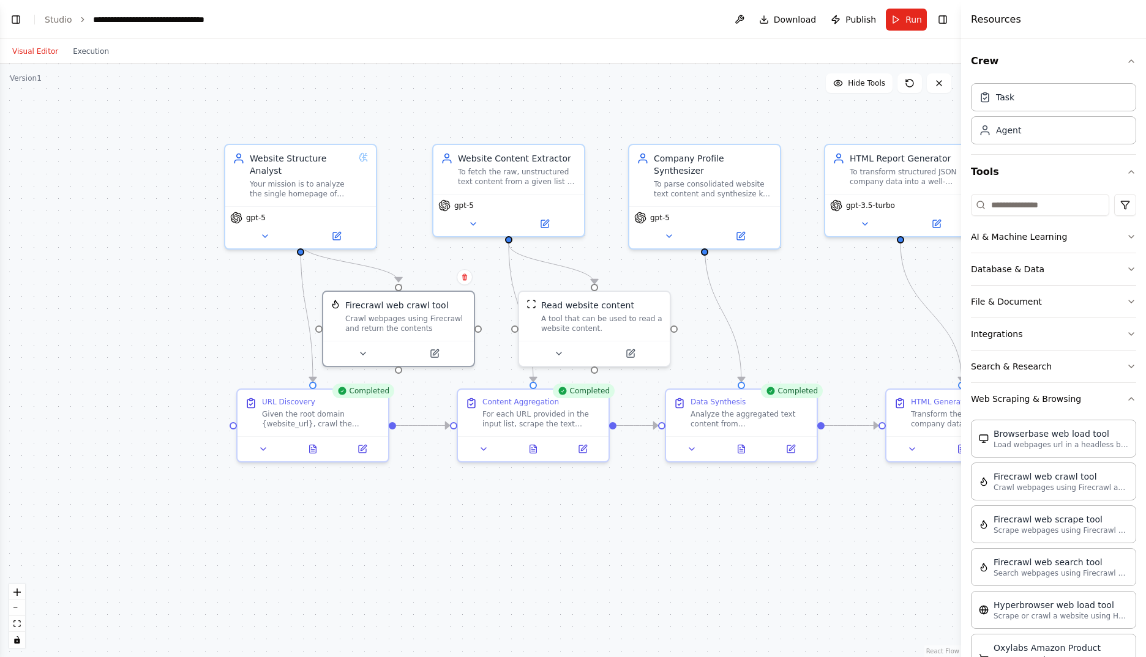
drag, startPoint x: 1025, startPoint y: 316, endPoint x: 961, endPoint y: 312, distance: 63.8
click at [961, 312] on div at bounding box center [963, 328] width 5 height 657
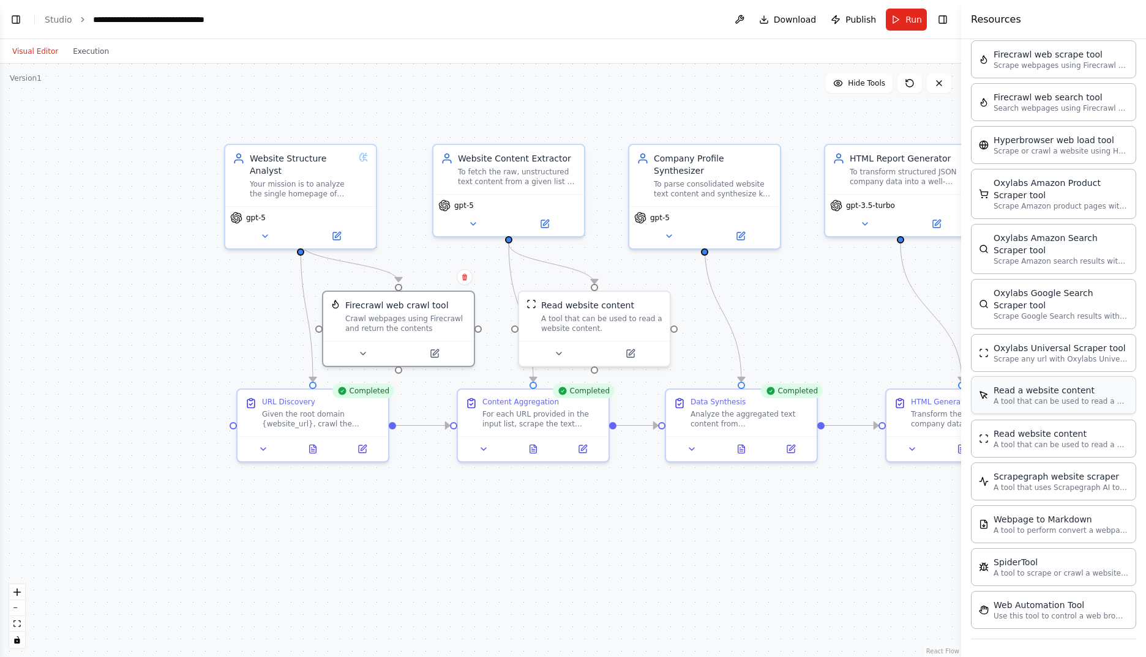
scroll to position [467, 0]
click at [15, 18] on button "Toggle Left Sidebar" at bounding box center [15, 19] width 17 height 17
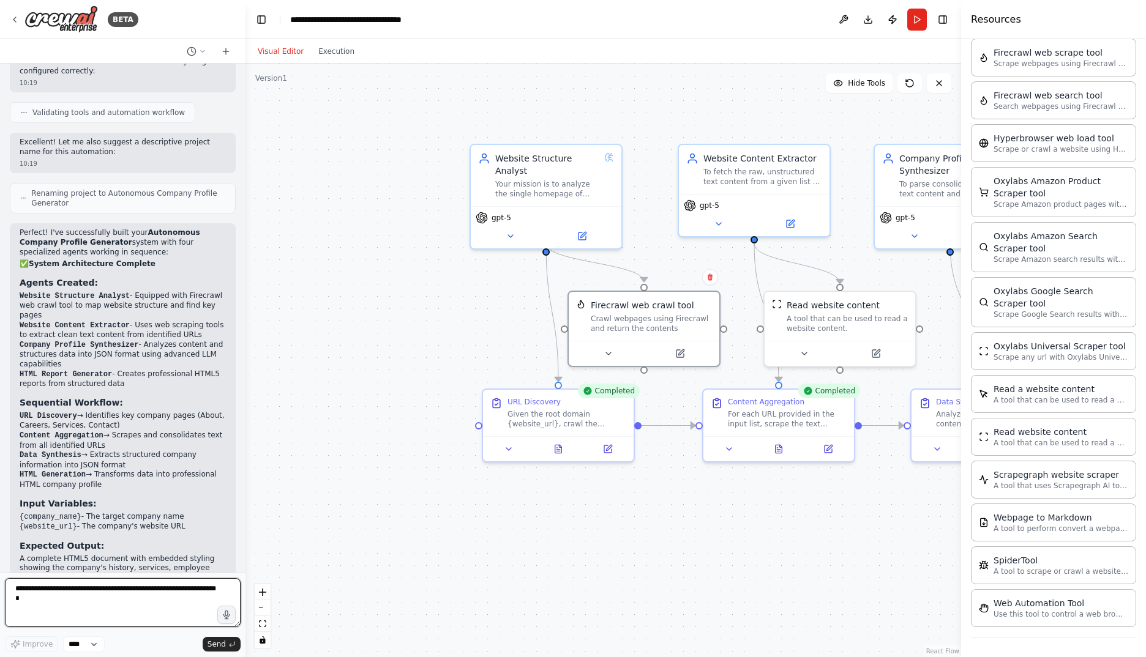
click at [114, 596] on textarea at bounding box center [123, 602] width 236 height 49
paste textarea "**********"
type textarea "**********"
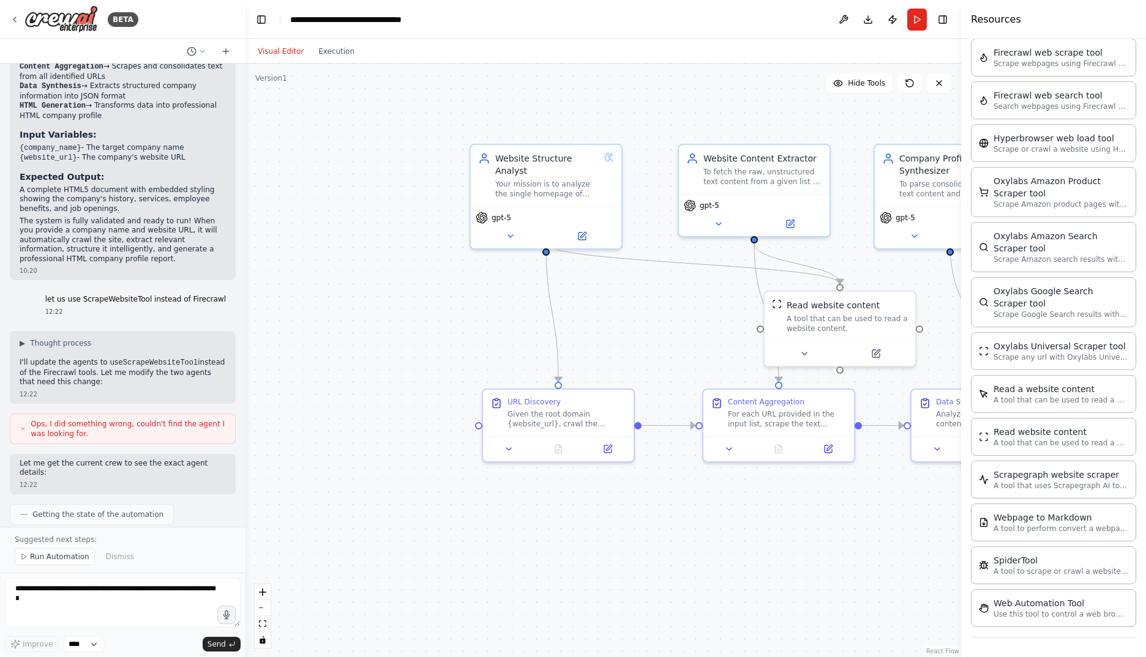
scroll to position [2126, 0]
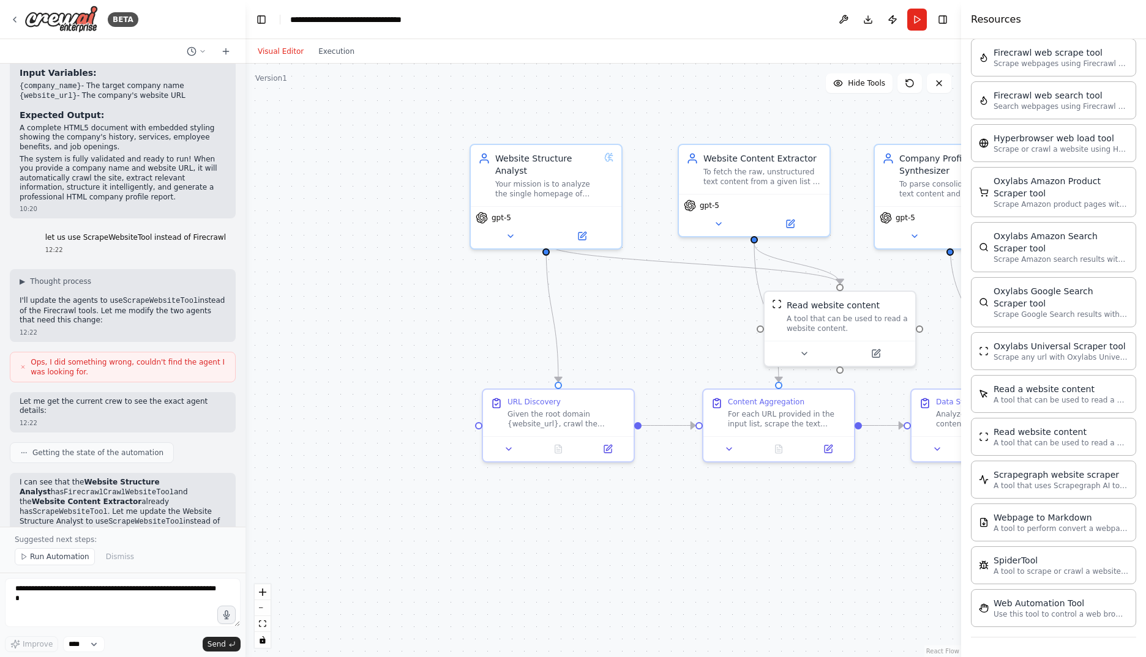
drag, startPoint x: 943, startPoint y: 20, endPoint x: 958, endPoint y: 112, distance: 93.1
click at [943, 20] on button "Toggle Right Sidebar" at bounding box center [942, 19] width 17 height 17
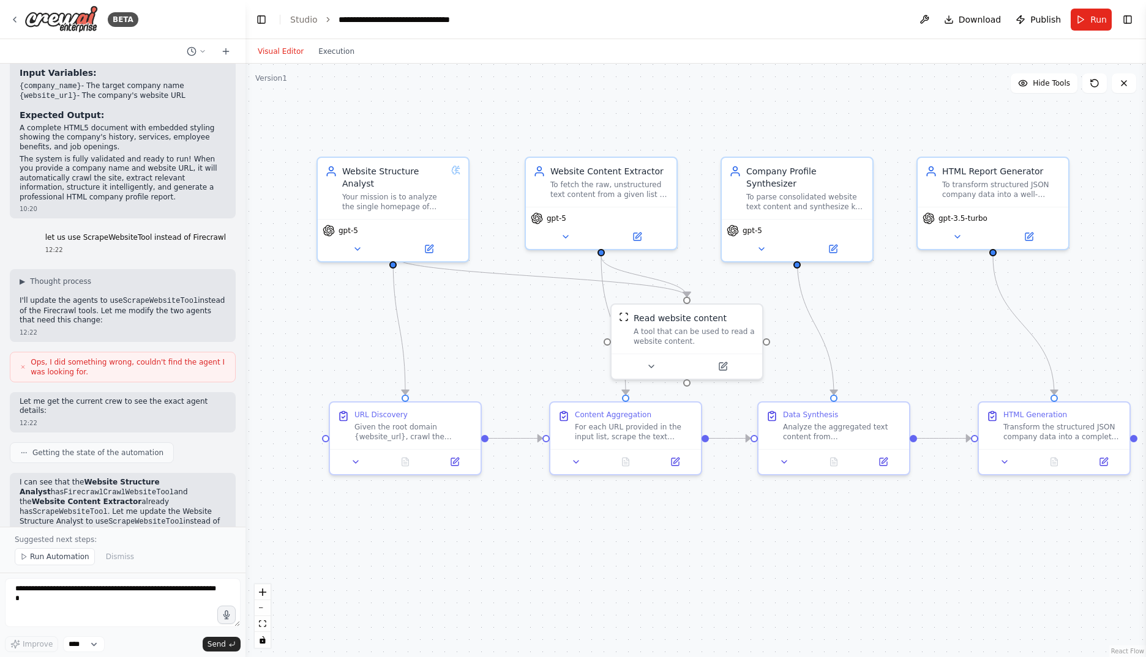
drag, startPoint x: 914, startPoint y: 550, endPoint x: 761, endPoint y: 563, distance: 153.6
click at [761, 563] on div ".deletable-edge-delete-btn { width: 20px; height: 20px; border: 0px solid #ffff…" at bounding box center [695, 361] width 900 height 594
click at [728, 365] on button at bounding box center [722, 364] width 69 height 15
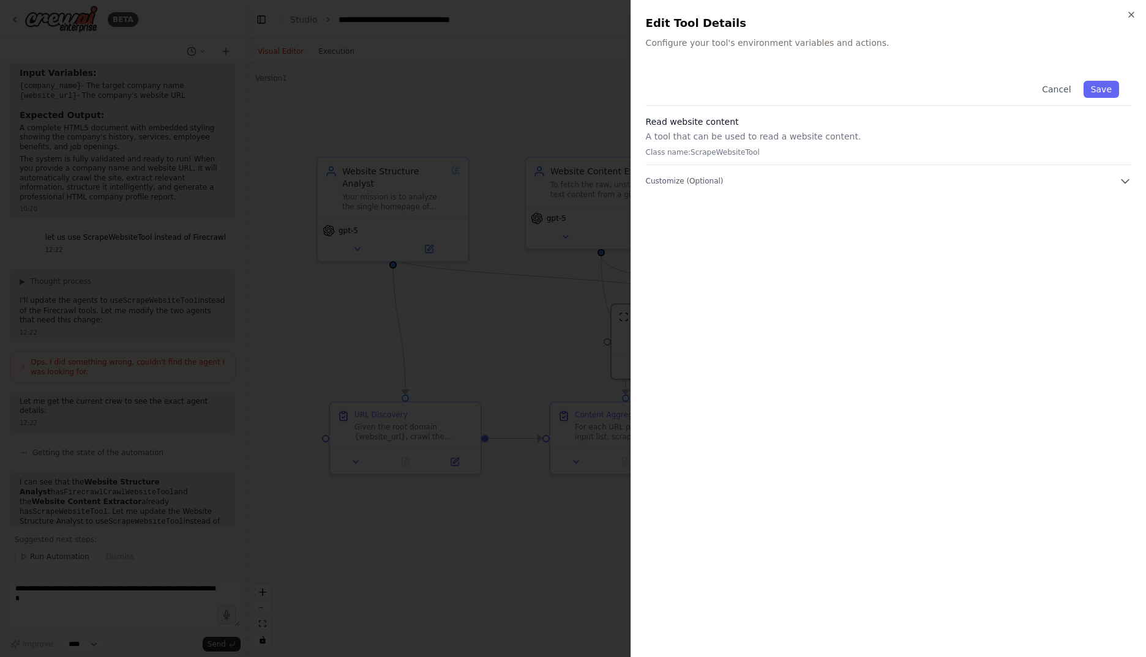
click at [728, 172] on div "Cancel Save Read website content A tool that can be used to read a website cont…" at bounding box center [888, 128] width 485 height 119
click at [724, 182] on button "Customize (Optional)" at bounding box center [888, 181] width 485 height 12
click at [1129, 12] on icon "button" at bounding box center [1131, 14] width 5 height 5
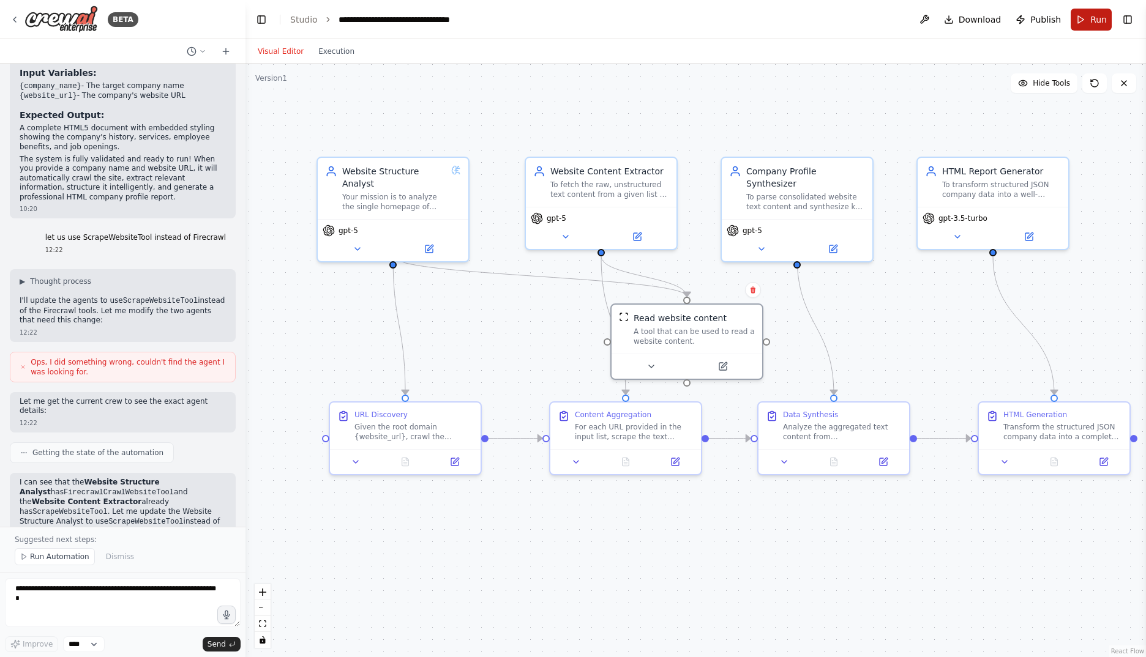
click at [1097, 20] on span "Run" at bounding box center [1098, 19] width 17 height 12
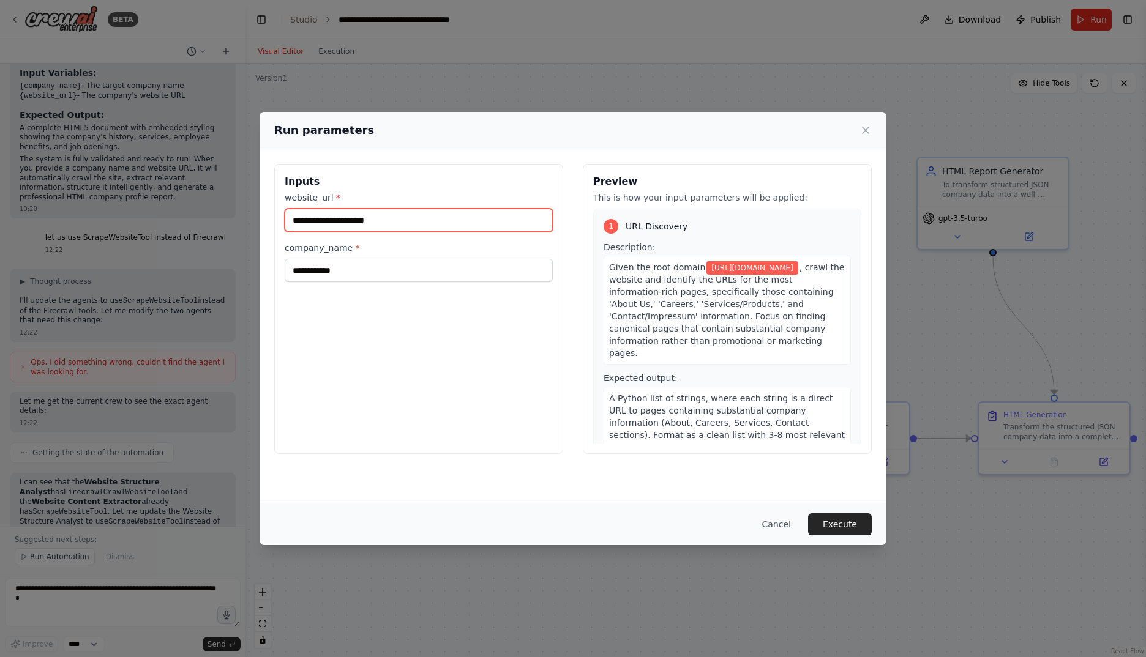
click at [442, 220] on input "**********" at bounding box center [419, 220] width 268 height 23
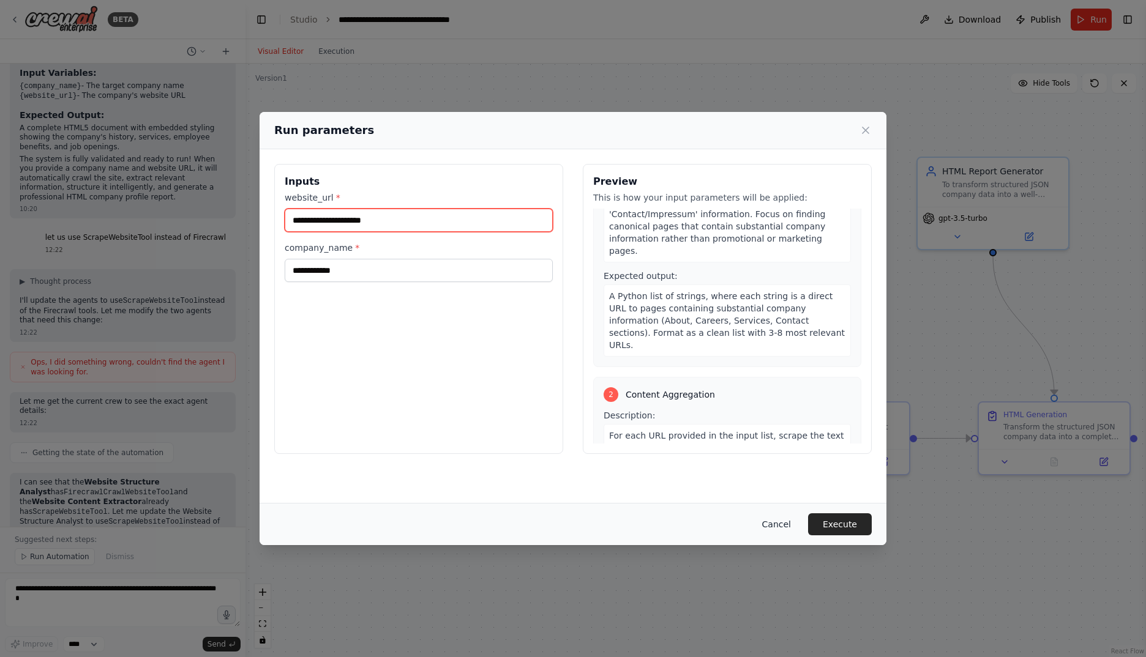
type input "**********"
click at [787, 526] on button "Cancel" at bounding box center [776, 525] width 48 height 22
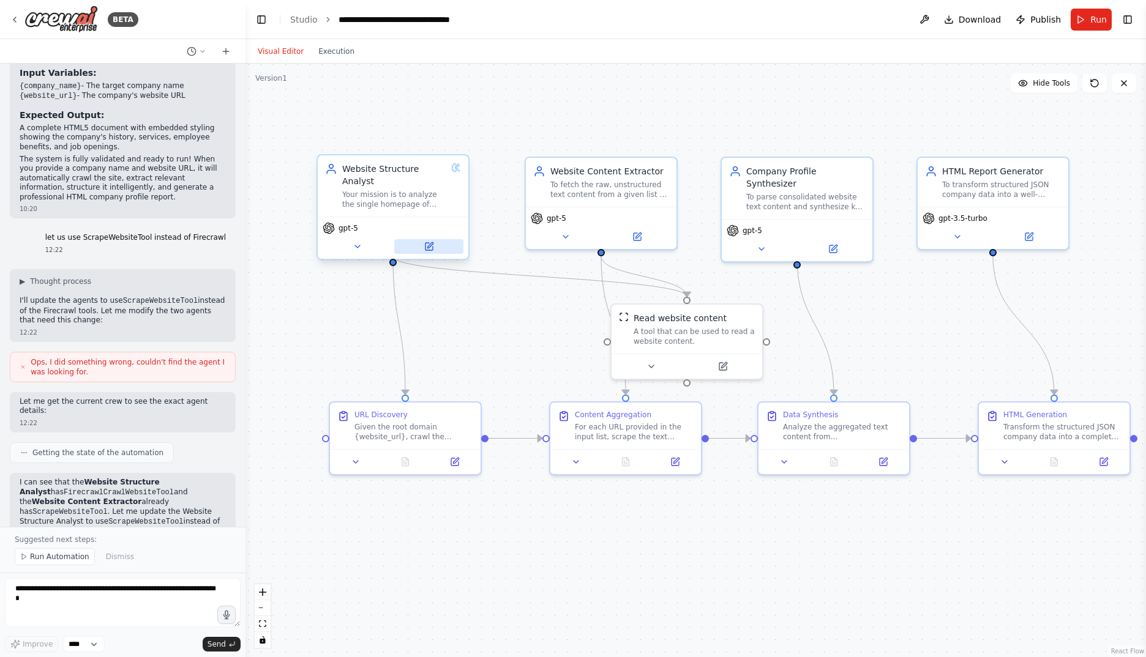
click at [436, 241] on button at bounding box center [428, 246] width 69 height 15
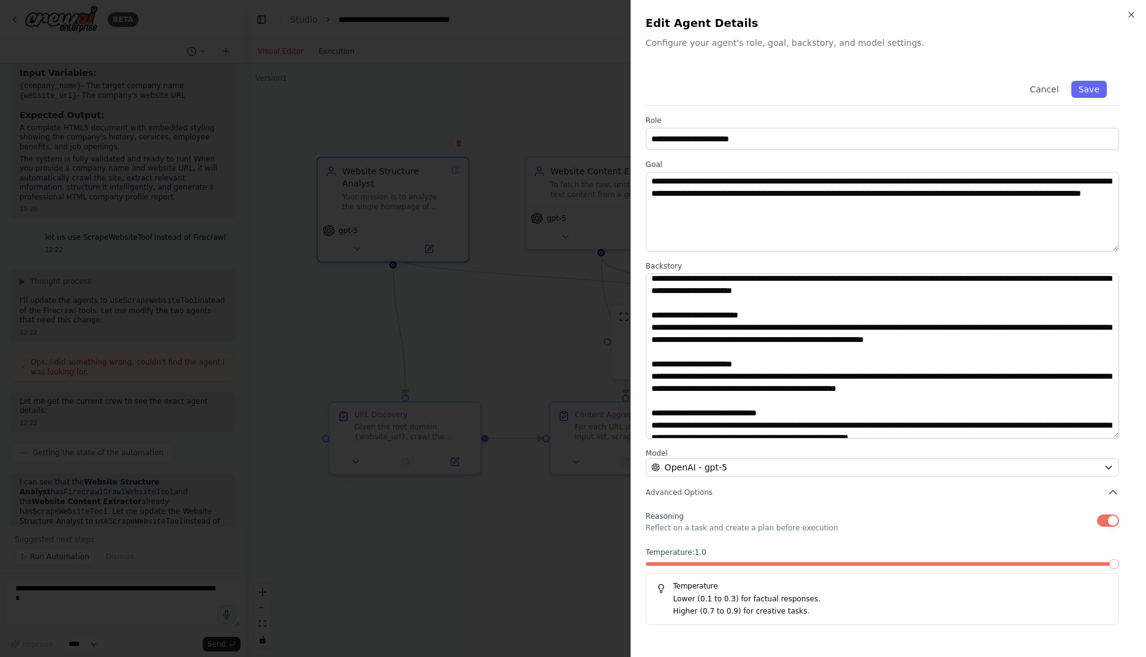
scroll to position [71, 0]
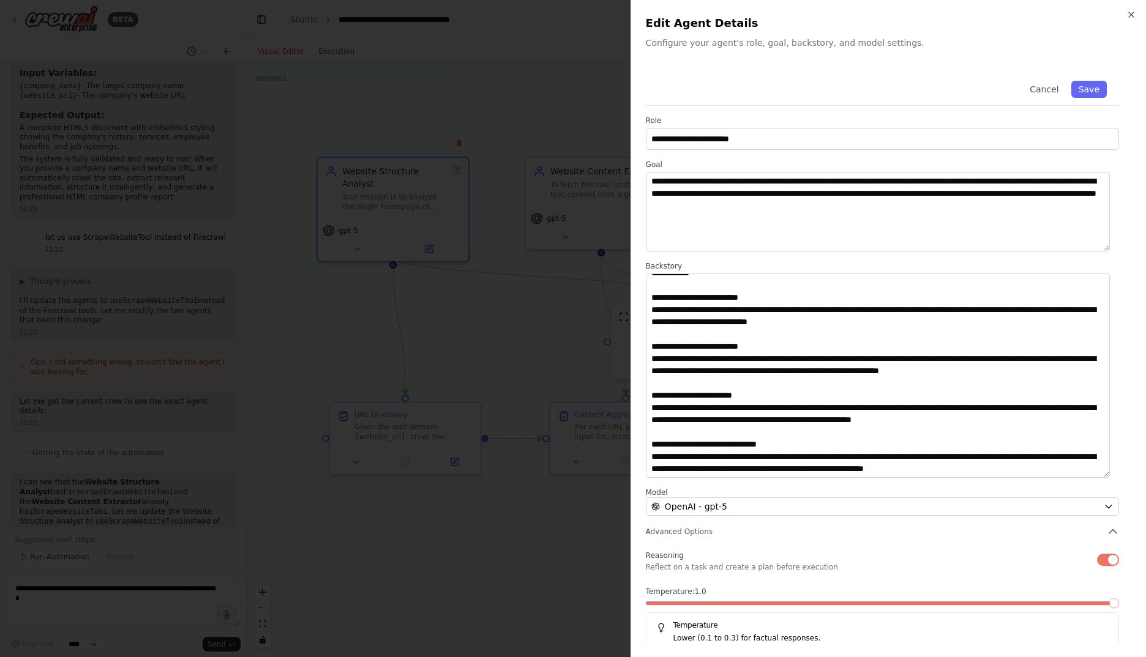
drag, startPoint x: 1116, startPoint y: 347, endPoint x: 1119, endPoint y: 472, distance: 124.9
click at [1119, 472] on div "**********" at bounding box center [888, 367] width 485 height 596
click at [1076, 88] on button "Save" at bounding box center [1089, 89] width 36 height 17
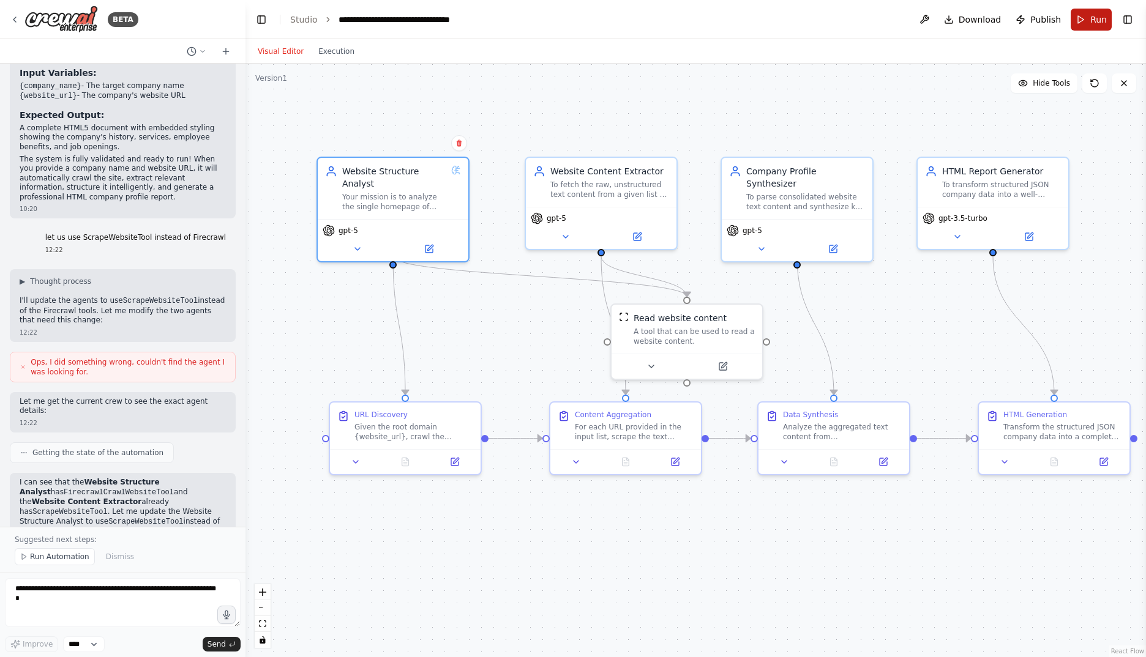
click at [1102, 17] on span "Run" at bounding box center [1098, 19] width 17 height 12
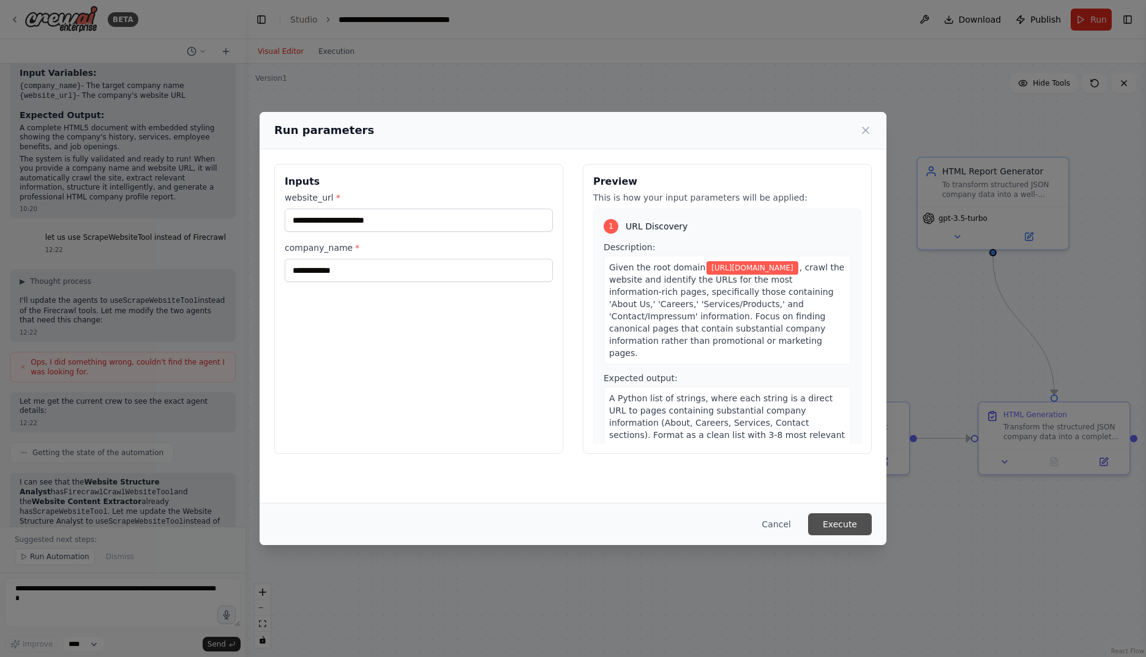
click at [845, 524] on button "Execute" at bounding box center [840, 525] width 64 height 22
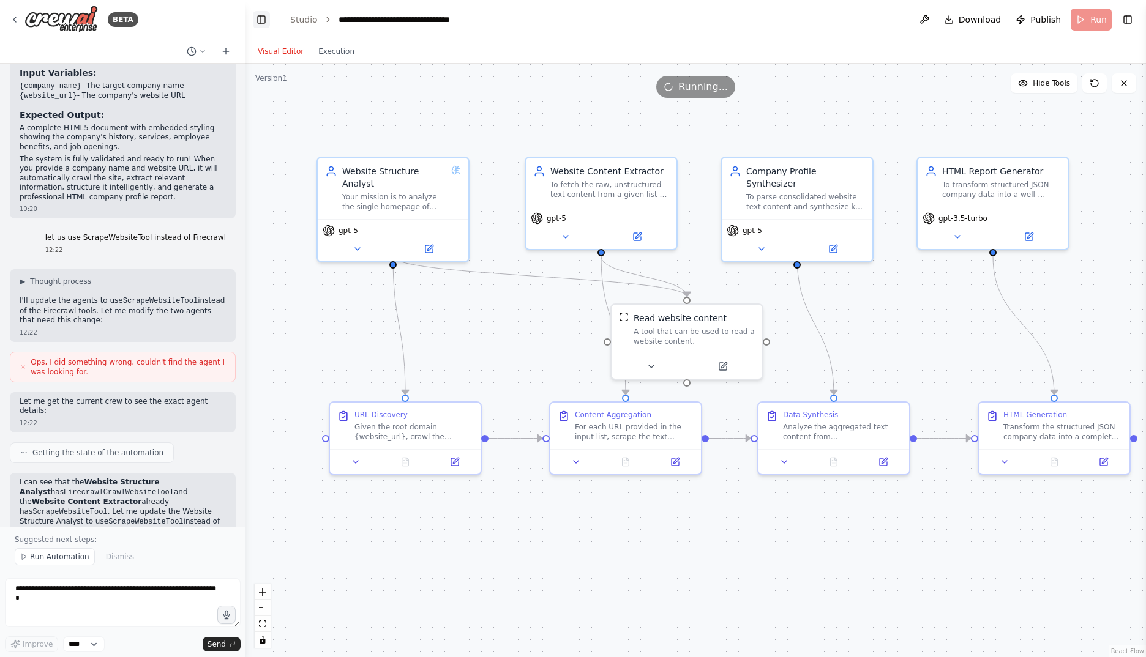
click at [263, 15] on button "Toggle Left Sidebar" at bounding box center [261, 19] width 17 height 17
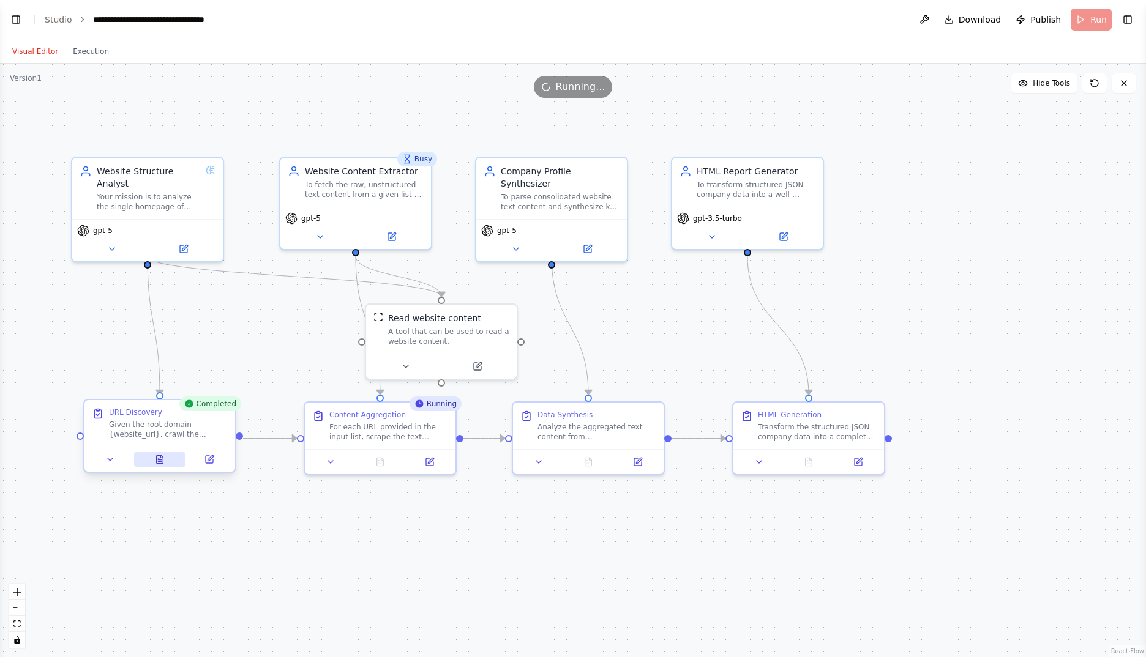
click at [162, 463] on icon at bounding box center [160, 459] width 7 height 8
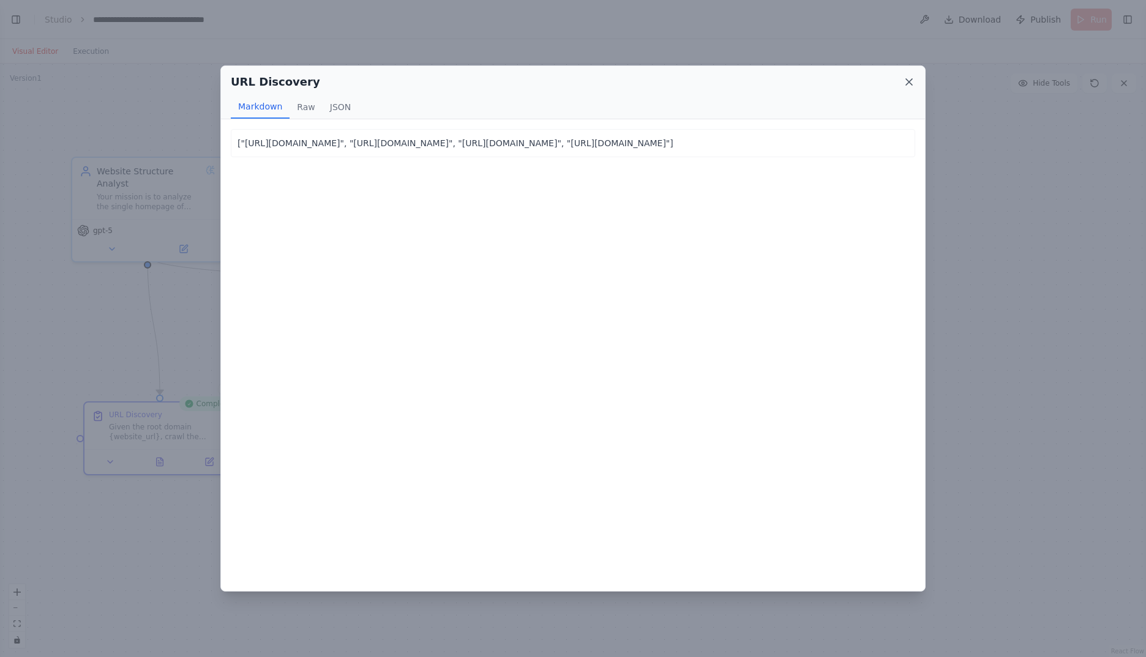
click at [907, 86] on icon at bounding box center [909, 82] width 12 height 12
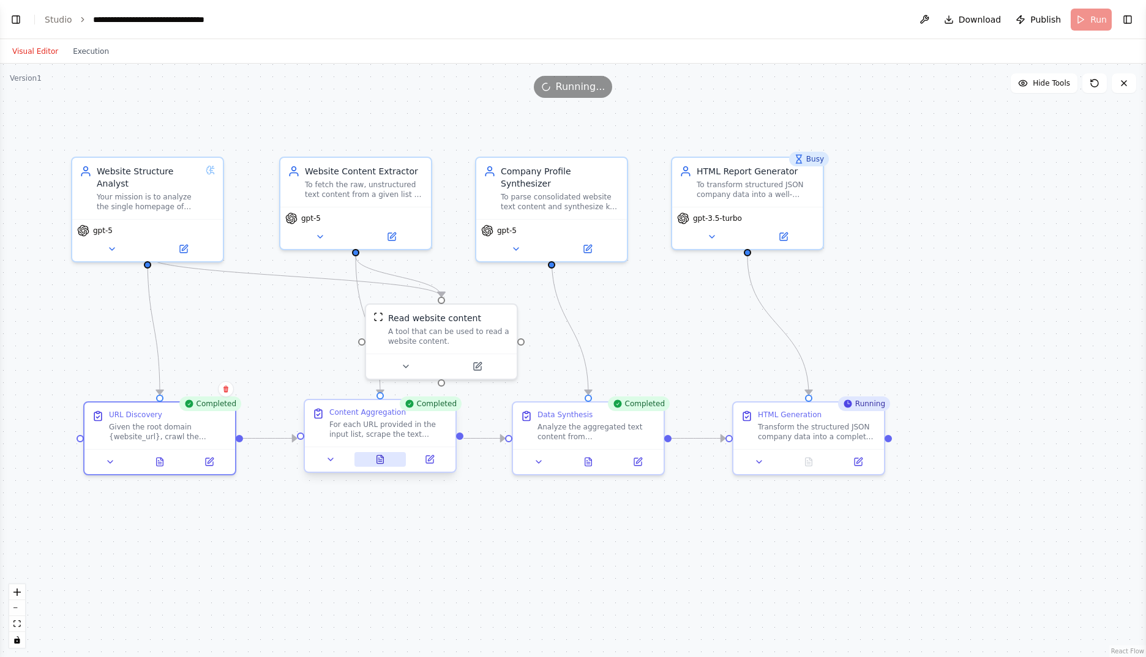
click at [376, 458] on icon at bounding box center [380, 460] width 10 height 10
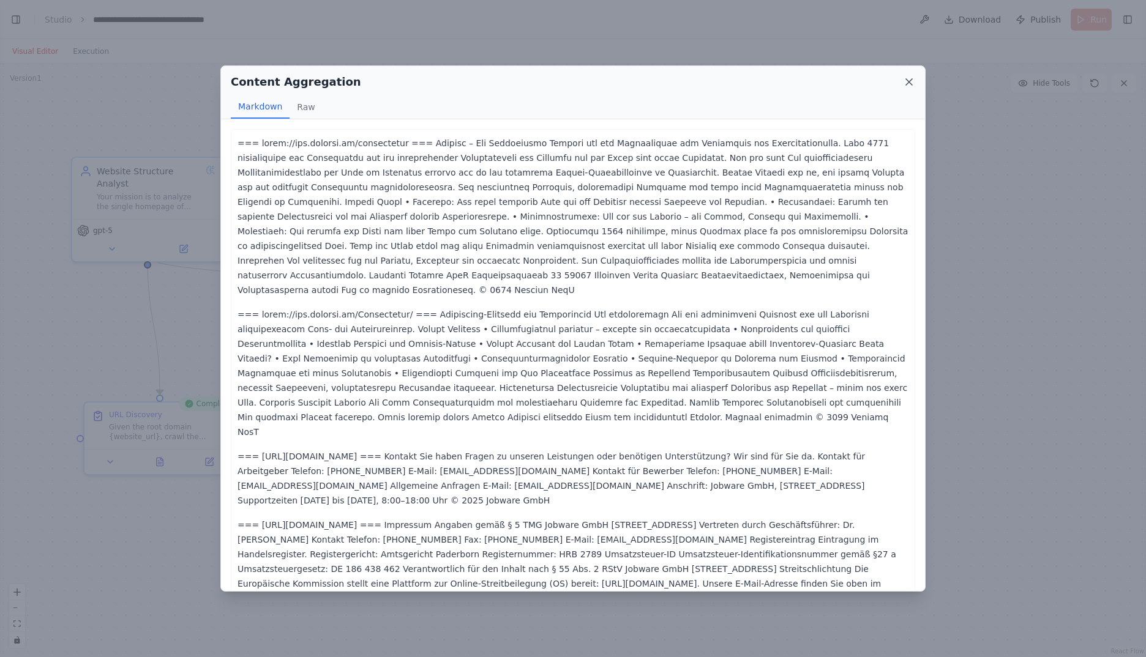
click at [908, 80] on icon at bounding box center [909, 82] width 12 height 12
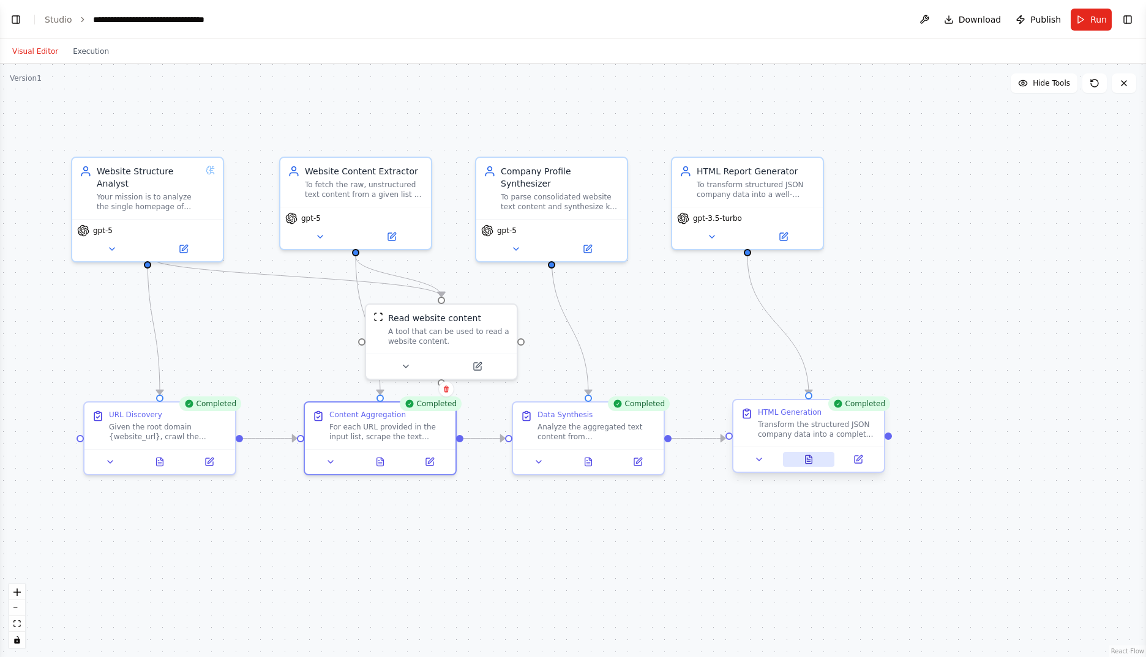
click at [809, 460] on icon at bounding box center [808, 460] width 3 height 0
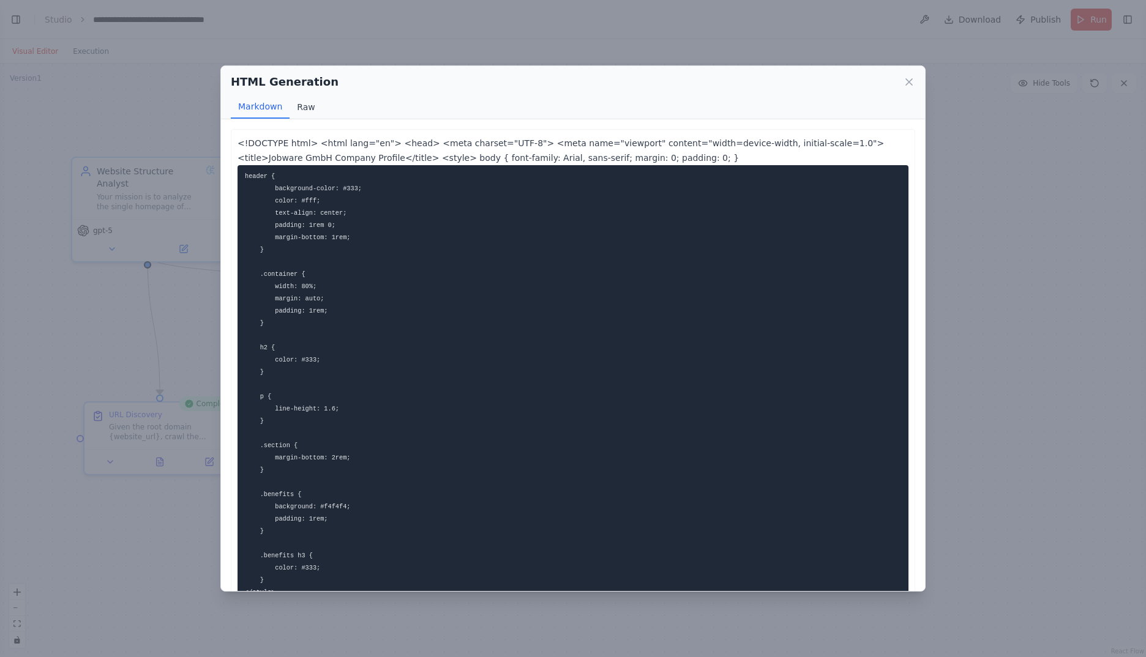
click at [301, 106] on button "Raw" at bounding box center [306, 106] width 32 height 23
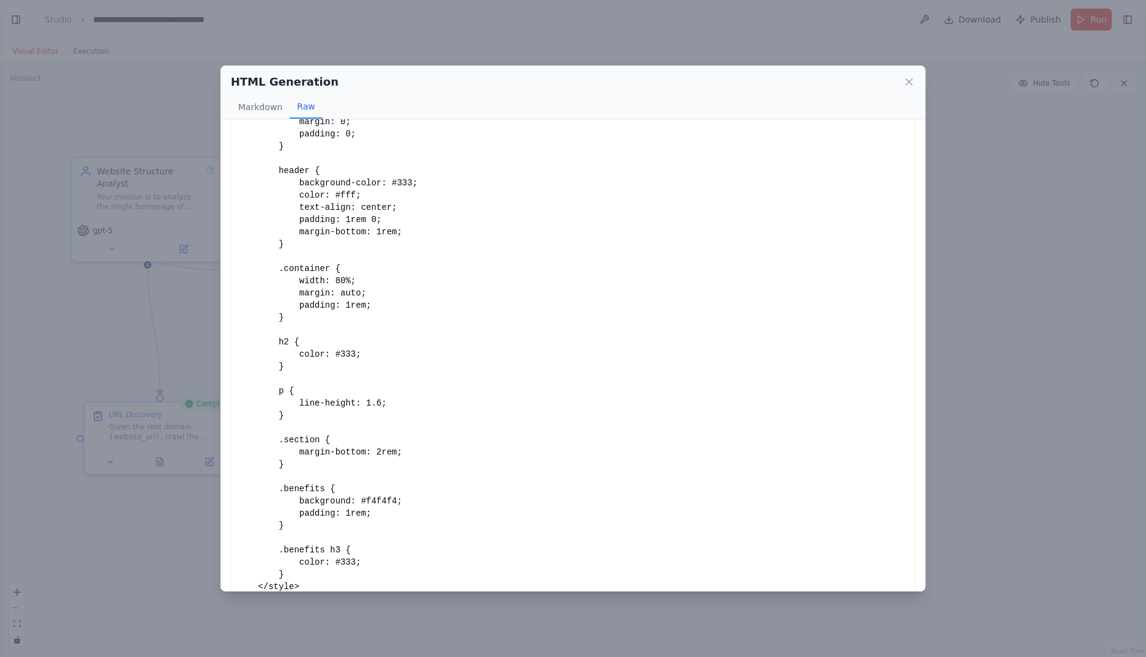
scroll to position [234, 0]
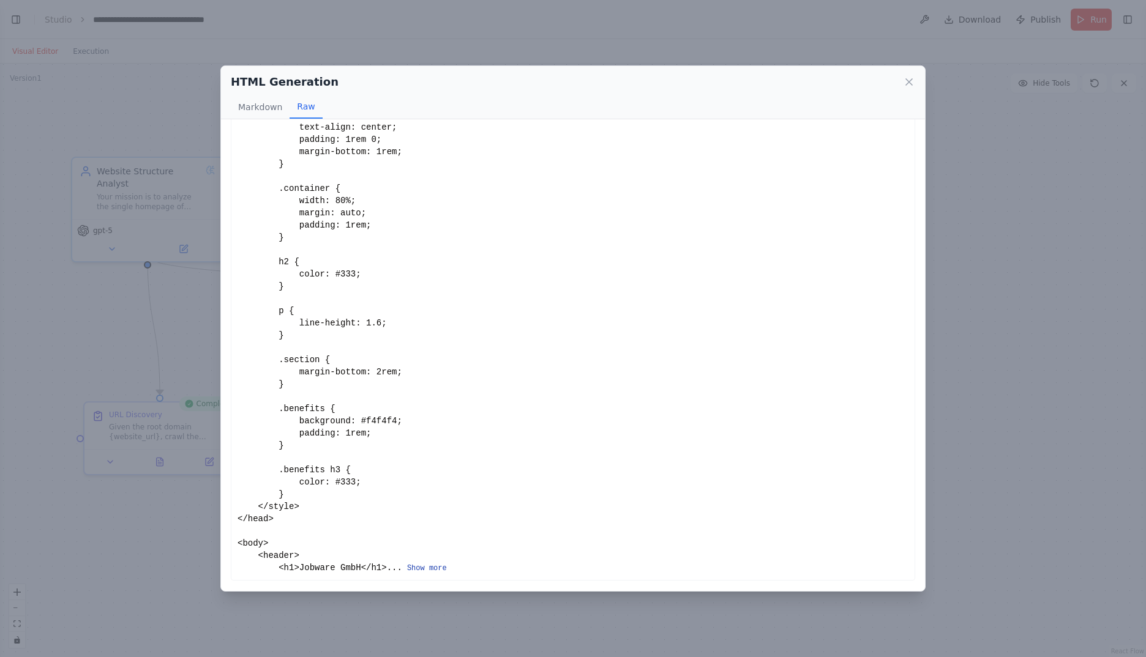
click at [407, 566] on button "Show more" at bounding box center [427, 569] width 40 height 10
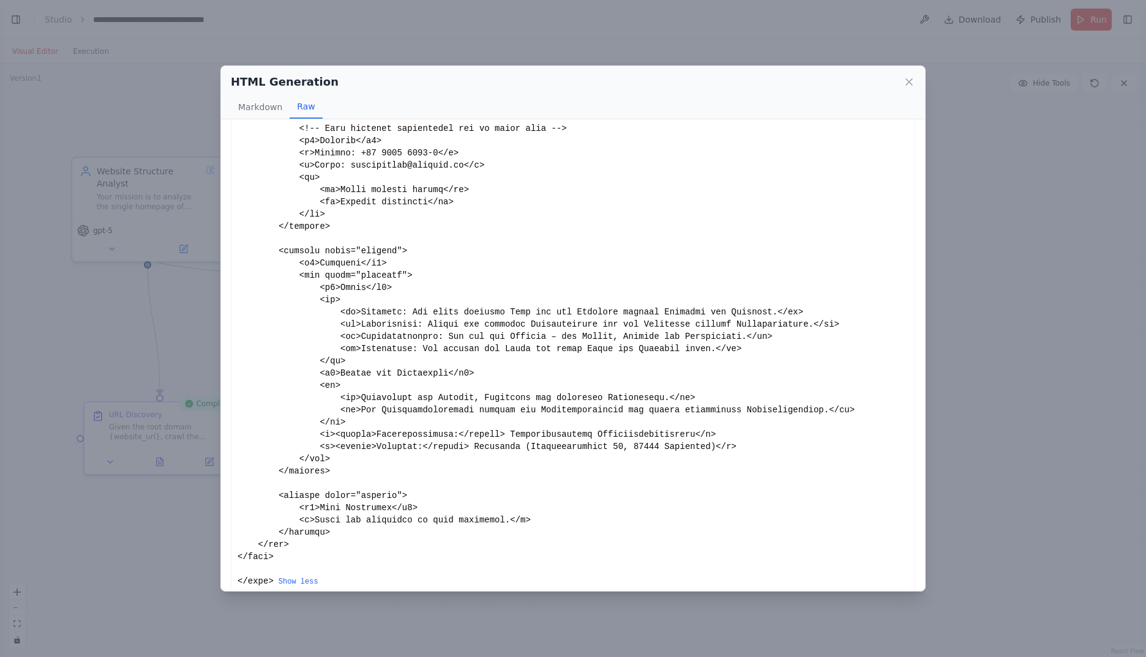
scroll to position [1055, 0]
drag, startPoint x: 268, startPoint y: 566, endPoint x: 244, endPoint y: 528, distance: 45.2
drag, startPoint x: 244, startPoint y: 528, endPoint x: 348, endPoint y: 517, distance: 105.2
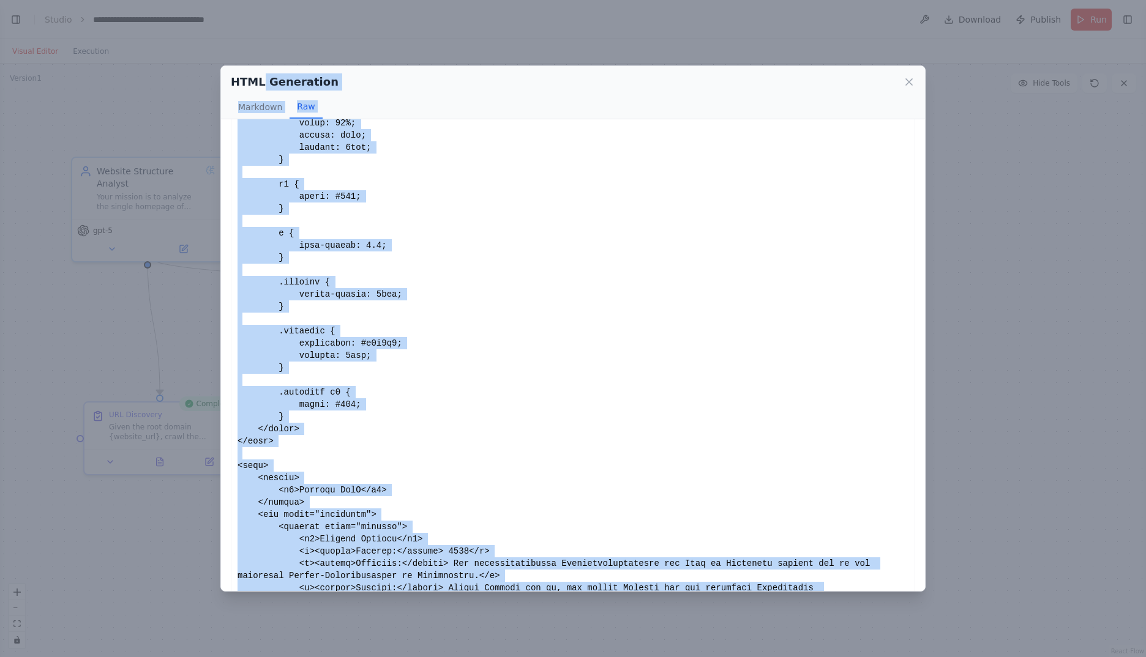
scroll to position [0, 0]
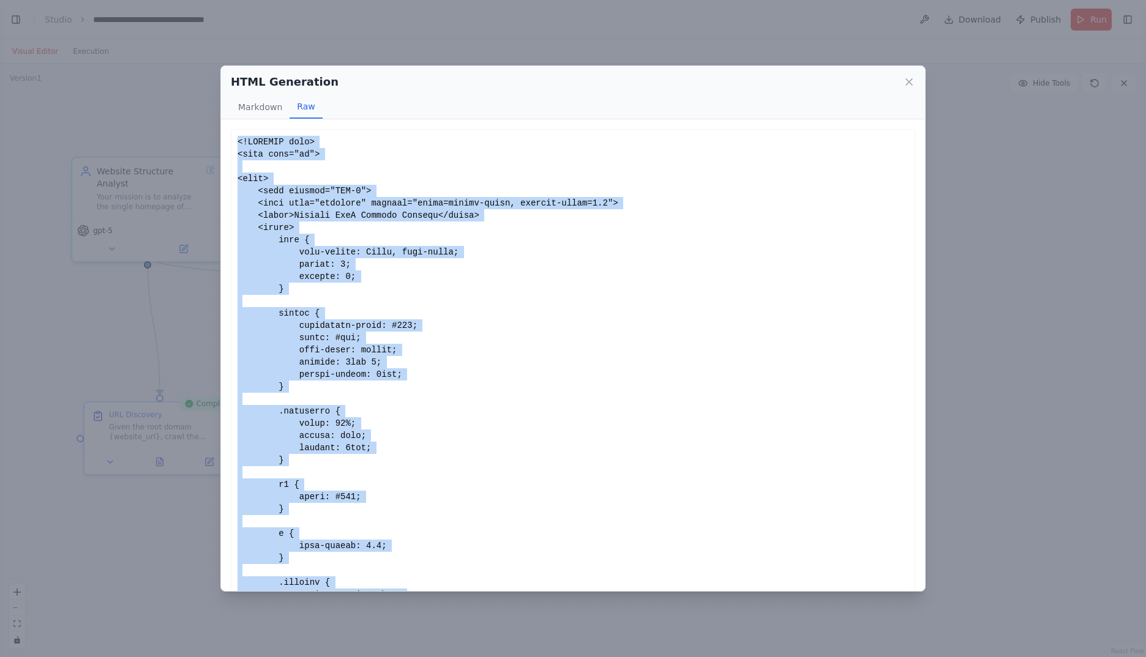
drag, startPoint x: 271, startPoint y: 568, endPoint x: 237, endPoint y: 140, distance: 429.7
drag, startPoint x: 237, startPoint y: 140, endPoint x: 290, endPoint y: 156, distance: 54.6
copy div "<!DOCTYPE html> <html lang="en"> <head> <meta charset="UTF-8"> <meta name="view…"
click at [907, 78] on icon at bounding box center [909, 82] width 12 height 12
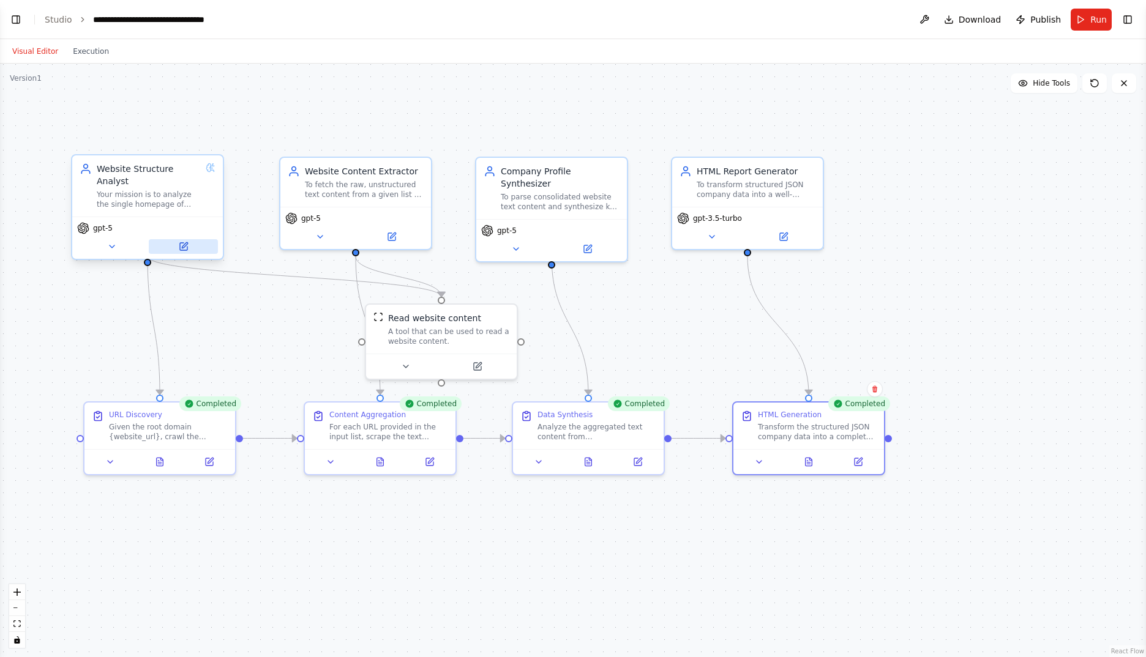
click at [195, 239] on button at bounding box center [183, 246] width 69 height 15
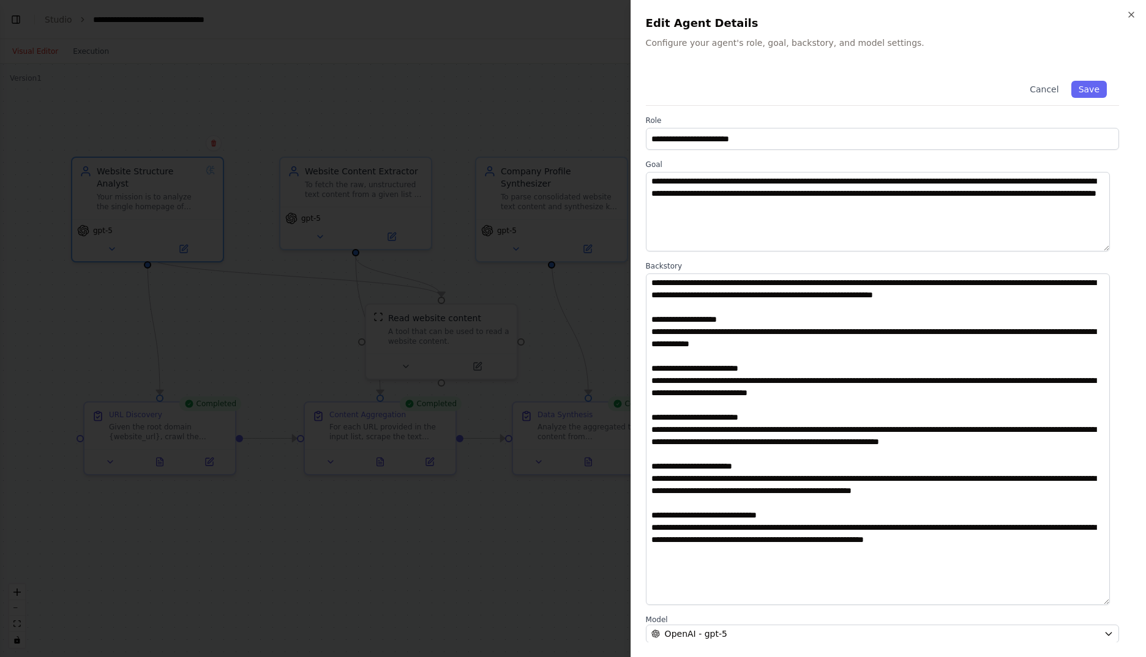
drag, startPoint x: 1115, startPoint y: 349, endPoint x: 1102, endPoint y: 601, distance: 252.5
click at [1102, 601] on textarea at bounding box center [878, 440] width 464 height 332
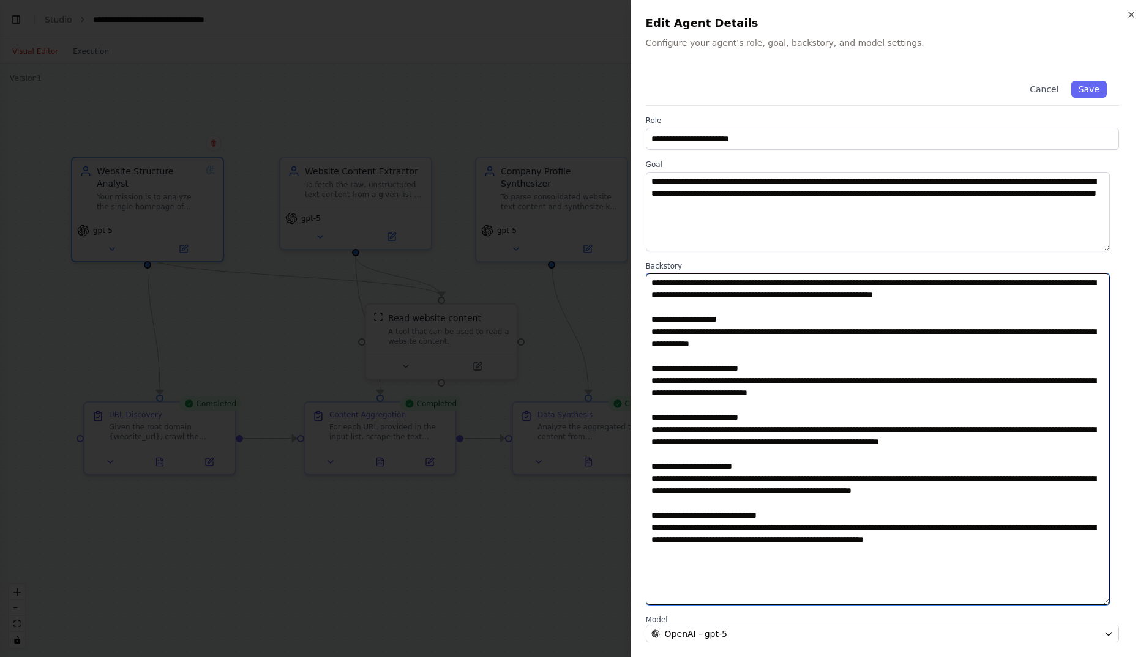
drag, startPoint x: 978, startPoint y: 437, endPoint x: 618, endPoint y: 417, distance: 360.5
click at [618, 417] on body "BETA Project Objective: Autonomous Company Profile Generation The primary objec…" at bounding box center [573, 328] width 1146 height 657
paste textarea "**********"
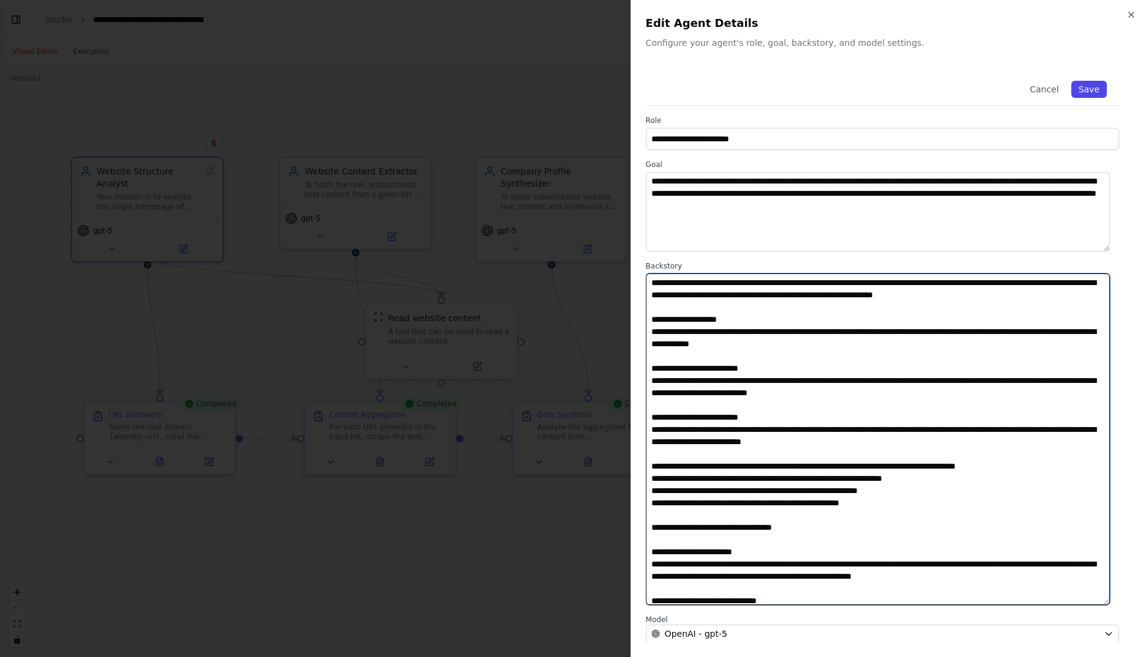
type textarea "**********"
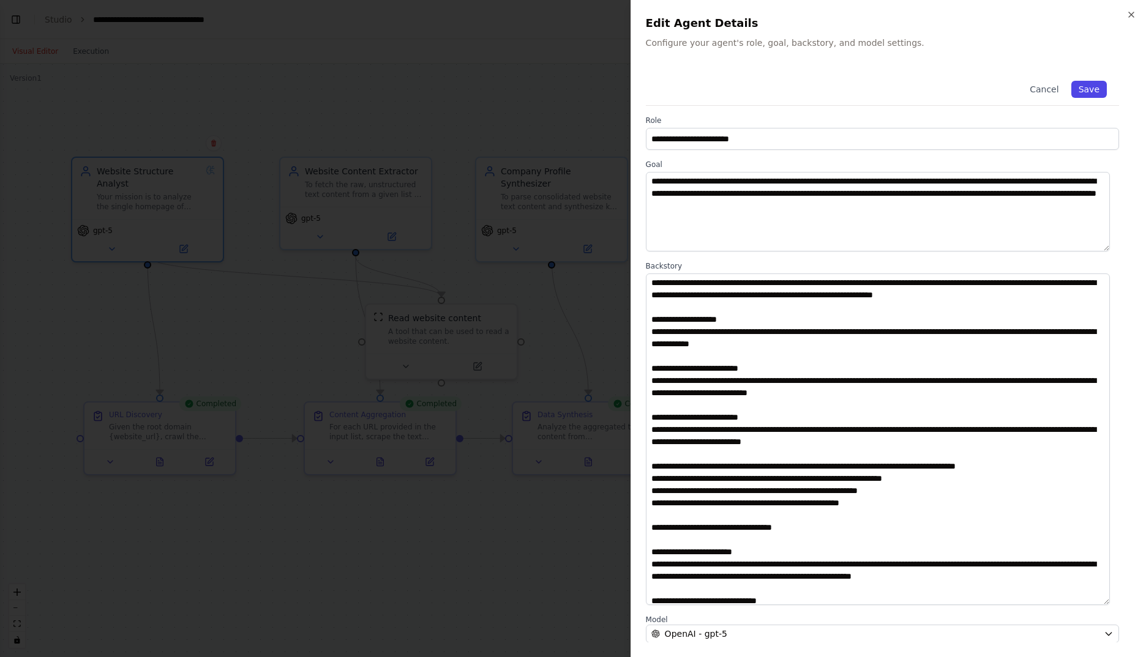
click at [1072, 86] on button "Save" at bounding box center [1089, 89] width 36 height 17
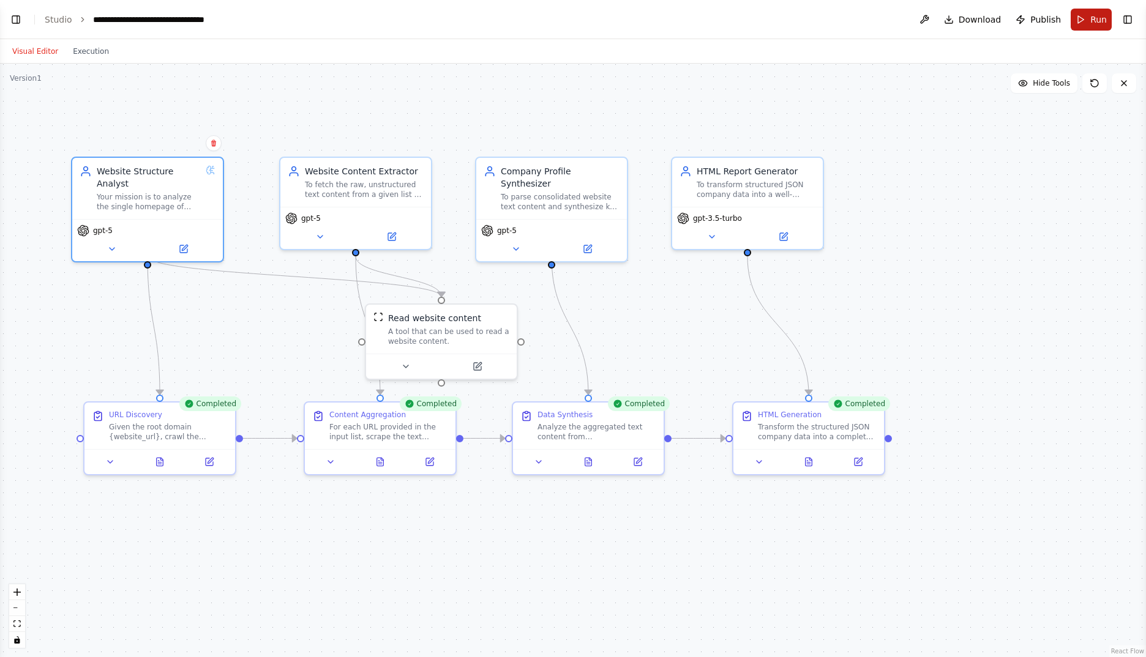
click at [1090, 24] on button "Run" at bounding box center [1091, 20] width 41 height 22
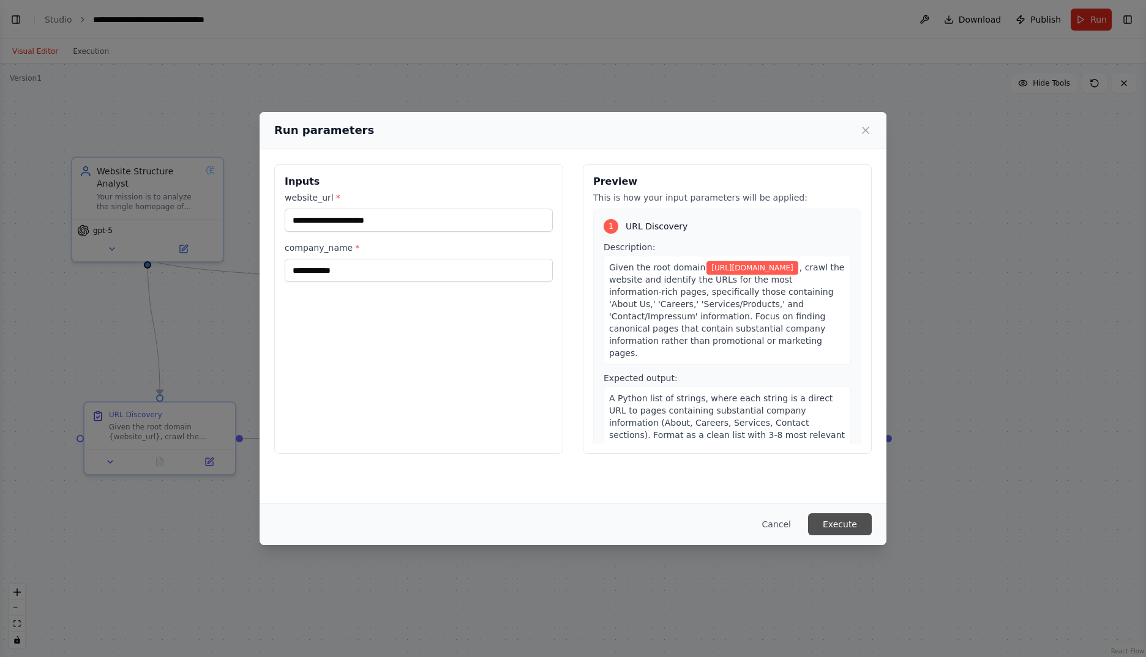
click at [850, 526] on button "Execute" at bounding box center [840, 525] width 64 height 22
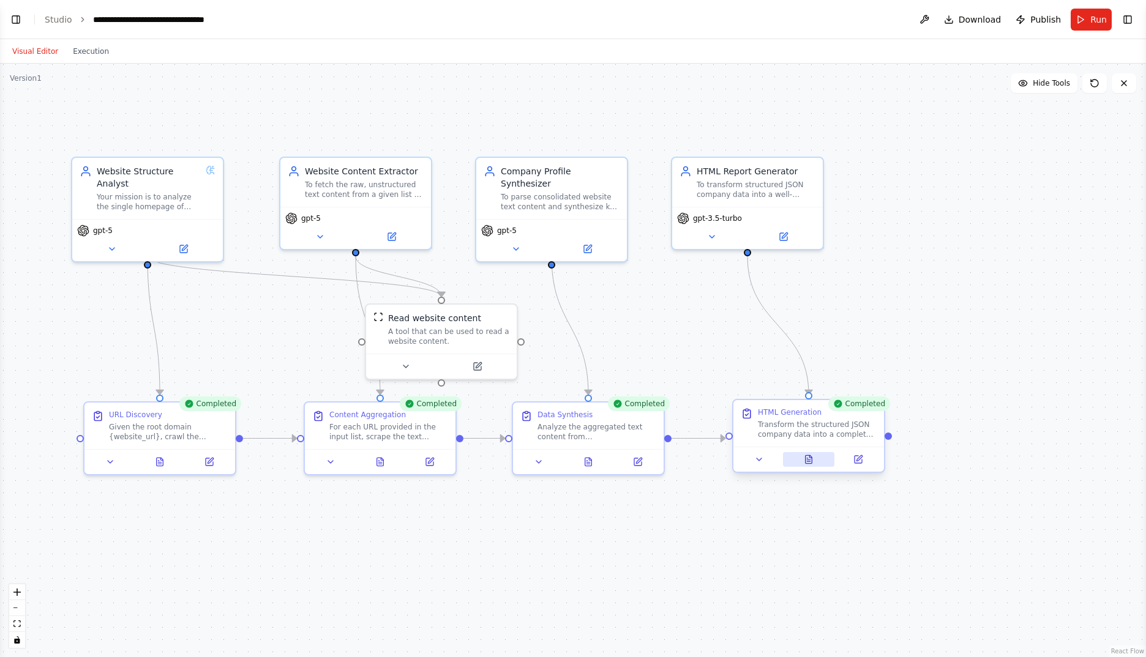
click at [810, 460] on icon at bounding box center [808, 460] width 3 height 0
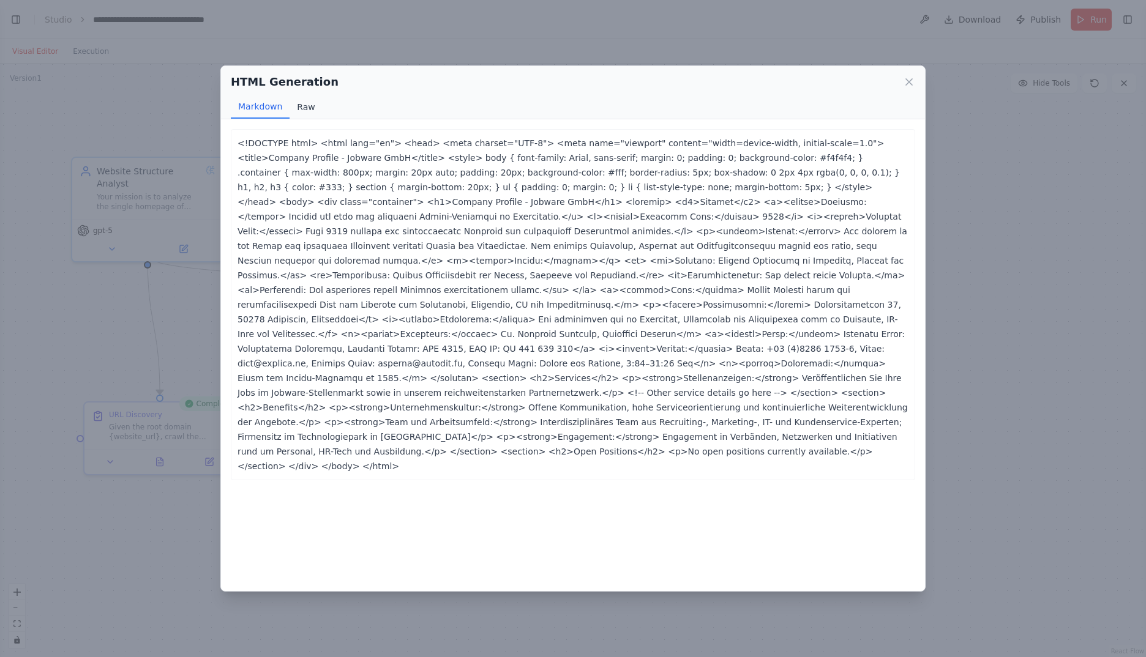
click at [309, 103] on button "Raw" at bounding box center [306, 106] width 32 height 23
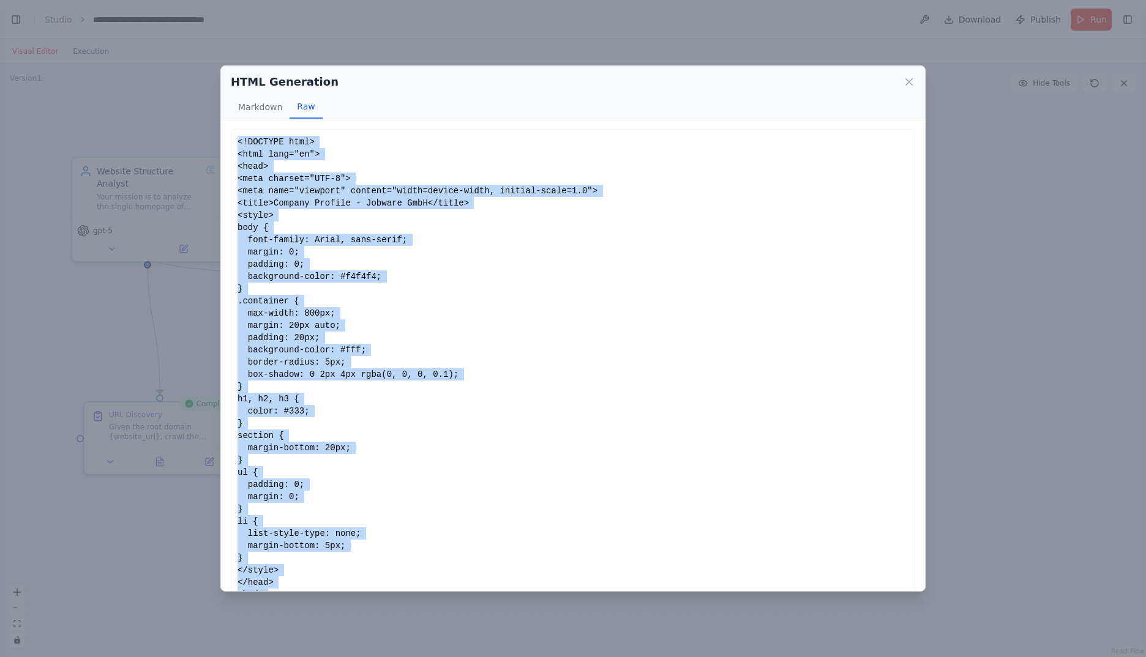
scroll to position [125, 0]
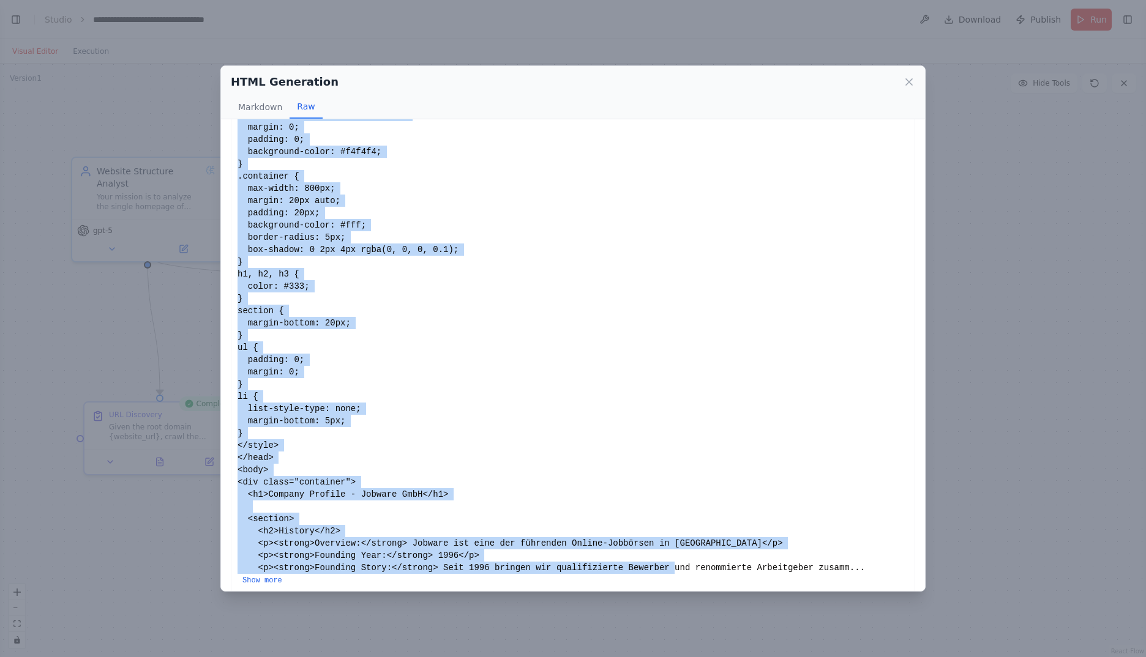
drag, startPoint x: 237, startPoint y: 140, endPoint x: 661, endPoint y: 563, distance: 599.0
click at [661, 563] on div "<!DOCTYPE html> <html lang="en"> <head> <meta charset="UTF-8"> <meta name="view…" at bounding box center [573, 298] width 684 height 589
click at [878, 323] on div "<!DOCTYPE html> <html lang="en"> <head> <meta charset="UTF-8"> <meta name="view…" at bounding box center [572, 298] width 671 height 575
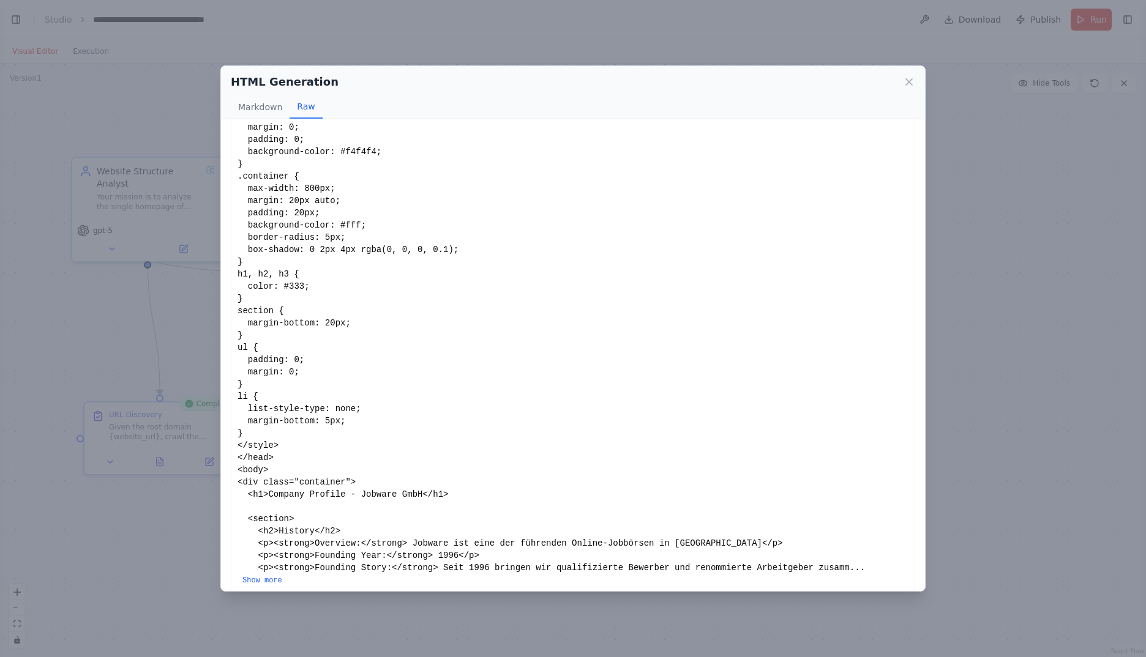
click at [282, 576] on button "Show more" at bounding box center [262, 581] width 40 height 10
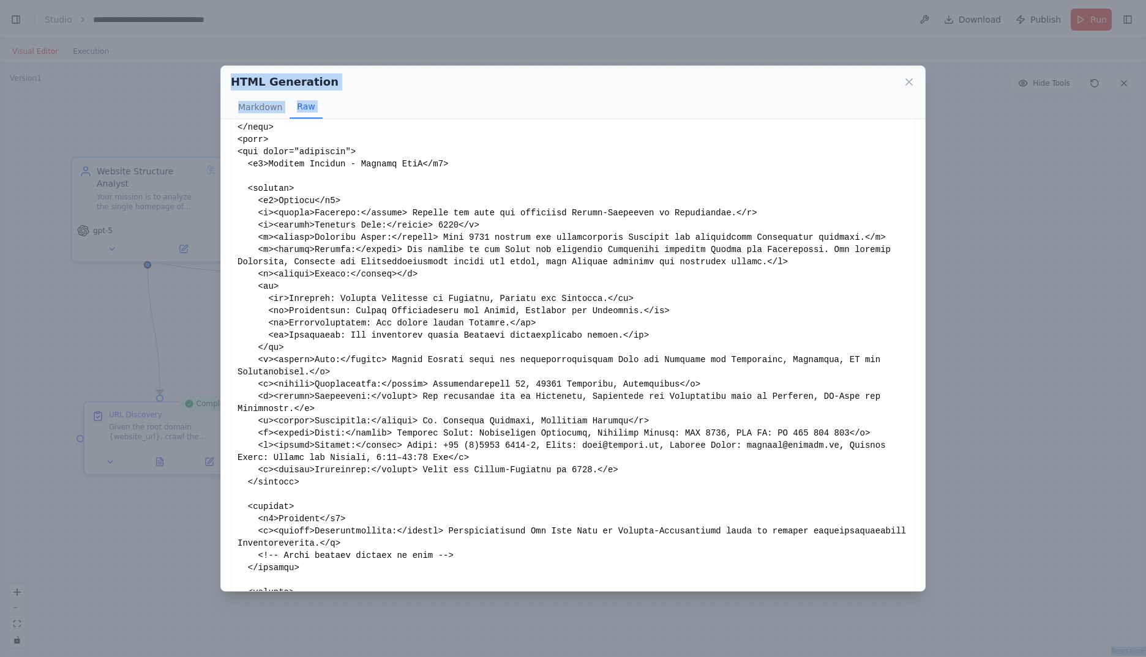
scroll to position [664, 0]
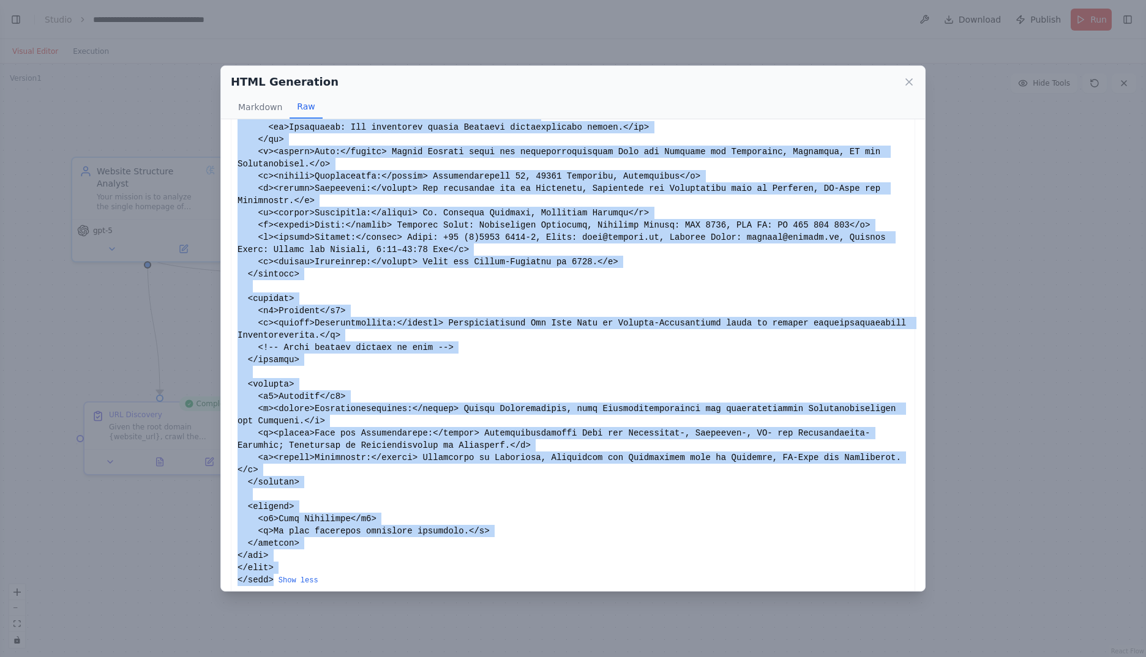
drag, startPoint x: 237, startPoint y: 140, endPoint x: 269, endPoint y: 570, distance: 430.8
click at [269, 570] on div "Show less" at bounding box center [572, 29] width 671 height 1114
copy div "<!DOCTYPE html> <html lang="en"> <head> <meta charset="UTF-8"> <meta name="view…"
click at [909, 82] on icon at bounding box center [909, 82] width 6 height 6
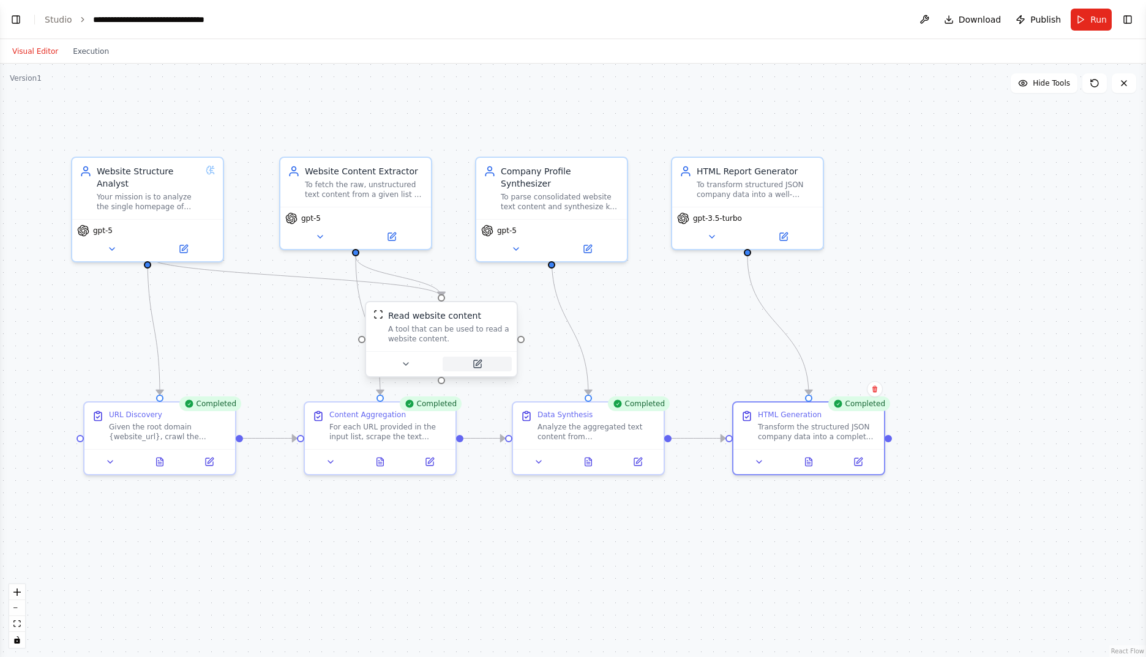
click at [477, 364] on icon at bounding box center [479, 363] width 6 height 6
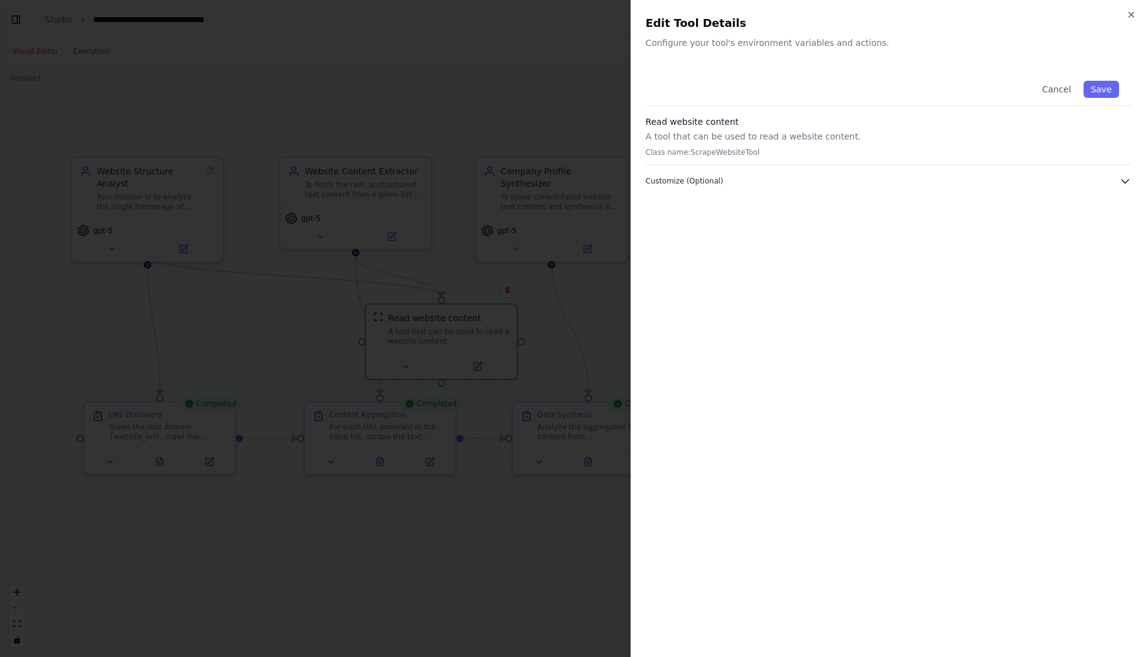
click at [981, 184] on button "Customize (Optional)" at bounding box center [888, 181] width 485 height 12
click at [1131, 14] on icon "button" at bounding box center [1131, 14] width 5 height 5
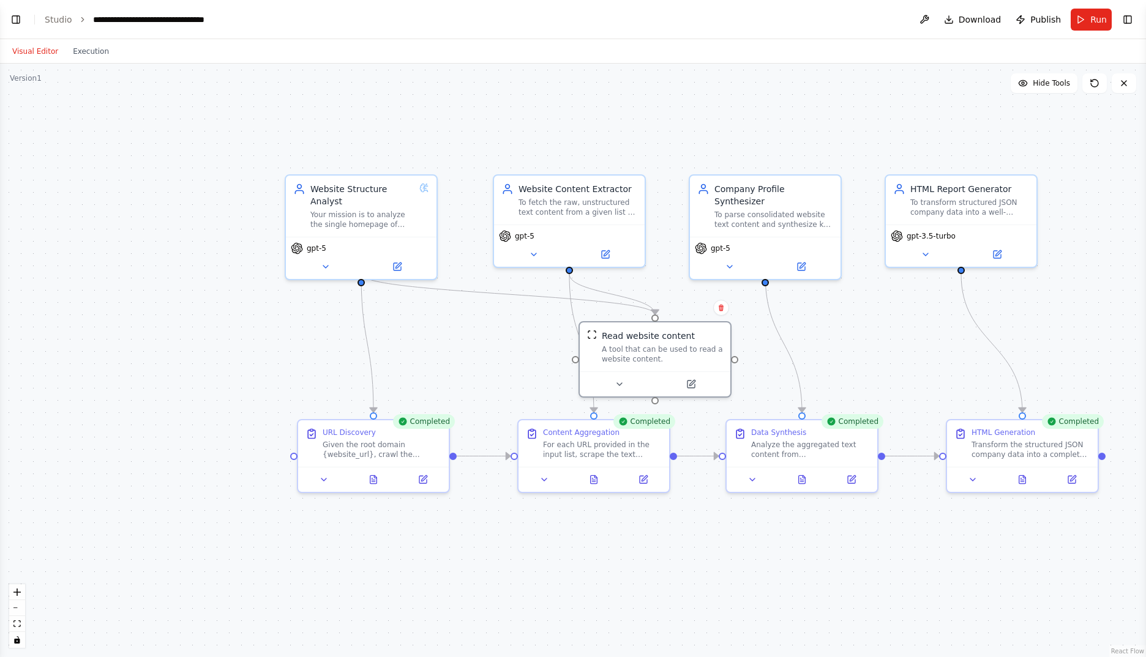
drag, startPoint x: 645, startPoint y: 318, endPoint x: 858, endPoint y: 336, distance: 214.4
click at [858, 336] on div ".deletable-edge-delete-btn { width: 20px; height: 20px; border: 0px solid #ffff…" at bounding box center [573, 361] width 1146 height 594
click at [375, 481] on icon at bounding box center [373, 477] width 7 height 8
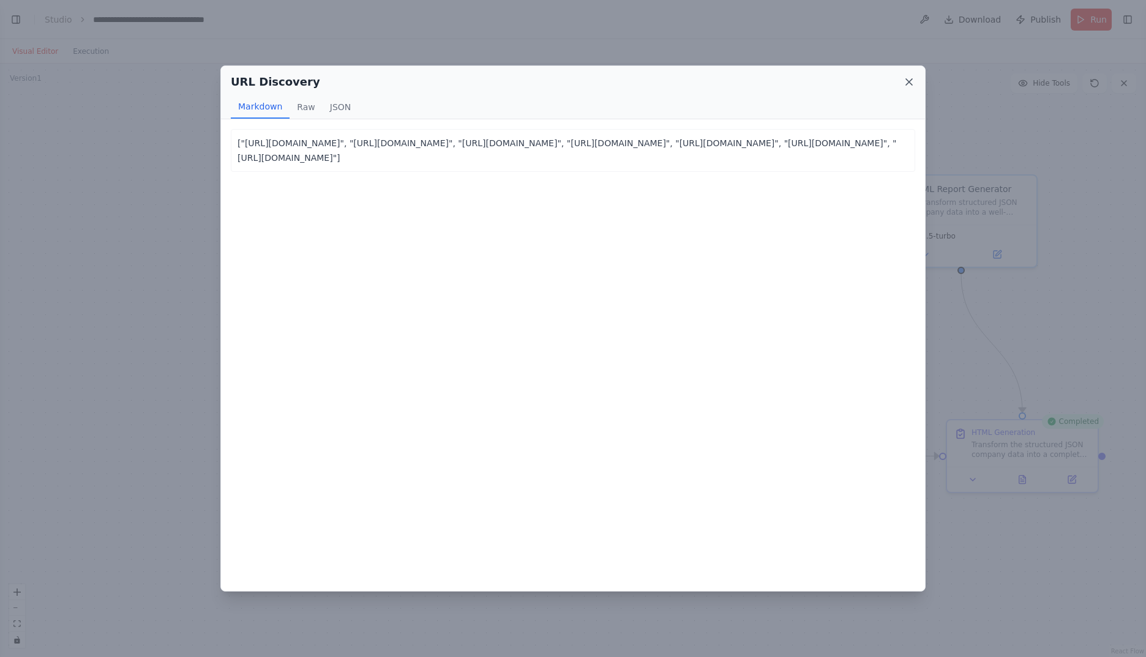
click at [905, 84] on icon at bounding box center [909, 82] width 12 height 12
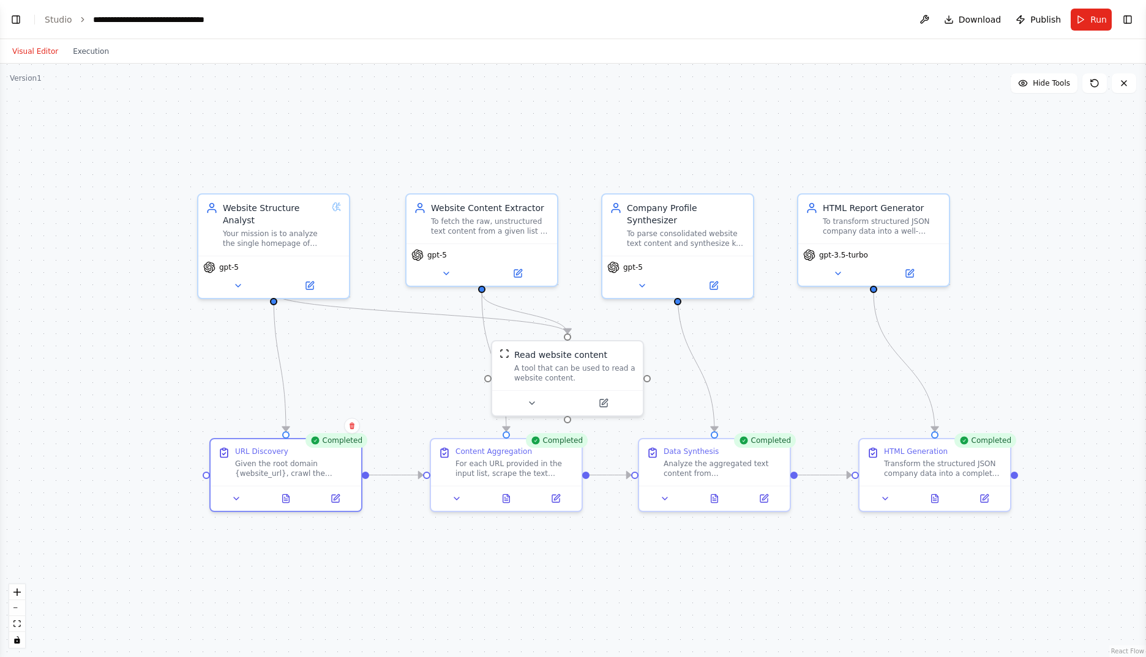
drag, startPoint x: 680, startPoint y: 125, endPoint x: 607, endPoint y: 146, distance: 76.2
click at [607, 146] on div ".deletable-edge-delete-btn { width: 20px; height: 20px; border: 0px solid #ffff…" at bounding box center [573, 361] width 1146 height 594
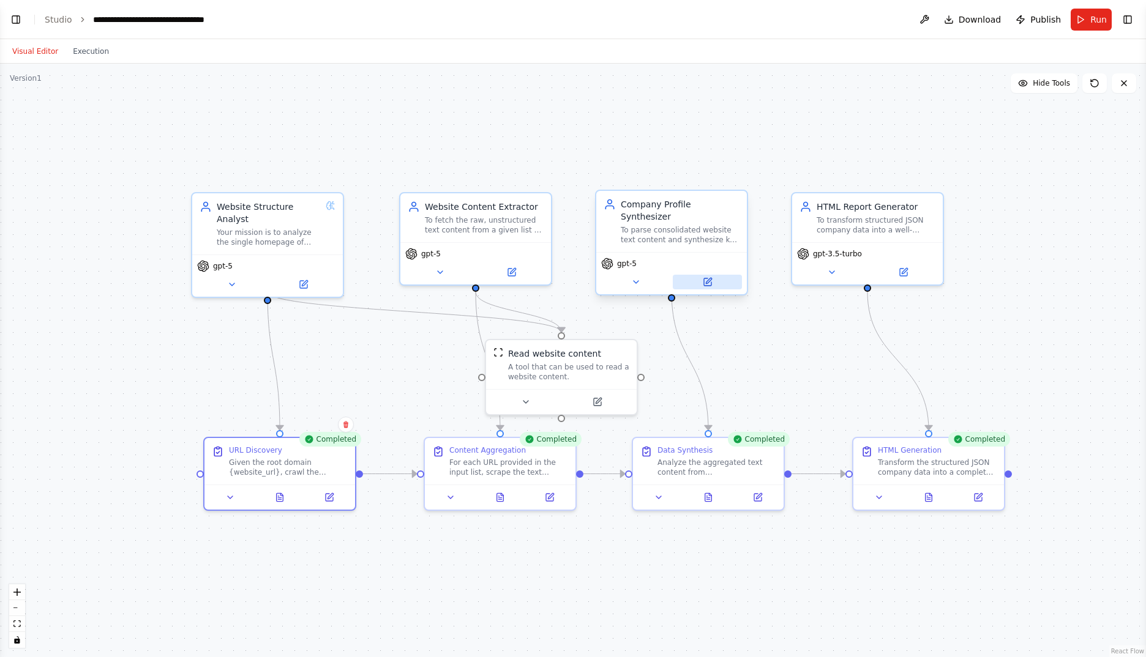
click at [712, 277] on icon at bounding box center [708, 282] width 10 height 10
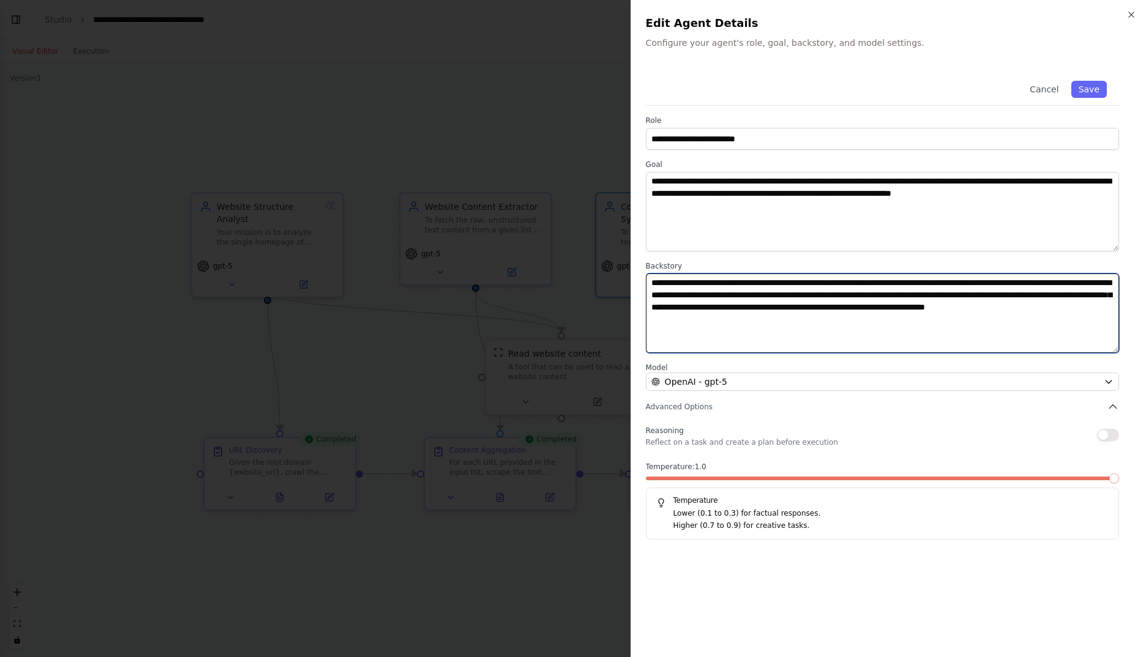
click at [786, 346] on textarea "**********" at bounding box center [882, 314] width 473 height 80
paste textarea "**********"
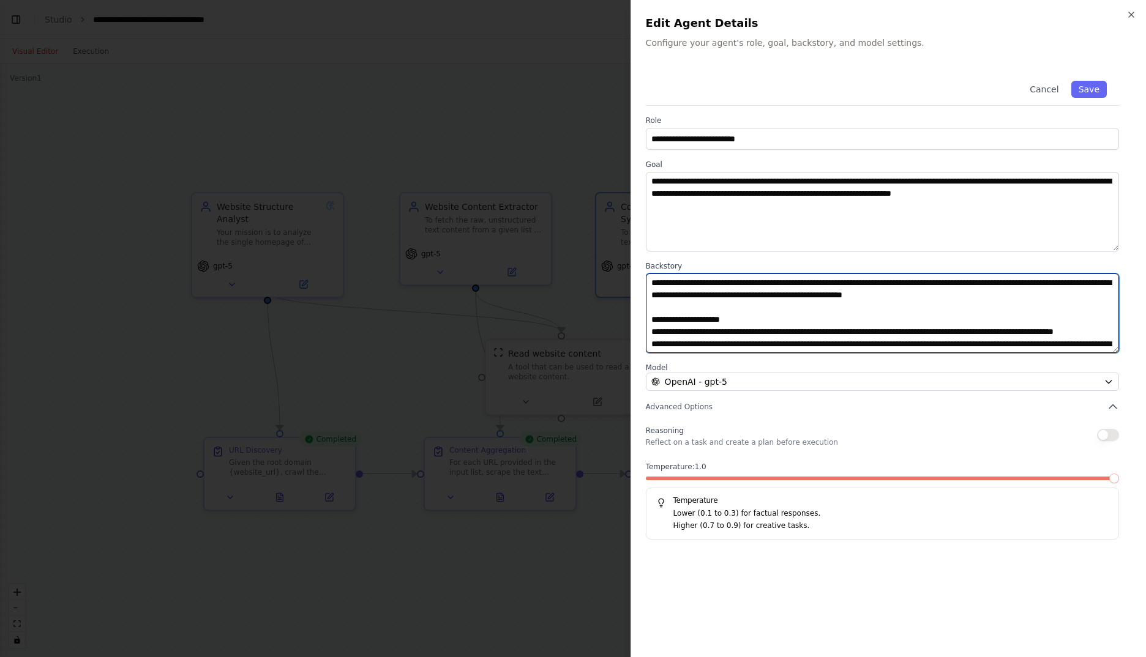
scroll to position [83, 0]
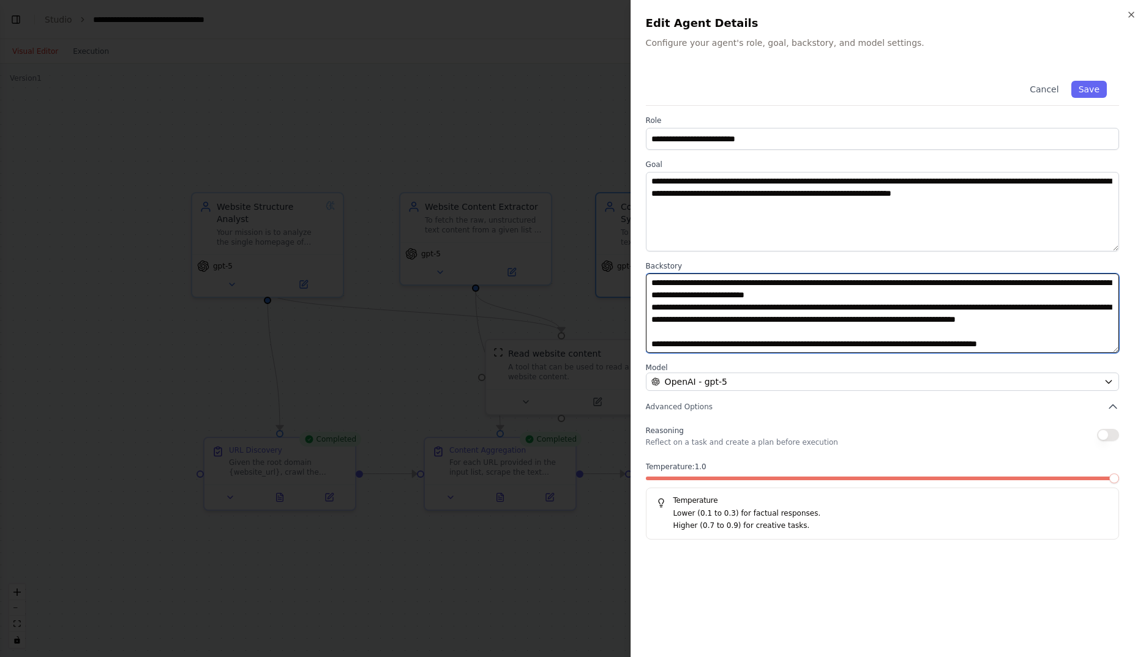
type textarea "**********"
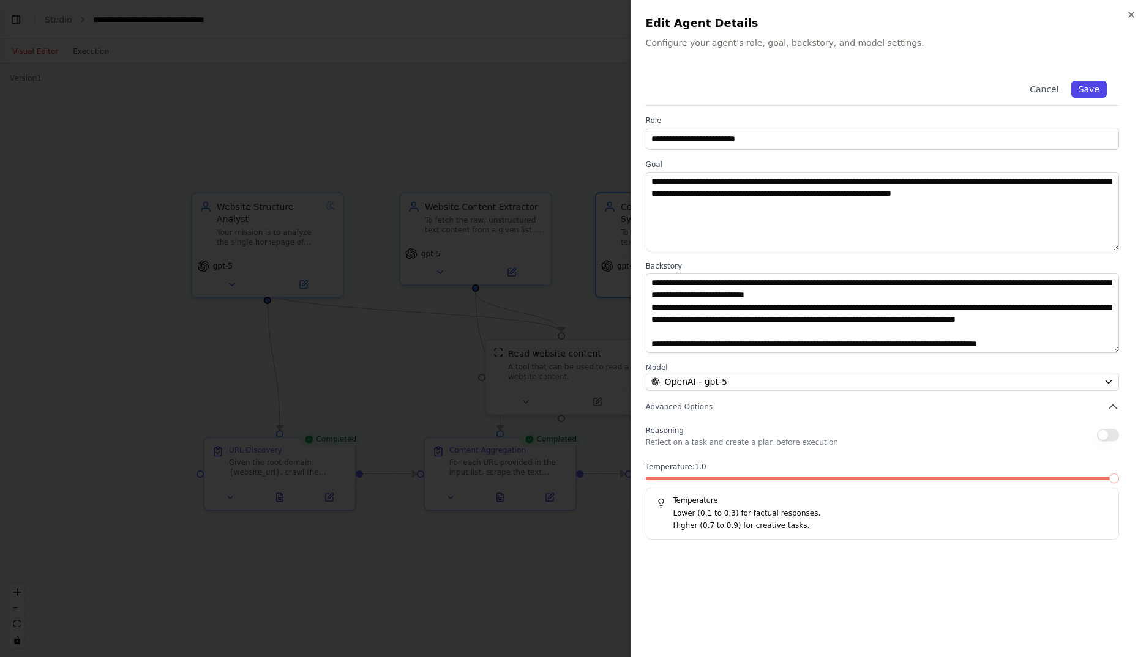
click at [1102, 90] on button "Save" at bounding box center [1089, 89] width 36 height 17
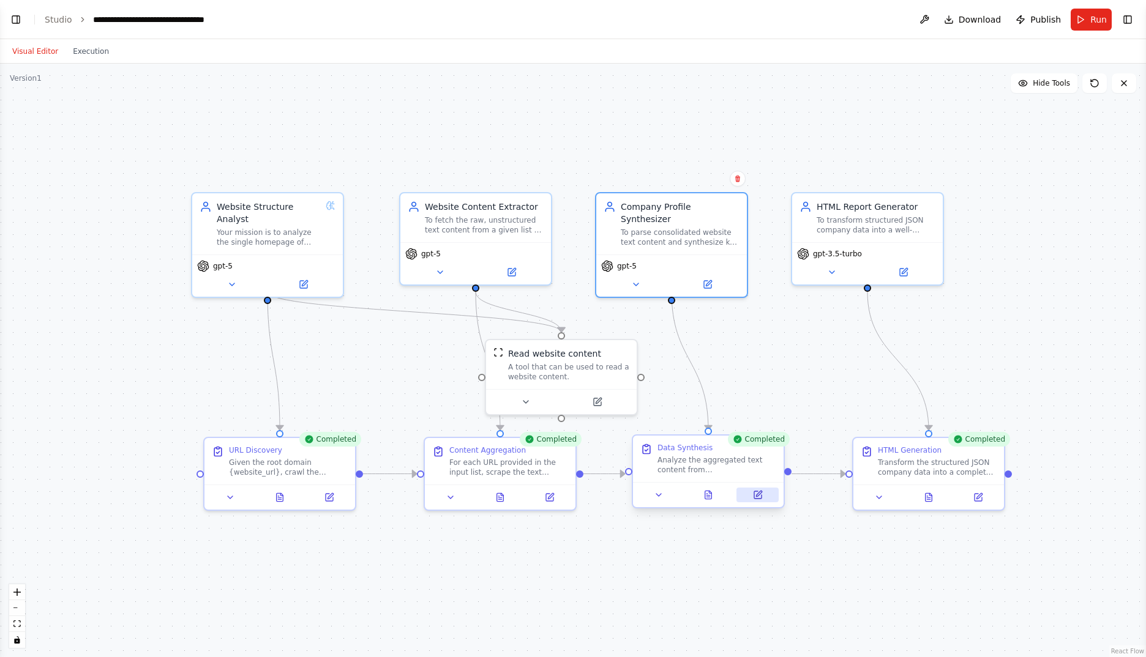
click at [760, 493] on icon at bounding box center [759, 494] width 6 height 6
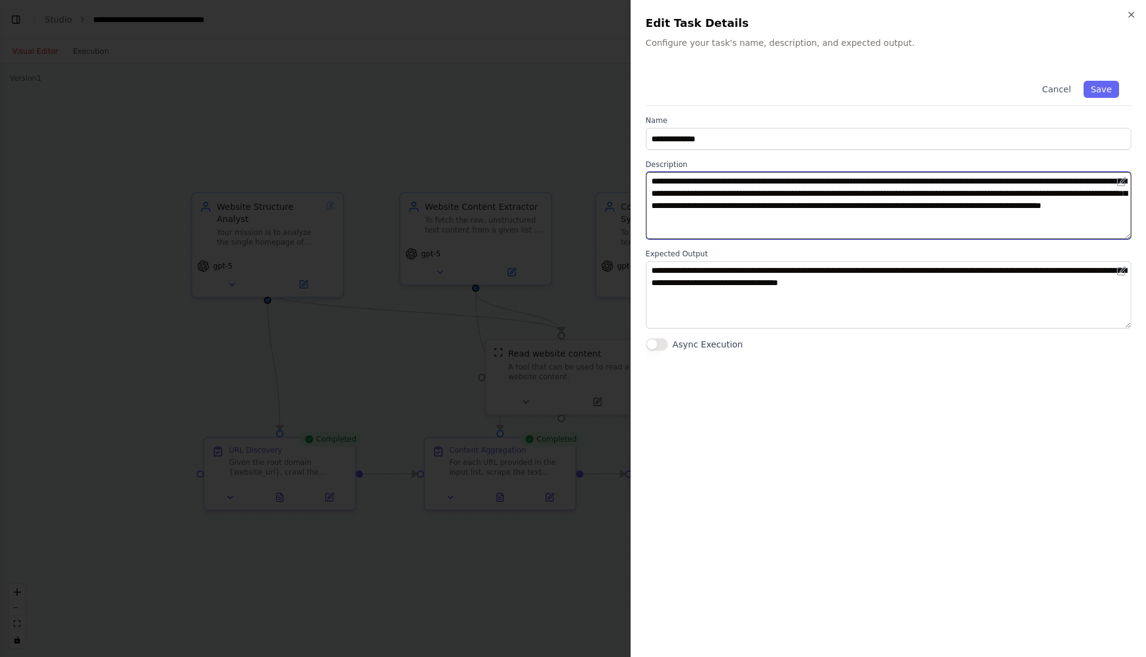
drag, startPoint x: 952, startPoint y: 222, endPoint x: 566, endPoint y: 182, distance: 388.8
click at [566, 182] on body "BETA Project Objective: Autonomous Company Profile Generation The primary objec…" at bounding box center [573, 328] width 1146 height 657
paste textarea "**********"
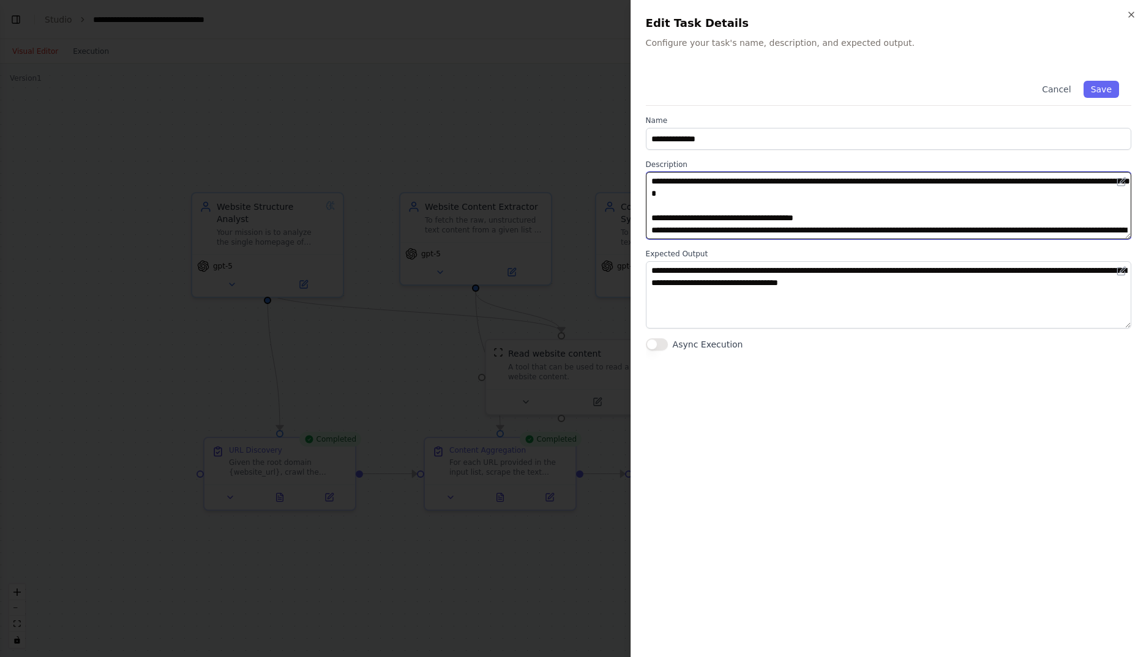
scroll to position [46, 0]
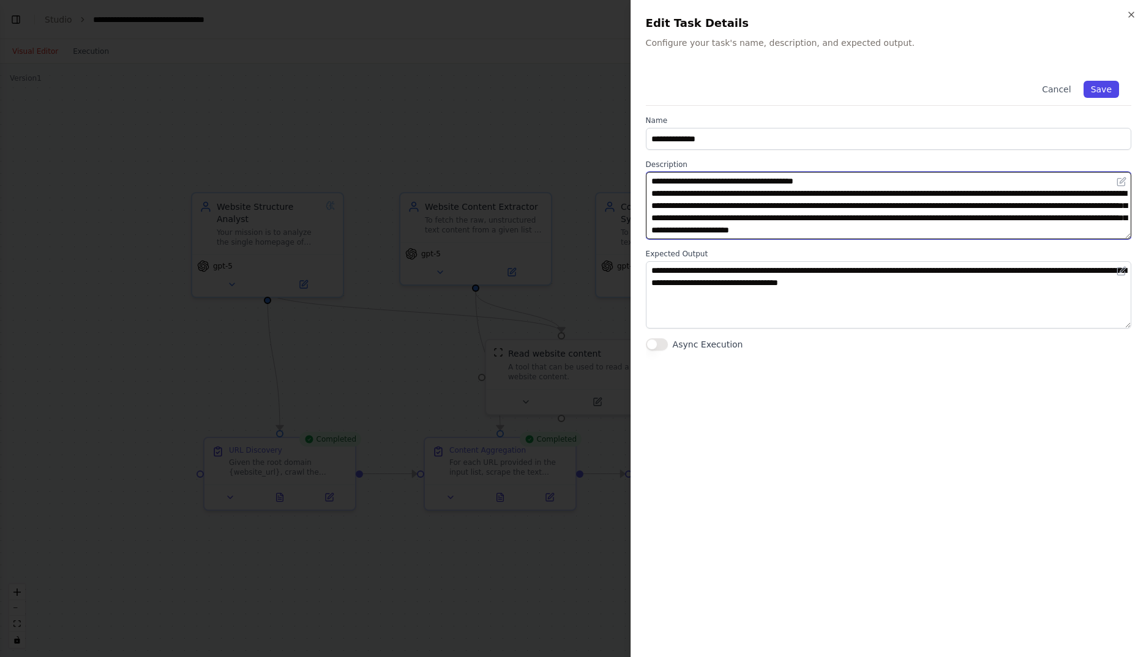
type textarea "**********"
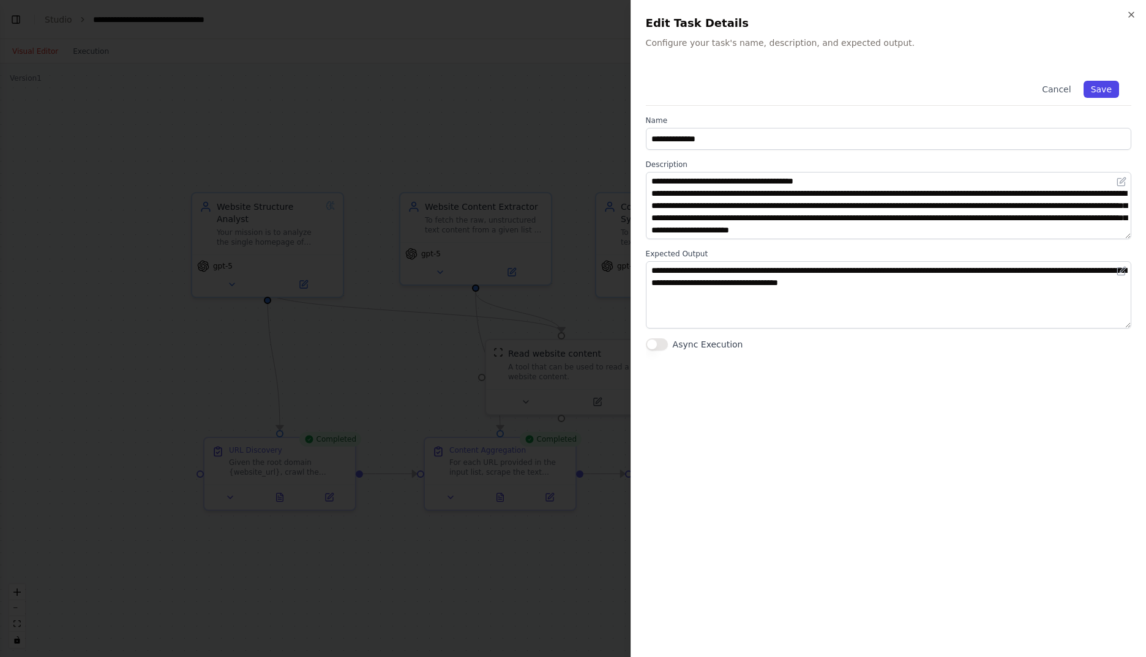
click at [1105, 86] on button "Save" at bounding box center [1101, 89] width 36 height 17
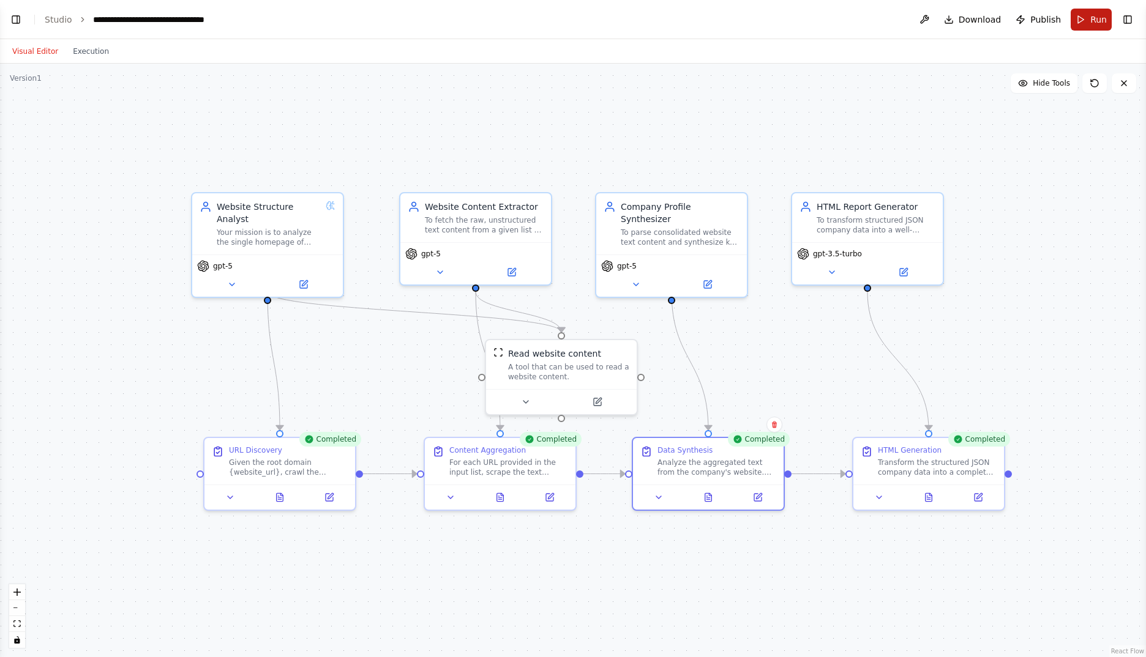
click at [1094, 18] on span "Run" at bounding box center [1098, 19] width 17 height 12
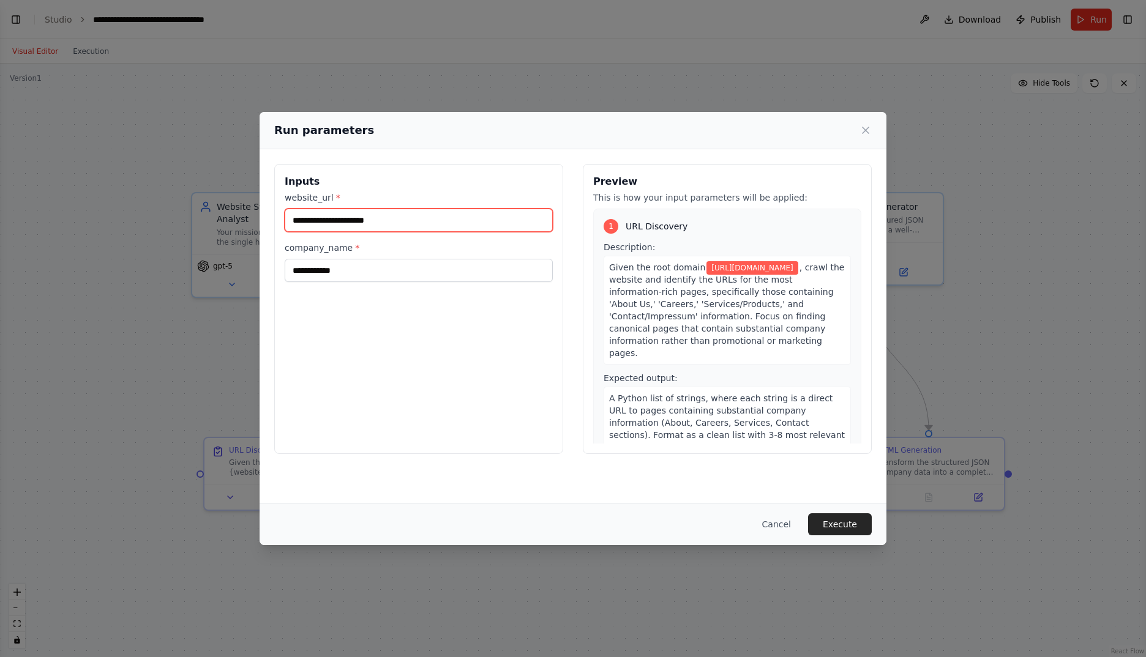
click at [486, 220] on input "**********" at bounding box center [419, 220] width 268 height 23
type input "**********"
click at [838, 524] on button "Execute" at bounding box center [840, 525] width 64 height 22
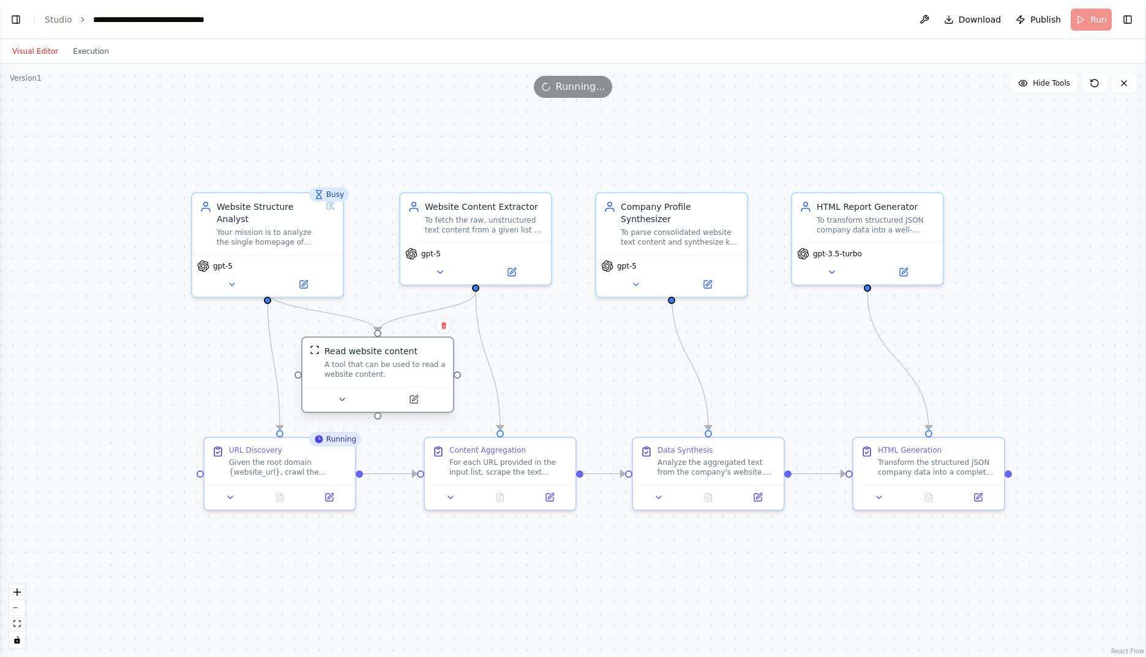
drag, startPoint x: 551, startPoint y: 369, endPoint x: 372, endPoint y: 365, distance: 179.4
click at [372, 365] on div "A tool that can be used to read a website content." at bounding box center [384, 370] width 121 height 20
click at [648, 150] on div ".deletable-edge-delete-btn { width: 20px; height: 20px; border: 0px solid #ffff…" at bounding box center [573, 361] width 1146 height 594
click at [290, 275] on button at bounding box center [303, 282] width 69 height 15
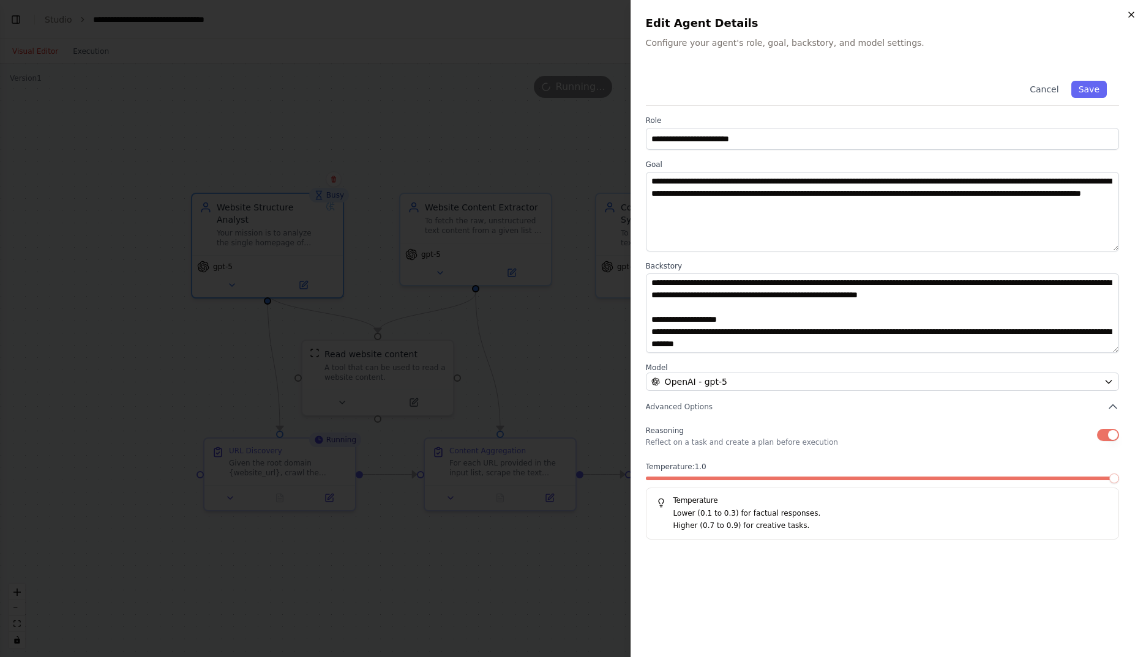
click at [1131, 14] on icon "button" at bounding box center [1131, 14] width 5 height 5
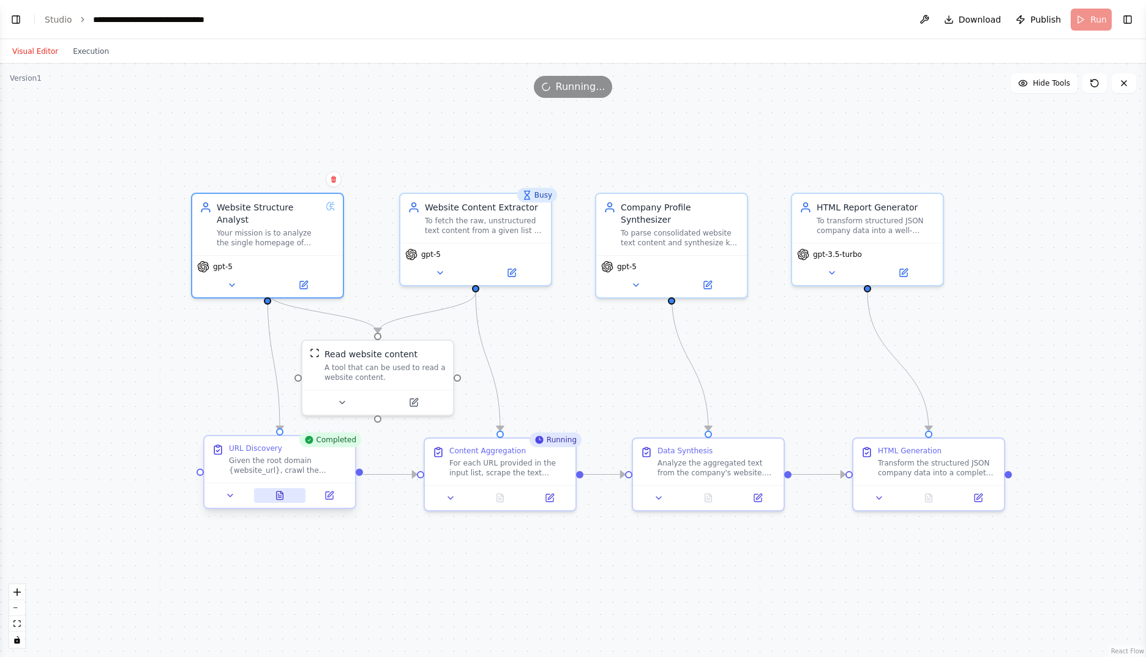
click at [285, 499] on button at bounding box center [280, 495] width 52 height 15
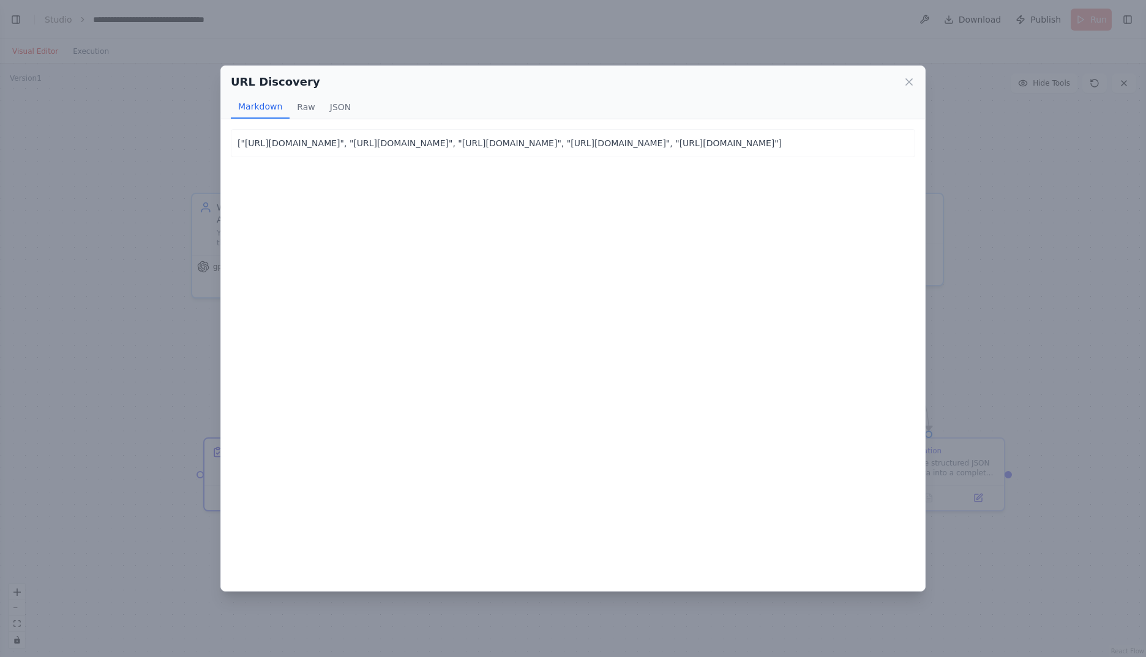
click at [908, 81] on icon at bounding box center [909, 82] width 12 height 12
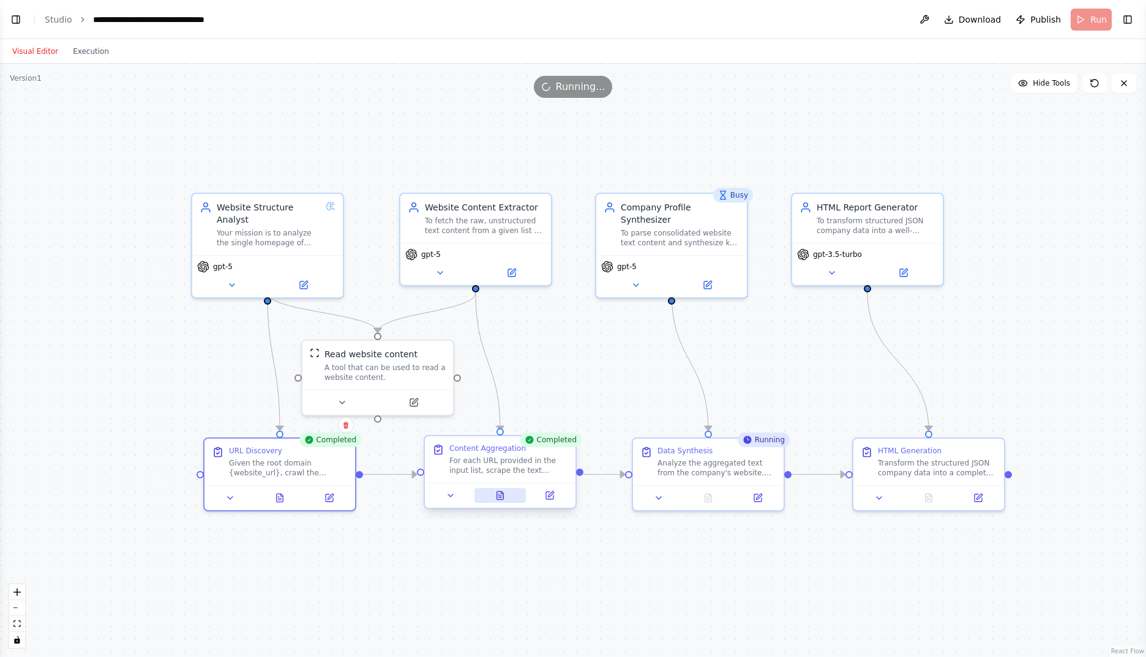
click at [507, 498] on button at bounding box center [500, 495] width 52 height 15
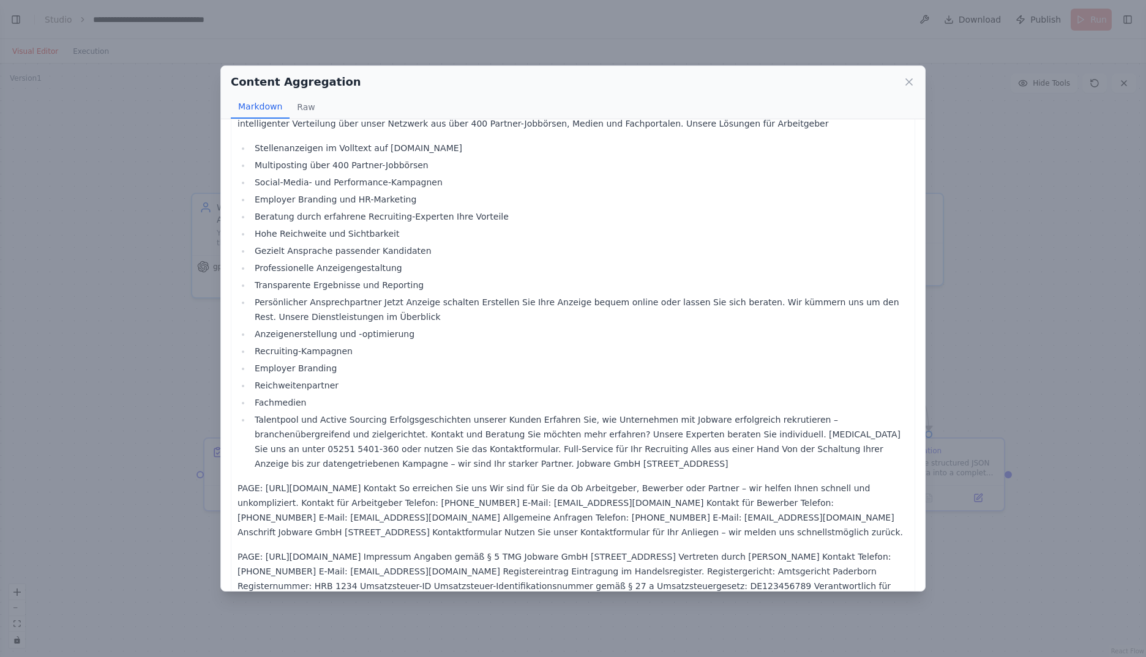
scroll to position [1040, 0]
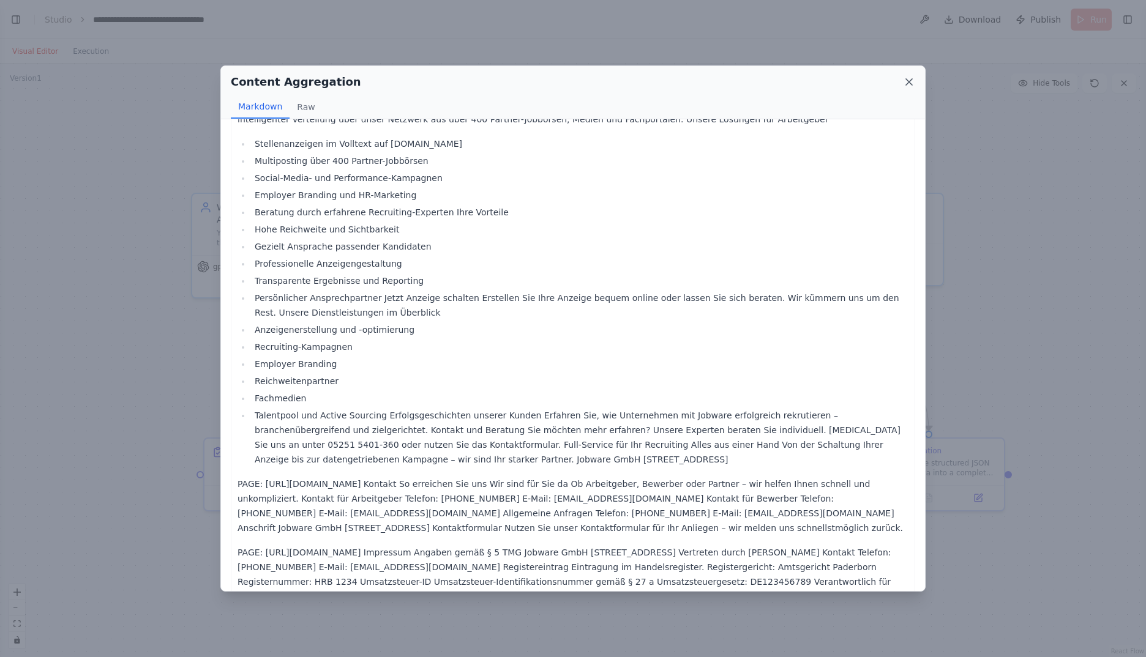
click at [908, 82] on icon at bounding box center [909, 82] width 6 height 6
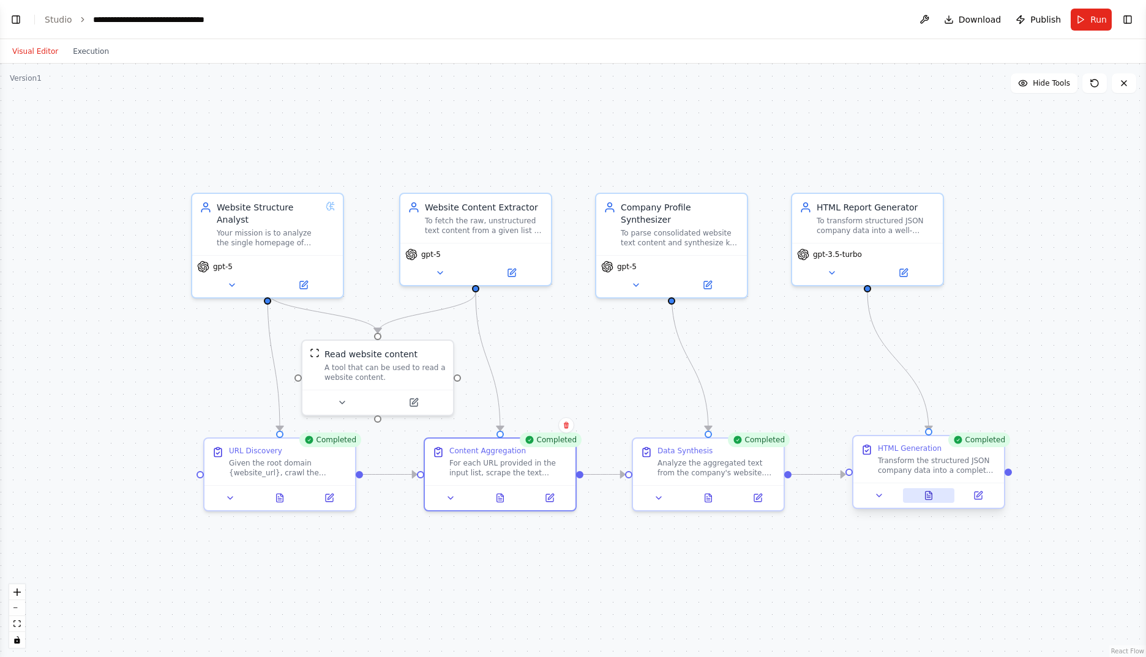
click at [932, 498] on icon at bounding box center [928, 496] width 7 height 8
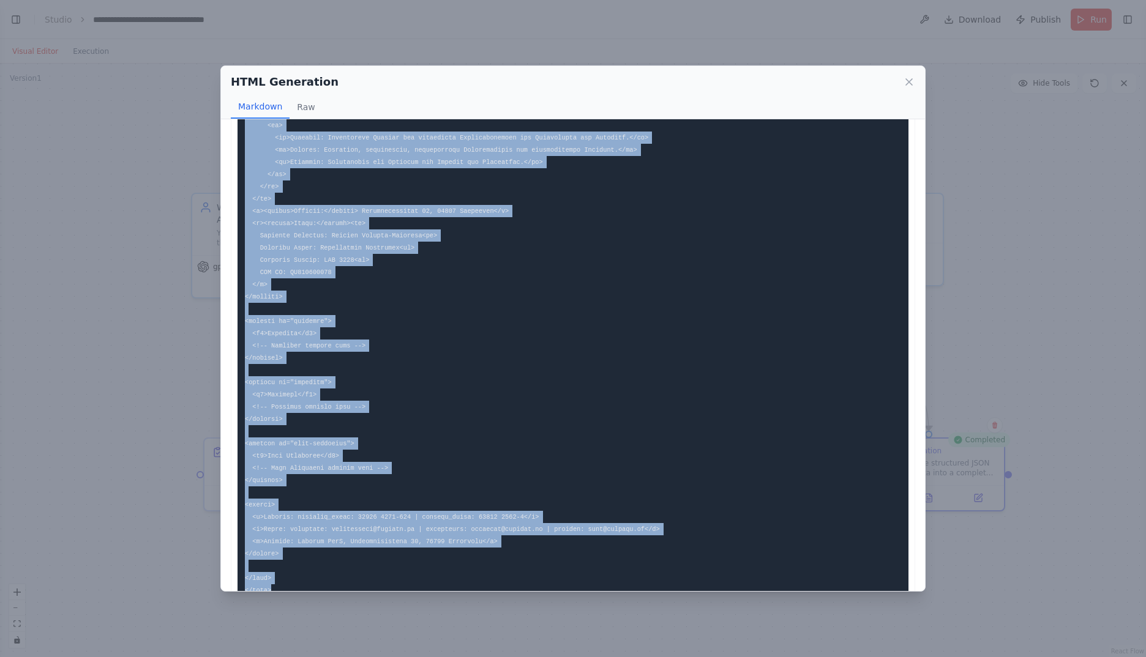
scroll to position [727, 0]
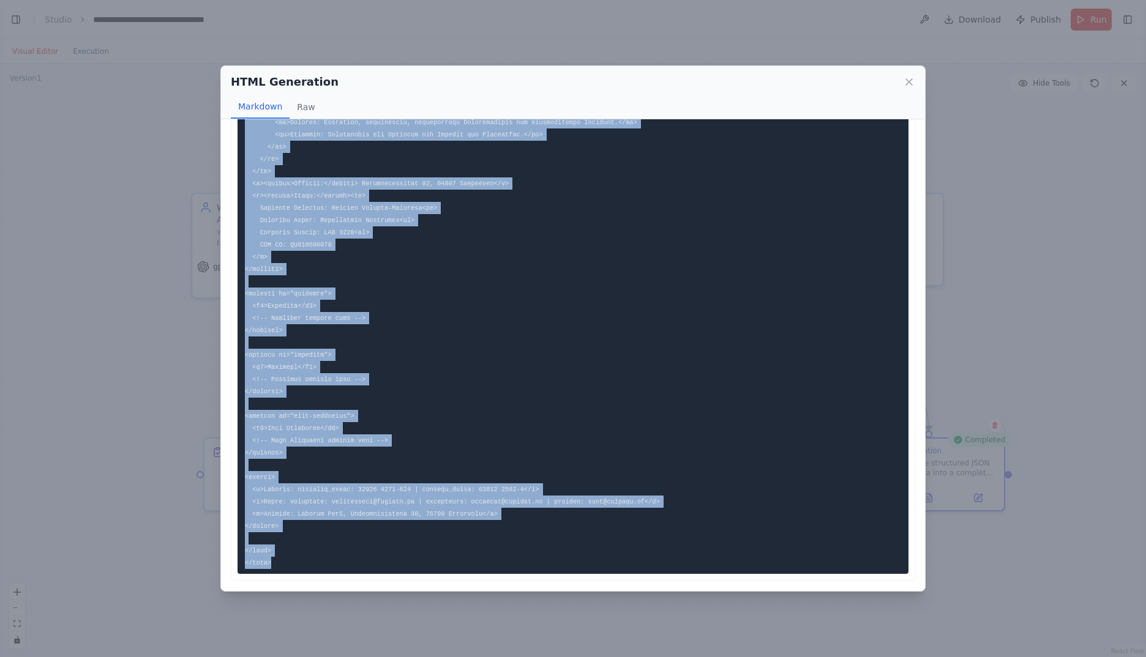
drag, startPoint x: 245, startPoint y: 146, endPoint x: 456, endPoint y: 551, distance: 456.9
click at [456, 551] on pre at bounding box center [572, 0] width 671 height 1148
copy code "<!DOCTYPE html> <html lang="en"> <head> <meta charset="UTF-8"> <meta name="view…"
click at [907, 84] on icon at bounding box center [909, 82] width 12 height 12
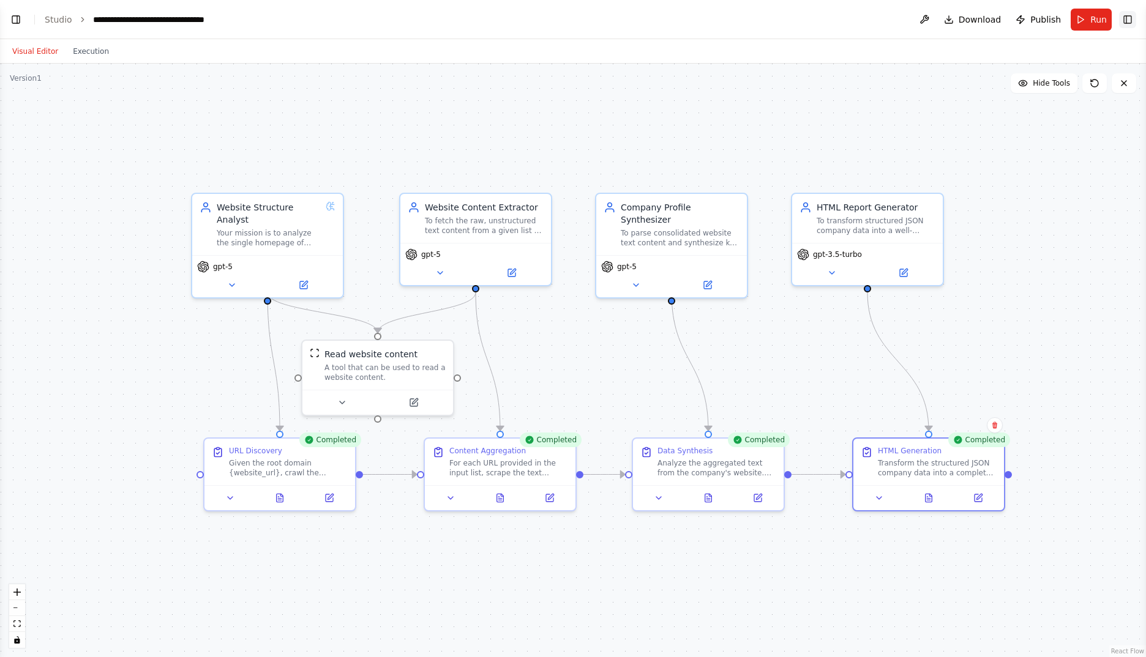
click at [1130, 25] on button "Toggle Right Sidebar" at bounding box center [1127, 19] width 17 height 17
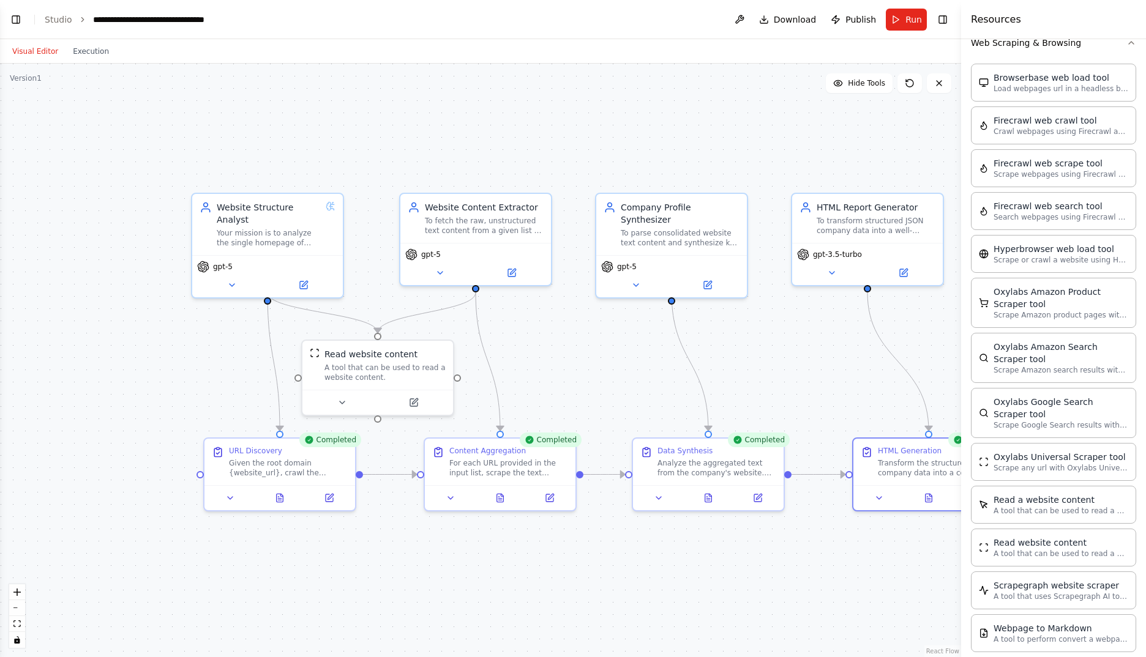
scroll to position [263, 0]
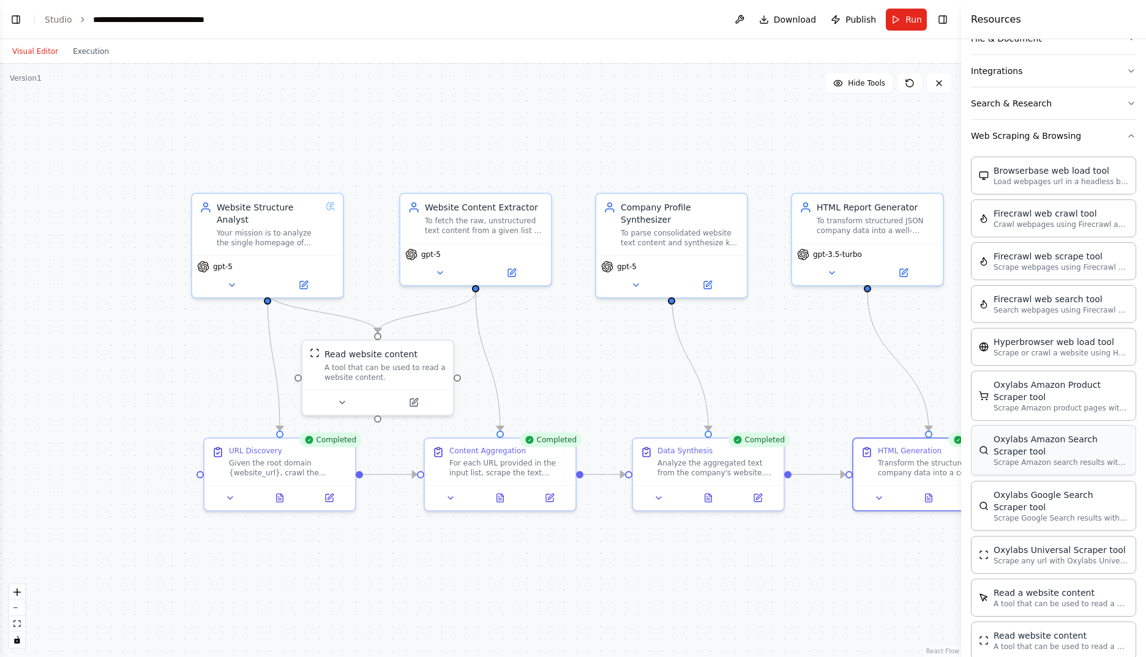
click at [934, 11] on button "Toggle Right Sidebar" at bounding box center [942, 19] width 17 height 17
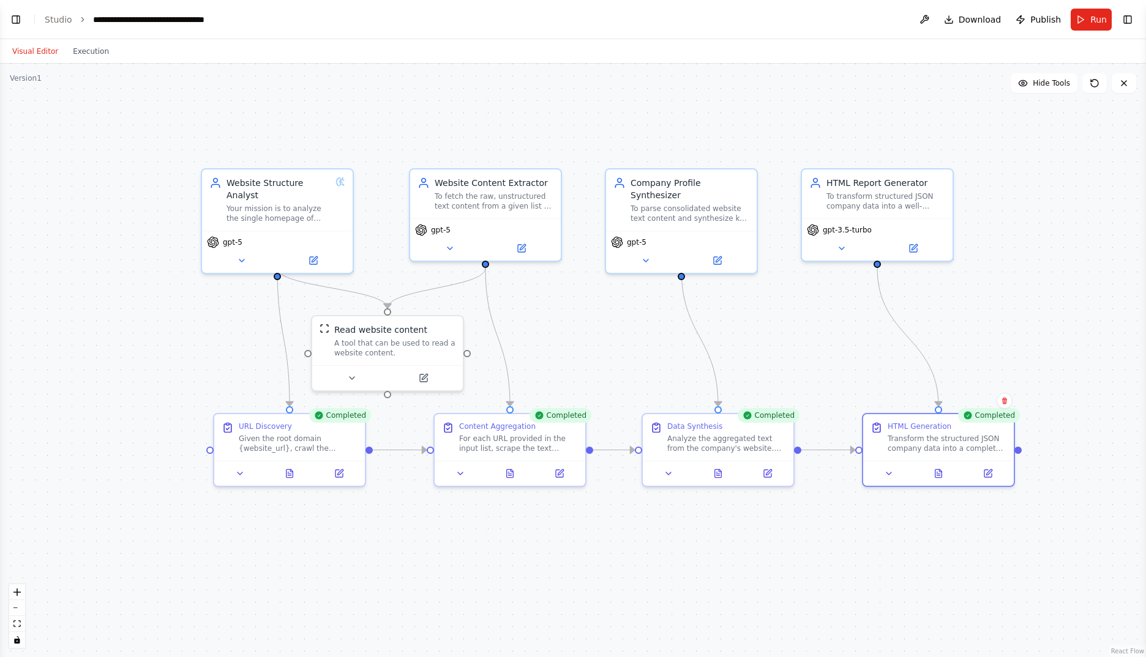
drag, startPoint x: 583, startPoint y: 355, endPoint x: 591, endPoint y: 331, distance: 25.9
click at [591, 331] on div ".deletable-edge-delete-btn { width: 20px; height: 20px; border: 0px solid #ffff…" at bounding box center [573, 361] width 1146 height 594
click at [940, 471] on icon at bounding box center [938, 471] width 7 height 8
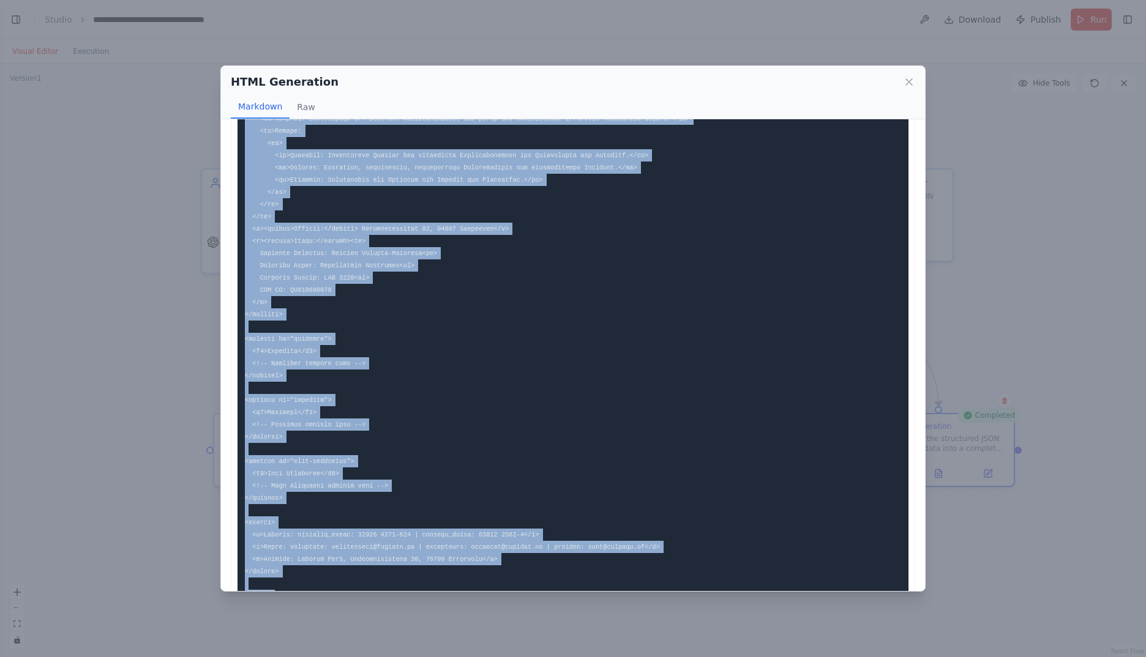
scroll to position [727, 0]
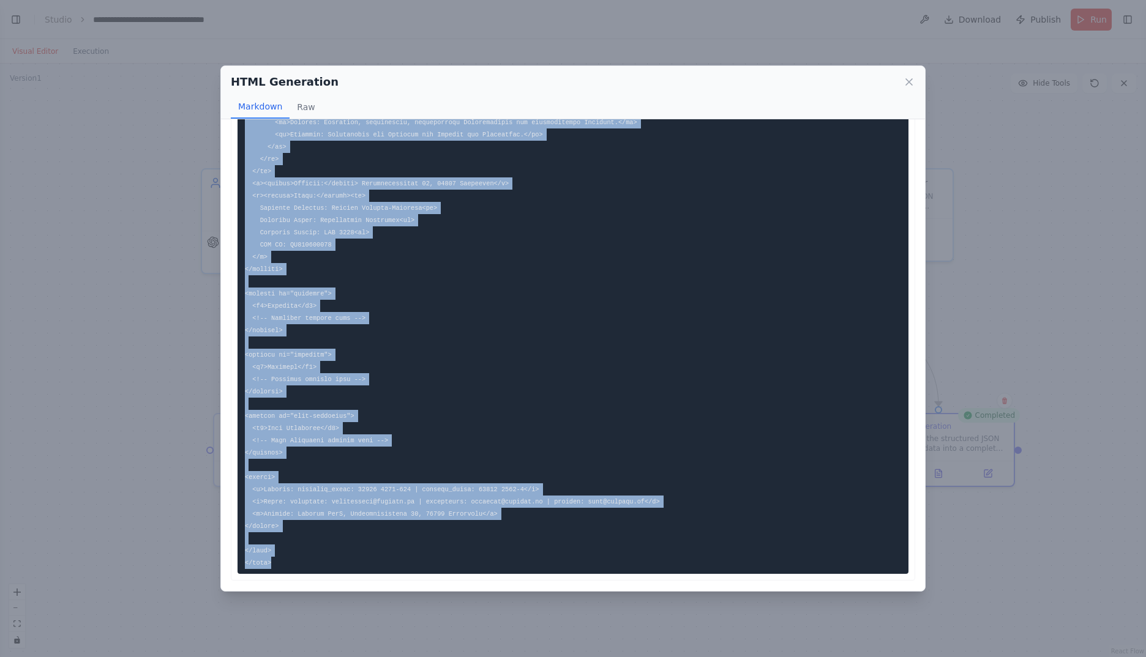
drag, startPoint x: 244, startPoint y: 146, endPoint x: 353, endPoint y: 558, distance: 426.3
click at [353, 558] on pre at bounding box center [572, 0] width 671 height 1148
copy code "<!DOCTYPE html> <html lang="en"> <head> <meta charset="UTF-8"> <meta name="view…"
click at [906, 81] on icon at bounding box center [909, 82] width 12 height 12
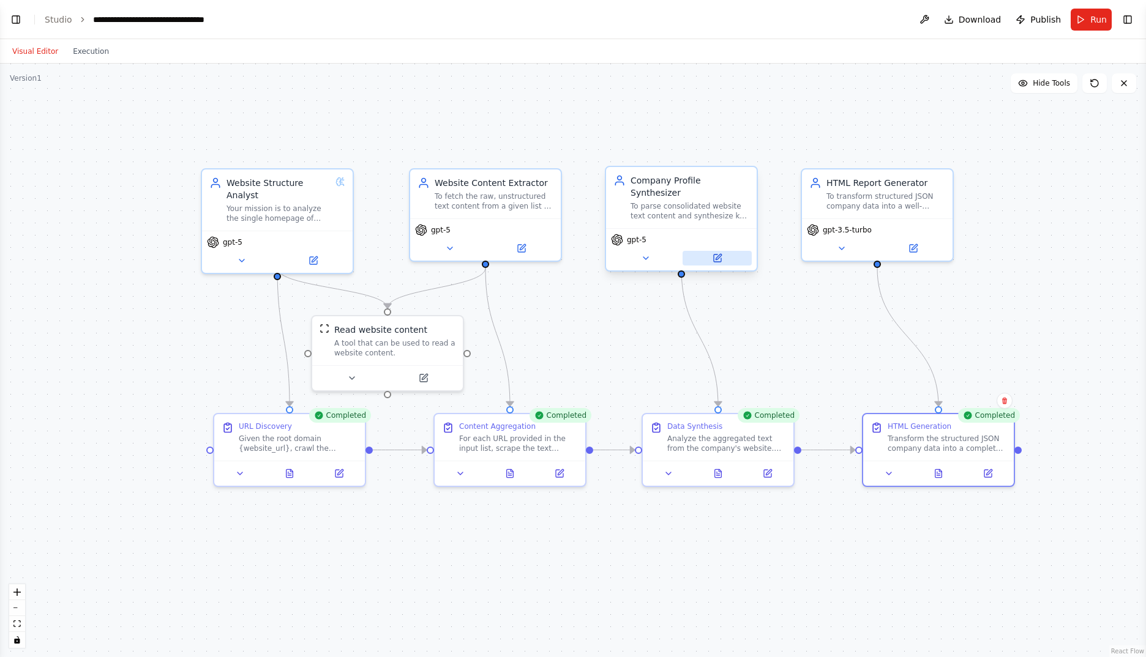
click at [717, 253] on icon at bounding box center [717, 258] width 10 height 10
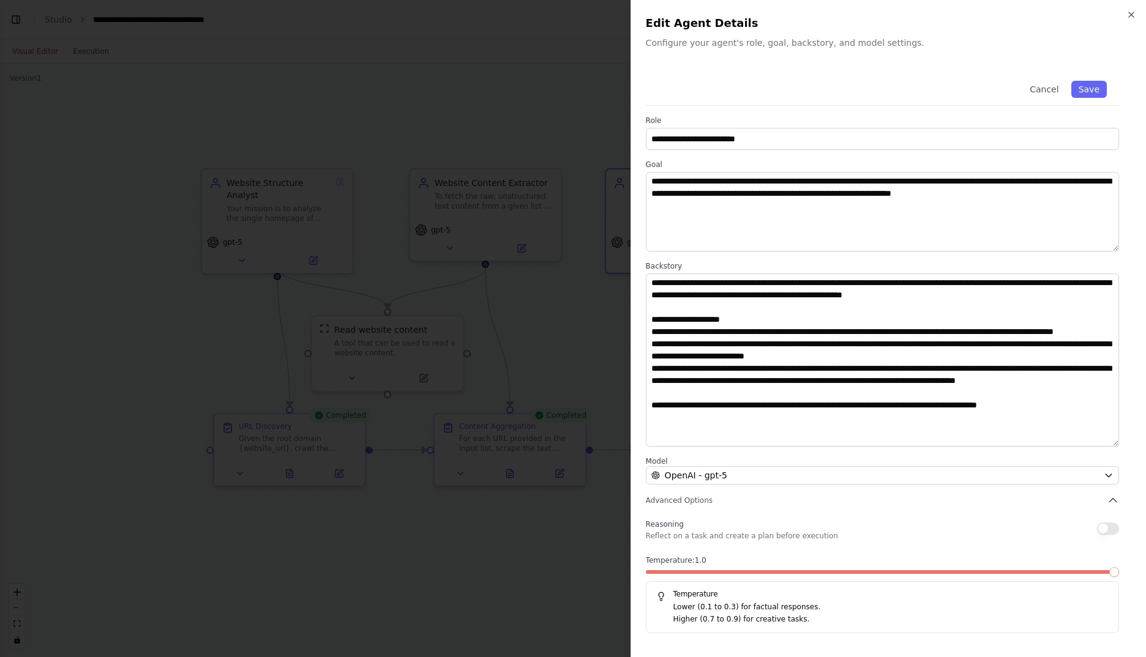
drag, startPoint x: 1113, startPoint y: 350, endPoint x: 1115, endPoint y: 444, distance: 93.7
click at [1115, 444] on textarea "**********" at bounding box center [882, 360] width 473 height 173
drag, startPoint x: 1131, startPoint y: 13, endPoint x: 1017, endPoint y: 47, distance: 118.6
click at [1131, 13] on icon "button" at bounding box center [1131, 15] width 10 height 10
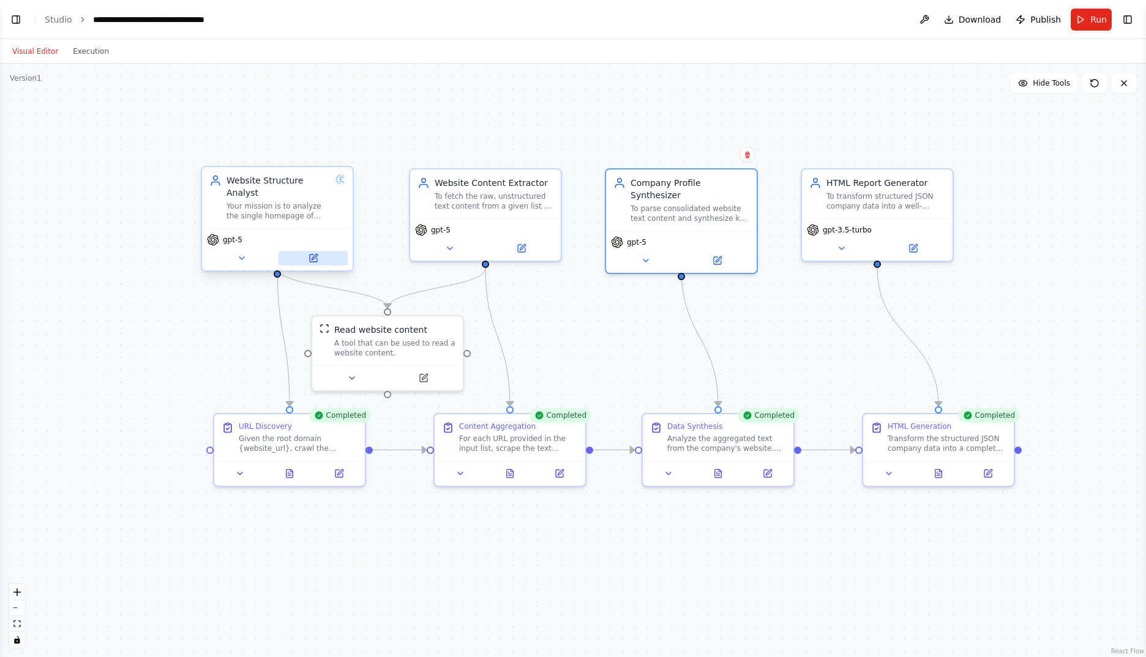
click at [318, 251] on button at bounding box center [313, 258] width 69 height 15
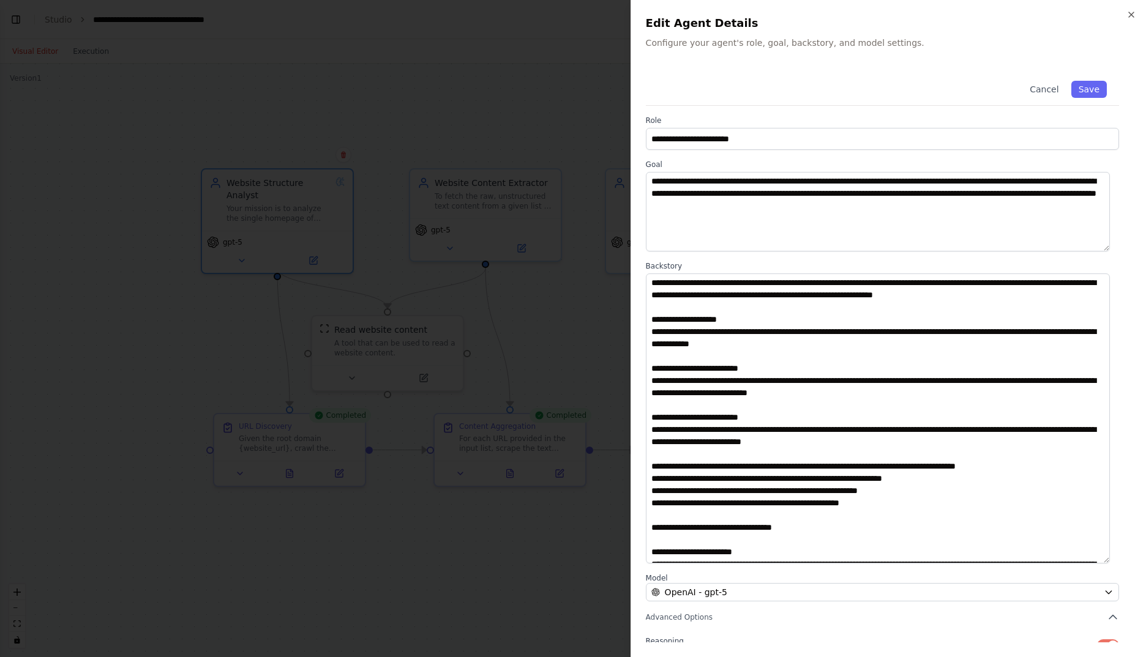
drag, startPoint x: 1118, startPoint y: 346, endPoint x: 1128, endPoint y: 557, distance: 210.8
click at [1128, 557] on div "**********" at bounding box center [888, 356] width 485 height 574
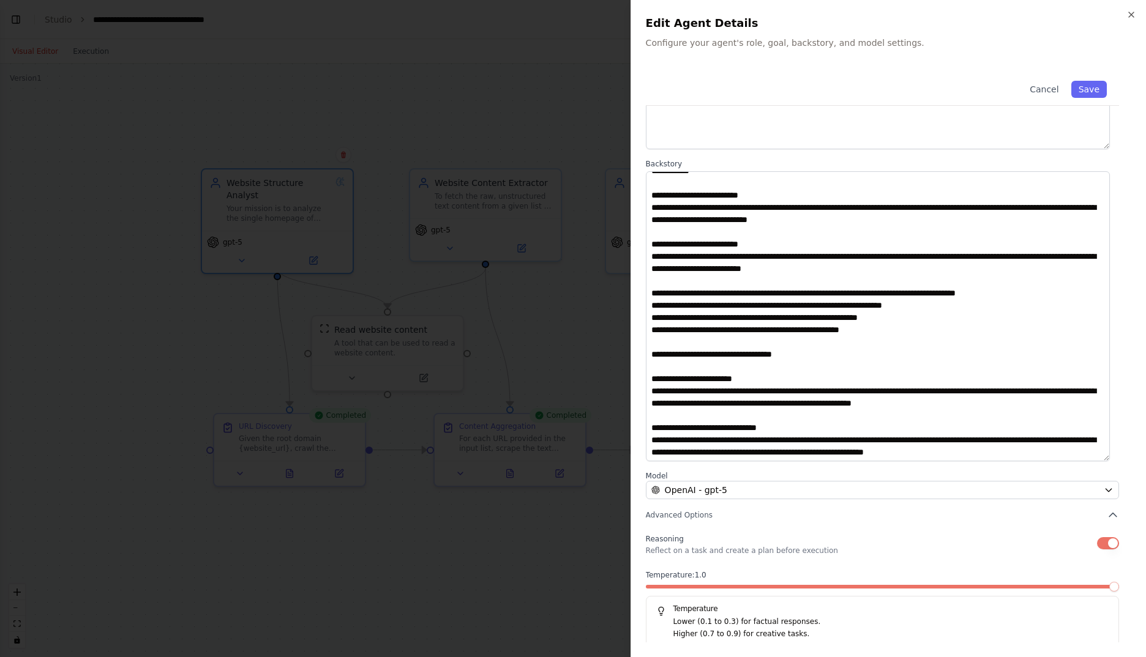
scroll to position [108, 0]
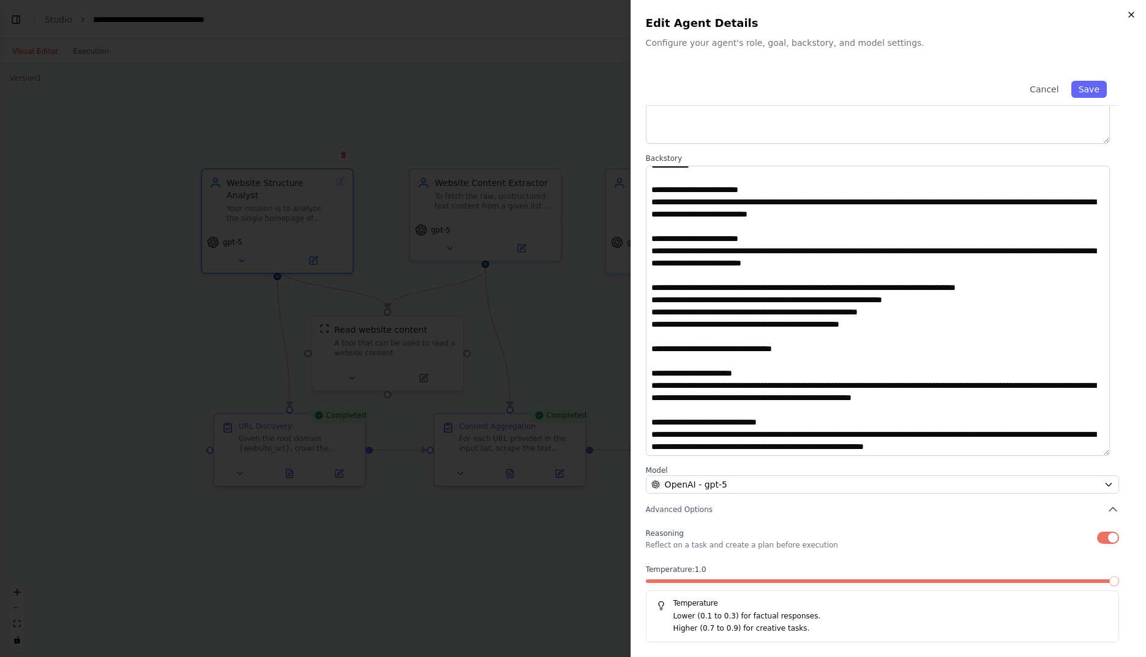
click at [1133, 10] on icon "button" at bounding box center [1131, 15] width 10 height 10
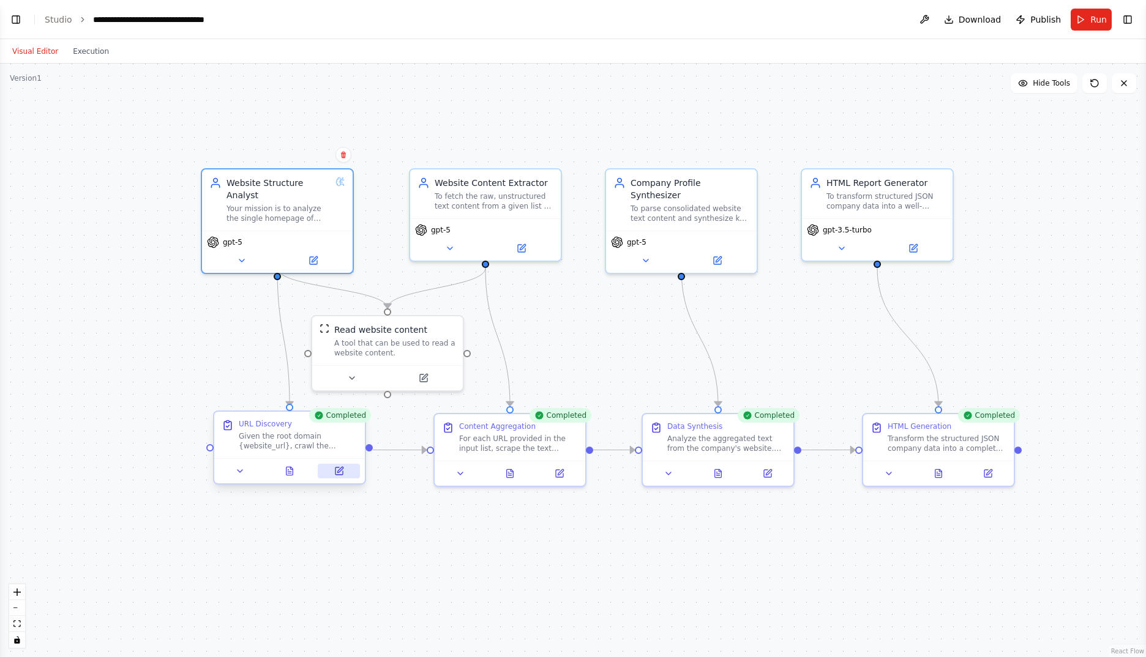
click at [337, 476] on icon at bounding box center [339, 471] width 10 height 10
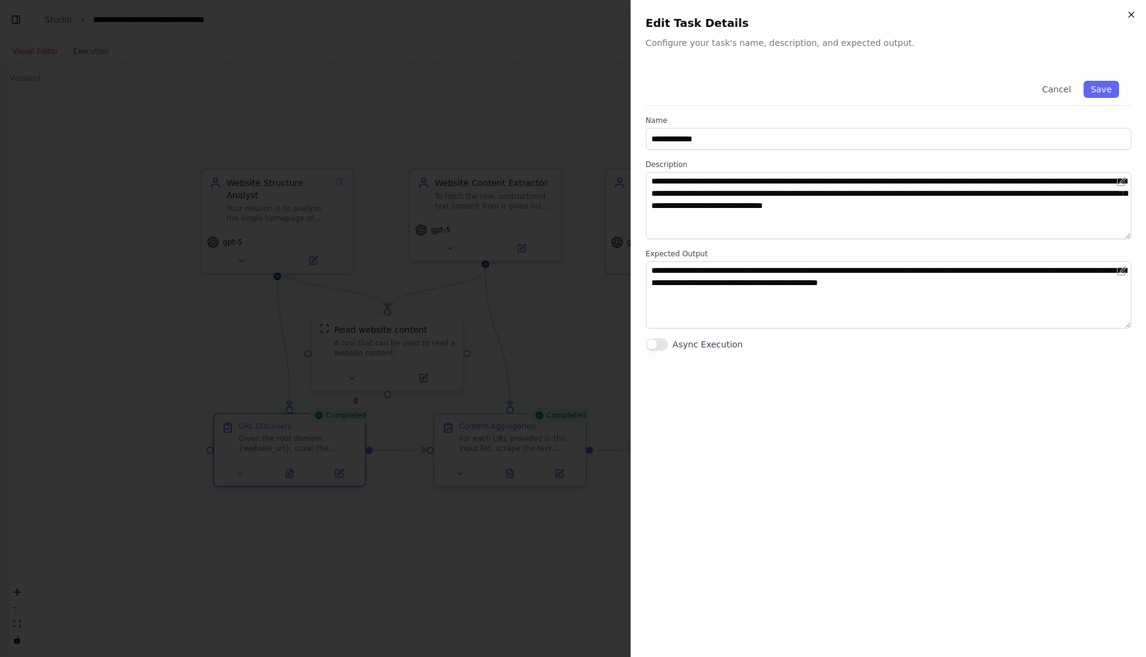
click at [1129, 12] on icon "button" at bounding box center [1131, 15] width 10 height 10
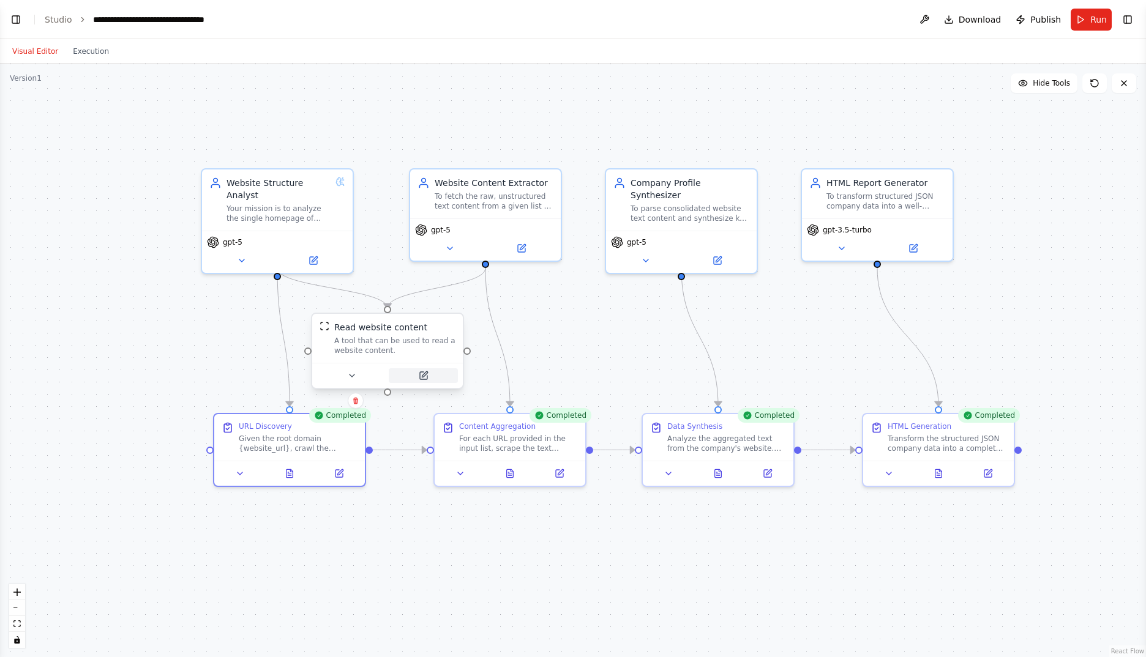
click at [421, 380] on icon at bounding box center [423, 375] width 7 height 7
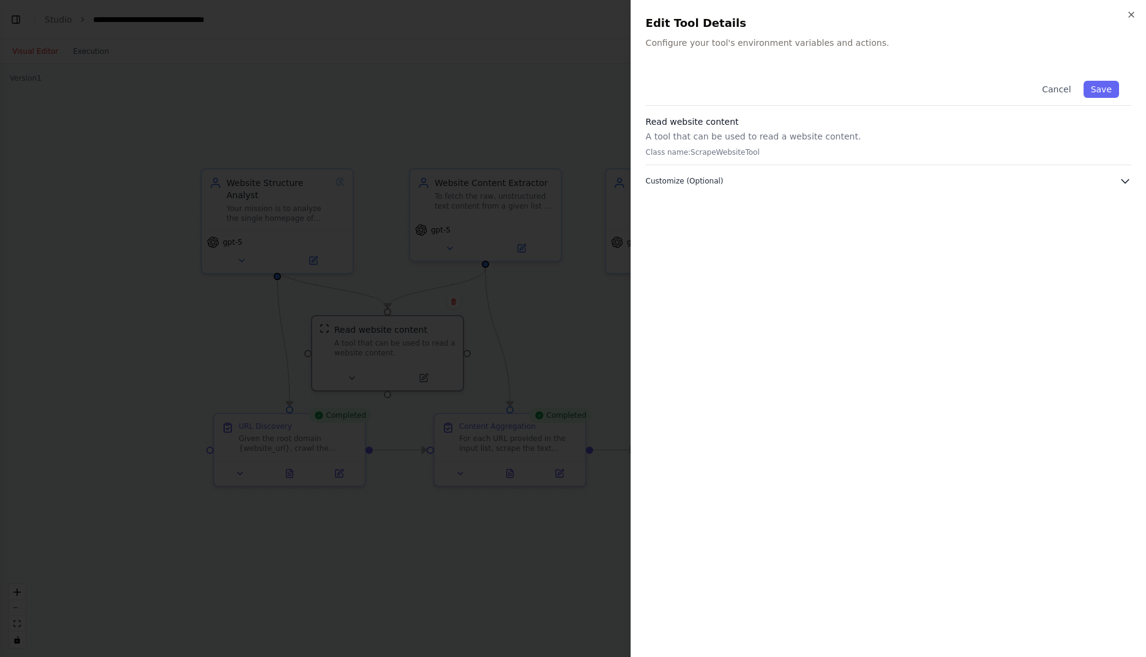
click at [1025, 182] on button "Customize (Optional)" at bounding box center [888, 181] width 485 height 12
click at [1131, 12] on icon "button" at bounding box center [1131, 15] width 10 height 10
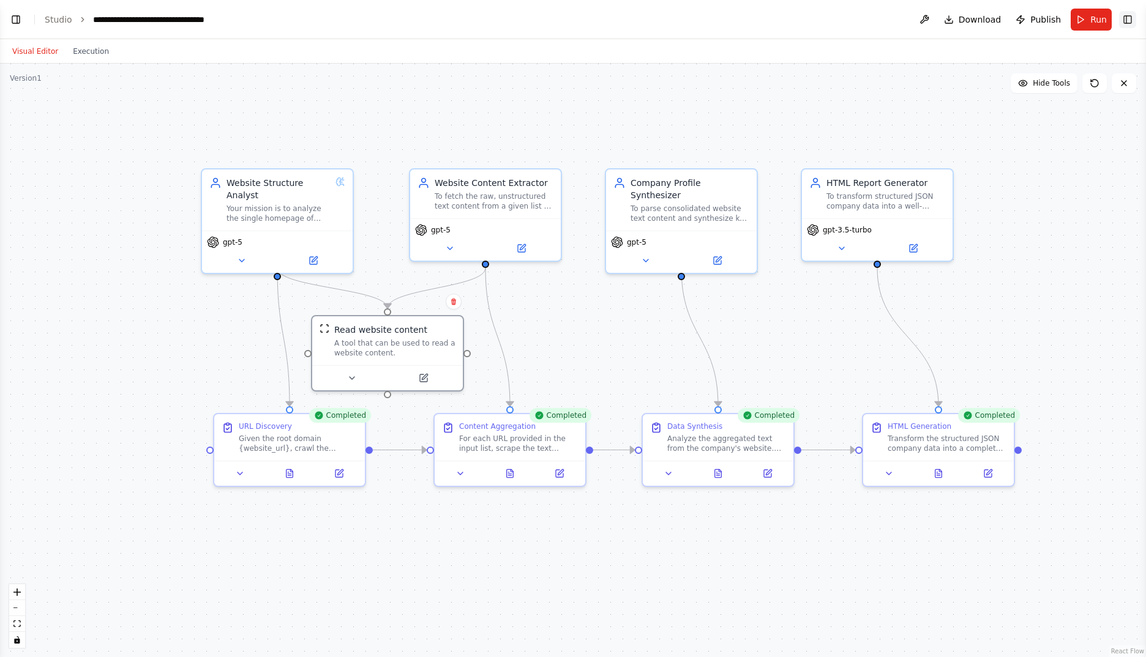
click at [1123, 18] on button "Toggle Right Sidebar" at bounding box center [1127, 19] width 17 height 17
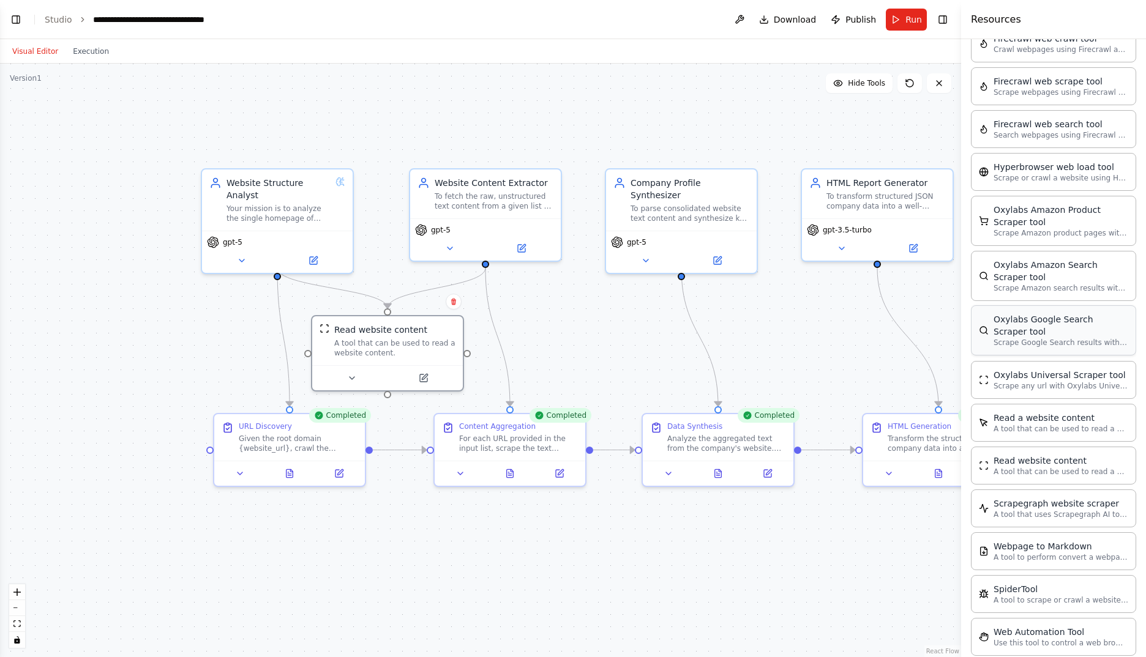
scroll to position [365, 0]
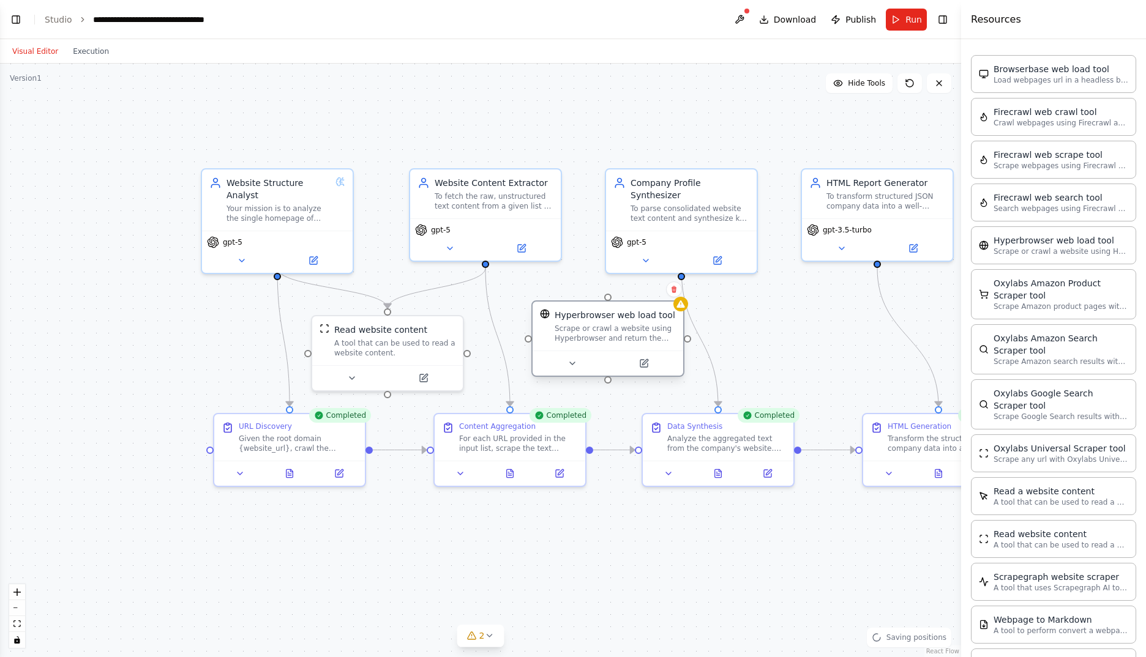
drag, startPoint x: 629, startPoint y: 368, endPoint x: 577, endPoint y: 335, distance: 62.5
click at [577, 335] on div "Scrape or crawl a website using Hyperbrowser and return the contents in properl…" at bounding box center [615, 334] width 121 height 20
click at [654, 362] on button at bounding box center [643, 363] width 69 height 15
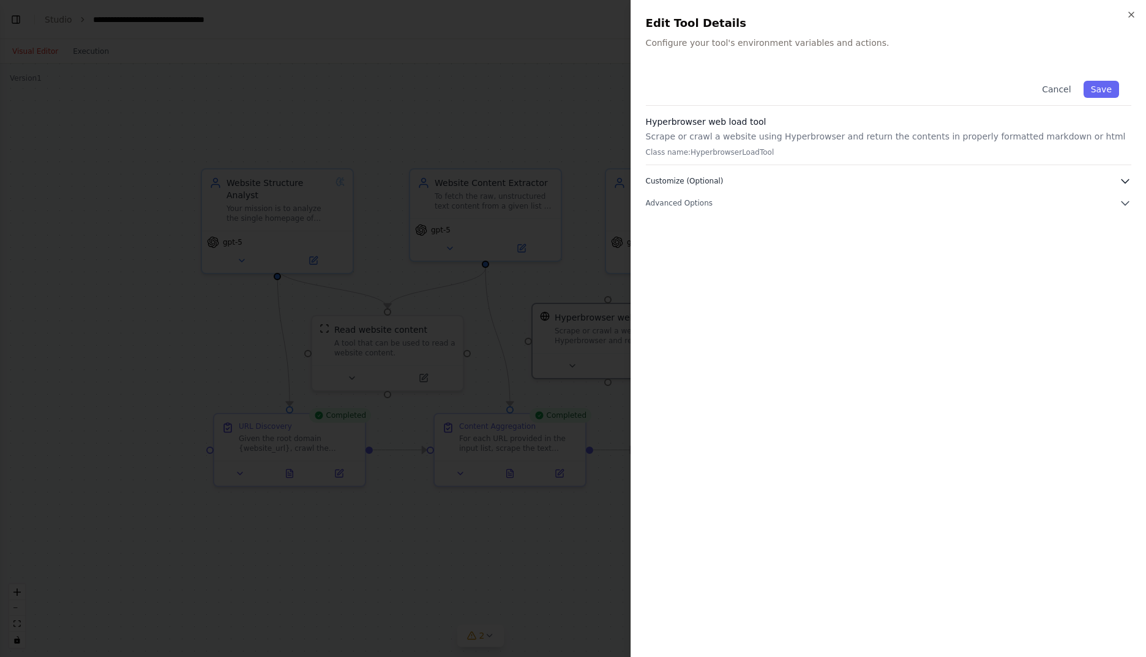
click at [750, 185] on button "Customize (Optional)" at bounding box center [888, 181] width 485 height 12
click at [739, 250] on button "Advanced Options" at bounding box center [888, 247] width 485 height 12
click at [1135, 8] on div "Close Edit Tool Details Configure your tool's environment variables and actions…" at bounding box center [887, 328] width 515 height 657
click at [1131, 17] on icon "button" at bounding box center [1131, 15] width 10 height 10
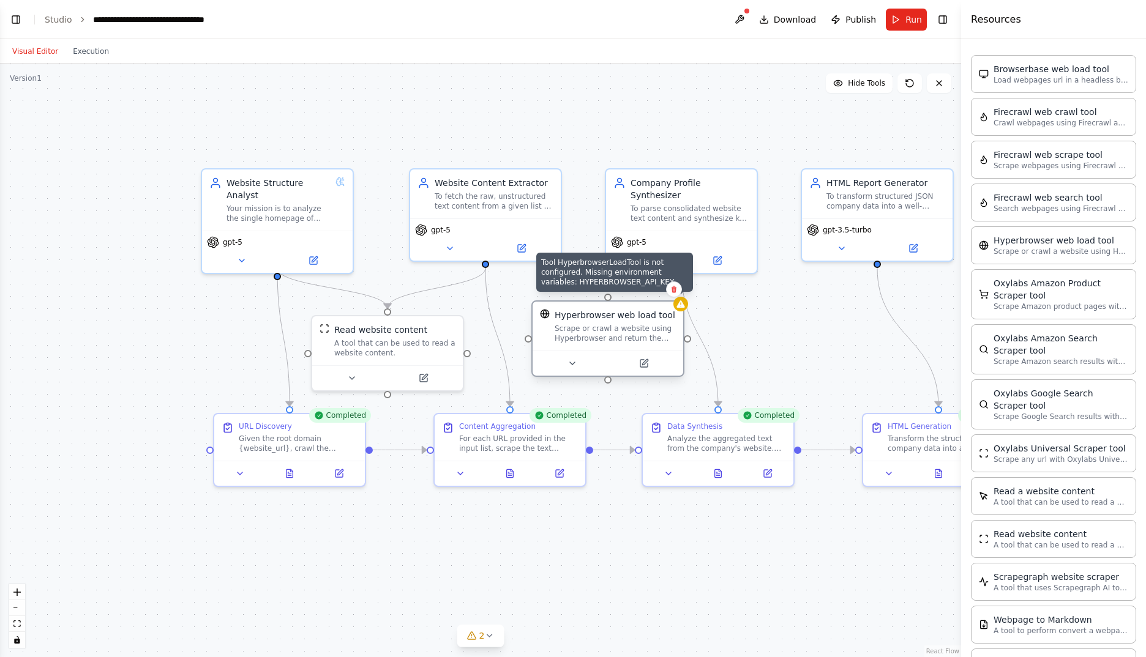
click at [682, 308] on icon at bounding box center [681, 304] width 10 height 10
click at [745, 16] on button at bounding box center [740, 20] width 20 height 22
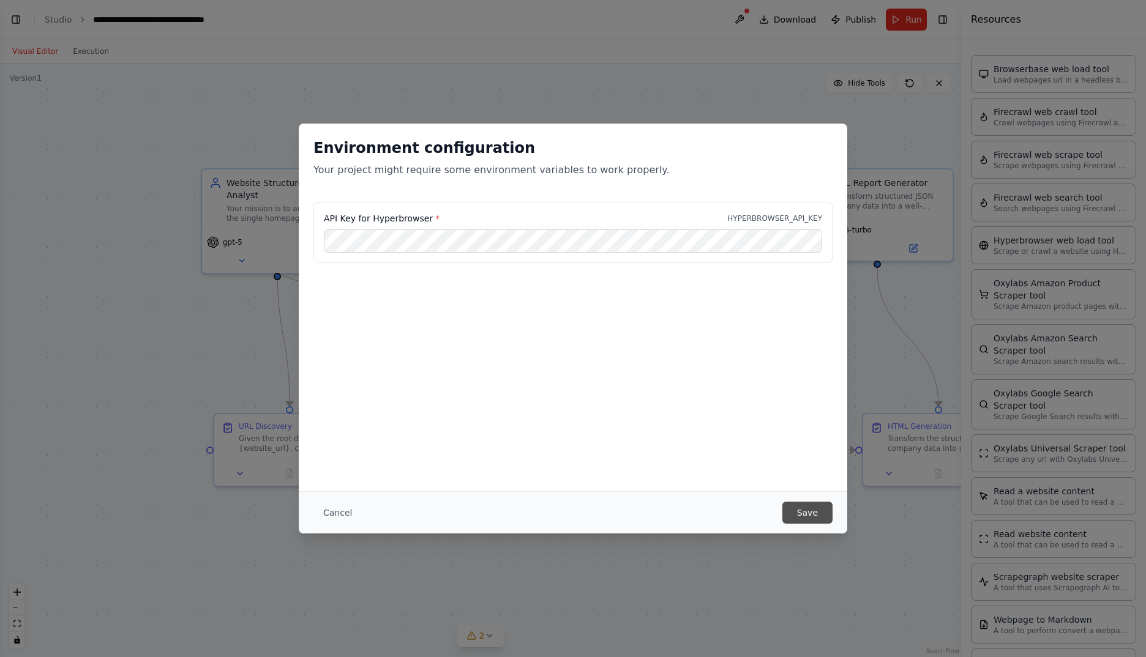
click at [808, 515] on button "Save" at bounding box center [807, 513] width 50 height 22
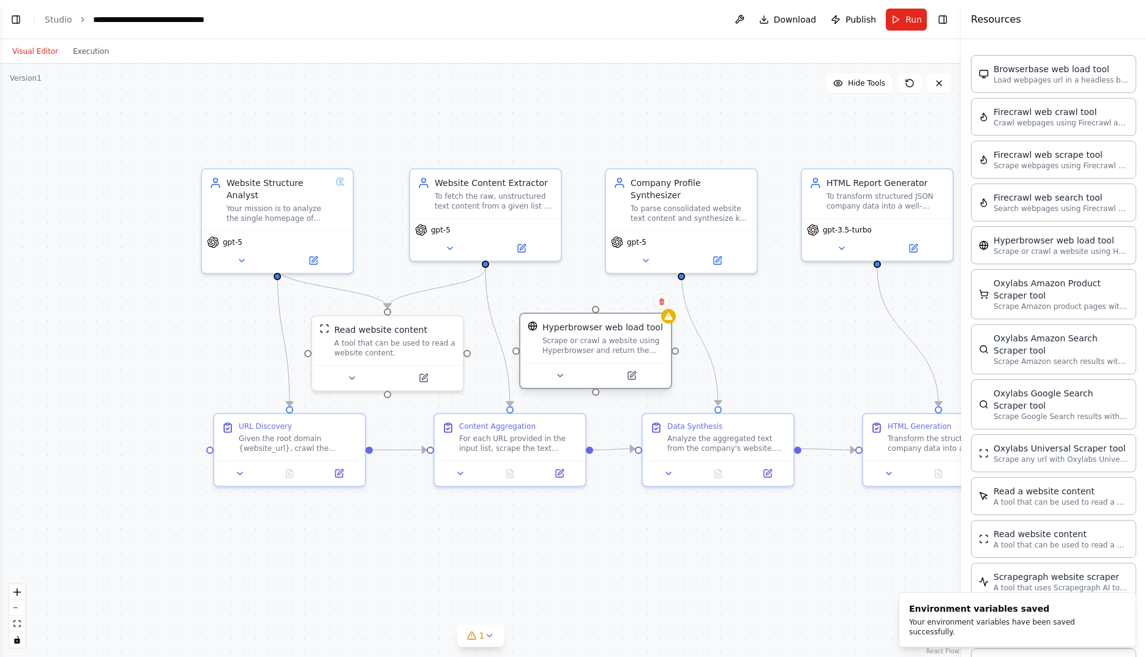
drag, startPoint x: 620, startPoint y: 340, endPoint x: 605, endPoint y: 348, distance: 17.2
click at [605, 348] on div "Scrape or crawl a website using Hyperbrowser and return the contents in properl…" at bounding box center [602, 346] width 121 height 20
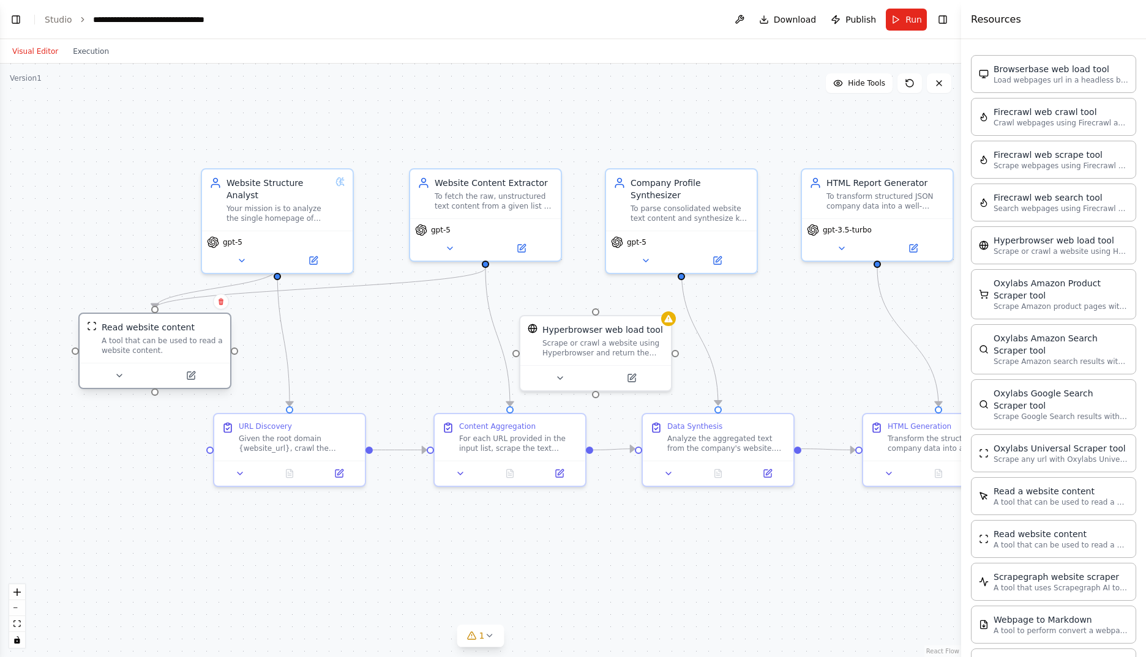
drag, startPoint x: 424, startPoint y: 351, endPoint x: 186, endPoint y: 351, distance: 238.1
click at [186, 351] on div "A tool that can be used to read a website content." at bounding box center [162, 346] width 121 height 20
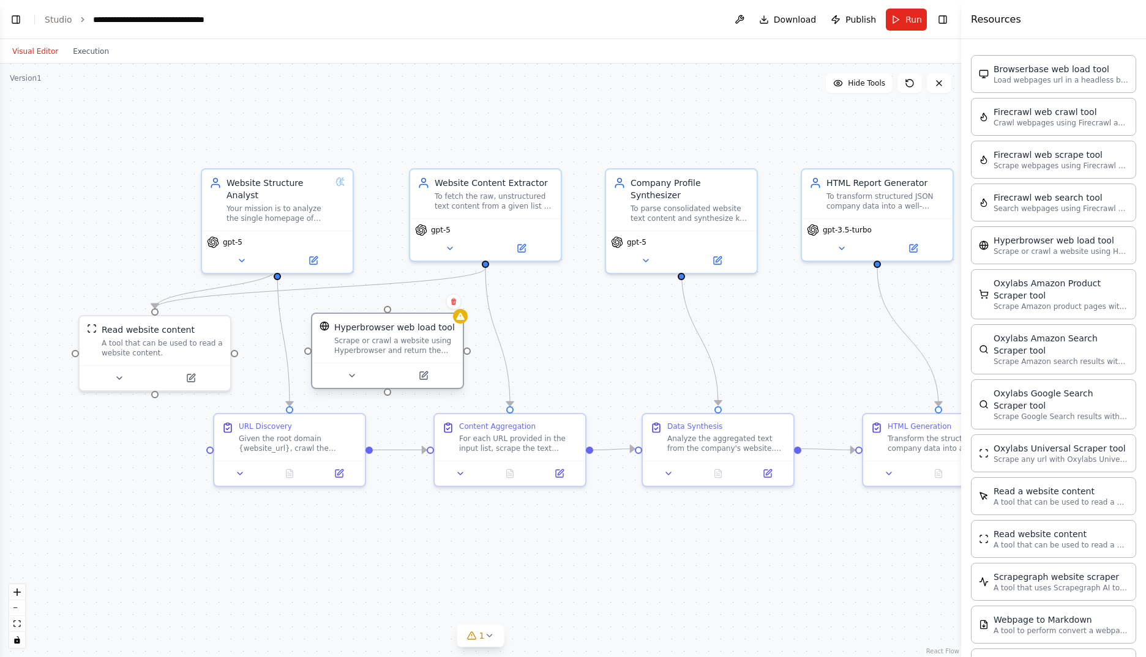
drag, startPoint x: 613, startPoint y: 336, endPoint x: 411, endPoint y: 330, distance: 202.7
click at [411, 330] on div "Hyperbrowser web load tool Scrape or crawl a website using Hyperbrowser and ret…" at bounding box center [394, 338] width 121 height 34
drag, startPoint x: 155, startPoint y: 304, endPoint x: 389, endPoint y: 310, distance: 233.3
click at [389, 310] on div ".deletable-edge-delete-btn { width: 20px; height: 20px; border: 0px solid #ffff…" at bounding box center [632, 404] width 961 height 594
drag, startPoint x: 155, startPoint y: 305, endPoint x: 395, endPoint y: 317, distance: 239.6
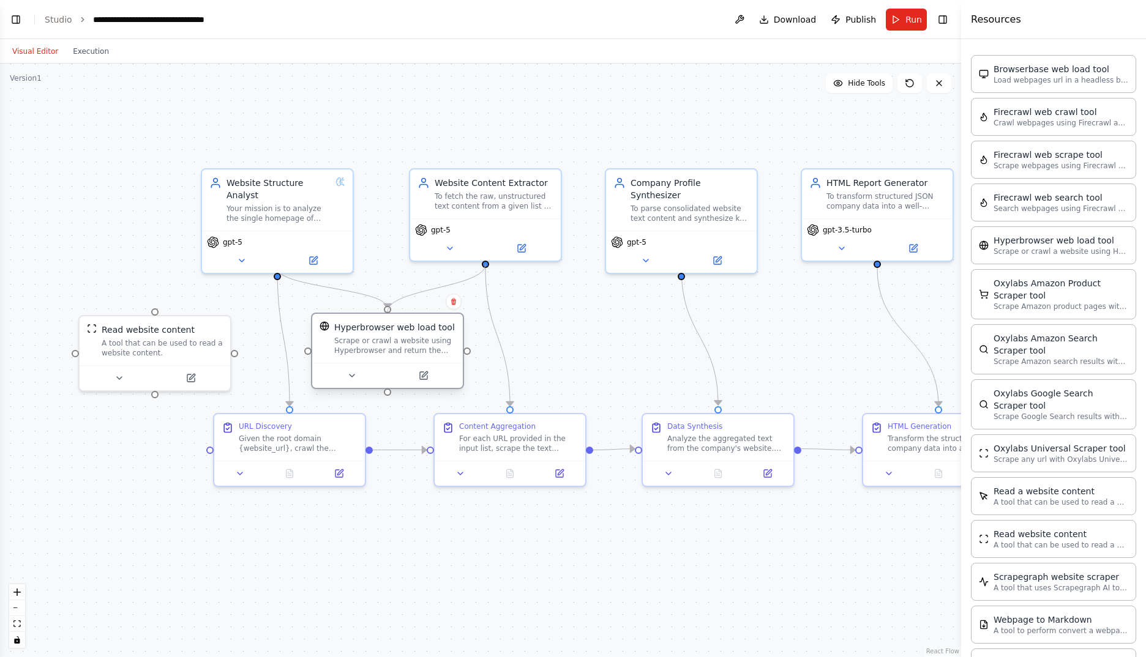
click at [395, 317] on div ".deletable-edge-delete-btn { width: 20px; height: 20px; border: 0px solid #ffff…" at bounding box center [632, 404] width 961 height 594
click at [173, 359] on div "Read website content A tool that can be used to read a website content." at bounding box center [155, 338] width 151 height 49
click at [188, 378] on icon at bounding box center [190, 375] width 7 height 7
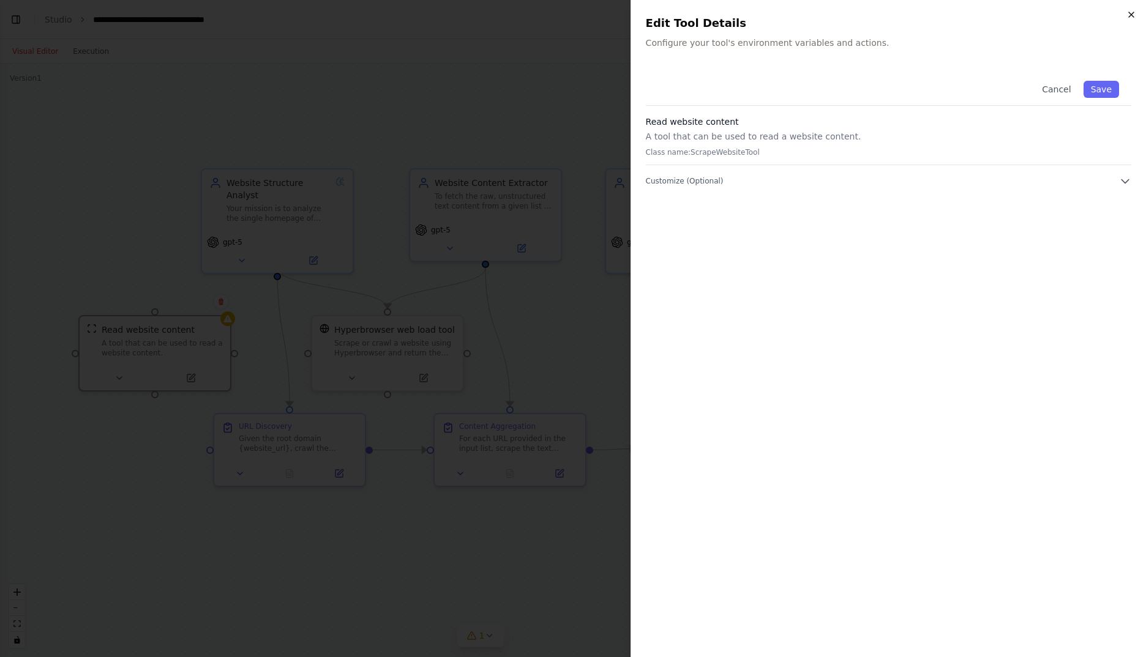
click at [1132, 12] on icon "button" at bounding box center [1131, 15] width 10 height 10
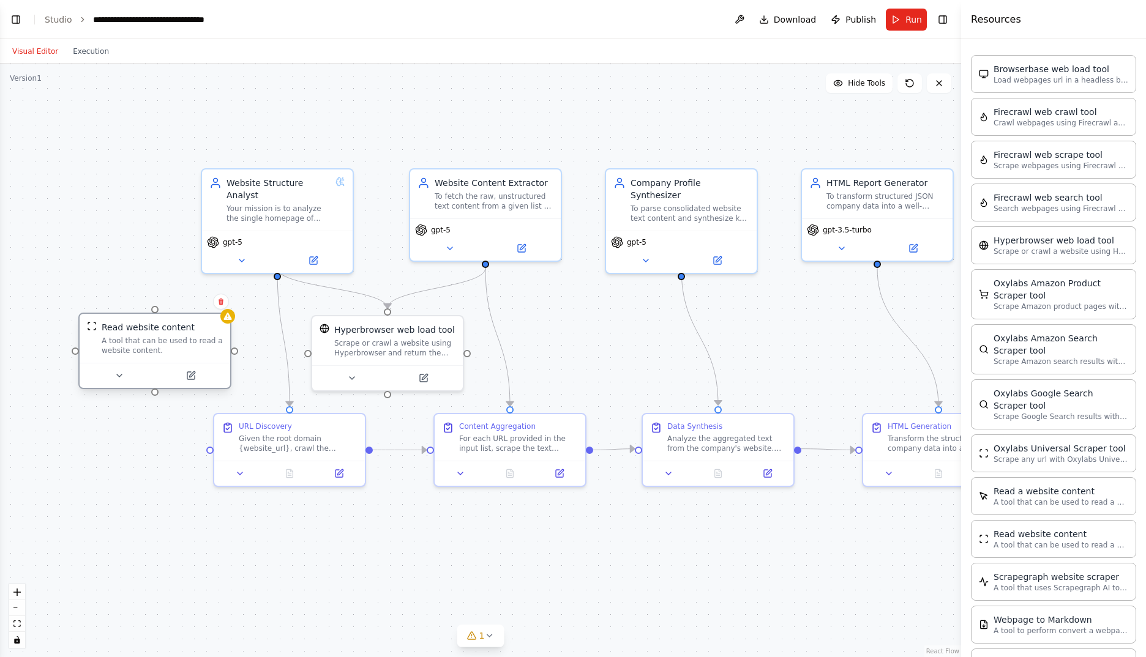
click at [132, 351] on div "A tool that can be used to read a website content." at bounding box center [162, 346] width 121 height 20
click at [122, 202] on div ".deletable-edge-delete-btn { width: 20px; height: 20px; border: 0px solid #ffff…" at bounding box center [480, 361] width 961 height 594
click at [131, 373] on button at bounding box center [118, 376] width 69 height 15
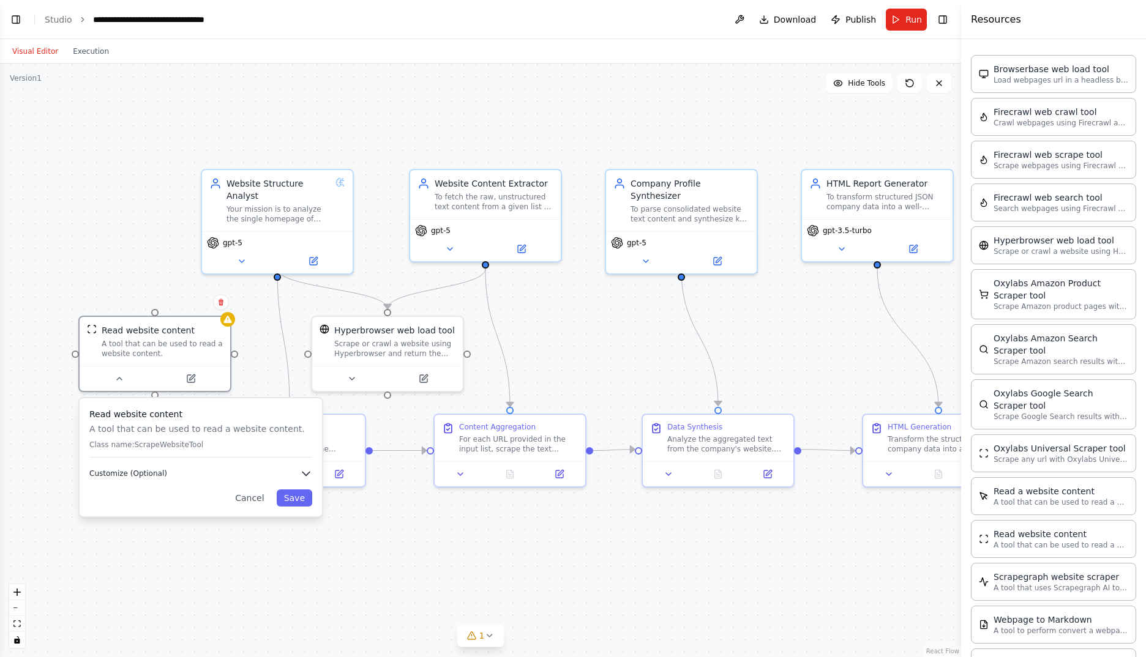
click at [245, 471] on button "Customize (Optional)" at bounding box center [200, 474] width 223 height 12
click at [133, 256] on div ".deletable-edge-delete-btn { width: 20px; height: 20px; border: 0px solid #ffff…" at bounding box center [480, 361] width 961 height 594
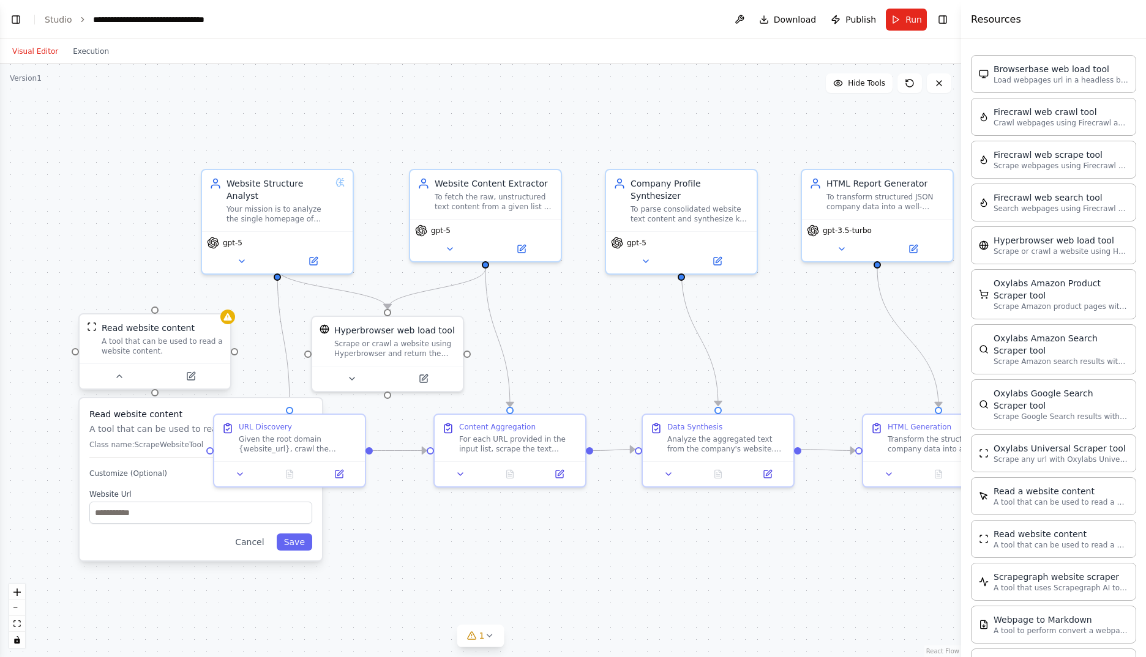
click at [189, 341] on div "A tool that can be used to read a website content." at bounding box center [162, 347] width 121 height 20
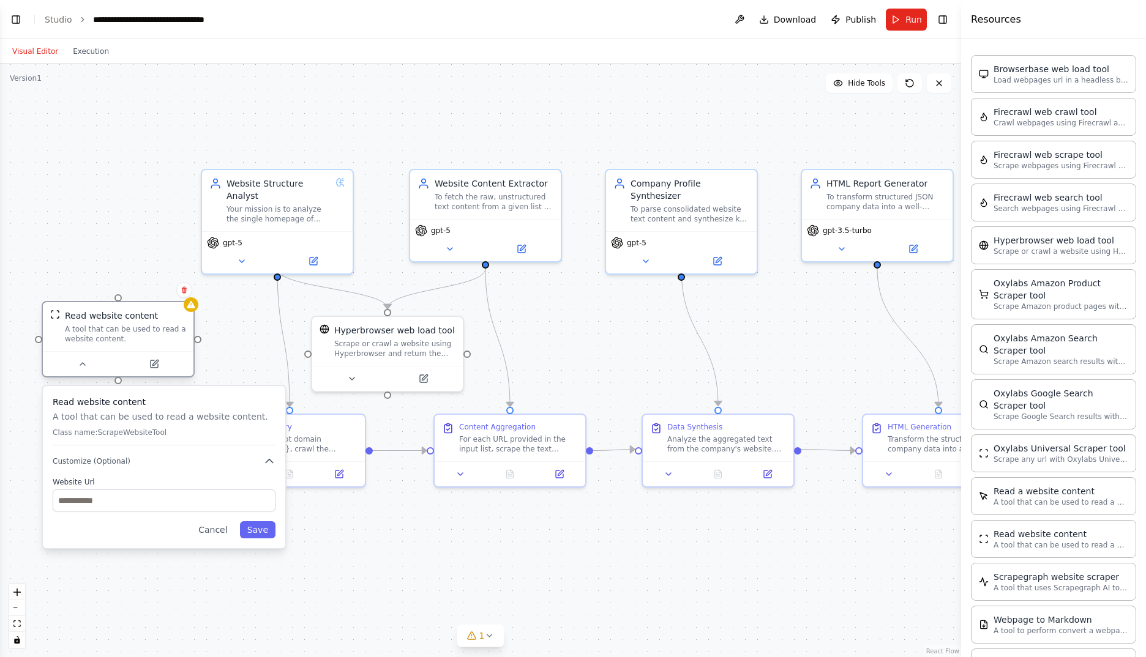
drag, startPoint x: 175, startPoint y: 354, endPoint x: 140, endPoint y: 342, distance: 37.6
click at [140, 342] on div "A tool that can be used to read a website content." at bounding box center [125, 334] width 121 height 20
click at [80, 365] on icon at bounding box center [83, 364] width 10 height 10
click at [81, 361] on icon at bounding box center [83, 364] width 10 height 10
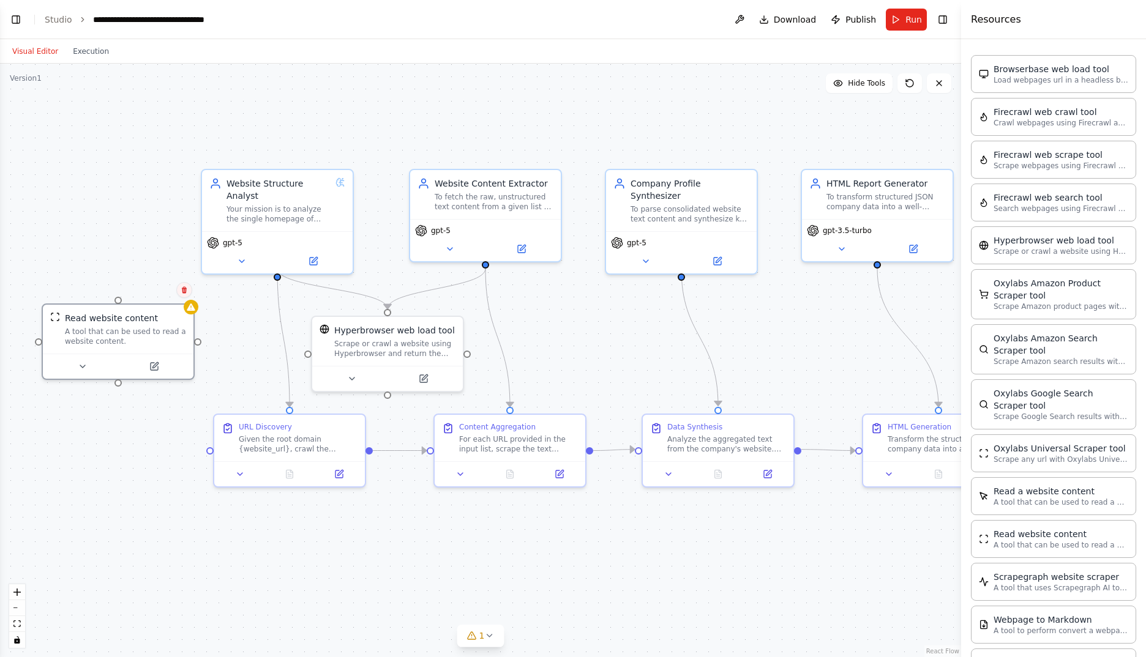
click at [181, 288] on icon at bounding box center [184, 289] width 7 height 7
click at [154, 297] on div ".deletable-edge-delete-btn { width: 20px; height: 20px; border: 0px solid #ffff…" at bounding box center [480, 361] width 961 height 594
click at [948, 15] on button "Toggle Right Sidebar" at bounding box center [942, 19] width 17 height 17
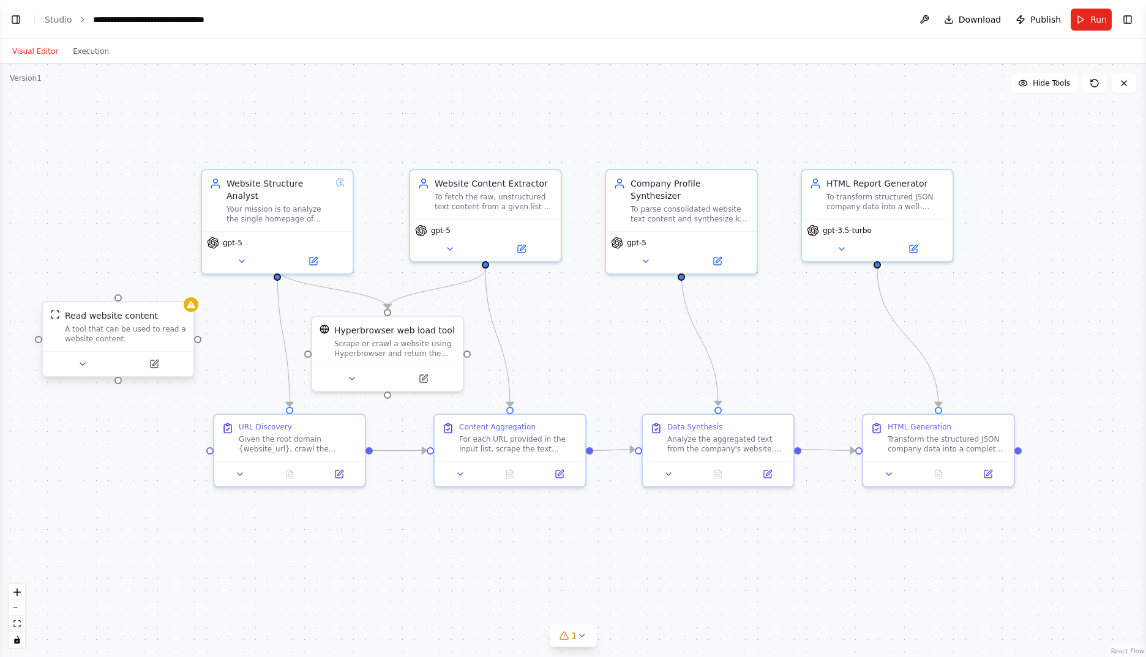
click at [152, 320] on div "Read website content" at bounding box center [125, 316] width 121 height 12
click at [184, 286] on icon at bounding box center [184, 289] width 7 height 7
click at [155, 287] on button "Confirm" at bounding box center [149, 290] width 43 height 15
click at [1104, 17] on span "Run" at bounding box center [1098, 19] width 17 height 12
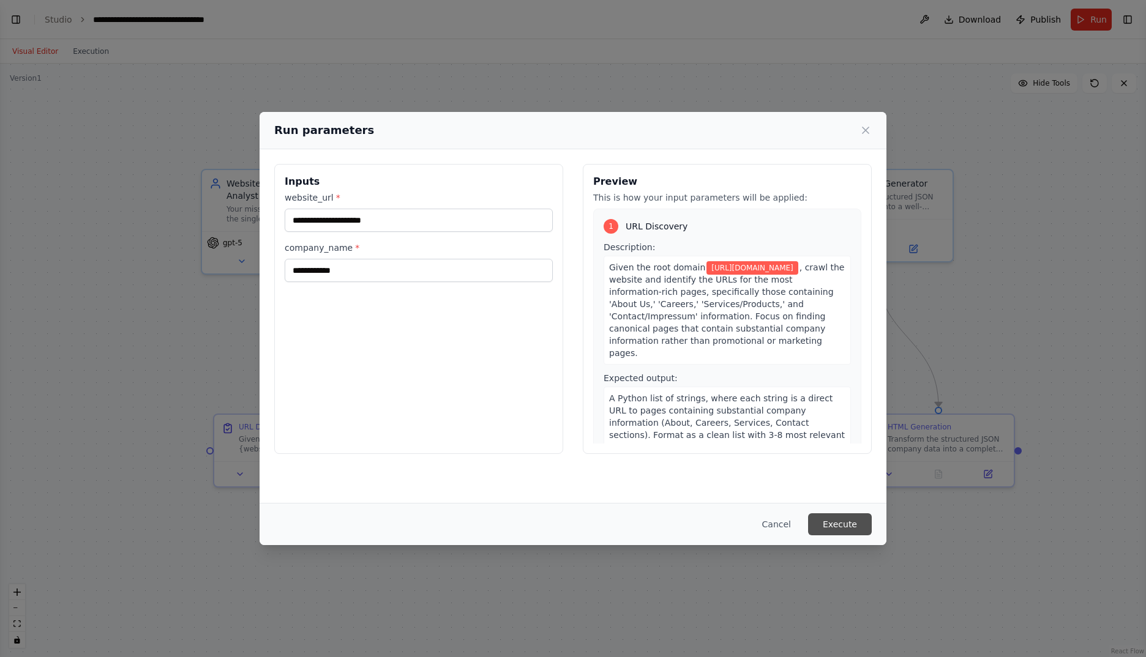
click at [848, 523] on button "Execute" at bounding box center [840, 525] width 64 height 22
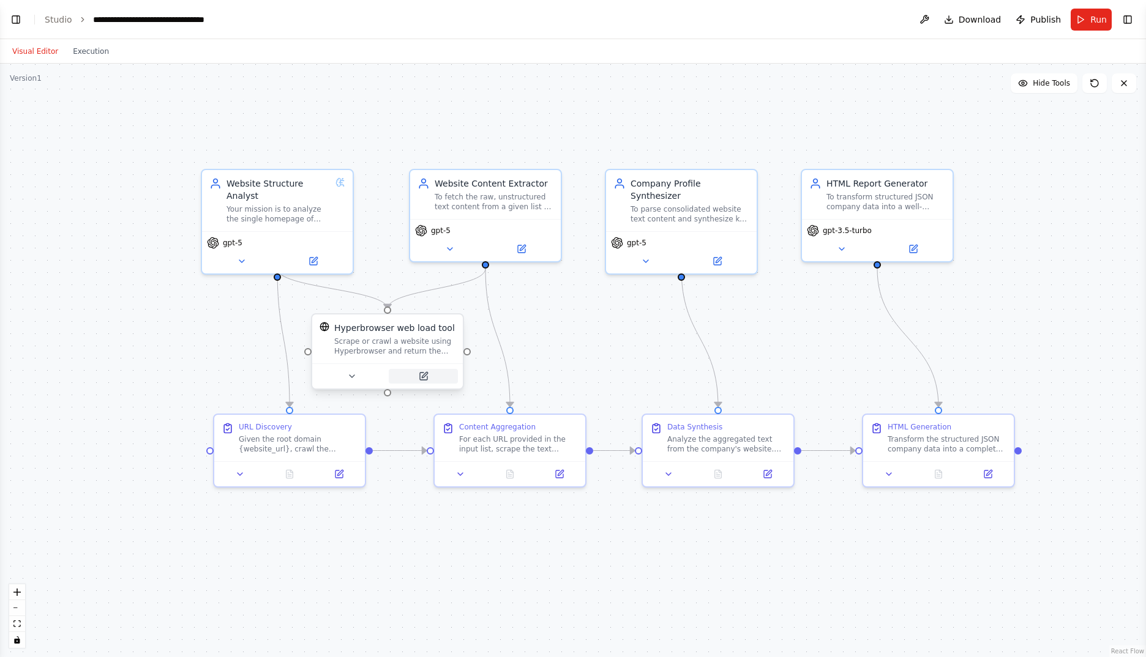
click at [432, 381] on button at bounding box center [423, 376] width 69 height 15
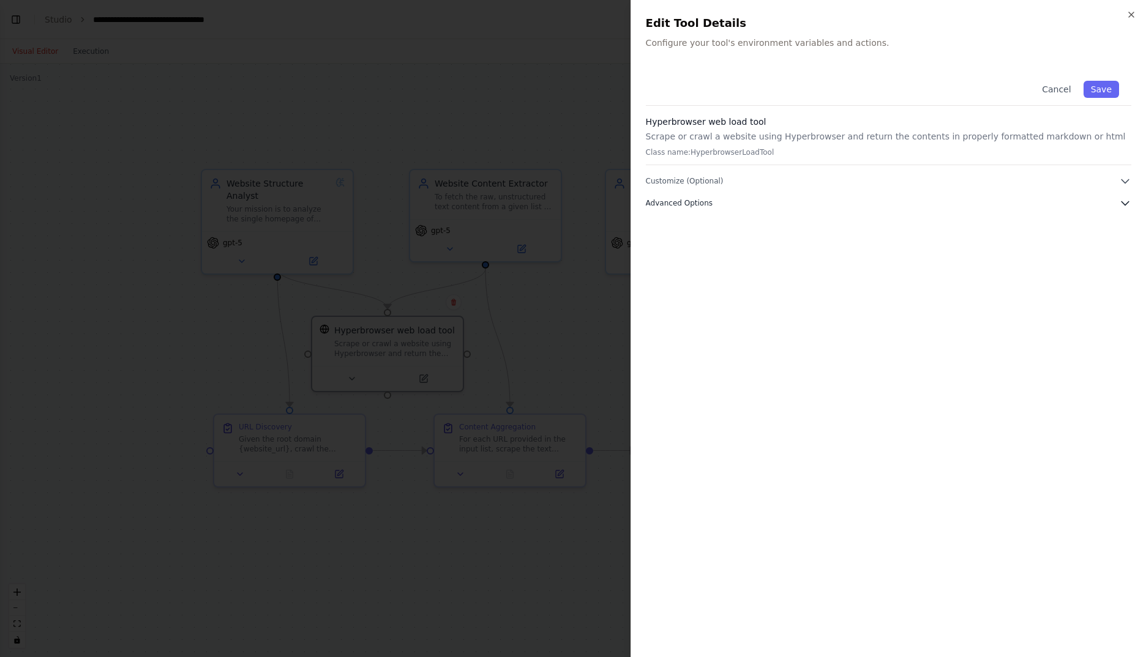
click at [693, 204] on span "Advanced Options" at bounding box center [679, 203] width 67 height 10
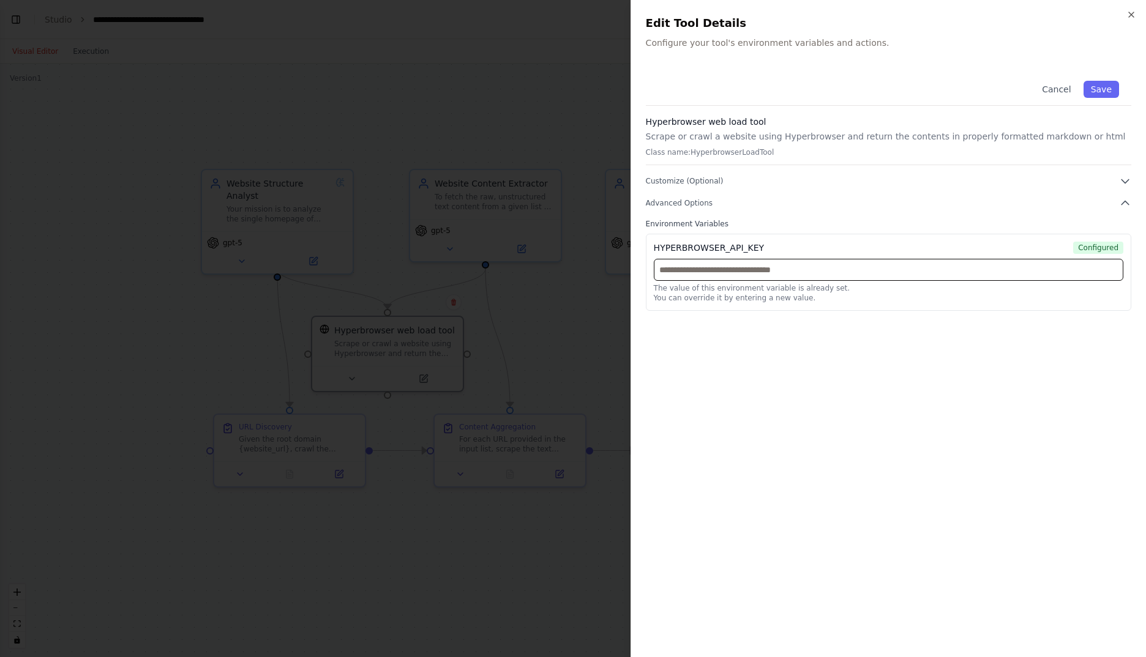
click at [733, 269] on input "text" at bounding box center [888, 270] width 469 height 22
paste input "**********"
type input "**********"
click at [1097, 87] on button "Save" at bounding box center [1101, 89] width 36 height 17
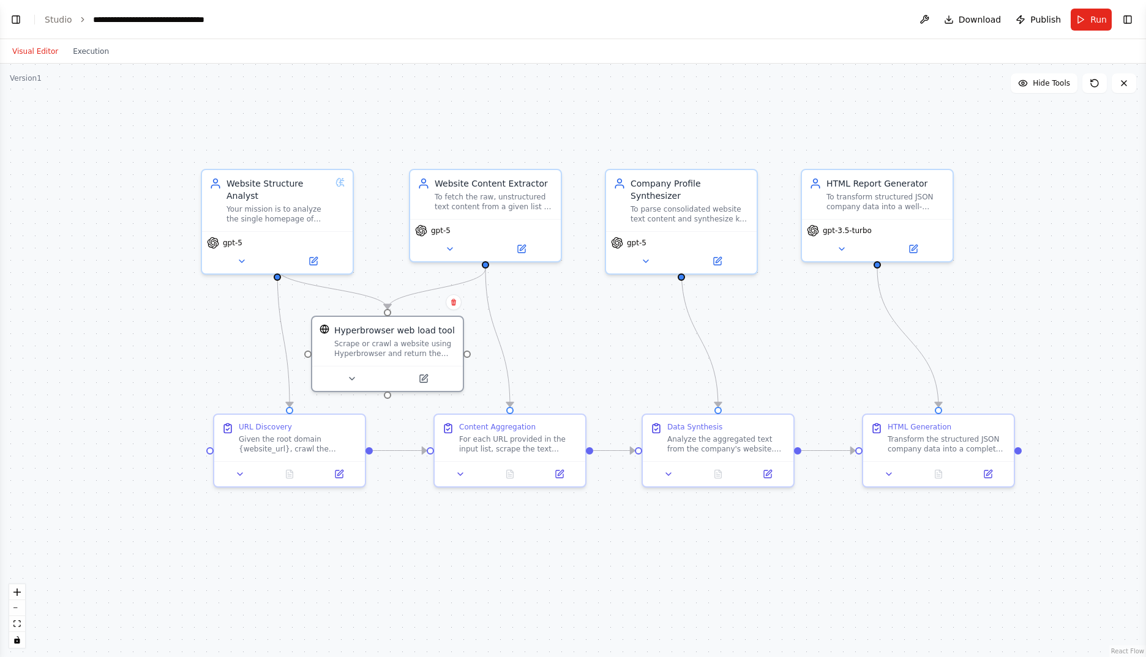
click at [810, 334] on div ".deletable-edge-delete-btn { width: 20px; height: 20px; border: 0px solid #ffff…" at bounding box center [573, 361] width 1146 height 594
click at [1097, 21] on span "Run" at bounding box center [1098, 19] width 17 height 12
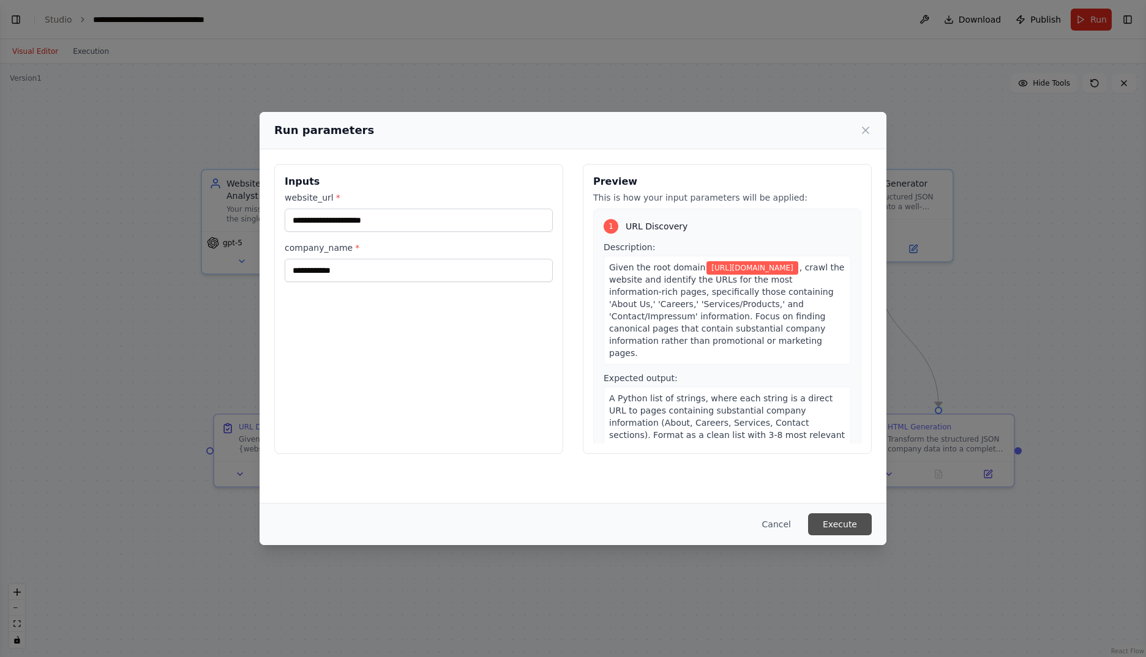
click at [842, 521] on button "Execute" at bounding box center [840, 525] width 64 height 22
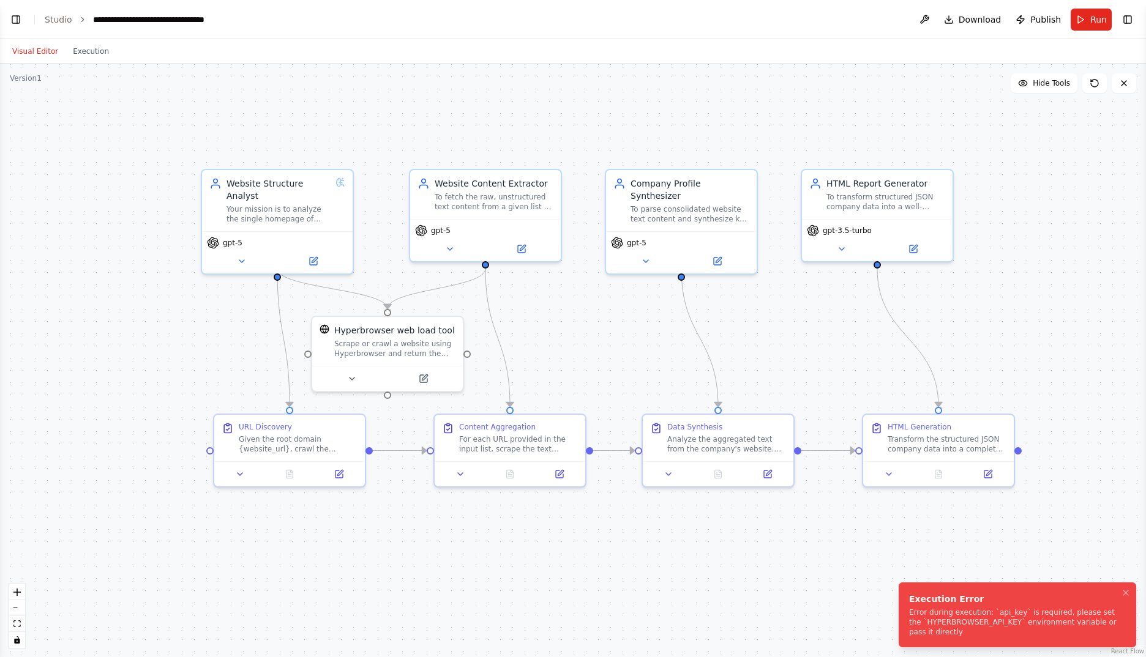
click at [927, 621] on div "Error during execution: `api_key` is required, please set the `HYPERBROWSER_API…" at bounding box center [1015, 622] width 212 height 29
click at [403, 353] on div "Scrape or crawl a website using Hyperbrowser and return the contents in properl…" at bounding box center [394, 347] width 121 height 20
click at [428, 379] on button at bounding box center [423, 376] width 69 height 15
click at [371, 375] on button at bounding box center [351, 376] width 69 height 15
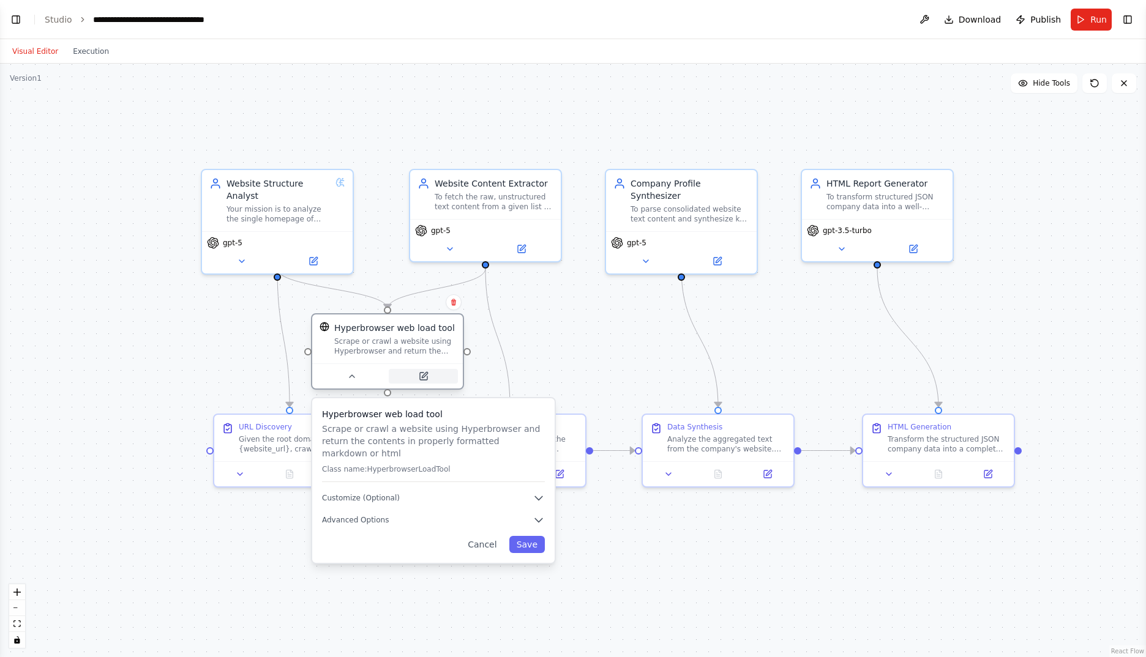
click at [414, 374] on button at bounding box center [423, 376] width 69 height 15
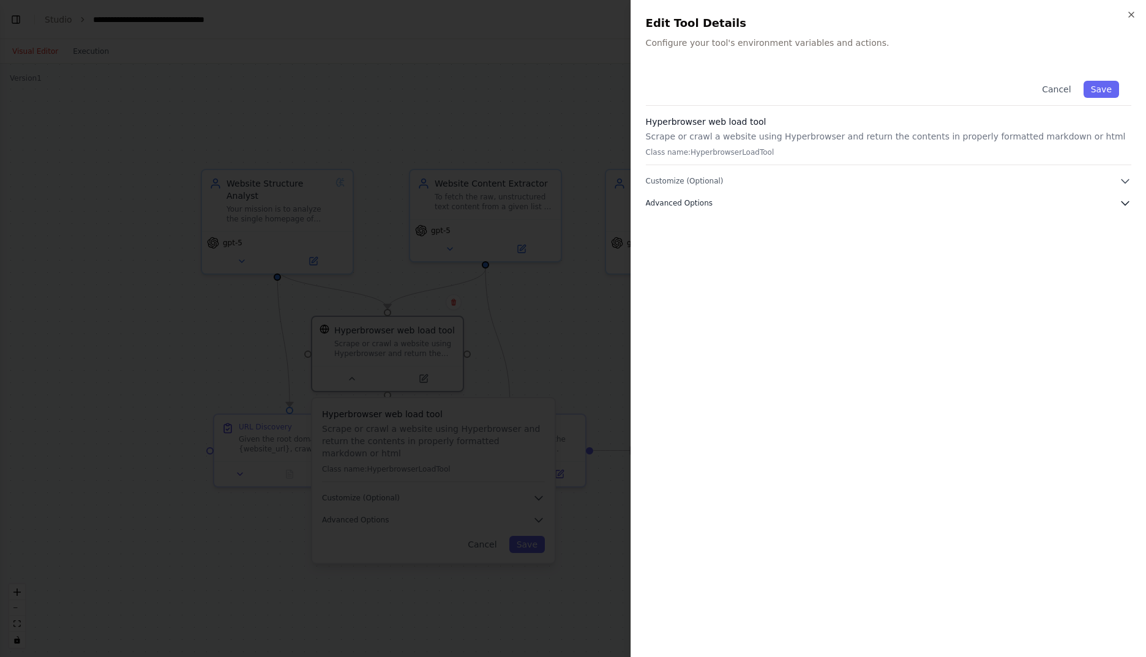
click at [686, 201] on span "Advanced Options" at bounding box center [679, 203] width 67 height 10
click at [687, 178] on span "Customize (Optional)" at bounding box center [685, 181] width 78 height 10
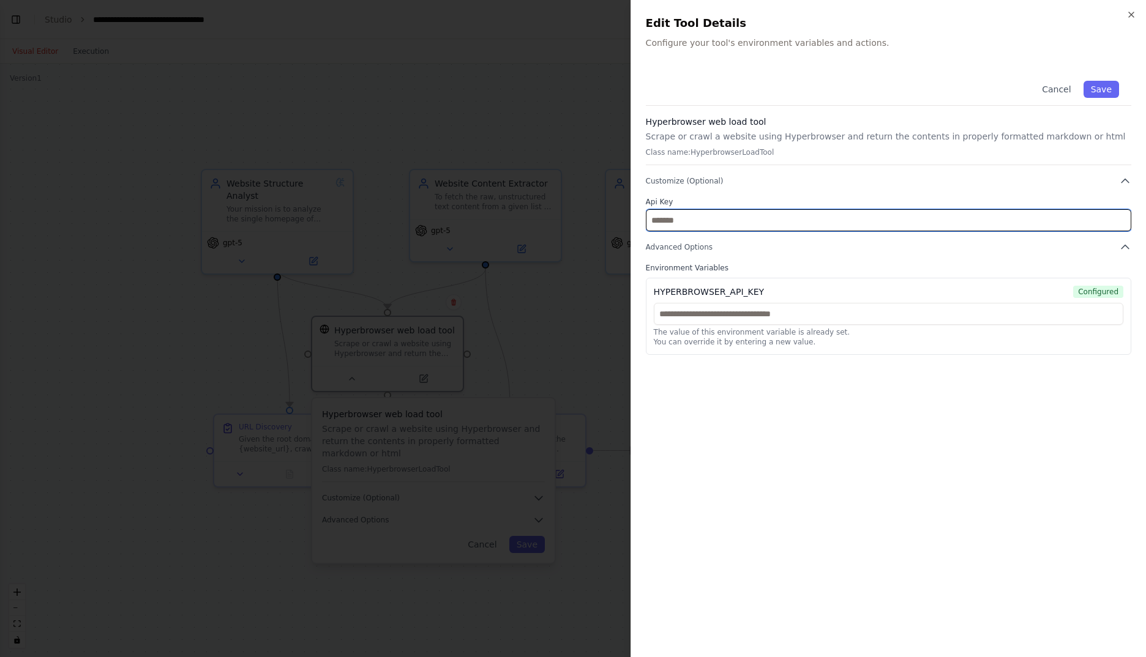
click at [703, 222] on input "text" at bounding box center [888, 220] width 485 height 22
paste input "**********"
type input "**********"
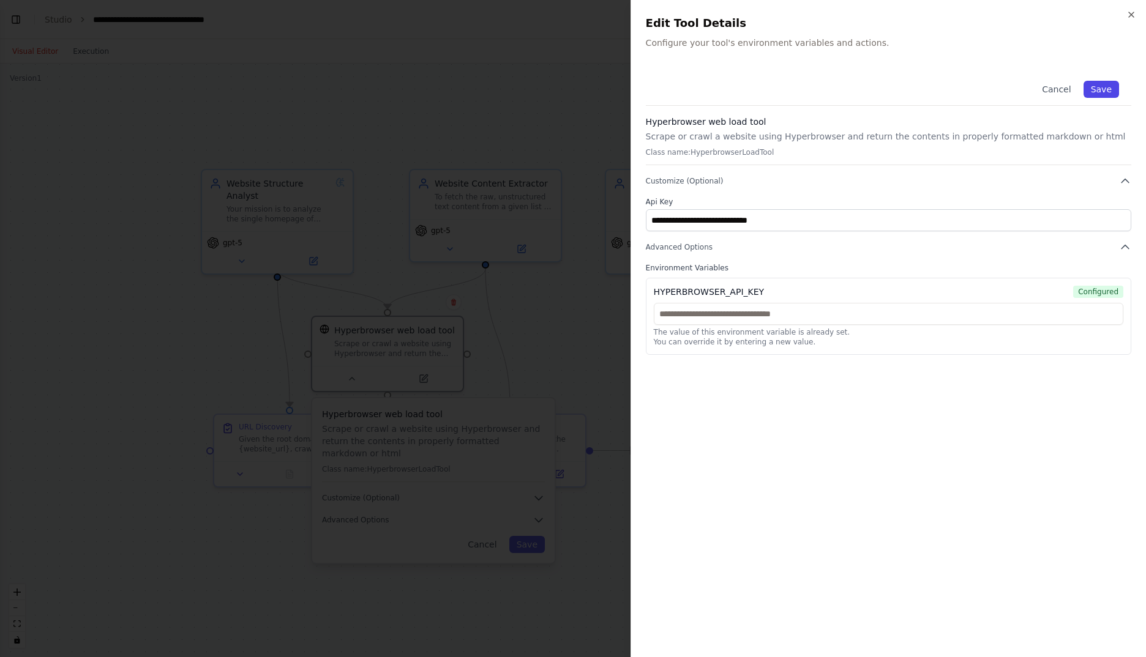
click at [1100, 84] on button "Save" at bounding box center [1101, 89] width 36 height 17
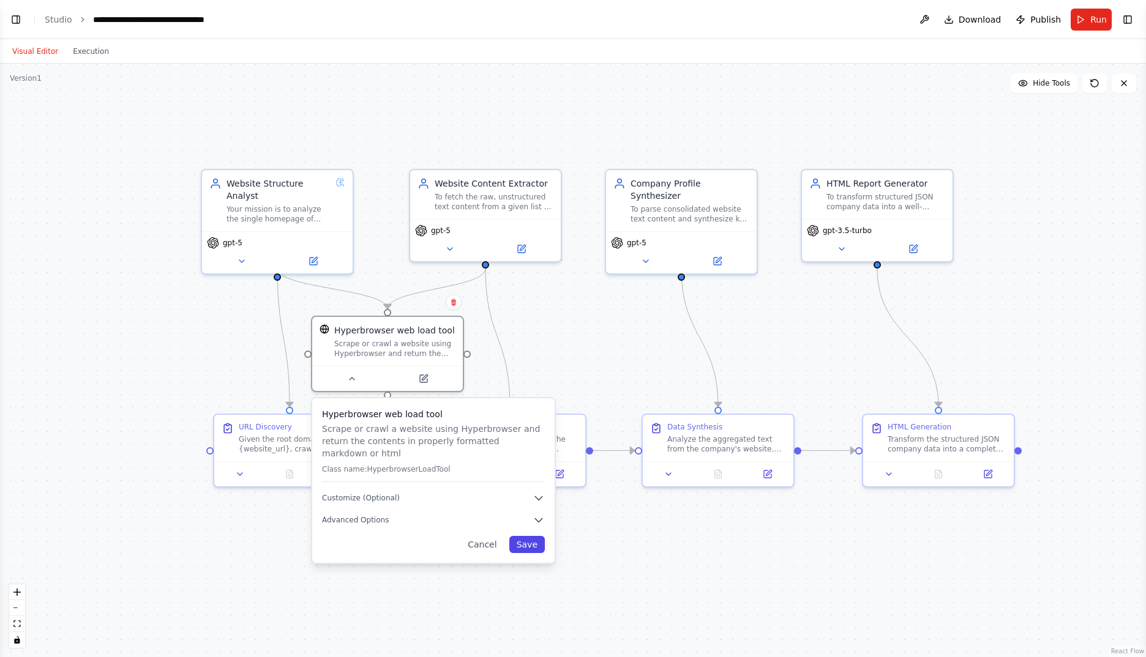
click at [528, 536] on button "Save" at bounding box center [527, 544] width 36 height 17
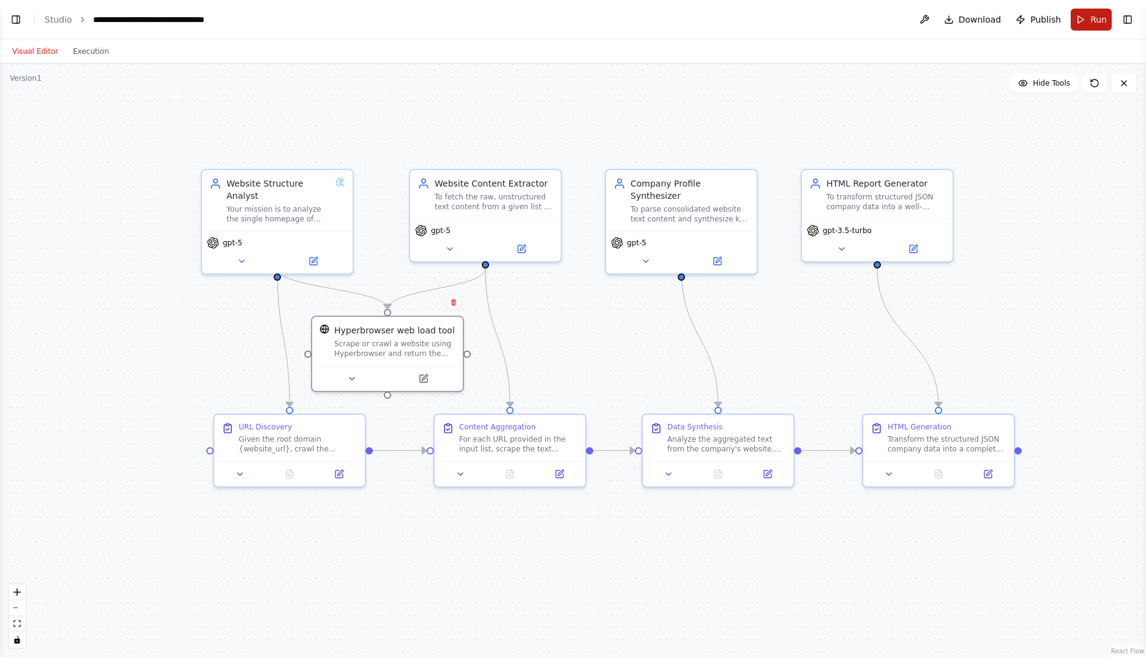
click at [1096, 13] on span "Run" at bounding box center [1098, 19] width 17 height 12
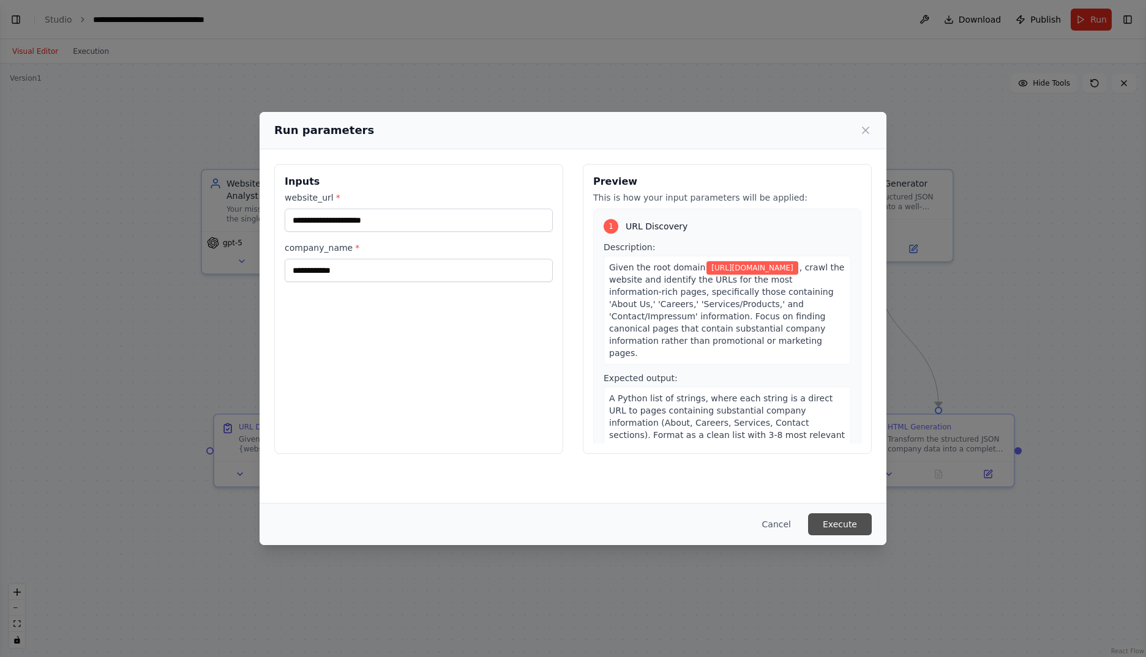
click at [850, 527] on button "Execute" at bounding box center [840, 525] width 64 height 22
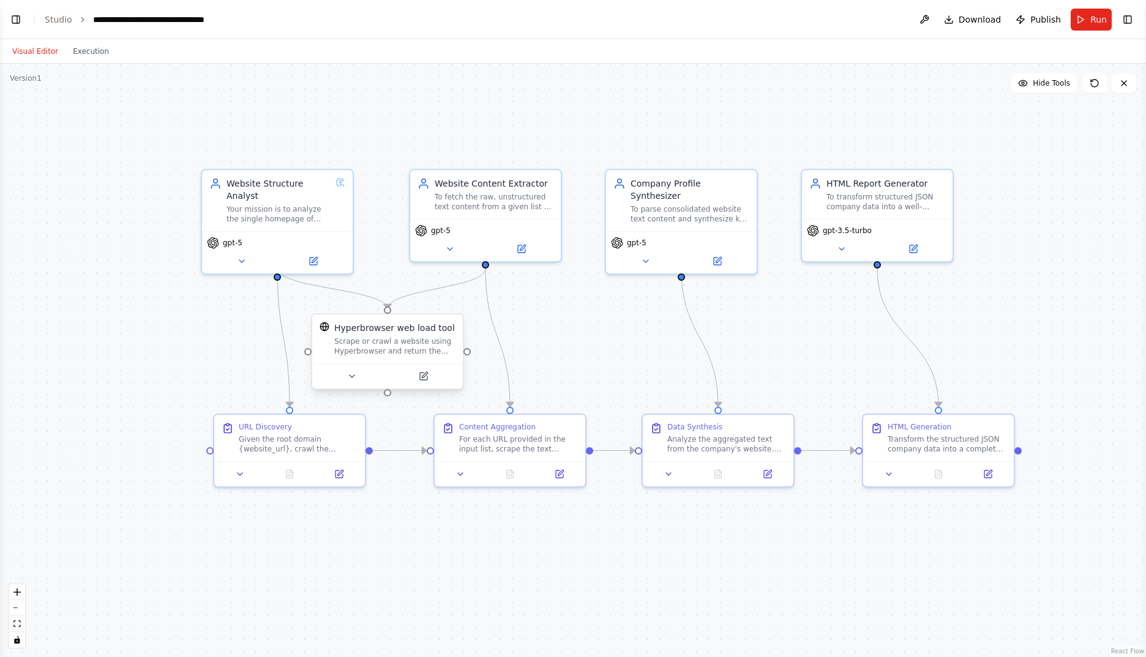
click at [414, 346] on div "Scrape or crawl a website using Hyperbrowser and return the contents in properl…" at bounding box center [394, 347] width 121 height 20
click at [18, 15] on button "Toggle Left Sidebar" at bounding box center [15, 19] width 17 height 17
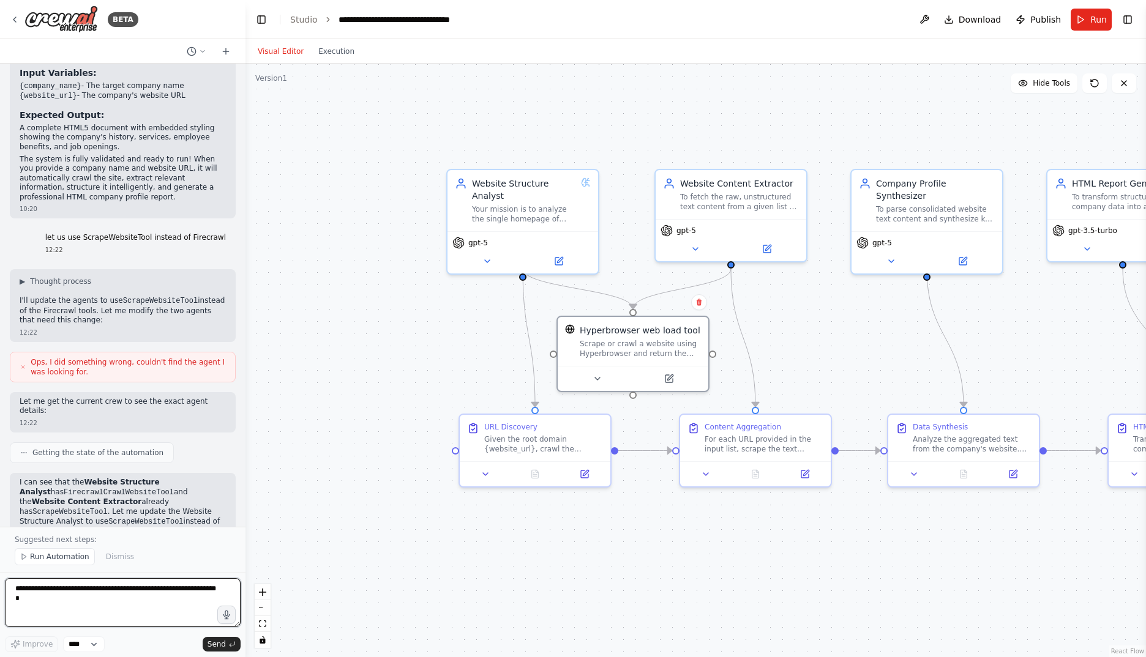
click at [143, 604] on textarea at bounding box center [123, 602] width 236 height 49
type textarea "**********"
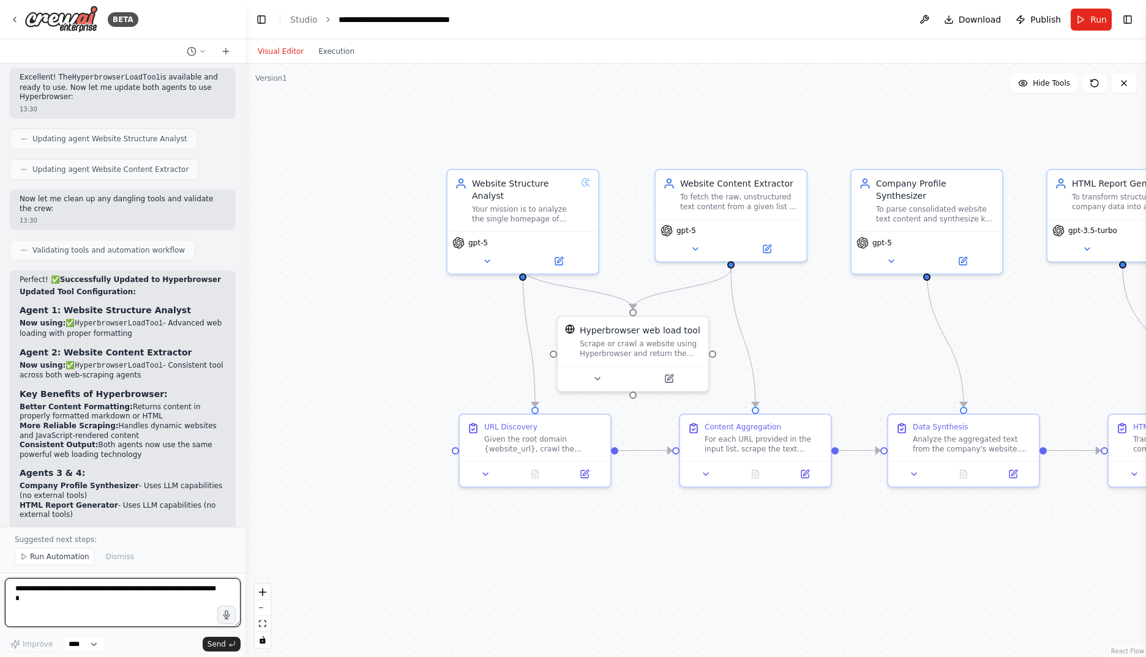
scroll to position [3435, 0]
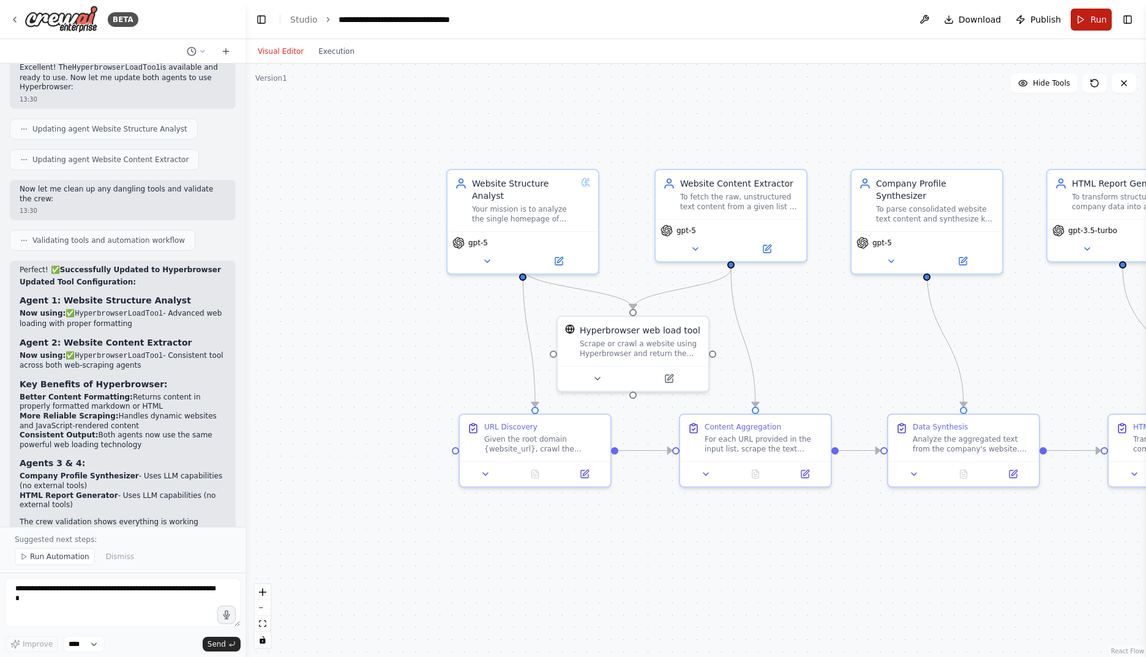
click at [1082, 15] on button "Run" at bounding box center [1091, 20] width 41 height 22
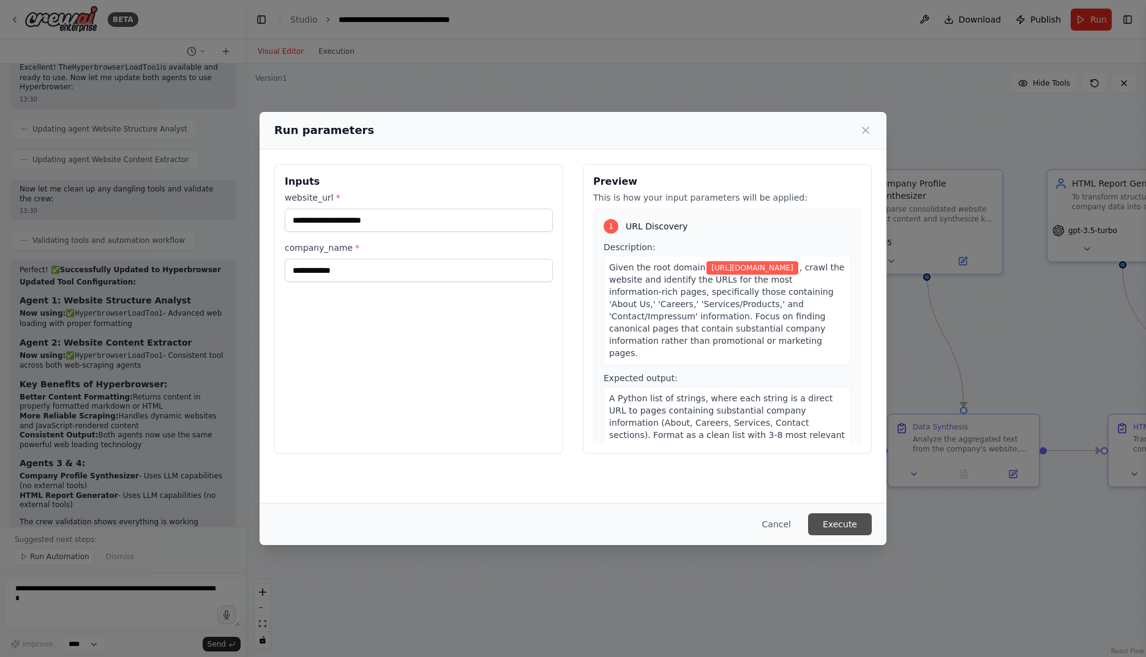
click at [840, 519] on button "Execute" at bounding box center [840, 525] width 64 height 22
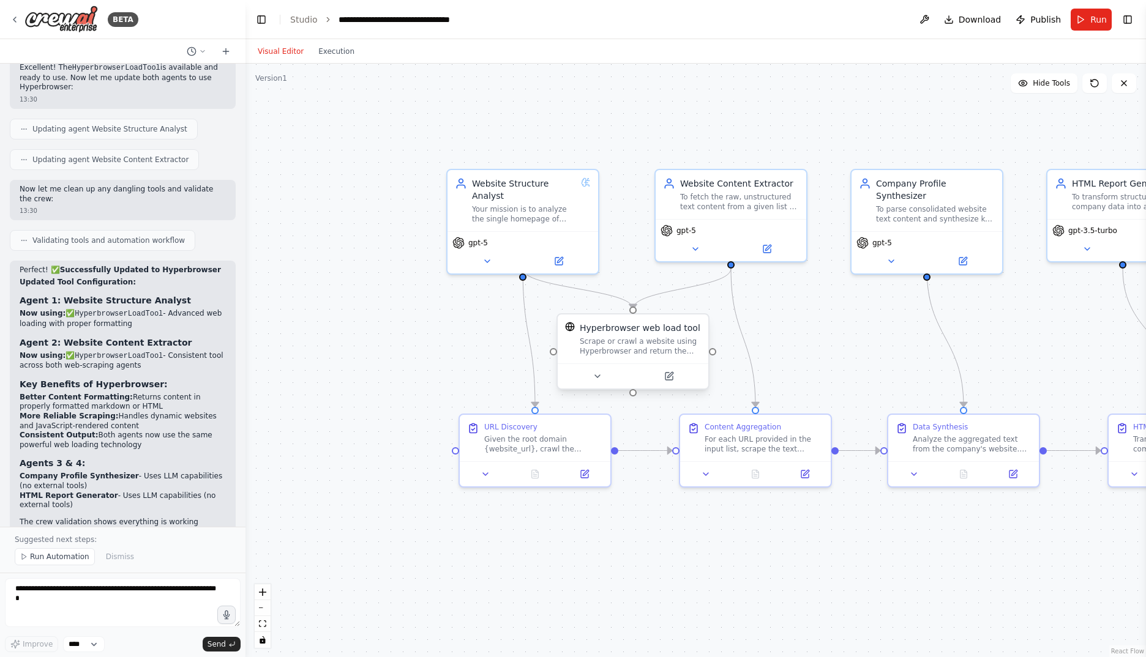
click at [663, 351] on div "Scrape or crawl a website using Hyperbrowser and return the contents in properl…" at bounding box center [640, 347] width 121 height 20
click at [698, 301] on icon at bounding box center [699, 302] width 5 height 7
click at [672, 310] on div ".deletable-edge-delete-btn { width: 20px; height: 20px; border: 0px solid #ffff…" at bounding box center [695, 361] width 900 height 594
click at [675, 343] on div "Scrape or crawl a website using Hyperbrowser and return the contents in properl…" at bounding box center [640, 347] width 121 height 20
click at [700, 299] on icon at bounding box center [698, 302] width 7 height 7
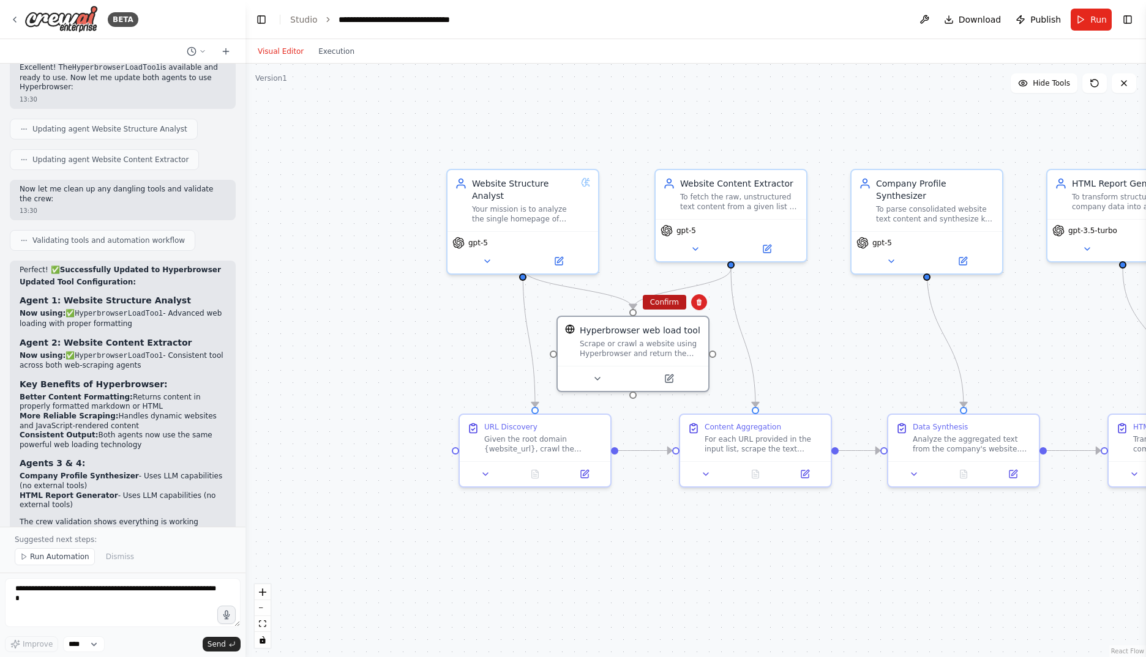
click at [664, 296] on button "Confirm" at bounding box center [664, 302] width 43 height 15
click at [1131, 18] on button "Toggle Right Sidebar" at bounding box center [1127, 19] width 17 height 17
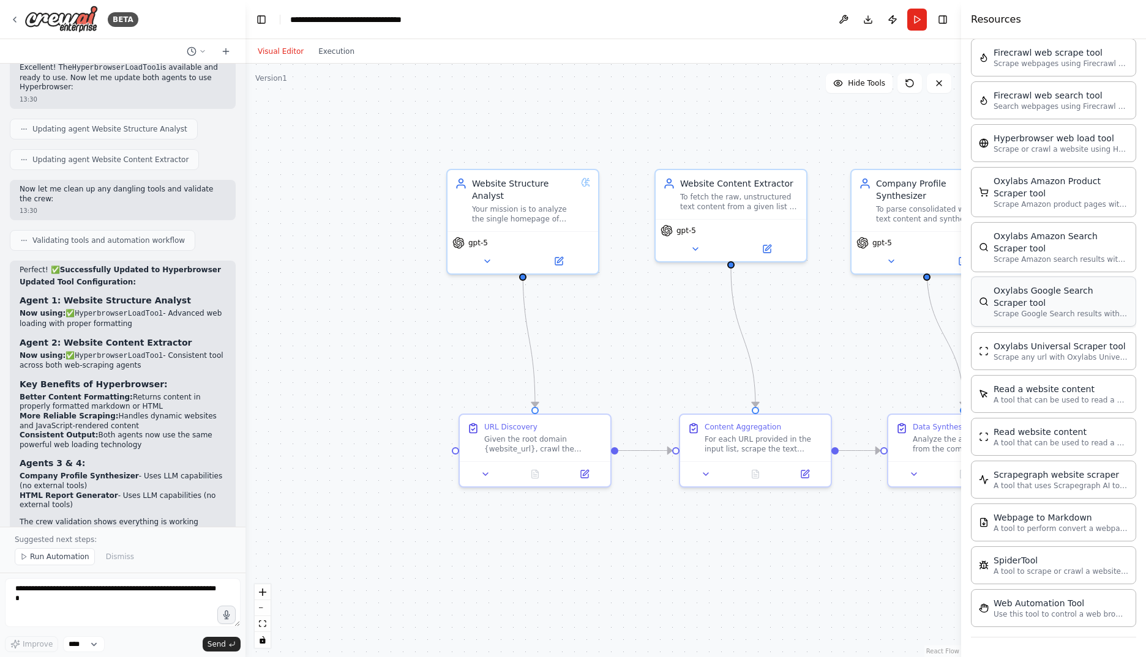
scroll to position [365, 0]
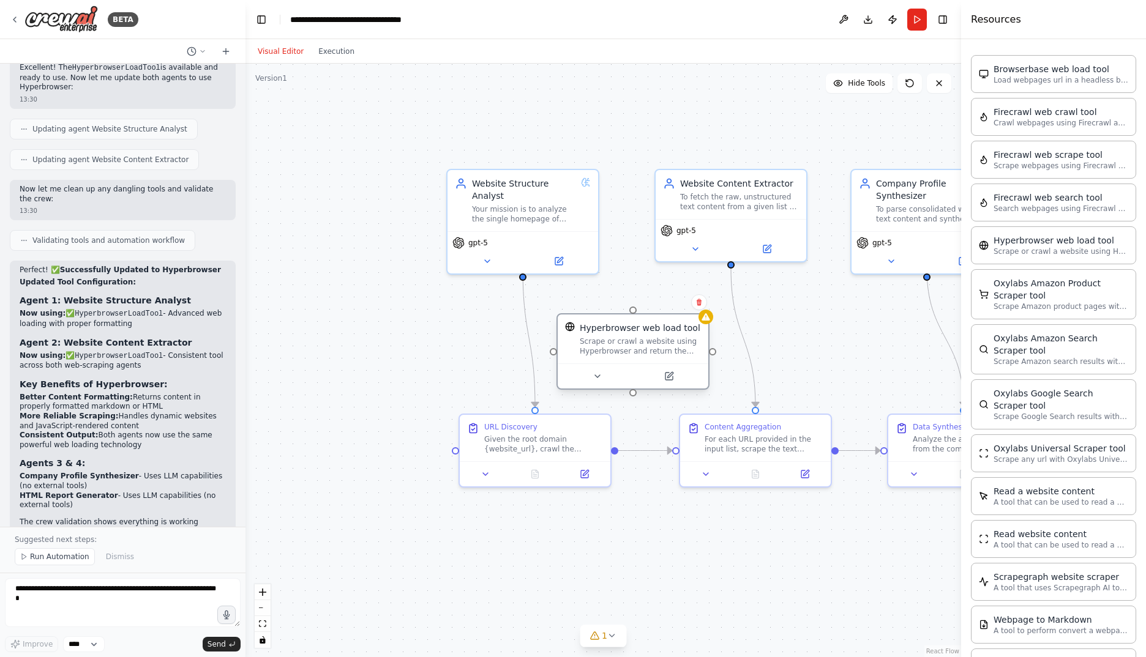
drag, startPoint x: 707, startPoint y: 379, endPoint x: 635, endPoint y: 348, distance: 77.9
click at [635, 348] on div "Hyperbrowser web load tool Scrape or crawl a website using Hyperbrowser and ret…" at bounding box center [633, 339] width 151 height 49
drag, startPoint x: 731, startPoint y: 263, endPoint x: 633, endPoint y: 300, distance: 104.6
click at [633, 300] on div "Website Structure Analyst Your mission is to analyze the single homepage of {we…" at bounding box center [755, 405] width 716 height 594
drag, startPoint x: 523, startPoint y: 261, endPoint x: 643, endPoint y: 297, distance: 125.7
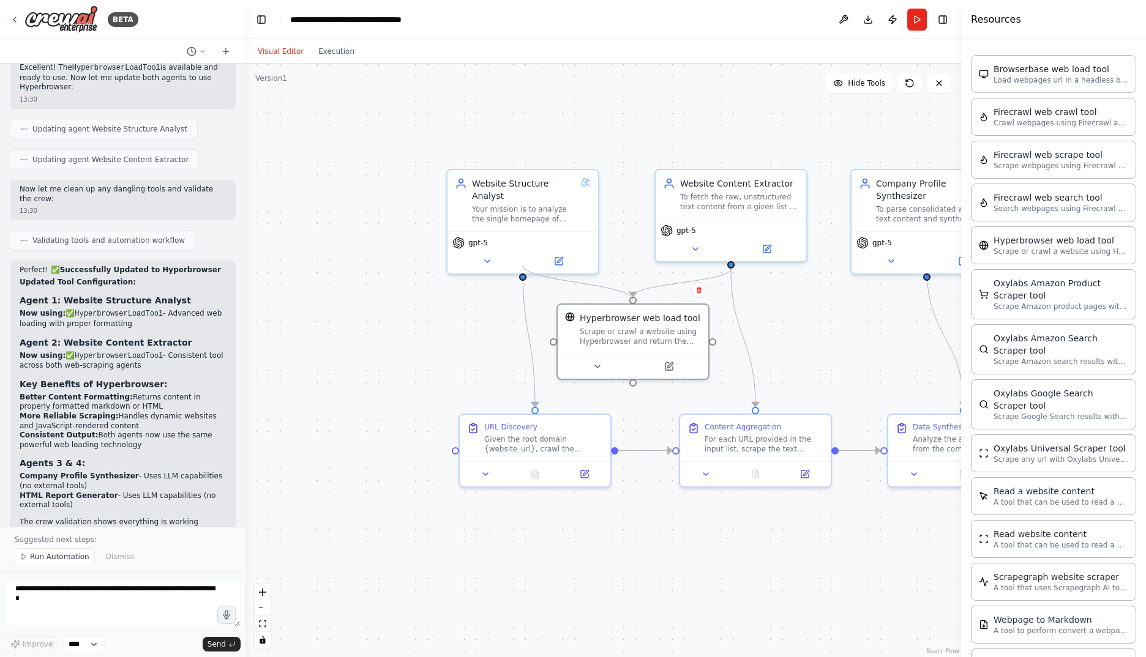
click at [643, 297] on div ".deletable-edge-delete-btn { width: 20px; height: 20px; border: 0px solid #ffff…" at bounding box center [603, 361] width 716 height 594
click at [673, 373] on div at bounding box center [633, 363] width 151 height 25
click at [673, 365] on icon at bounding box center [668, 364] width 7 height 7
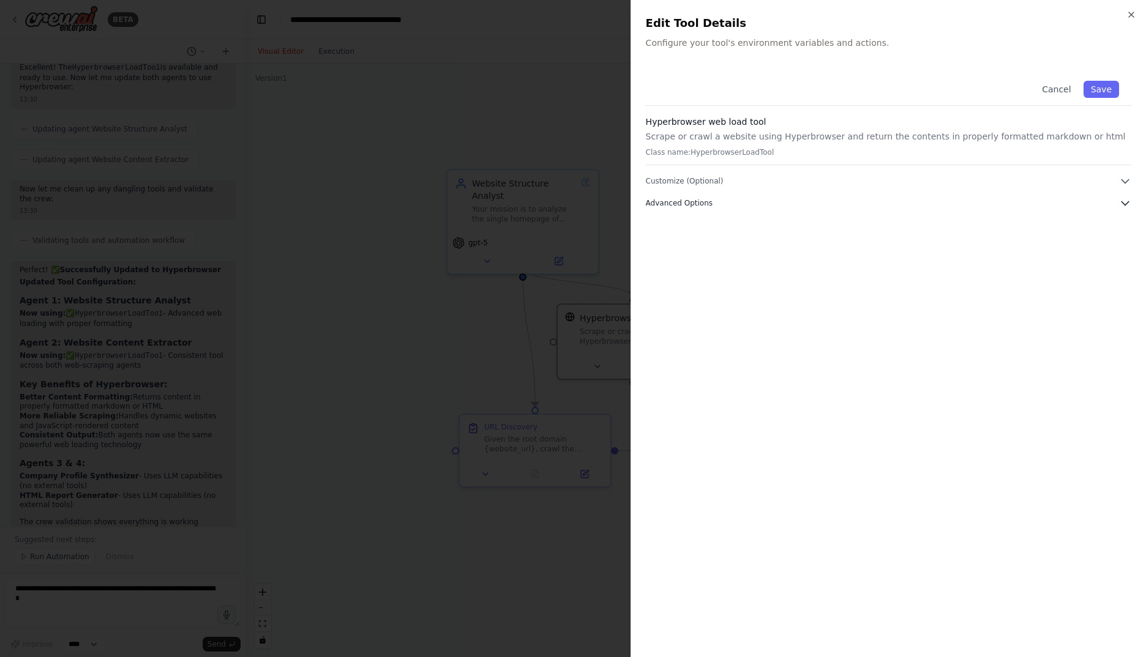
click at [724, 209] on button "Advanced Options" at bounding box center [888, 203] width 485 height 12
click at [725, 180] on button "Customize (Optional)" at bounding box center [888, 181] width 485 height 12
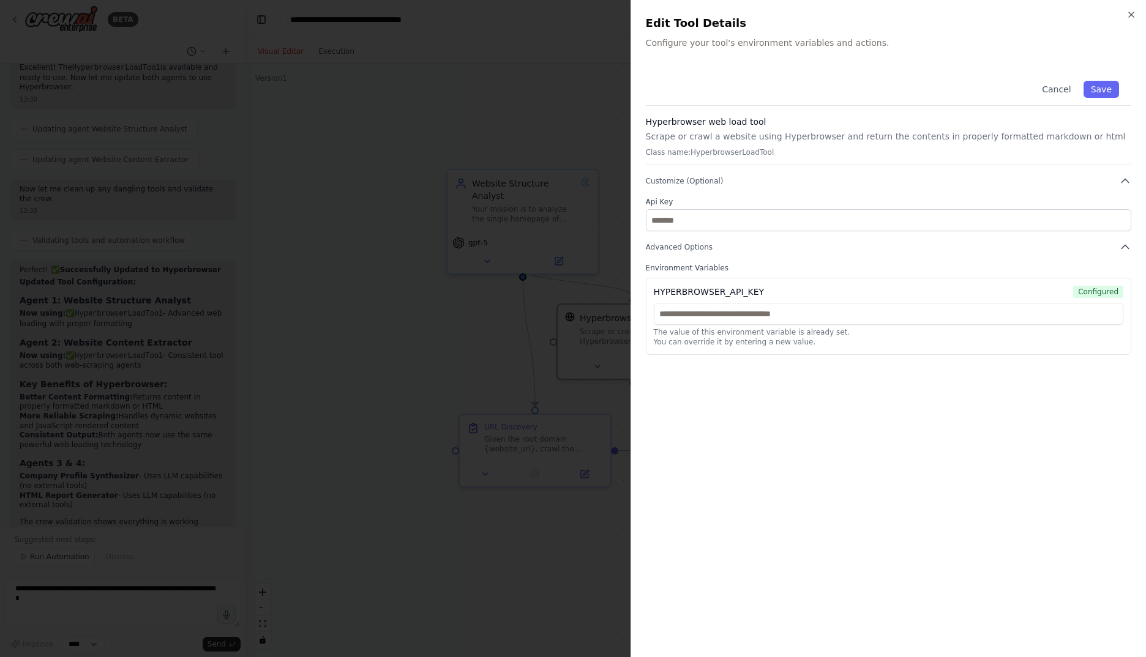
click at [1136, 13] on div "Close Edit Tool Details Configure your tool's environment variables and actions…" at bounding box center [887, 328] width 515 height 657
click at [1111, 88] on button "Save" at bounding box center [1101, 89] width 36 height 17
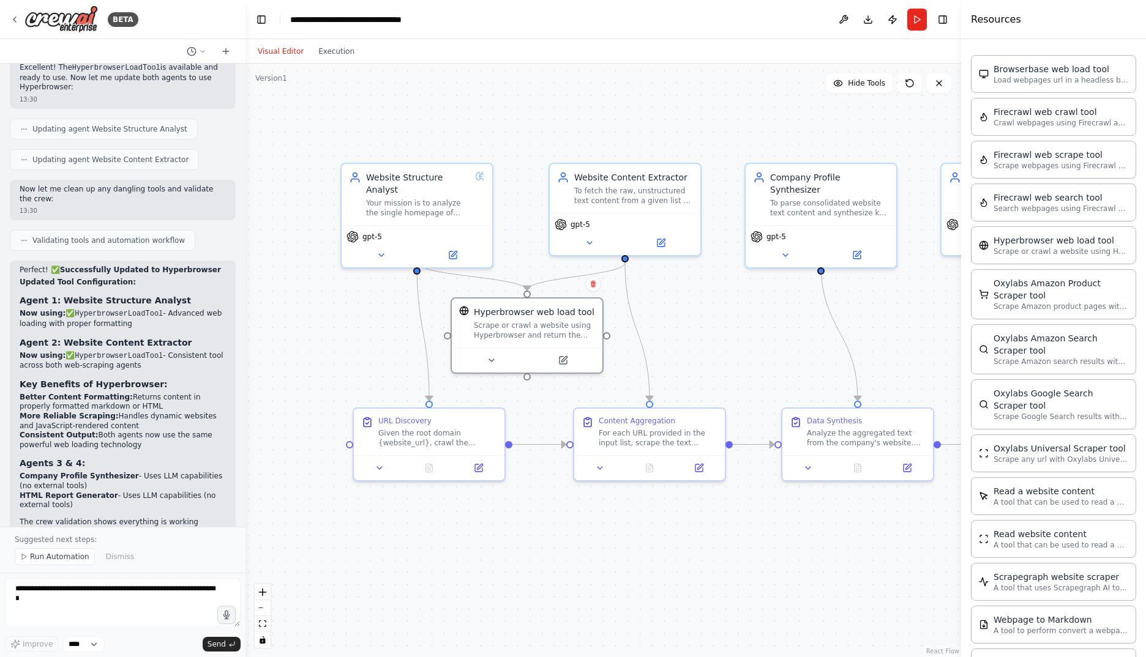
drag, startPoint x: 805, startPoint y: 332, endPoint x: 699, endPoint y: 326, distance: 106.1
click at [699, 326] on div ".deletable-edge-delete-btn { width: 20px; height: 20px; border: 0px solid #ffff…" at bounding box center [603, 361] width 716 height 594
click at [916, 20] on button "Run" at bounding box center [917, 20] width 20 height 22
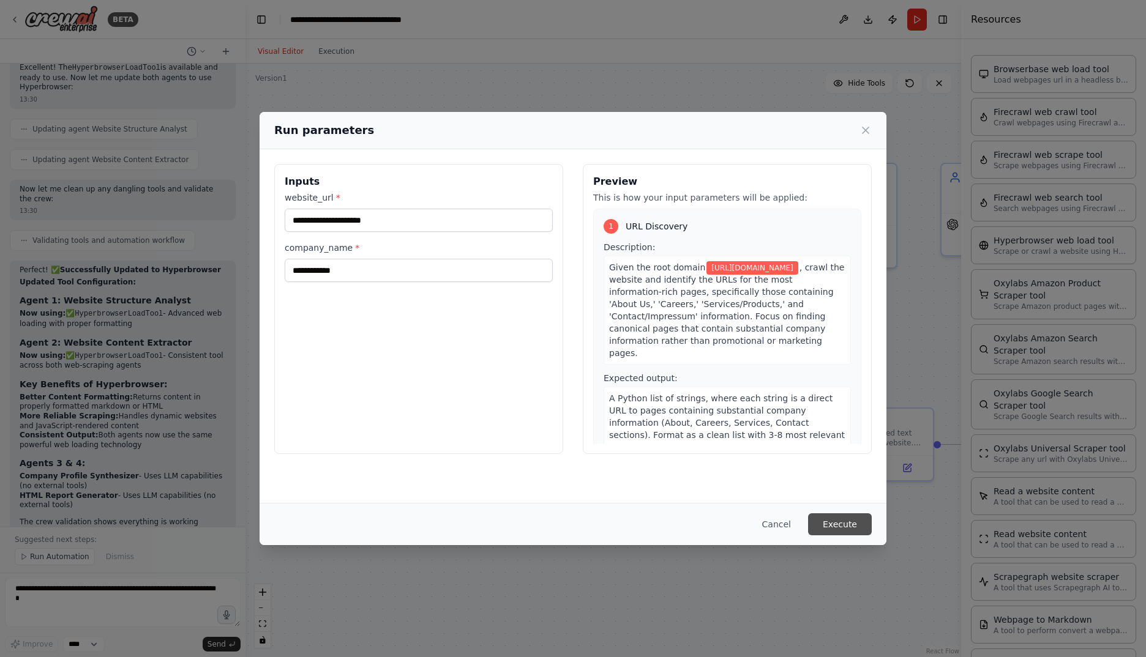
click at [854, 525] on button "Execute" at bounding box center [840, 525] width 64 height 22
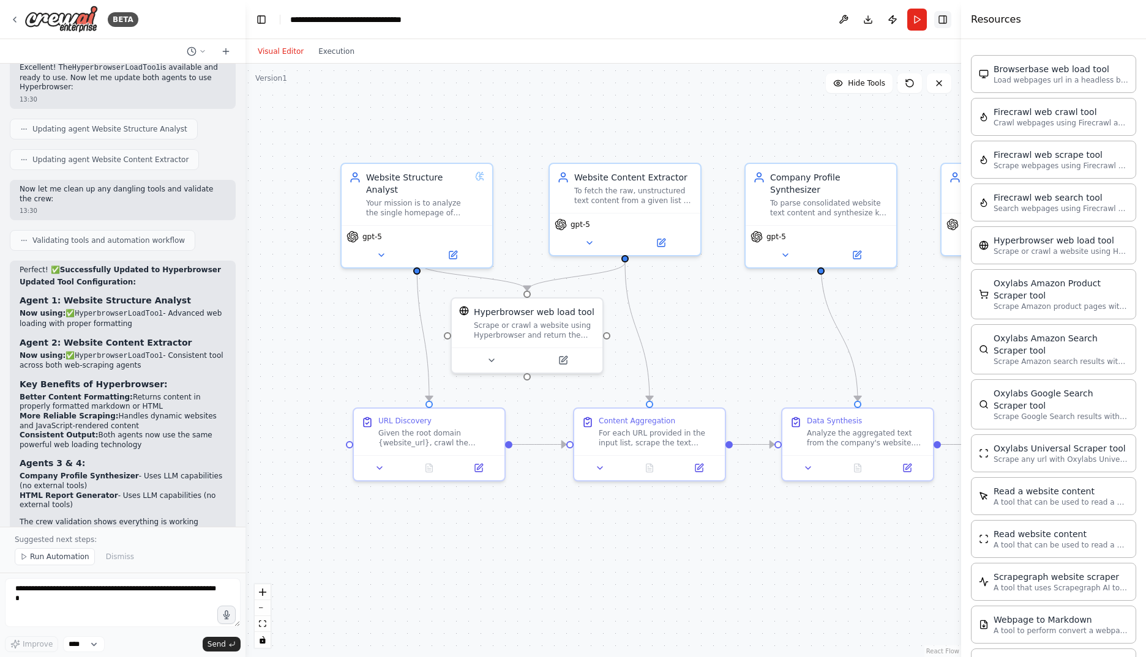
click at [946, 20] on button "Toggle Right Sidebar" at bounding box center [942, 19] width 17 height 17
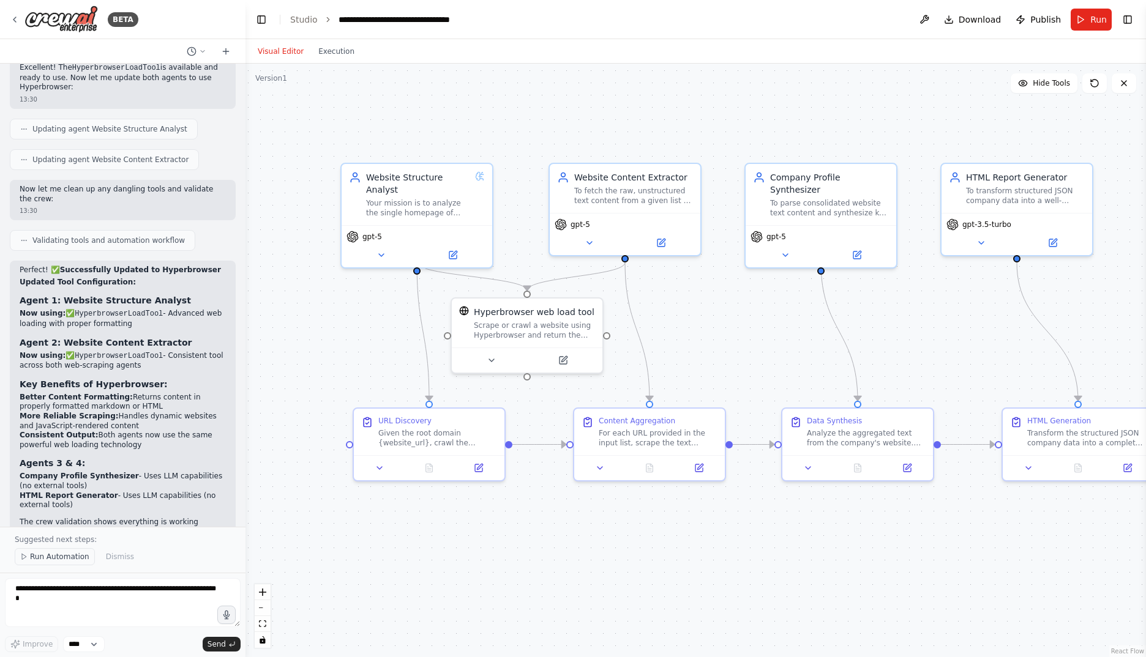
click at [51, 556] on span "Run Automation" at bounding box center [59, 557] width 59 height 10
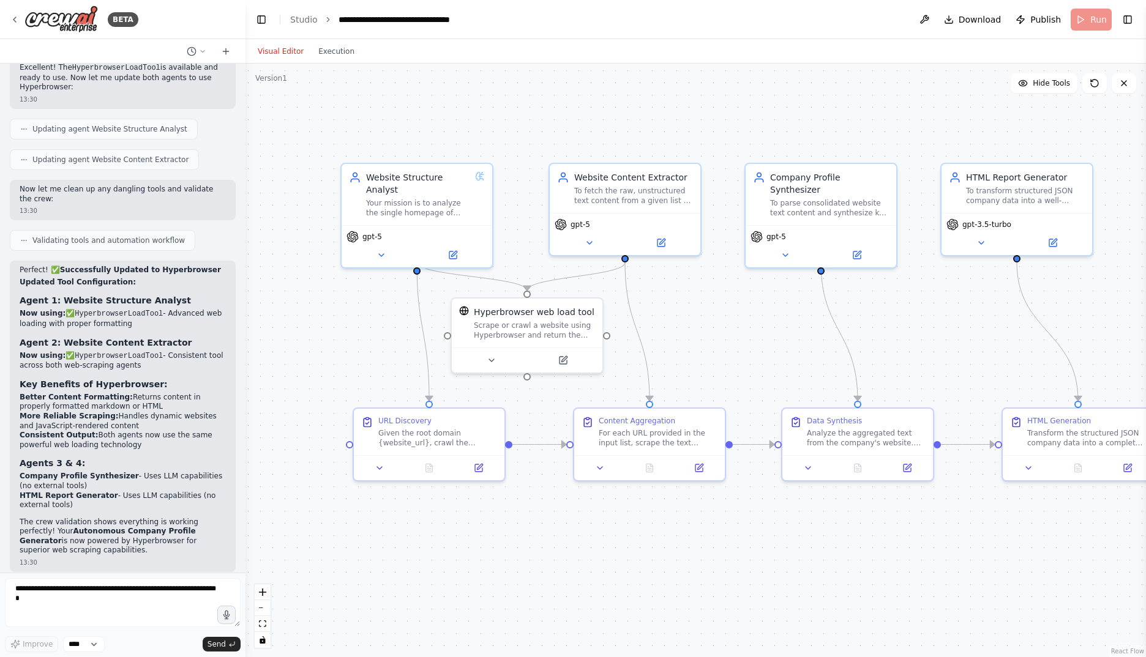
scroll to position [3389, 0]
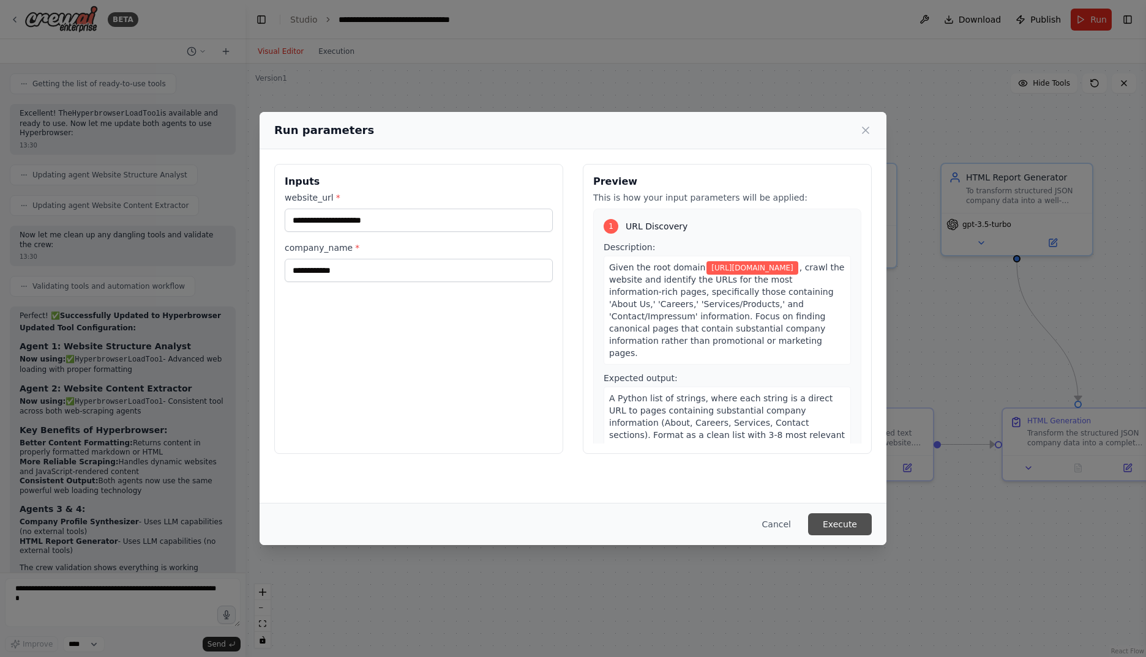
click at [840, 515] on button "Execute" at bounding box center [840, 525] width 64 height 22
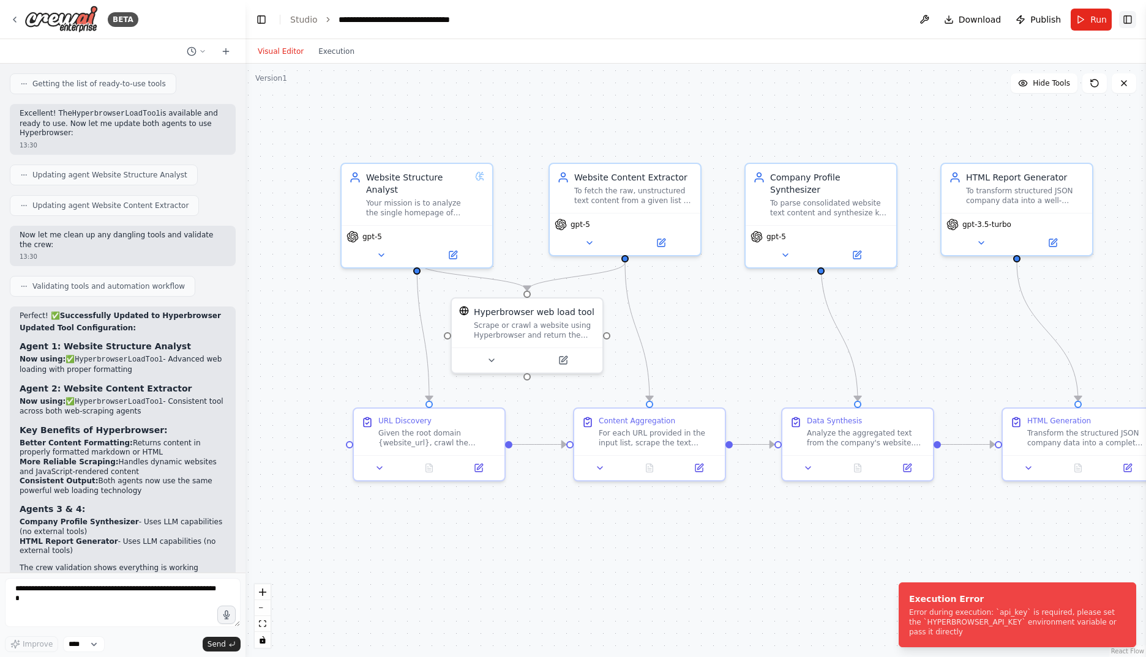
click at [1126, 20] on button "Toggle Right Sidebar" at bounding box center [1127, 19] width 17 height 17
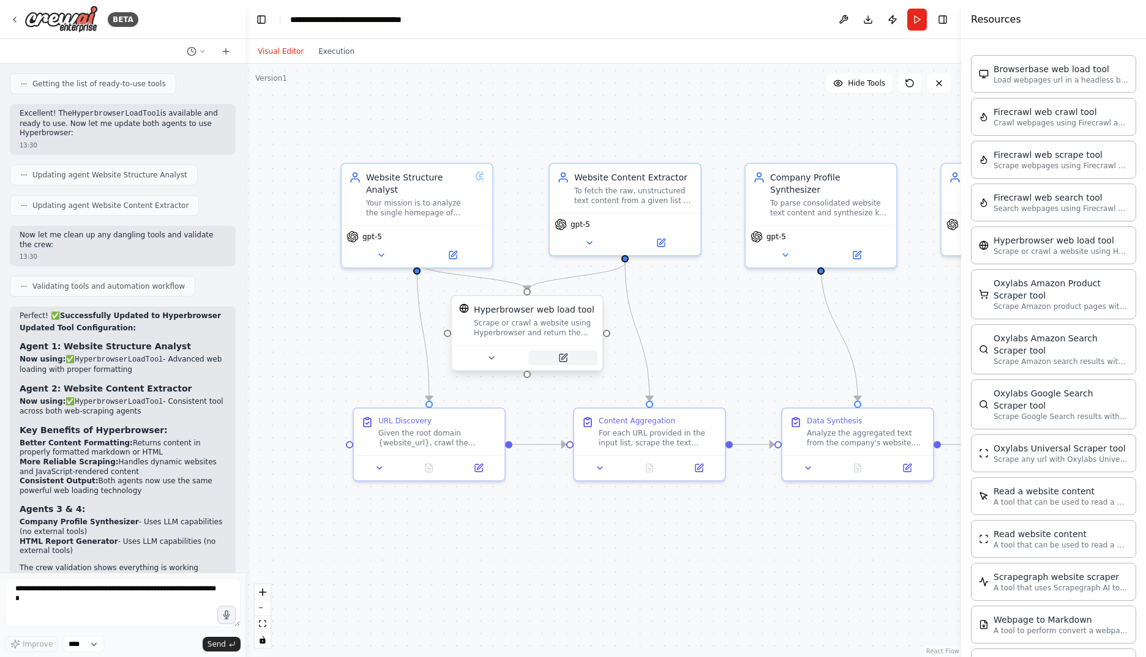
click at [563, 360] on icon at bounding box center [562, 357] width 7 height 7
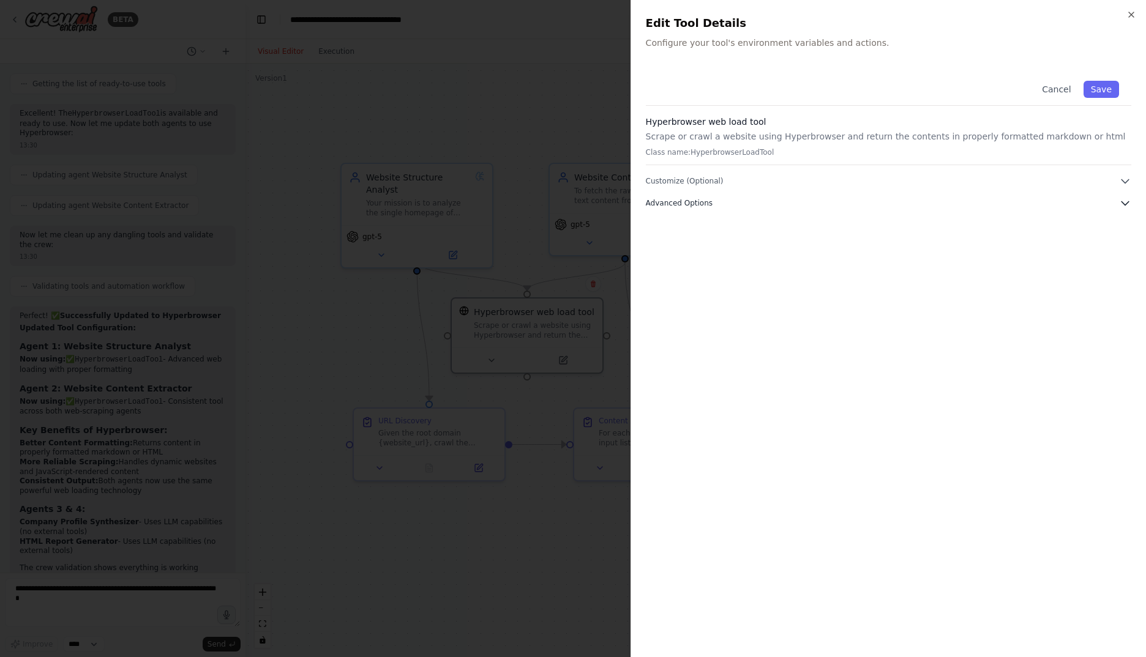
click at [749, 200] on button "Advanced Options" at bounding box center [888, 203] width 485 height 12
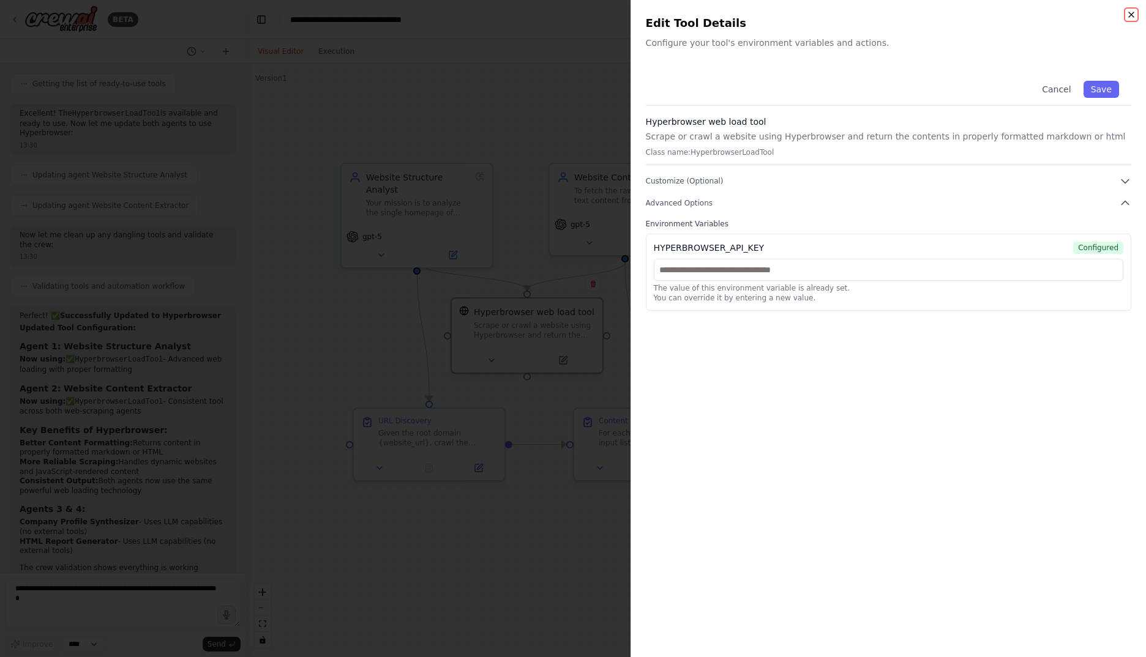
click at [1129, 13] on icon "button" at bounding box center [1131, 14] width 5 height 5
